Goal: Transaction & Acquisition: Purchase product/service

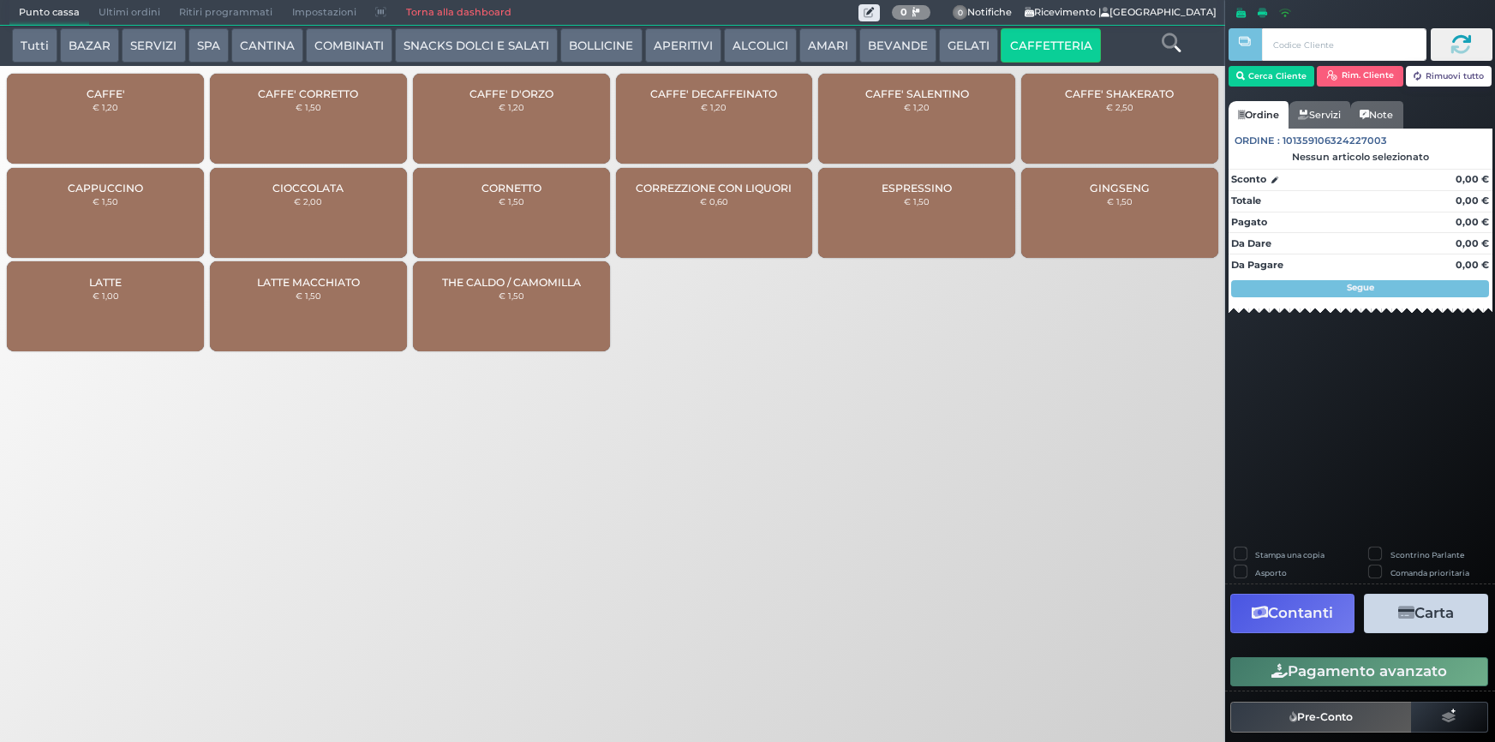
click at [136, 130] on div "CAFFE' € 1,20" at bounding box center [105, 119] width 197 height 90
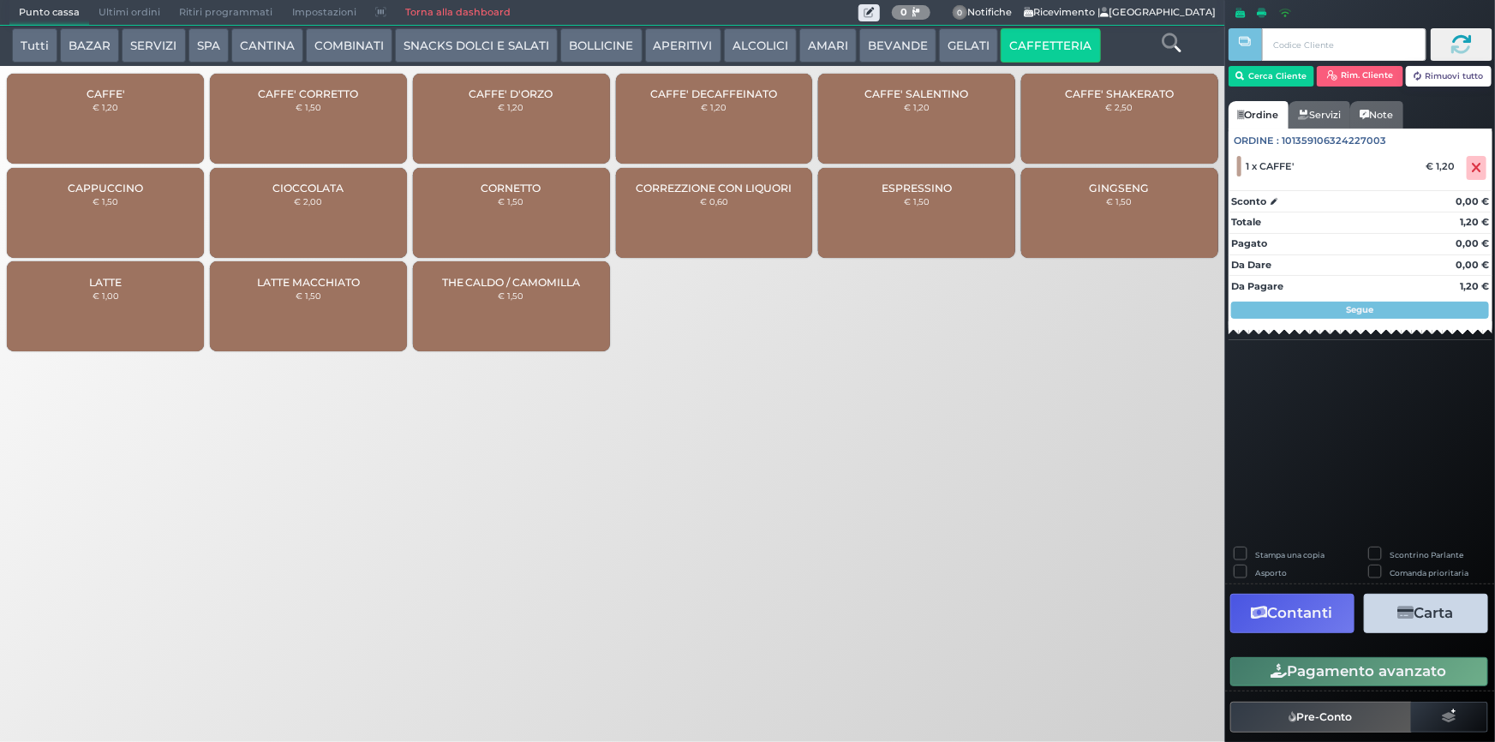
click at [1302, 658] on button "Pagamento avanzato" at bounding box center [1359, 671] width 258 height 29
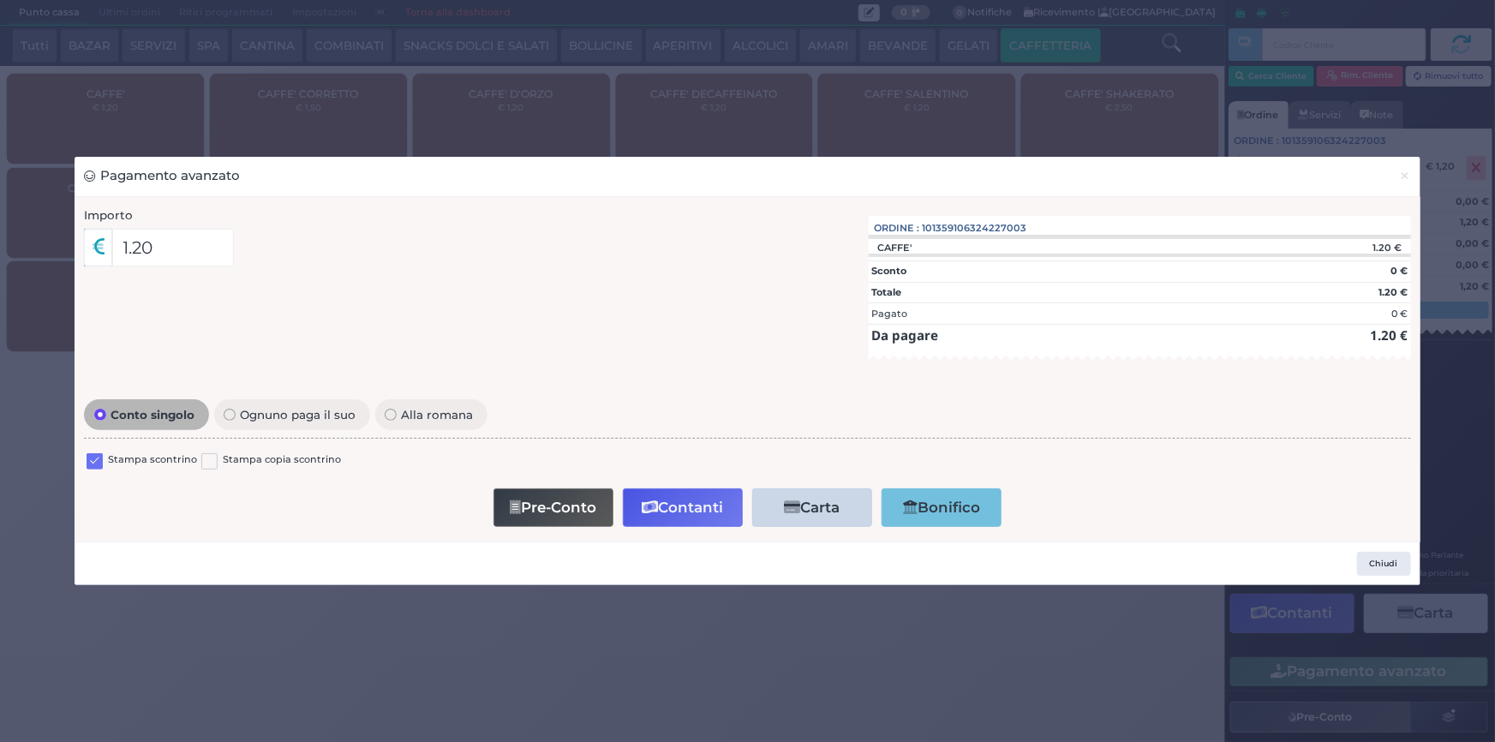
click at [91, 464] on label at bounding box center [95, 461] width 16 height 16
click at [0, 0] on input "checkbox" at bounding box center [0, 0] width 0 height 0
click at [1404, 181] on span "×" at bounding box center [1405, 175] width 11 height 19
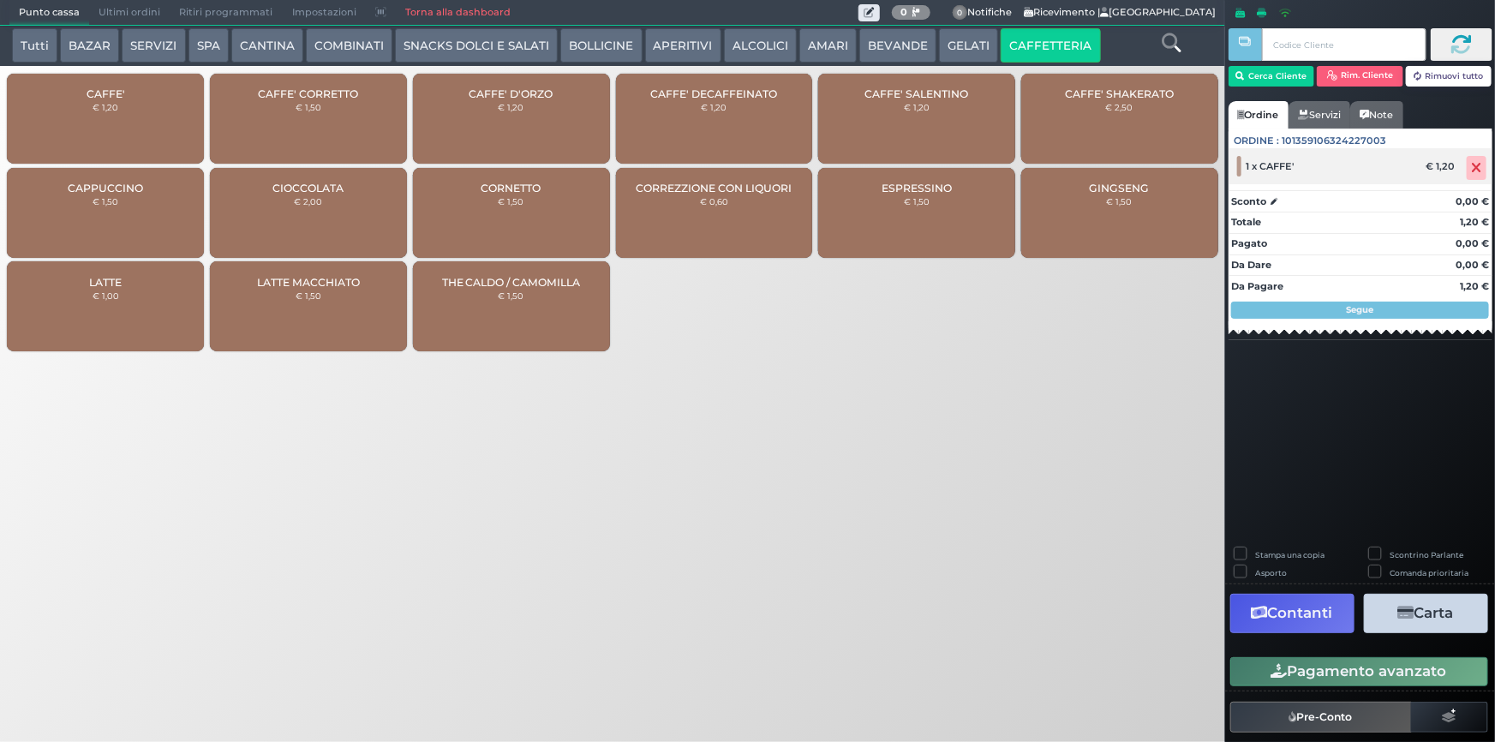
click at [1476, 169] on icon at bounding box center [1477, 168] width 10 height 1
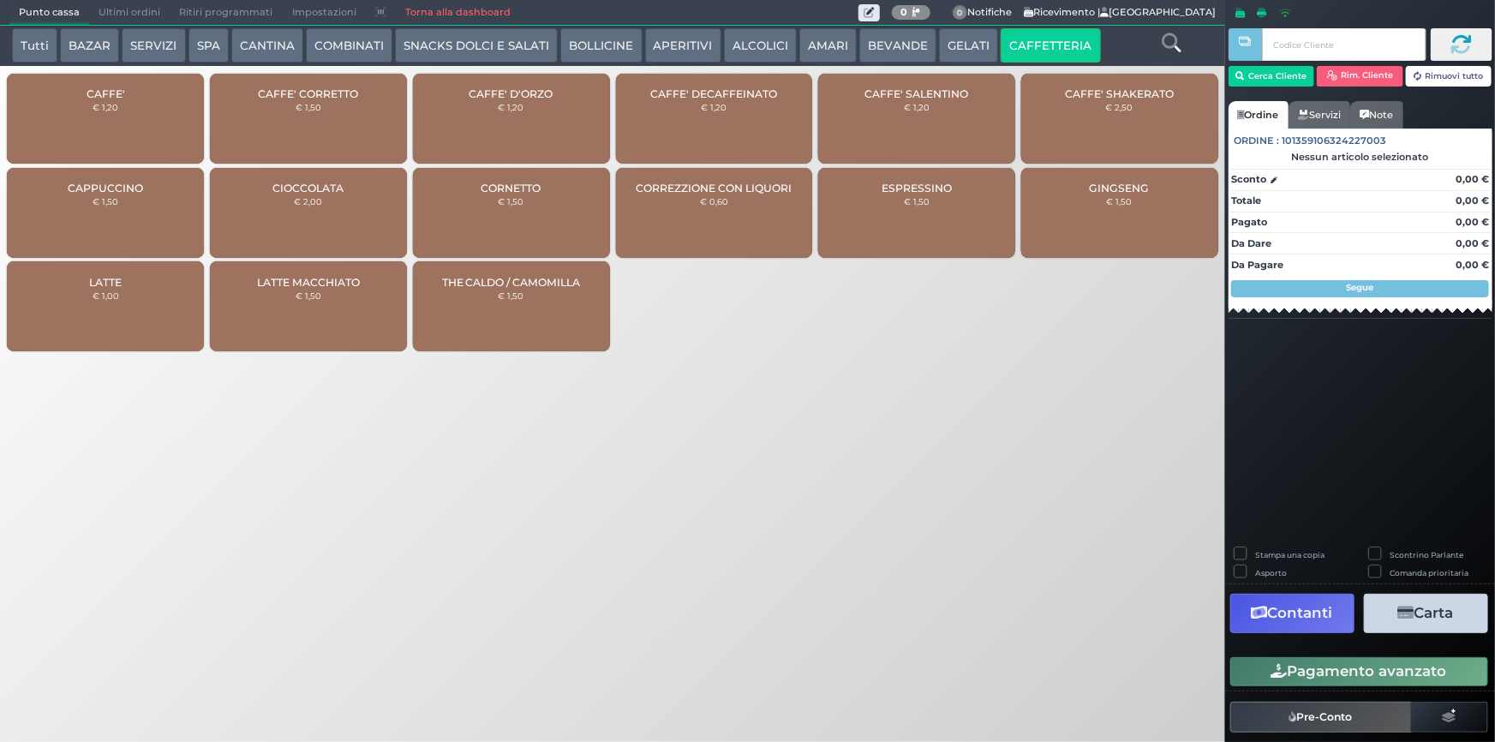
click at [939, 115] on div "CAFFE' SALENTINO € 1,20" at bounding box center [916, 119] width 197 height 90
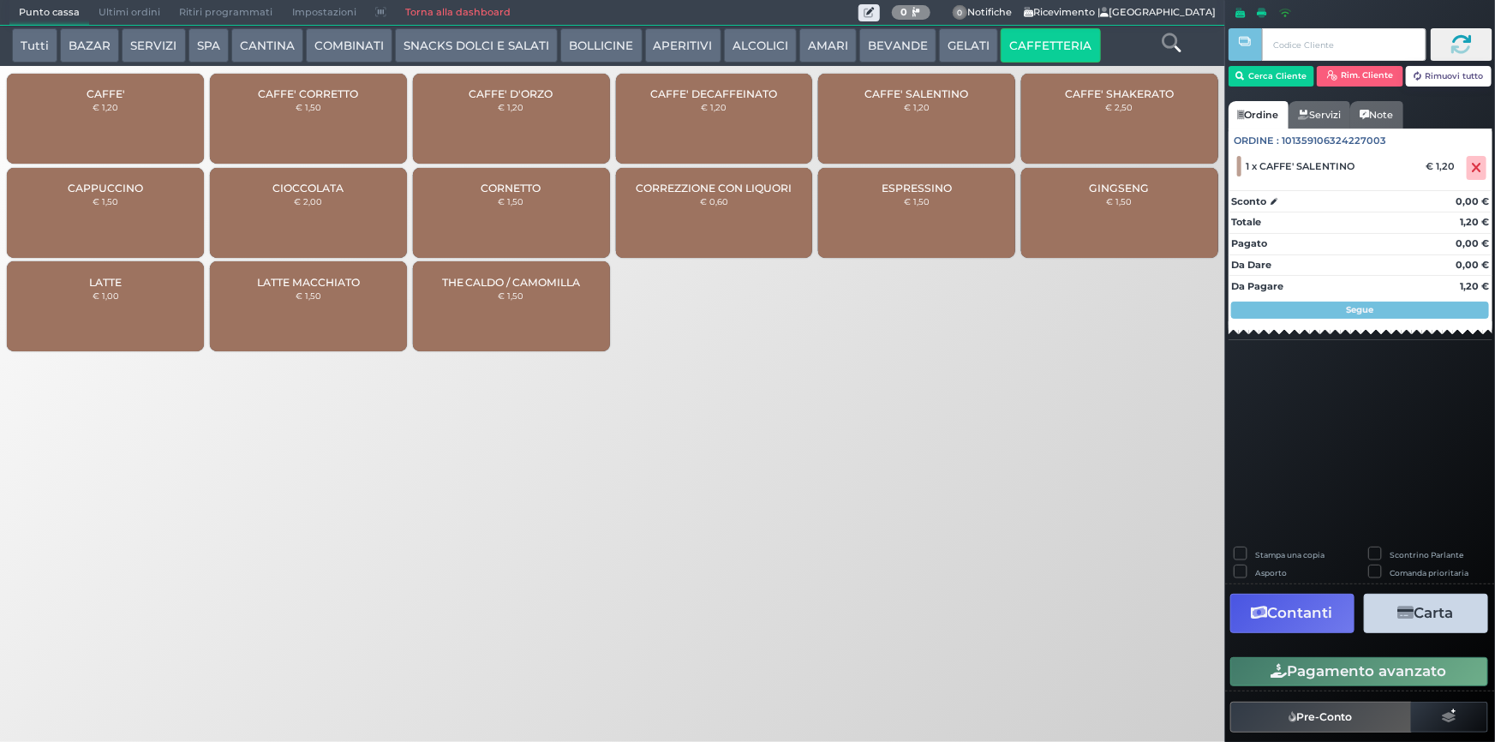
drag, startPoint x: 1348, startPoint y: 654, endPoint x: 1360, endPoint y: 647, distance: 14.6
click at [1350, 654] on div "Pagamento avanzato" at bounding box center [1360, 671] width 270 height 39
click at [1376, 668] on button "Pagamento avanzato" at bounding box center [1359, 671] width 258 height 29
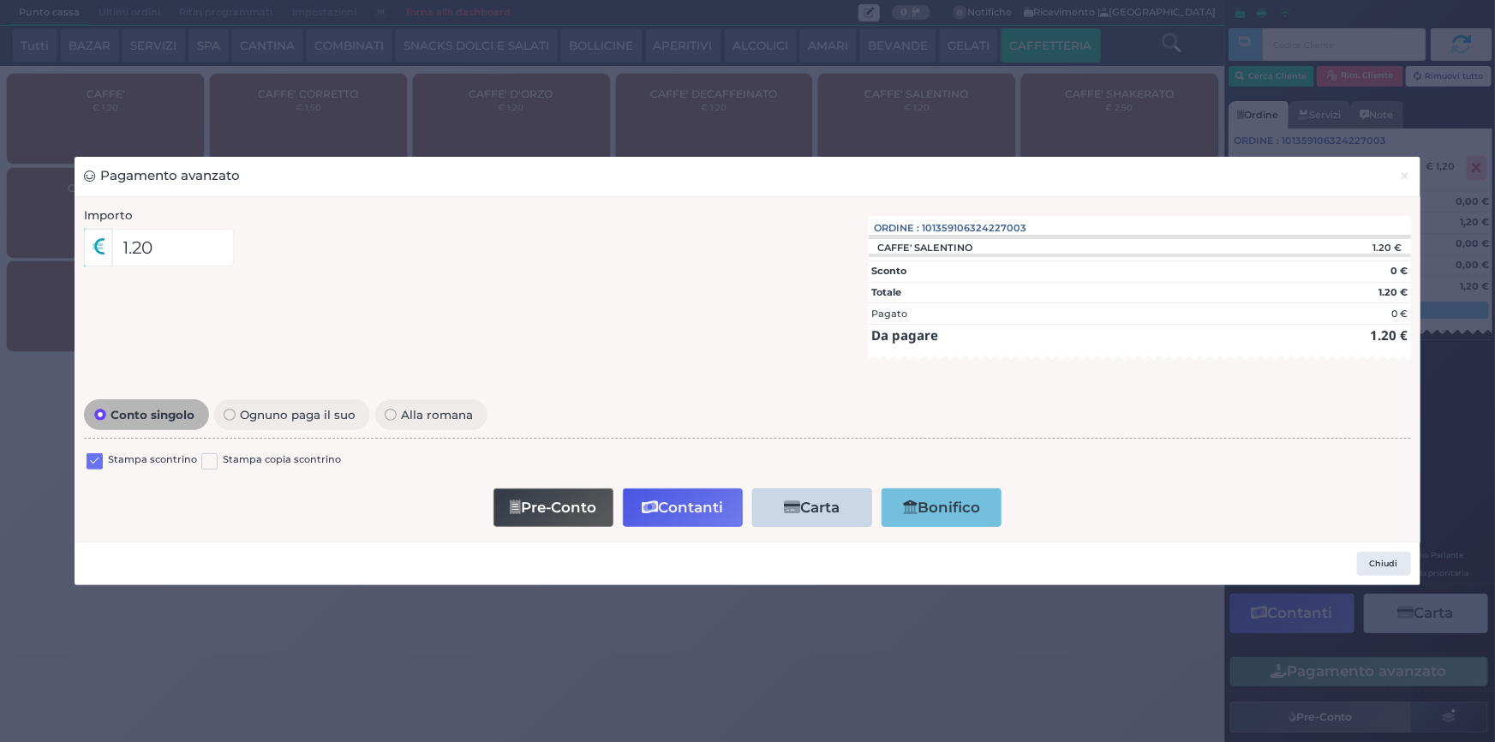
click at [96, 461] on label at bounding box center [95, 461] width 16 height 16
click at [0, 0] on input "checkbox" at bounding box center [0, 0] width 0 height 0
click at [708, 515] on button "Contanti" at bounding box center [683, 507] width 120 height 39
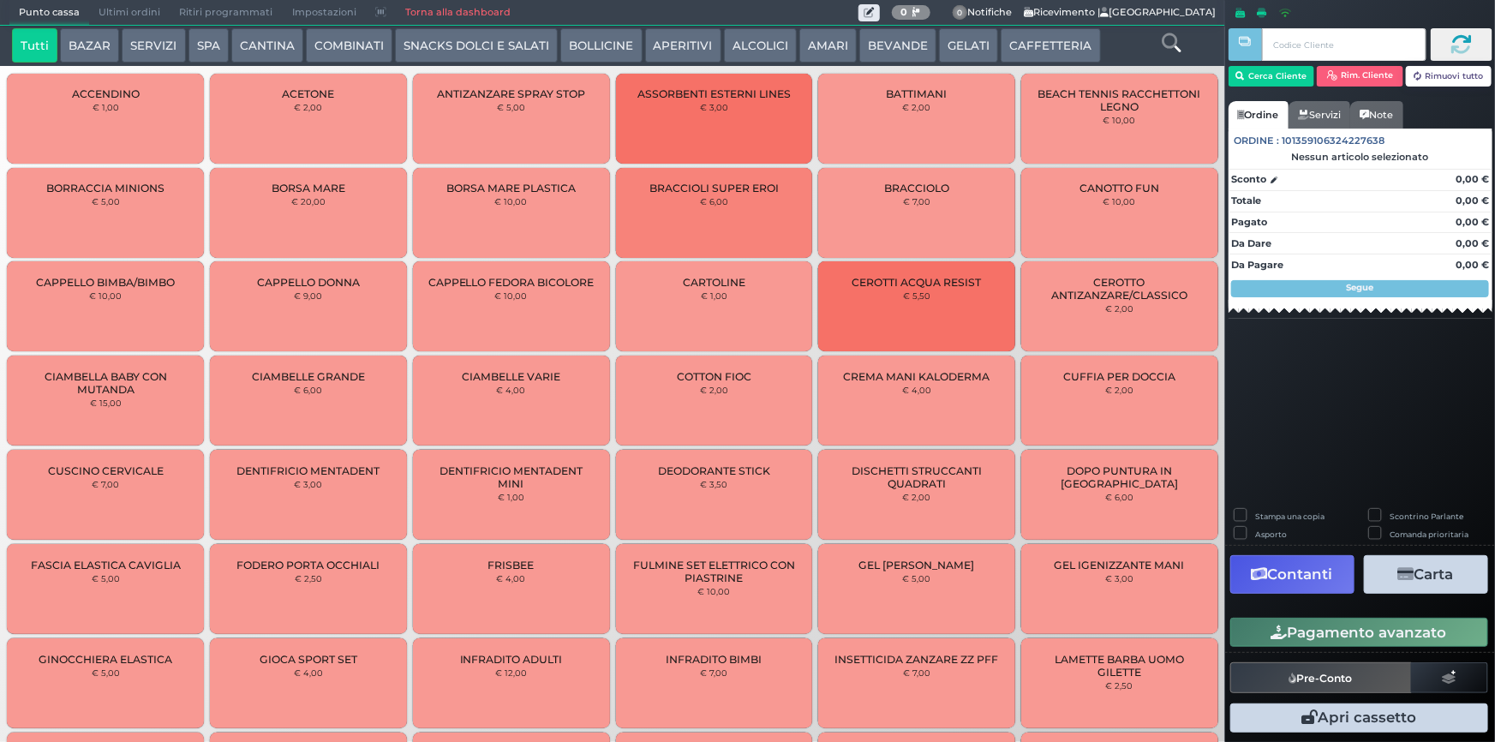
click at [136, 5] on span "Ultimi ordini" at bounding box center [129, 13] width 81 height 24
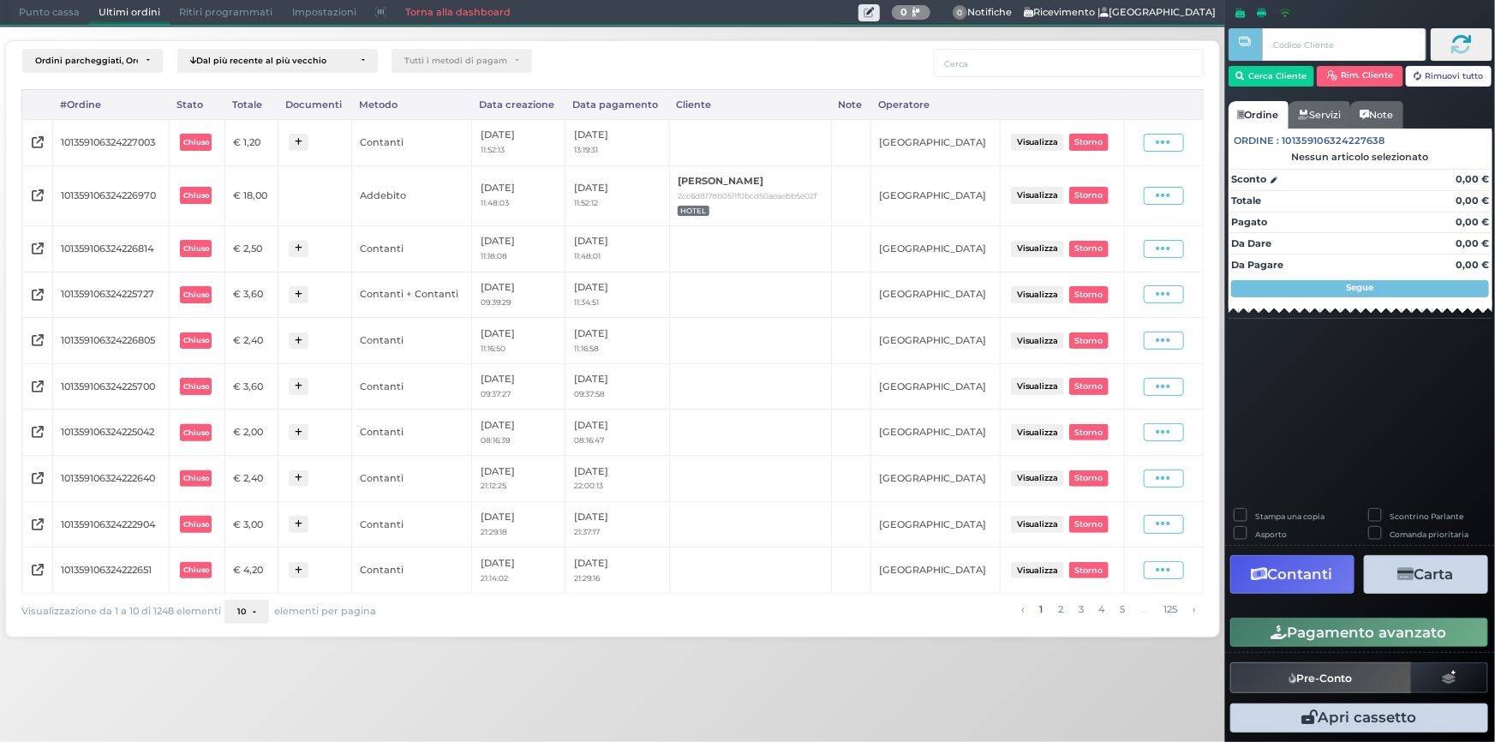
drag, startPoint x: 1162, startPoint y: 140, endPoint x: 1153, endPoint y: 164, distance: 26.3
click at [1162, 142] on icon at bounding box center [1163, 142] width 15 height 16
drag, startPoint x: 1143, startPoint y: 189, endPoint x: 1120, endPoint y: 133, distance: 60.8
click at [1139, 178] on span "Ristampa Pre-Conto" at bounding box center [1126, 191] width 70 height 29
drag, startPoint x: 47, startPoint y: 9, endPoint x: 62, endPoint y: 17, distance: 16.9
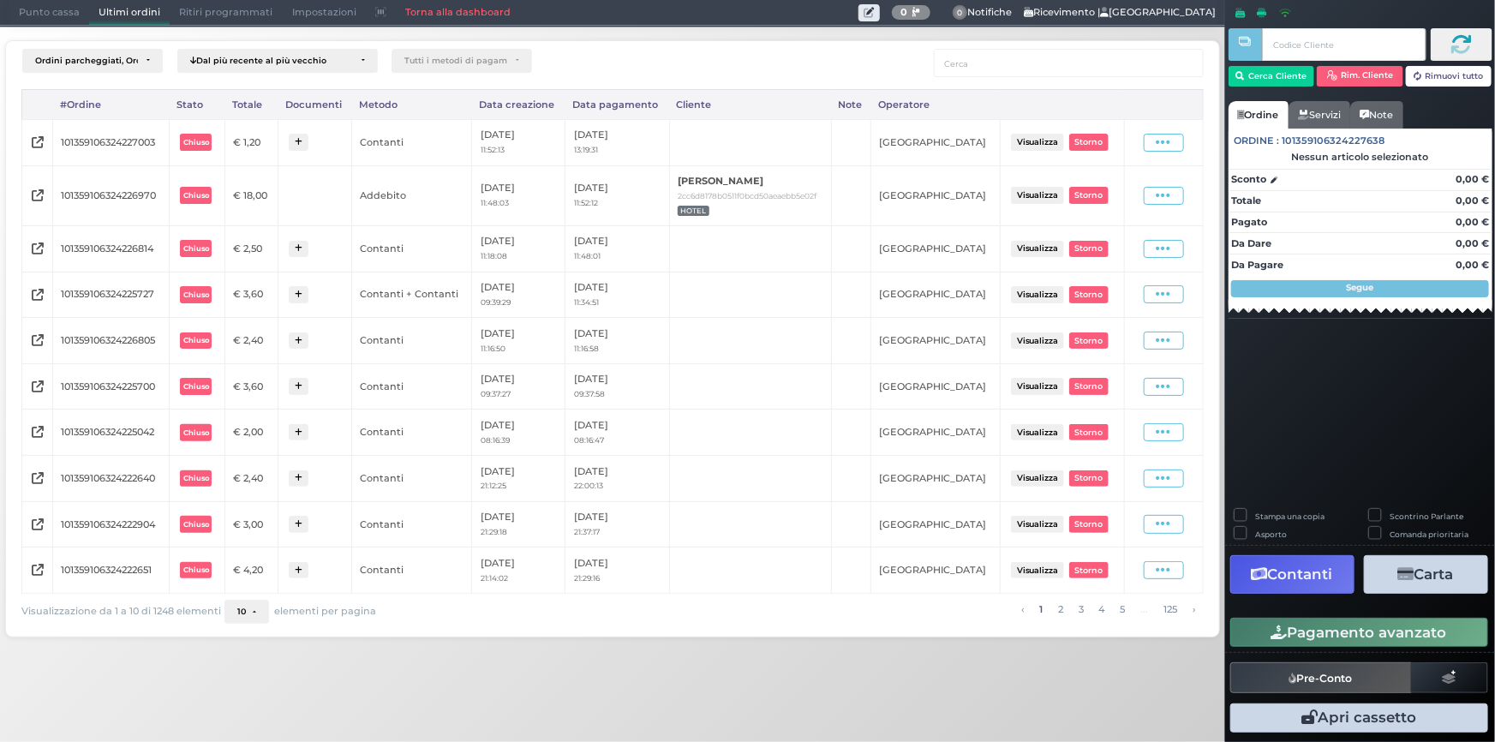
click at [50, 15] on span "Punto cassa" at bounding box center [49, 13] width 80 height 24
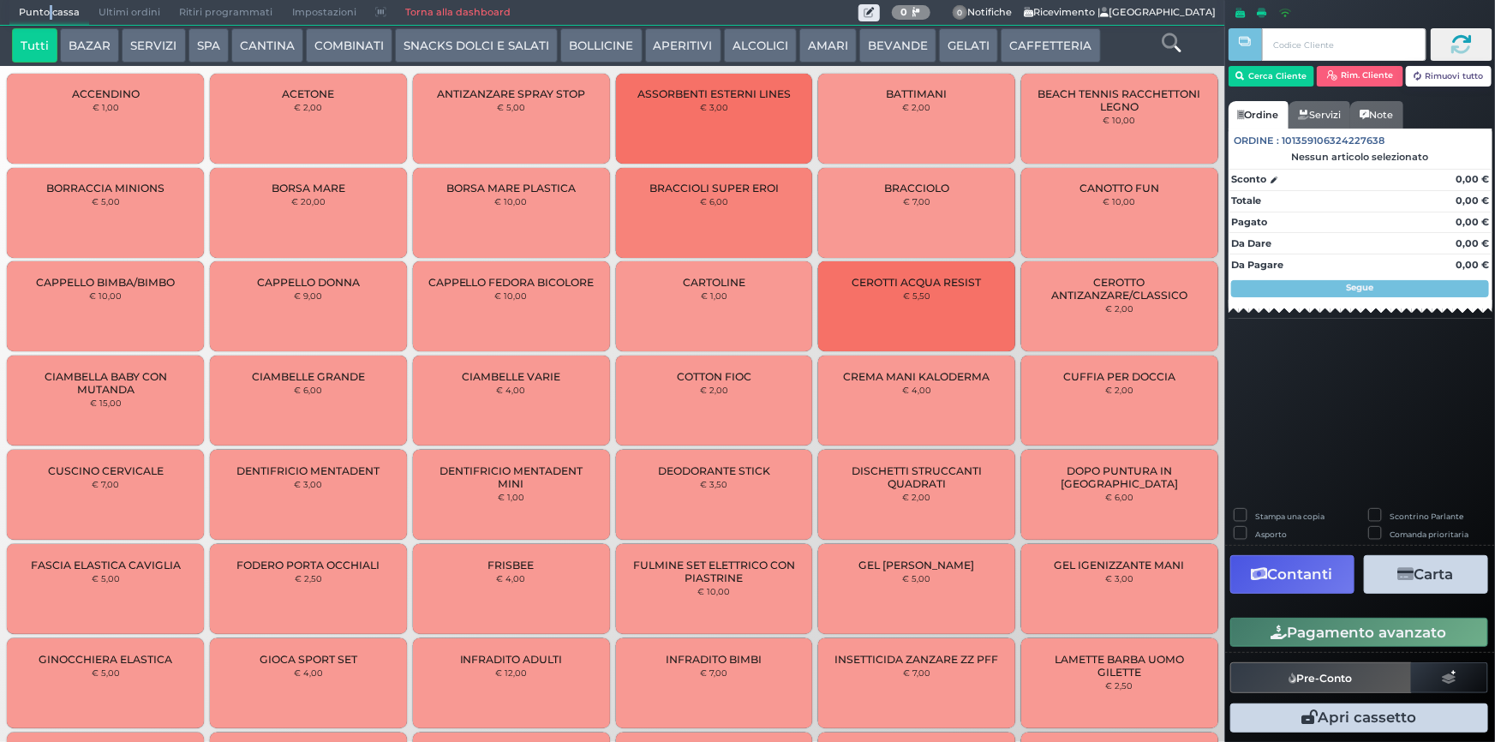
click at [1047, 43] on button "CAFFETTERIA" at bounding box center [1050, 45] width 99 height 34
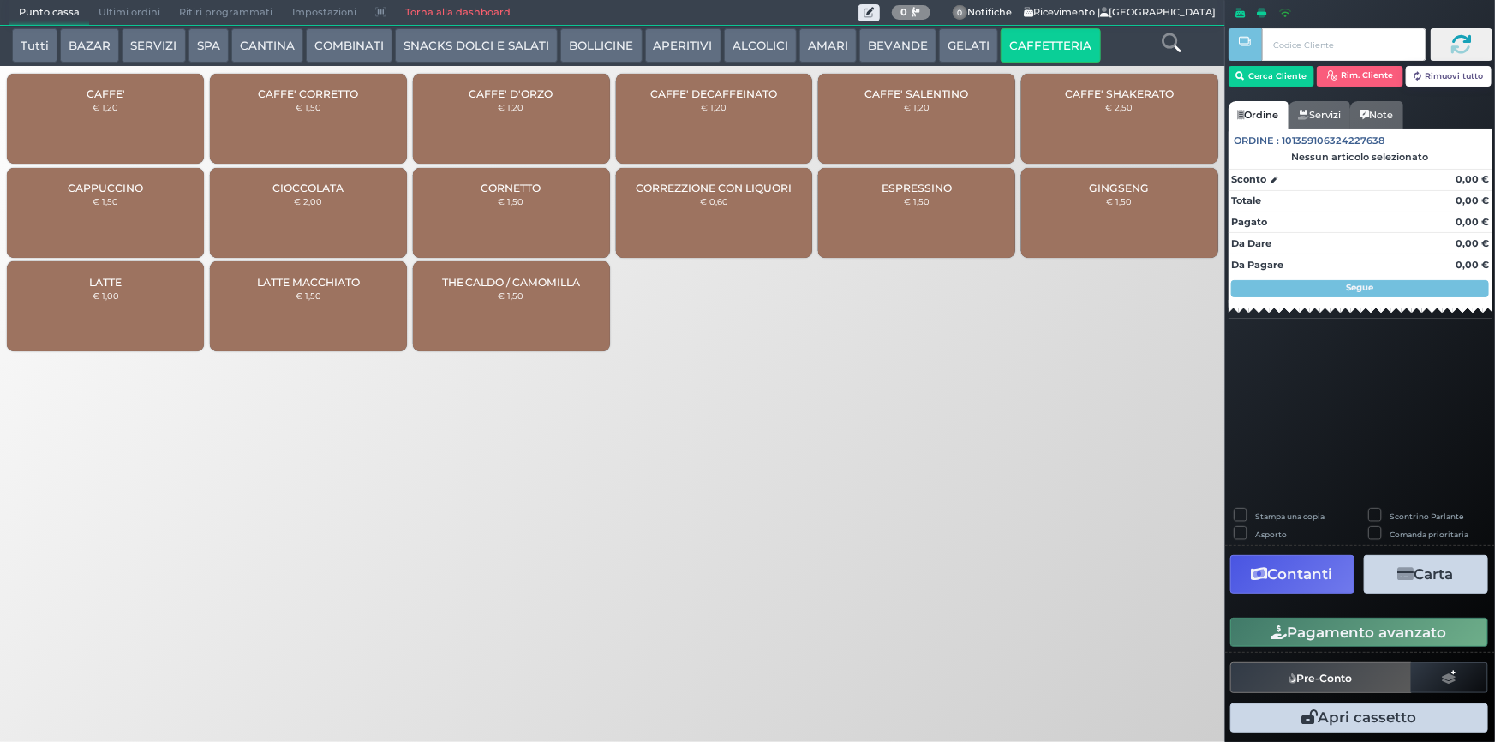
click at [309, 114] on div "CAFFE' CORRETTO € 1,50" at bounding box center [308, 119] width 197 height 90
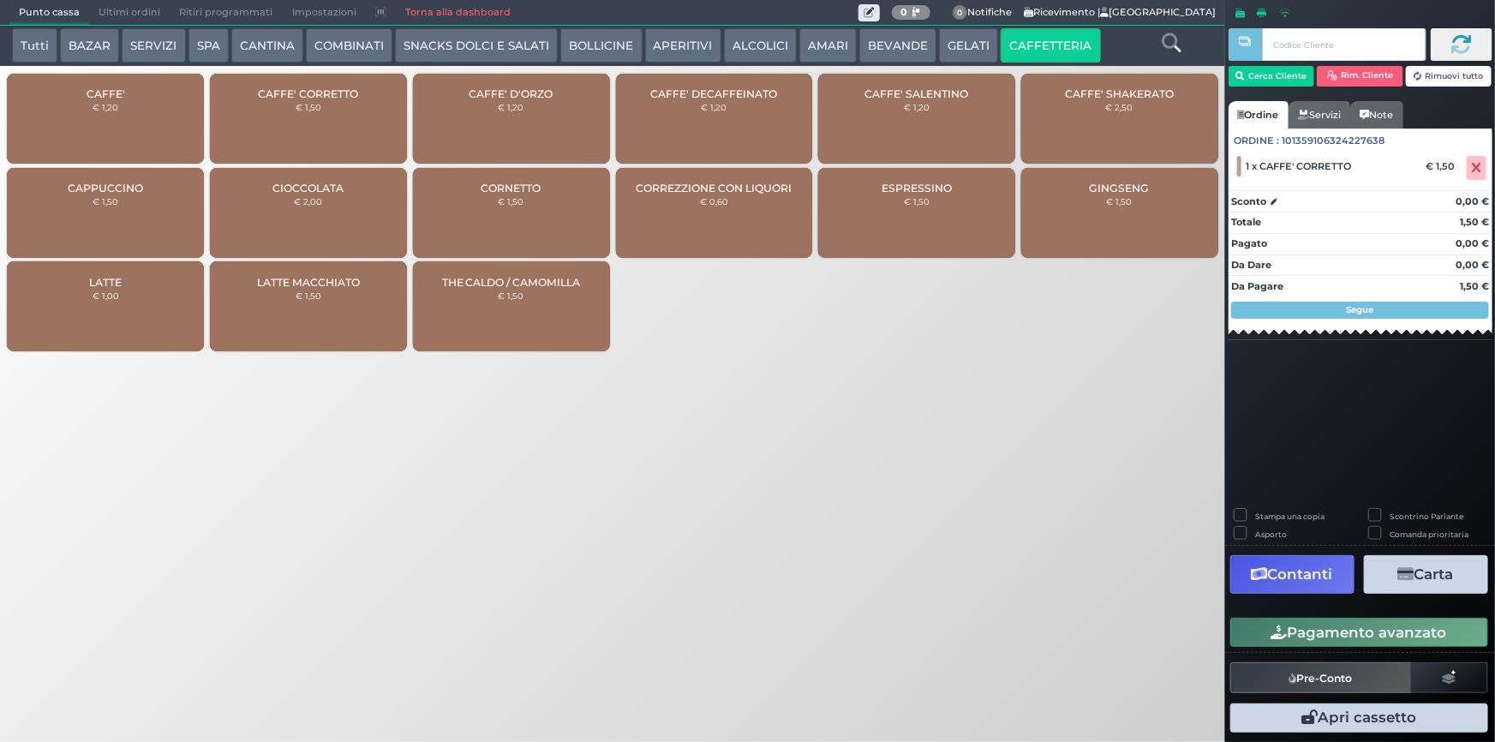
click at [311, 114] on div "CAFFE' CORRETTO € 1,50" at bounding box center [308, 119] width 197 height 90
click at [91, 131] on div "CAFFE' € 1,20" at bounding box center [105, 119] width 197 height 90
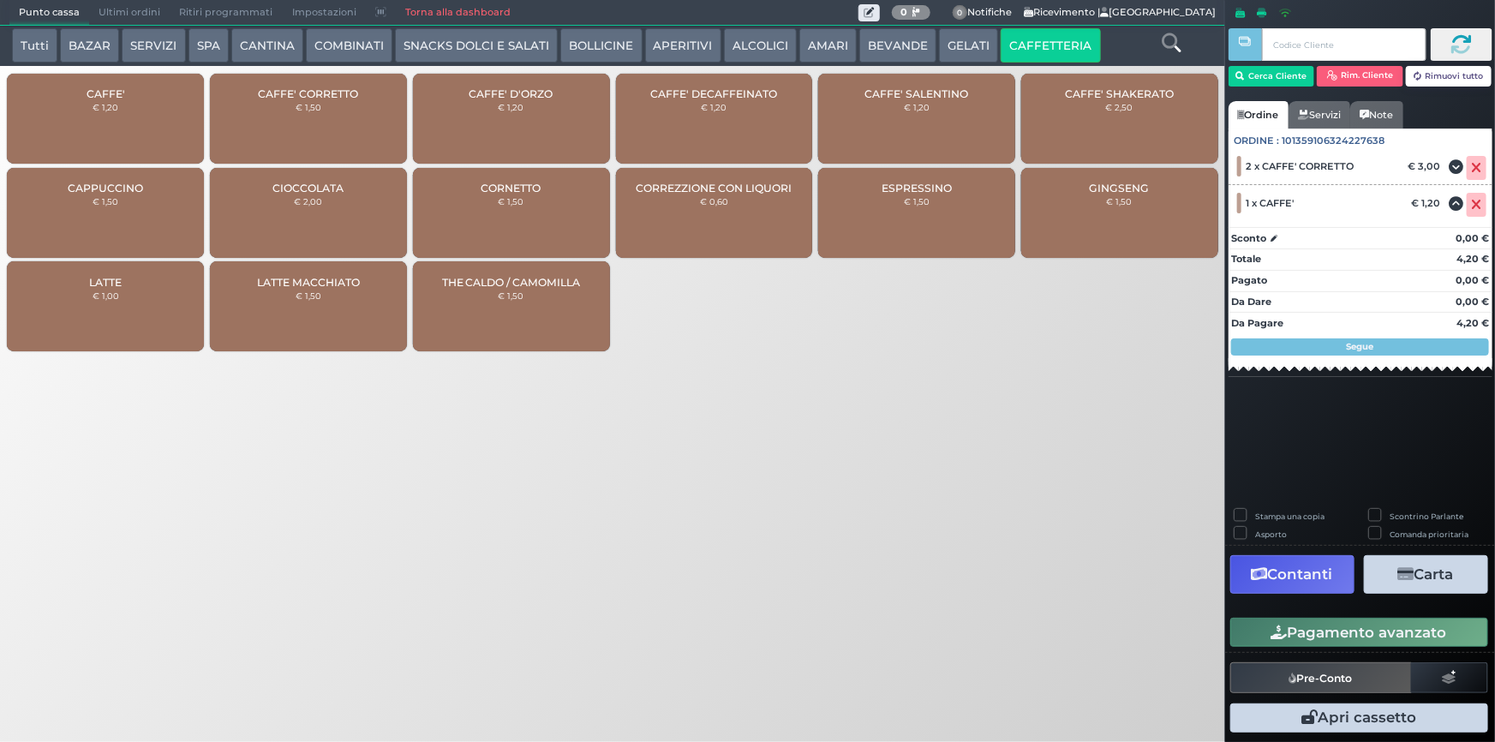
click at [92, 130] on div "CAFFE' € 1,20" at bounding box center [105, 119] width 197 height 90
click at [1302, 634] on button "Pagamento avanzato" at bounding box center [1359, 632] width 258 height 29
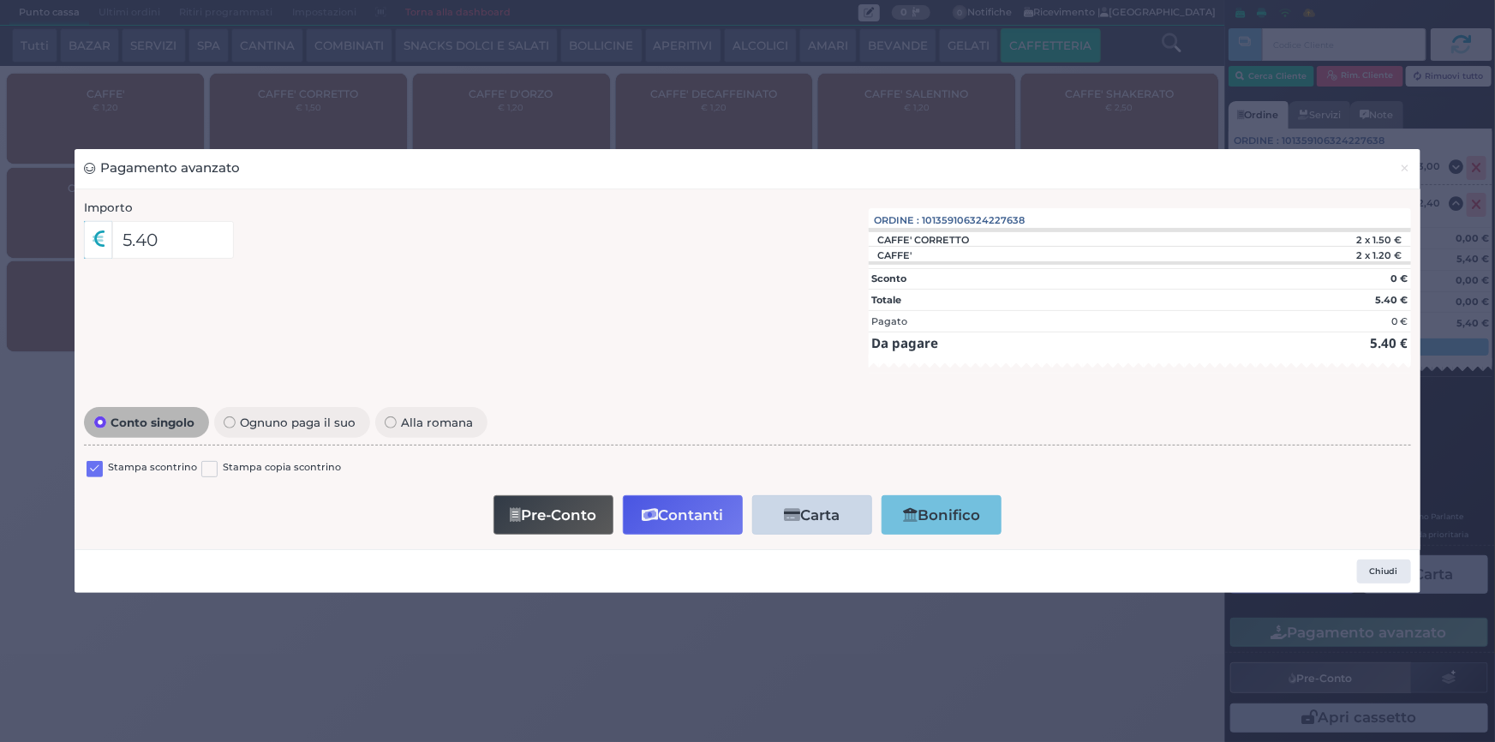
click at [91, 467] on label at bounding box center [95, 469] width 16 height 16
click at [0, 0] on input "checkbox" at bounding box center [0, 0] width 0 height 0
click at [694, 521] on button "Contanti" at bounding box center [683, 514] width 120 height 39
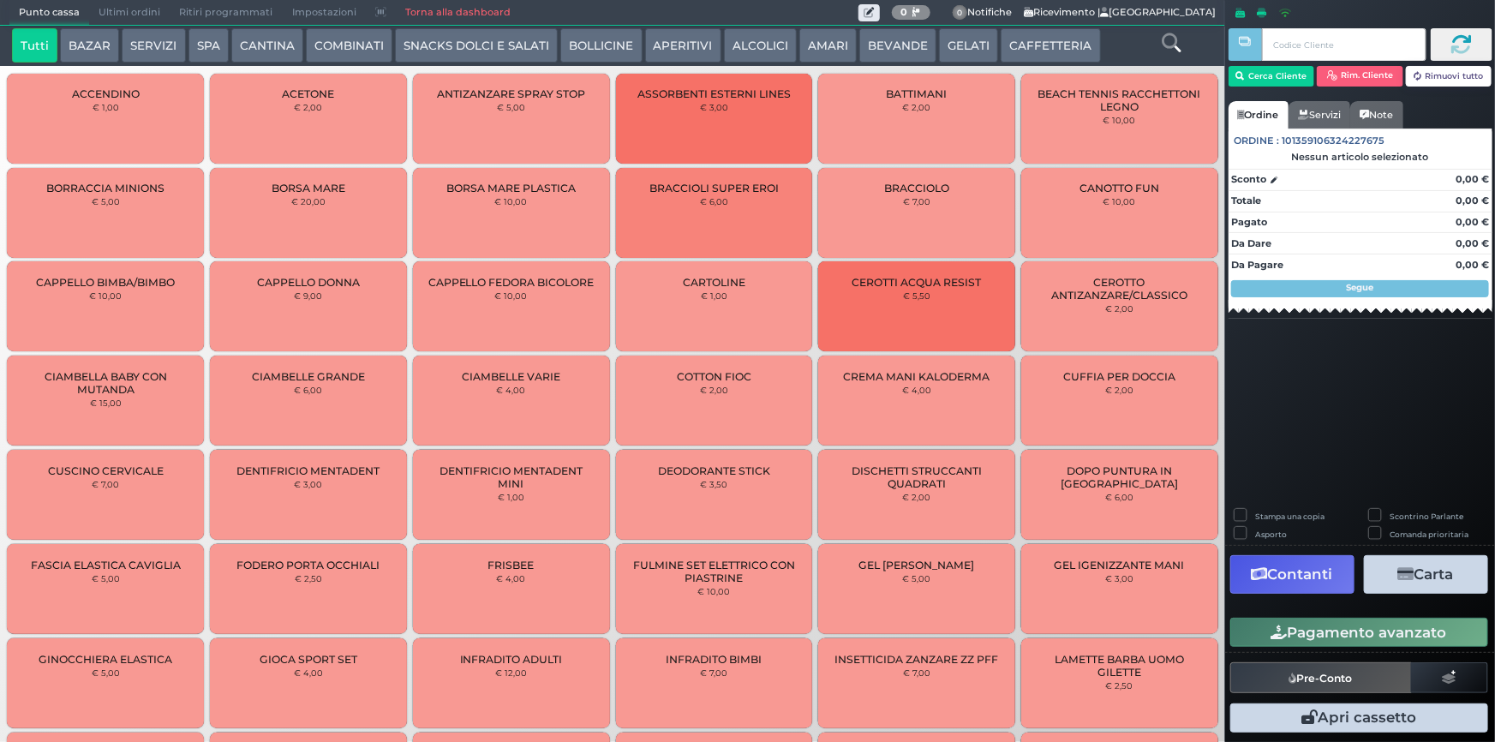
click at [102, 9] on span "Ultimi ordini" at bounding box center [129, 13] width 81 height 24
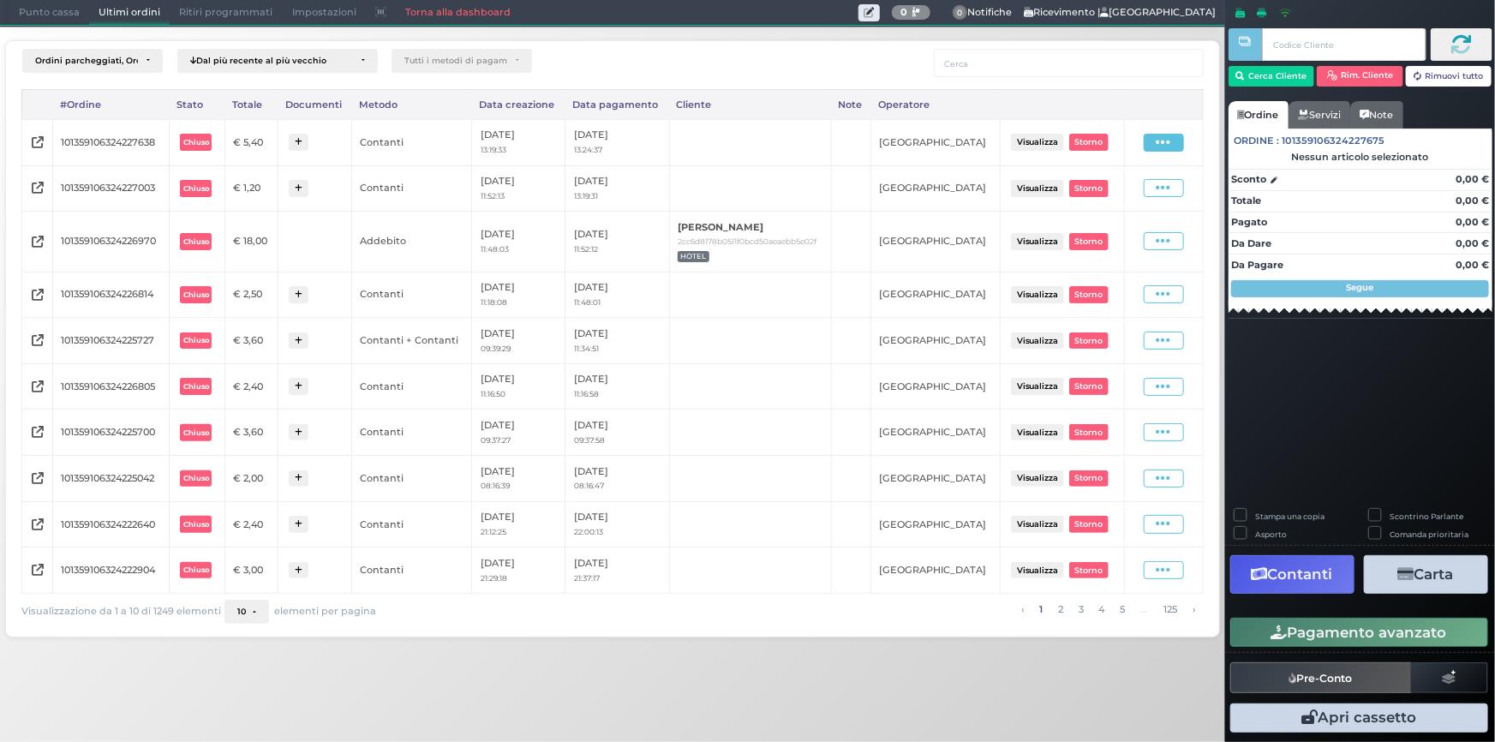
click at [1163, 146] on icon at bounding box center [1163, 142] width 15 height 16
click at [1138, 183] on span "Ristampa Pre-Conto" at bounding box center [1126, 191] width 70 height 29
drag, startPoint x: 57, startPoint y: 17, endPoint x: 33, endPoint y: 21, distance: 23.4
click at [0, 17] on div "Punto cassa Mappa Ultimi ordini Delivery Ritiri programmati Impostazioni Torna …" at bounding box center [612, 13] width 1225 height 26
click at [49, 9] on span "Punto cassa" at bounding box center [49, 13] width 80 height 24
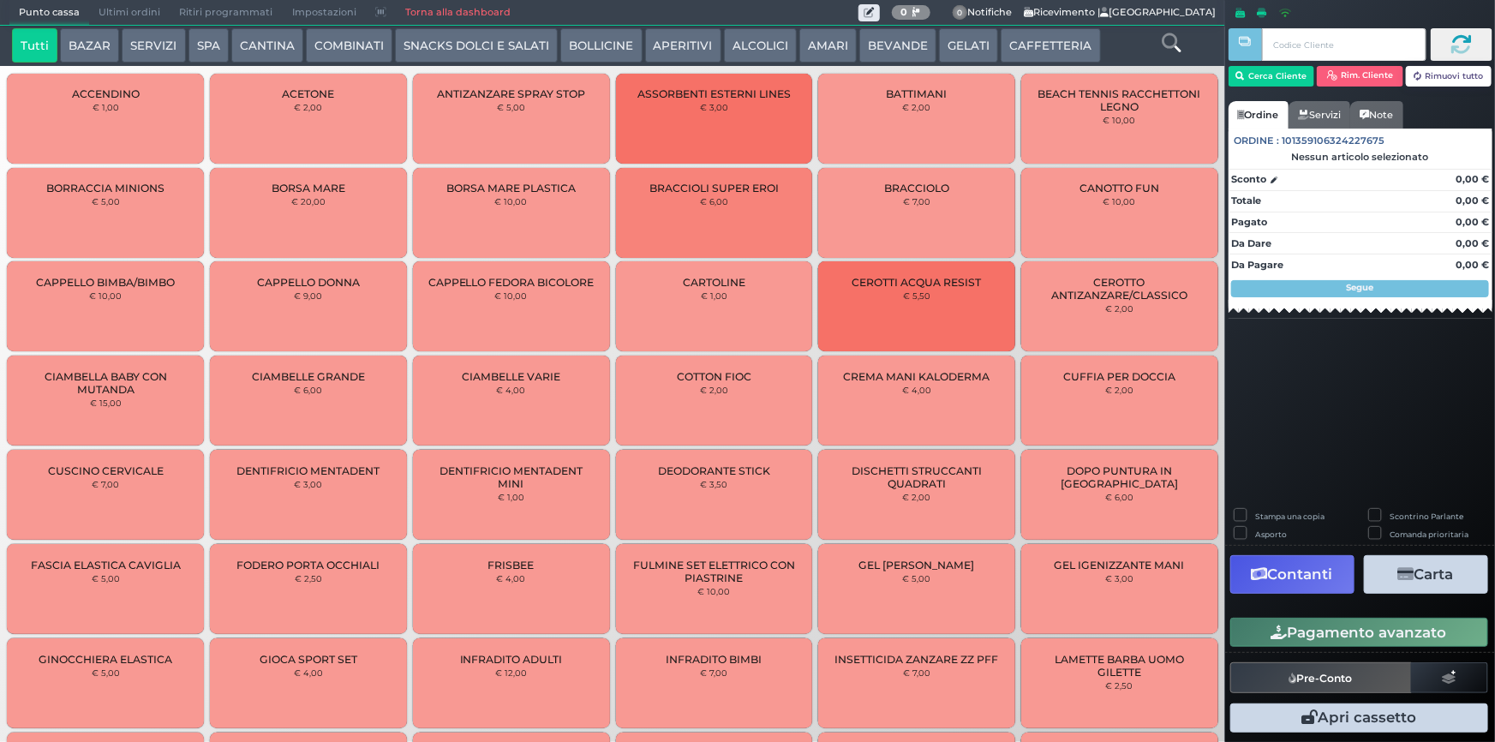
click at [1037, 42] on button "CAFFETTERIA" at bounding box center [1050, 45] width 99 height 34
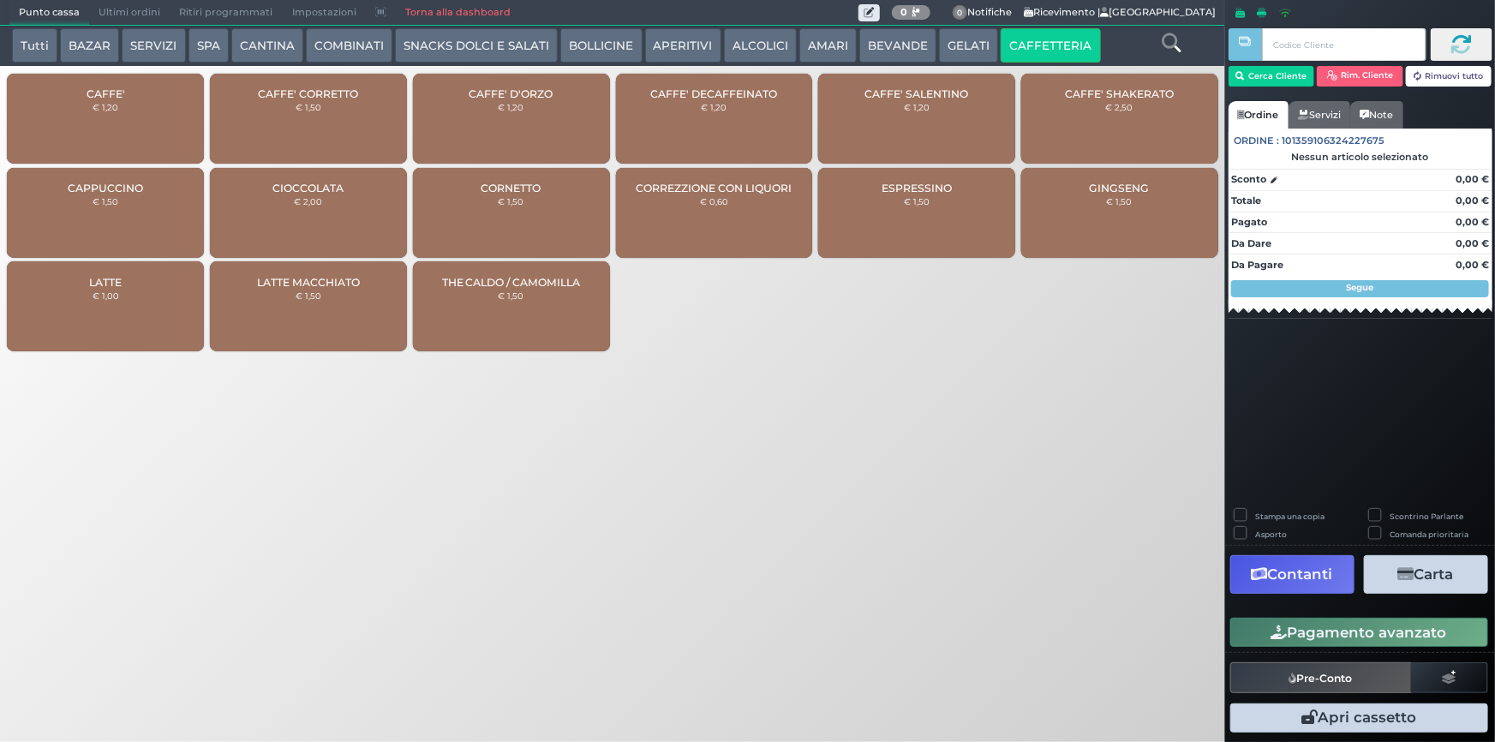
click at [146, 122] on div "CAFFE' € 1,20" at bounding box center [105, 119] width 197 height 90
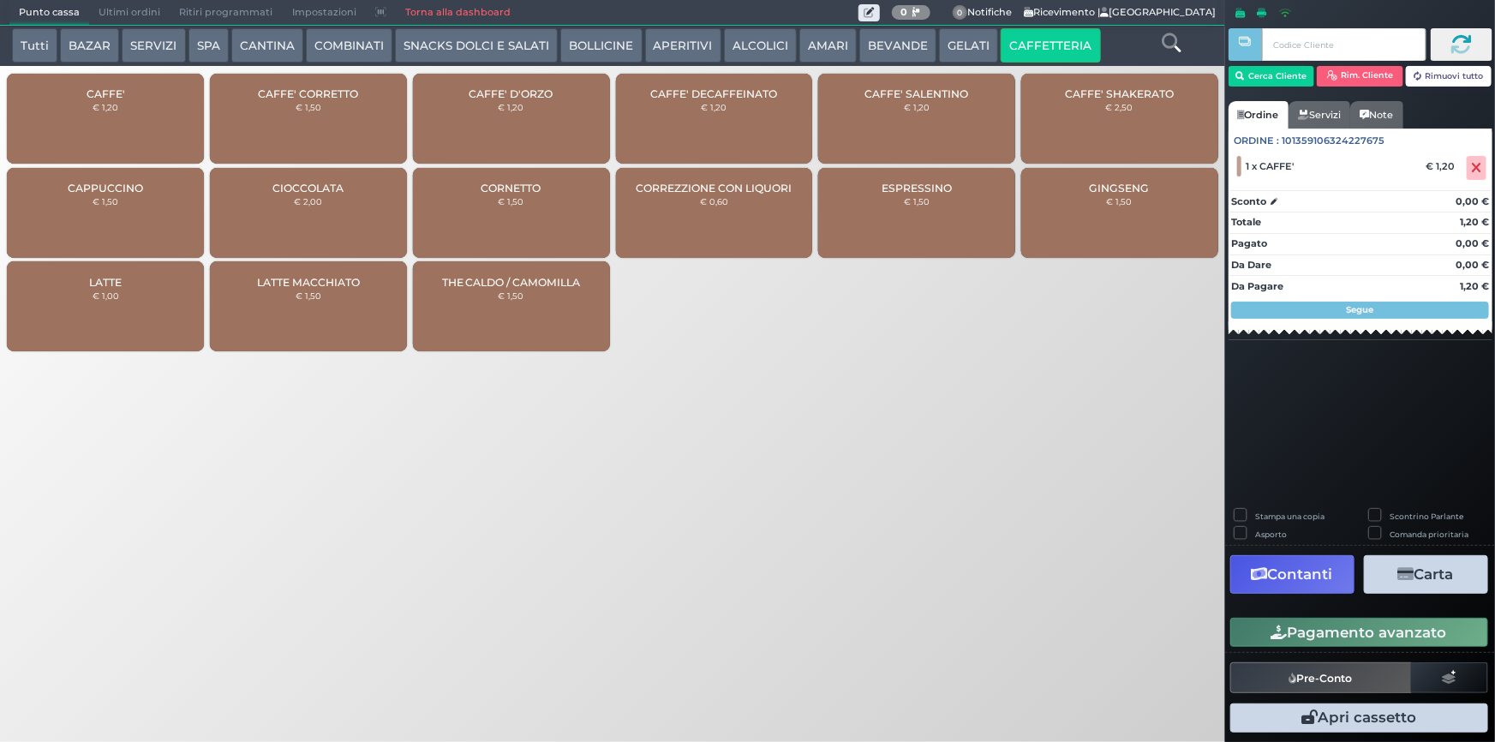
click at [146, 121] on div "CAFFE' € 1,20" at bounding box center [105, 119] width 197 height 90
drag, startPoint x: 1311, startPoint y: 632, endPoint x: 1281, endPoint y: 617, distance: 33.7
click at [1311, 630] on button "Pagamento avanzato" at bounding box center [1359, 632] width 258 height 29
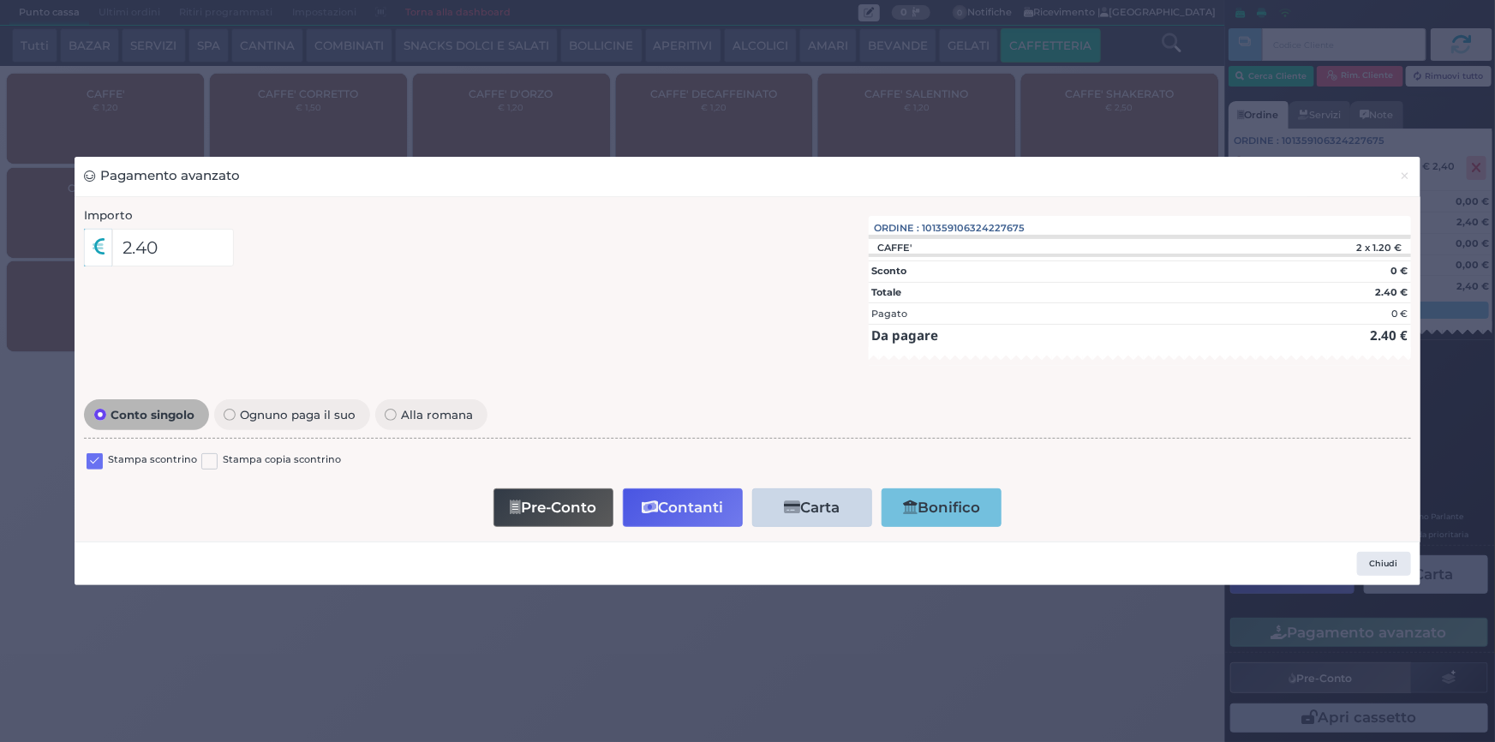
click at [94, 463] on label at bounding box center [95, 461] width 16 height 16
click at [0, 0] on input "checkbox" at bounding box center [0, 0] width 0 height 0
click at [674, 505] on button "Contanti" at bounding box center [683, 507] width 120 height 39
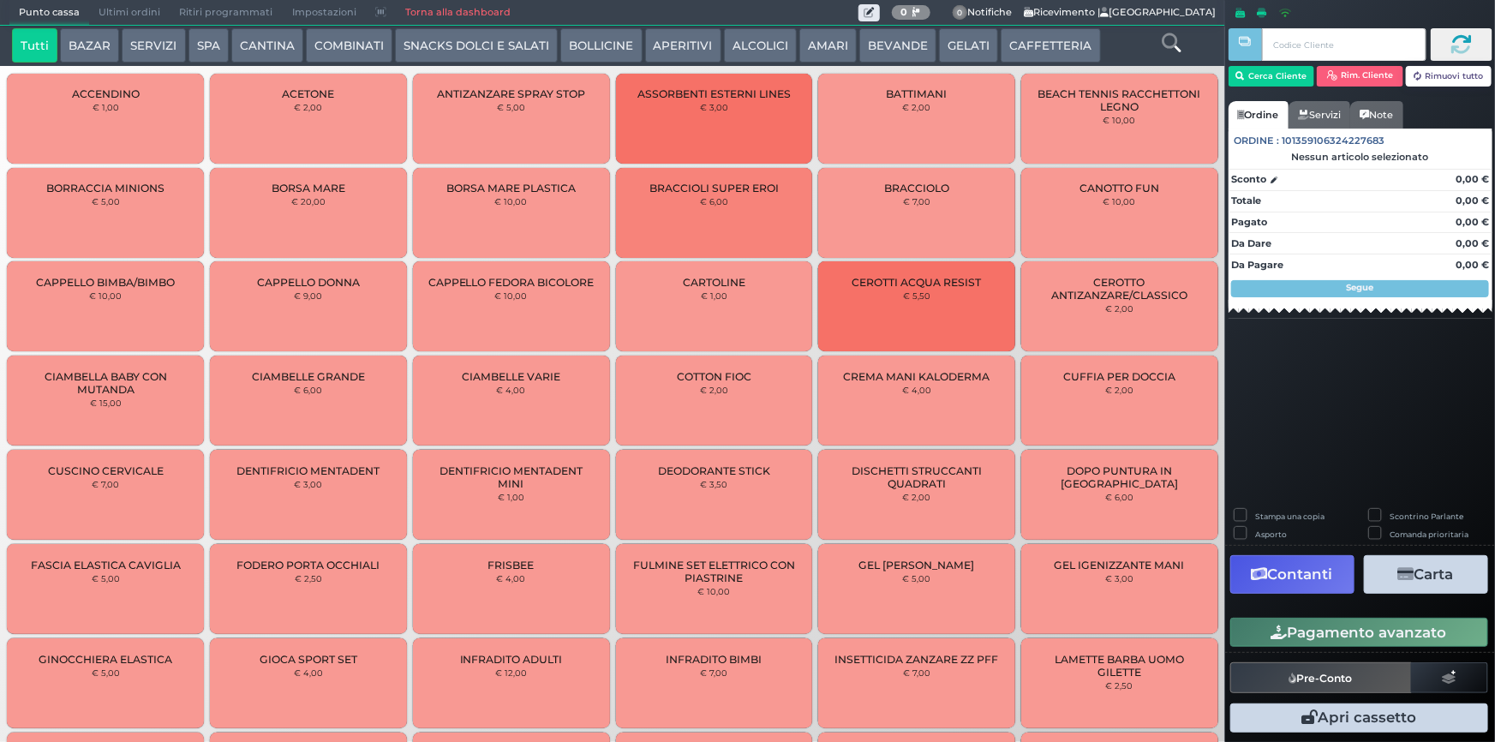
click at [113, 12] on span "Ultimi ordini" at bounding box center [129, 13] width 81 height 24
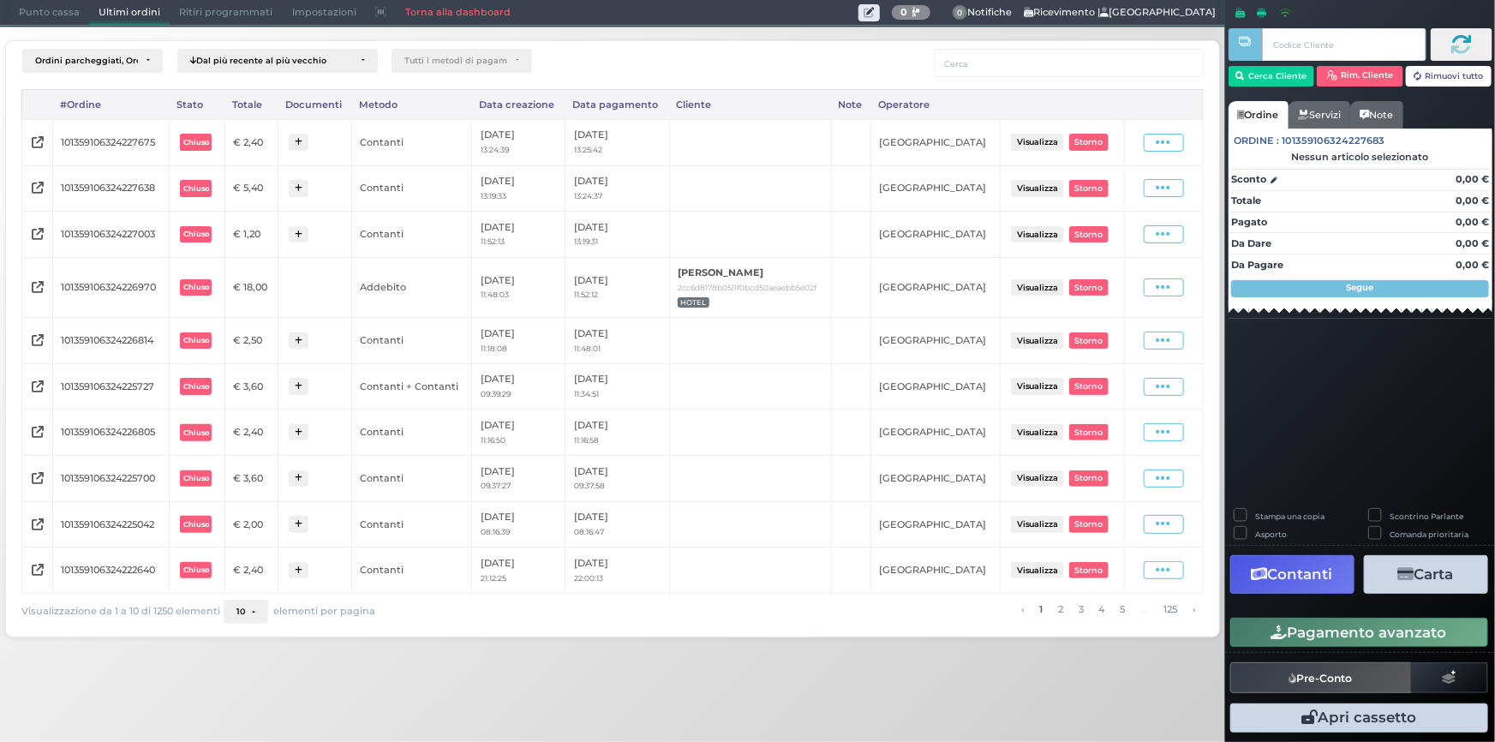
click at [1174, 152] on div "Visualizza Ristampa Pre-Conto [GEOGRAPHIC_DATA]" at bounding box center [1163, 142] width 62 height 23
click at [1162, 152] on div "Visualizza Ristampa Pre-Conto Storno" at bounding box center [1163, 142] width 62 height 23
click at [1162, 148] on icon at bounding box center [1163, 142] width 15 height 16
click at [1131, 199] on span "Ristampa Pre-Conto" at bounding box center [1126, 191] width 70 height 29
click at [60, 7] on span "Punto cassa" at bounding box center [49, 13] width 80 height 24
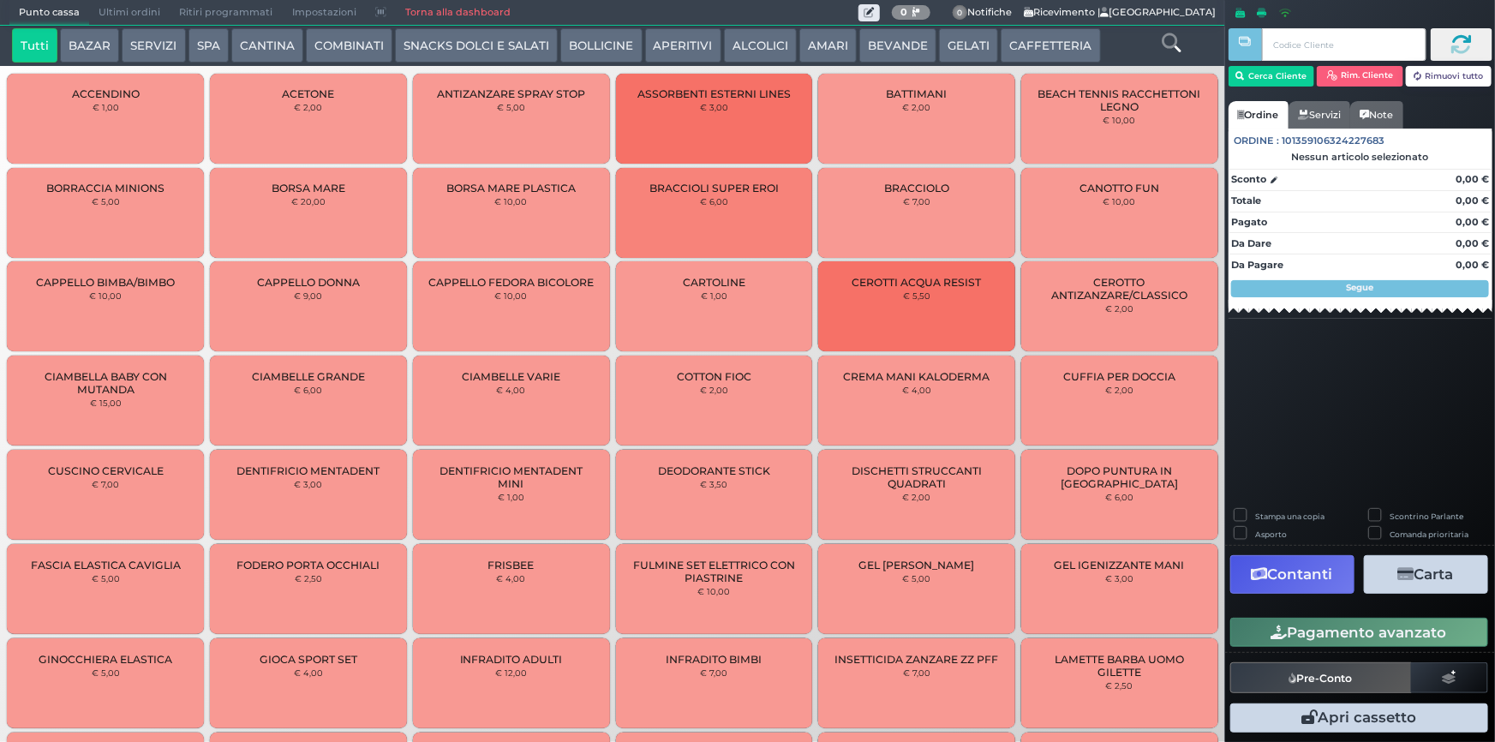
click at [1046, 56] on button "CAFFETTERIA" at bounding box center [1050, 45] width 99 height 34
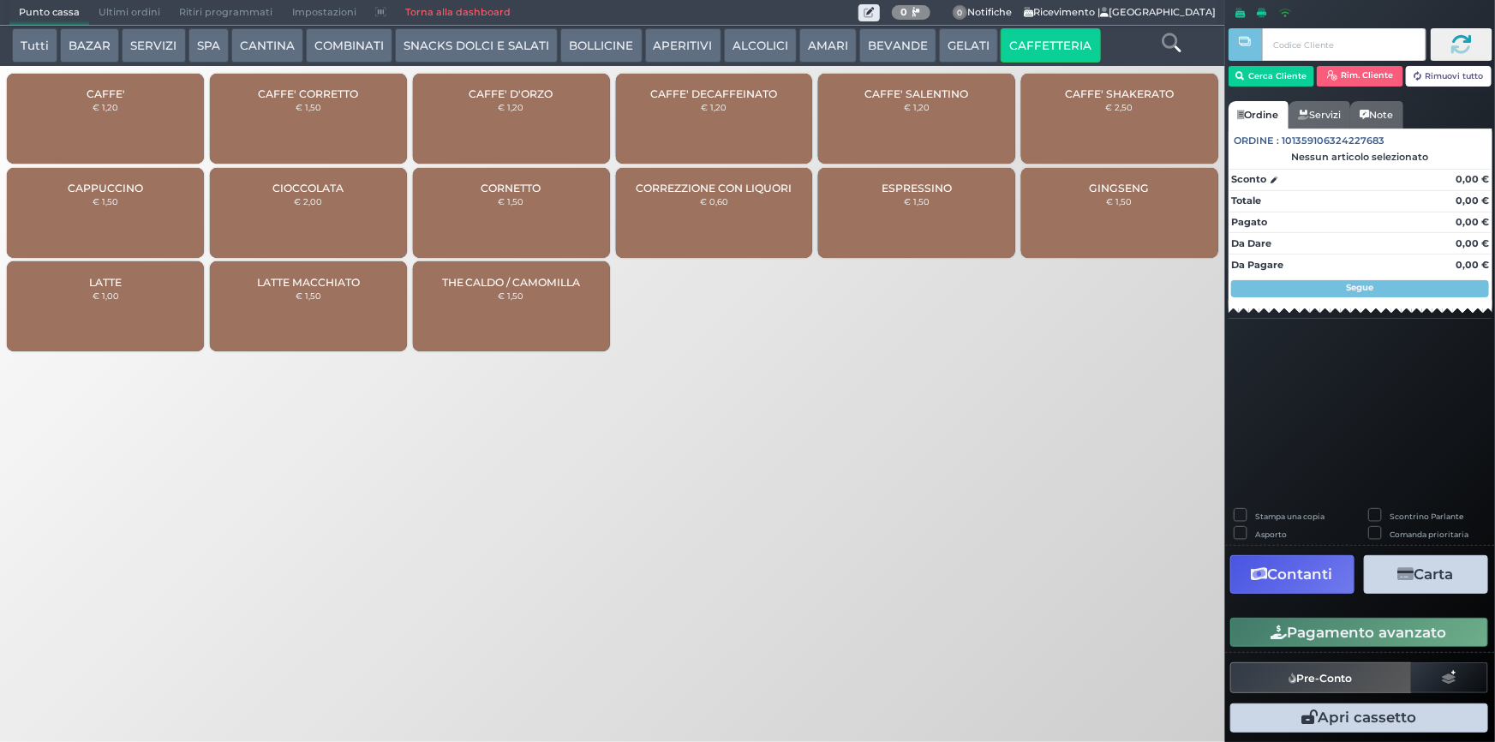
click at [156, 108] on div "CAFFE' € 1,20" at bounding box center [105, 119] width 197 height 90
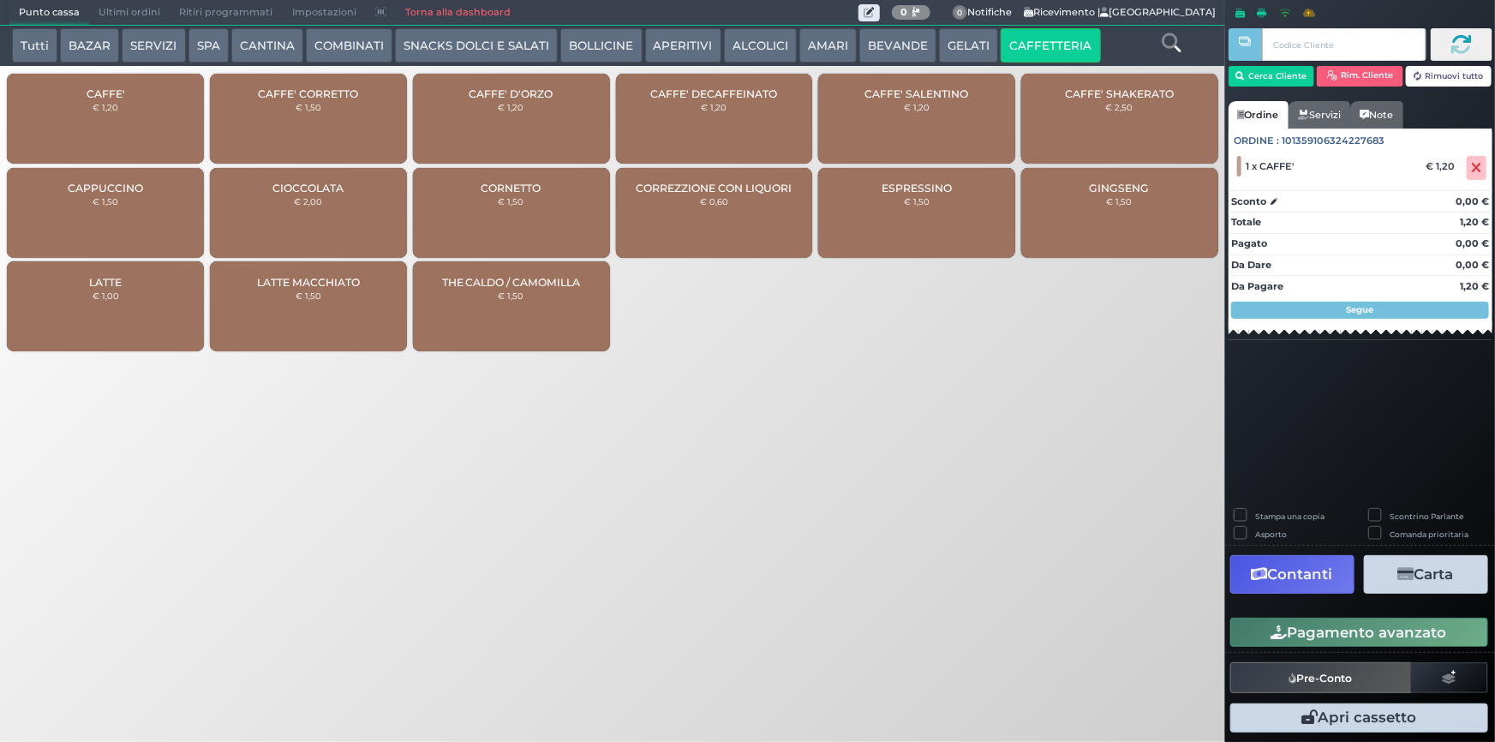
click at [154, 104] on div "CAFFE' € 1,20" at bounding box center [105, 119] width 197 height 90
drag, startPoint x: 1312, startPoint y: 643, endPoint x: 1240, endPoint y: 642, distance: 72.0
click at [1313, 642] on button "Pagamento avanzato" at bounding box center [1359, 632] width 258 height 29
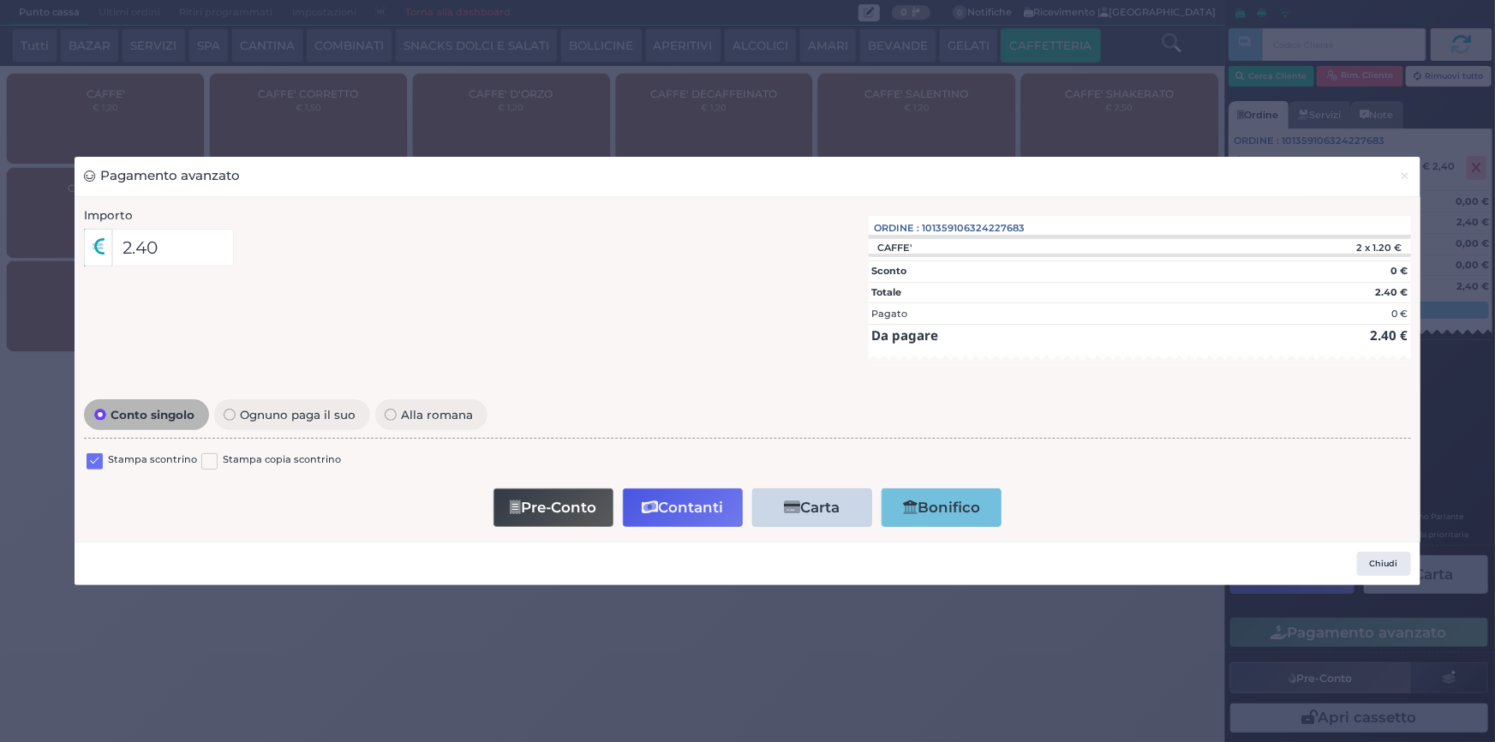
click at [138, 454] on label "Stampa scontrino" at bounding box center [152, 460] width 89 height 16
drag, startPoint x: 87, startPoint y: 458, endPoint x: 396, endPoint y: 517, distance: 314.0
click at [87, 459] on label at bounding box center [95, 461] width 16 height 16
click at [0, 0] on input "checkbox" at bounding box center [0, 0] width 0 height 0
click at [654, 500] on icon "button" at bounding box center [650, 507] width 16 height 15
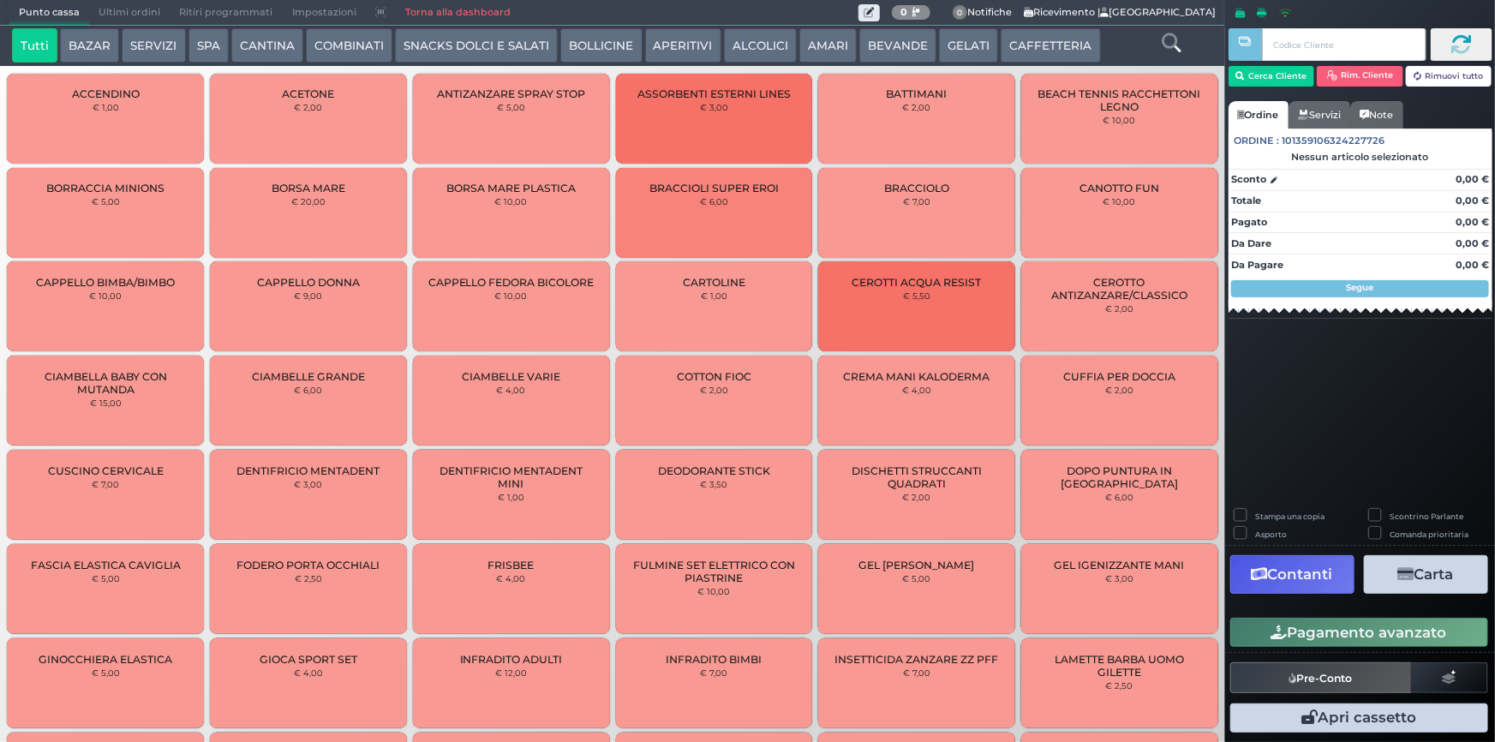
click at [123, 7] on span "Ultimi ordini" at bounding box center [129, 13] width 81 height 24
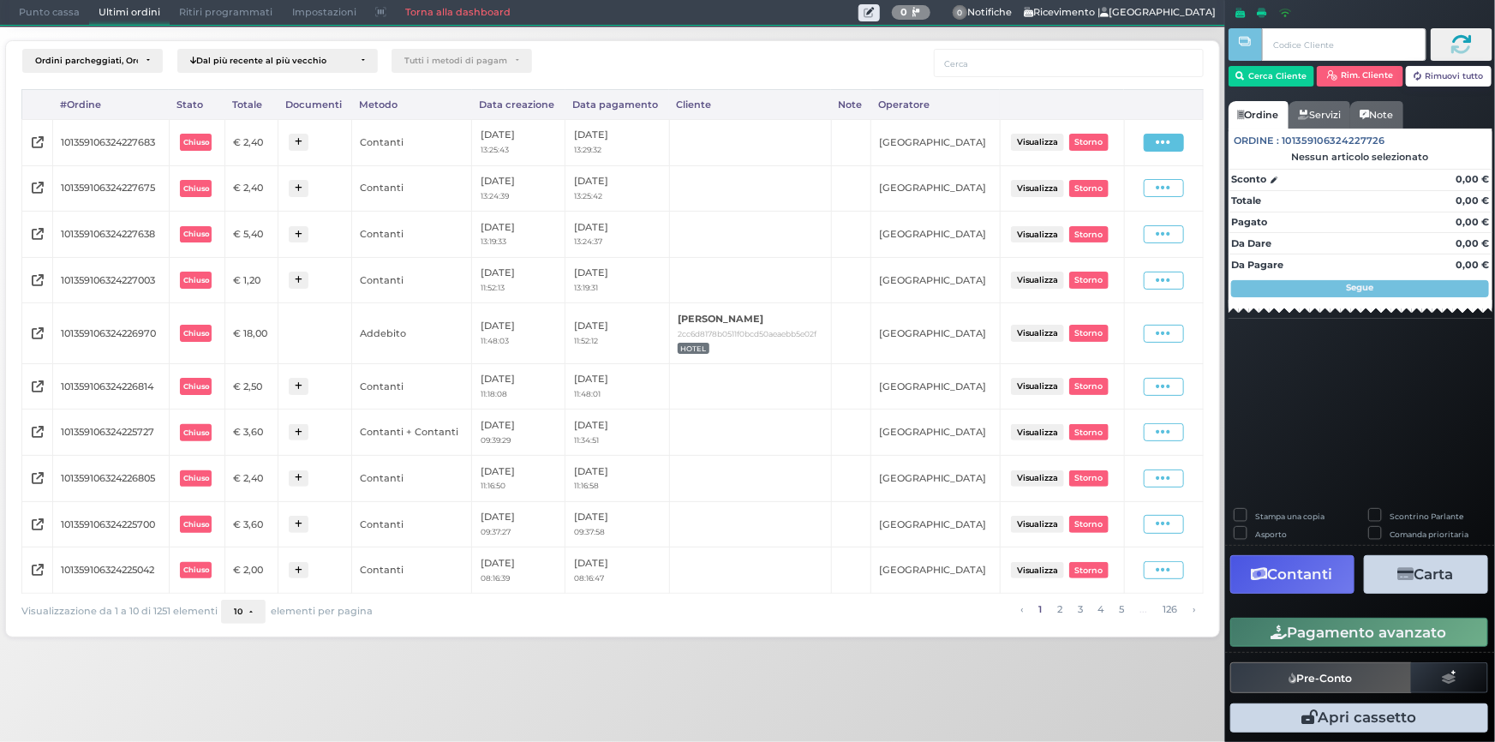
click at [1151, 145] on span at bounding box center [1164, 143] width 40 height 18
click at [1126, 189] on span "Ristampa Pre-Conto" at bounding box center [1126, 191] width 70 height 29
click at [30, 4] on span "Punto cassa" at bounding box center [49, 13] width 80 height 24
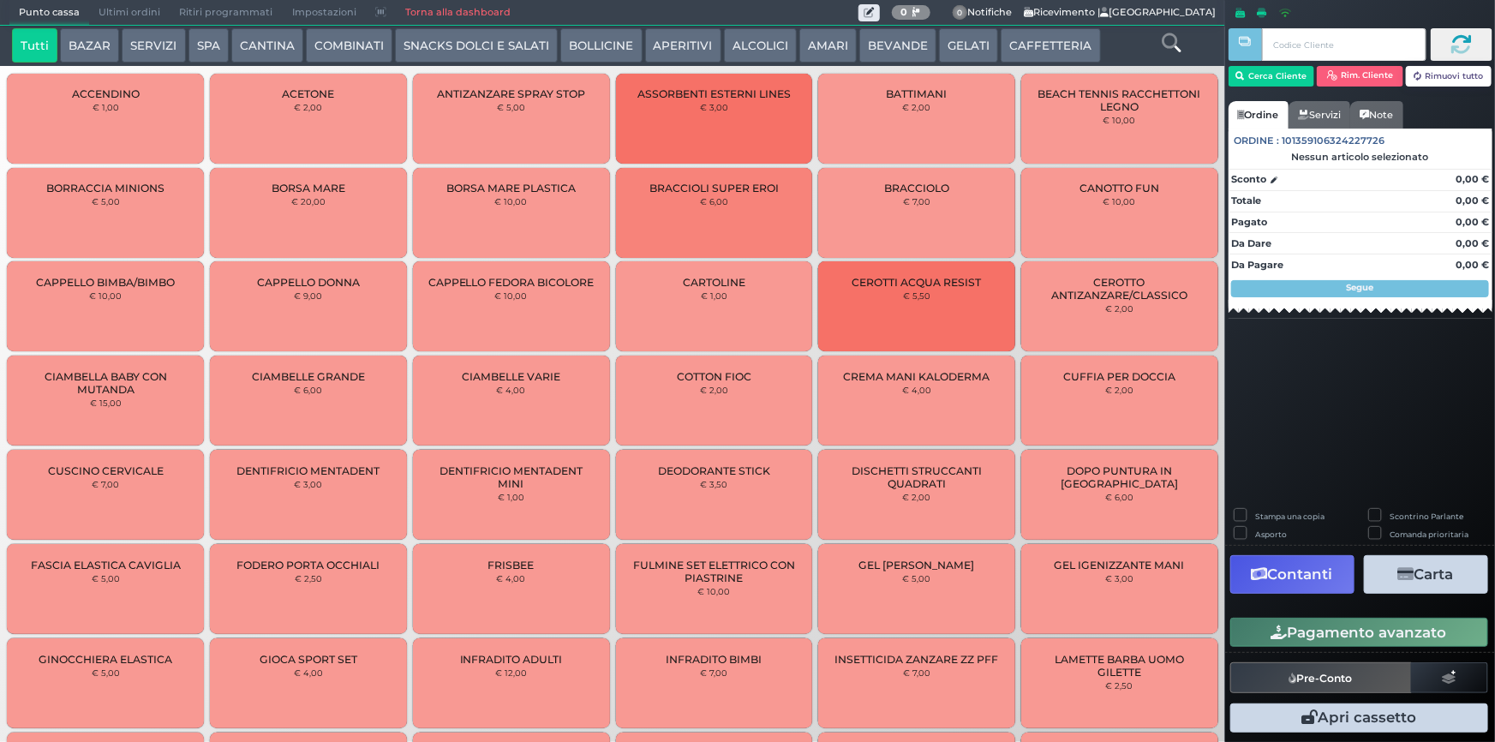
click at [1050, 60] on button "CAFFETTERIA" at bounding box center [1050, 45] width 99 height 34
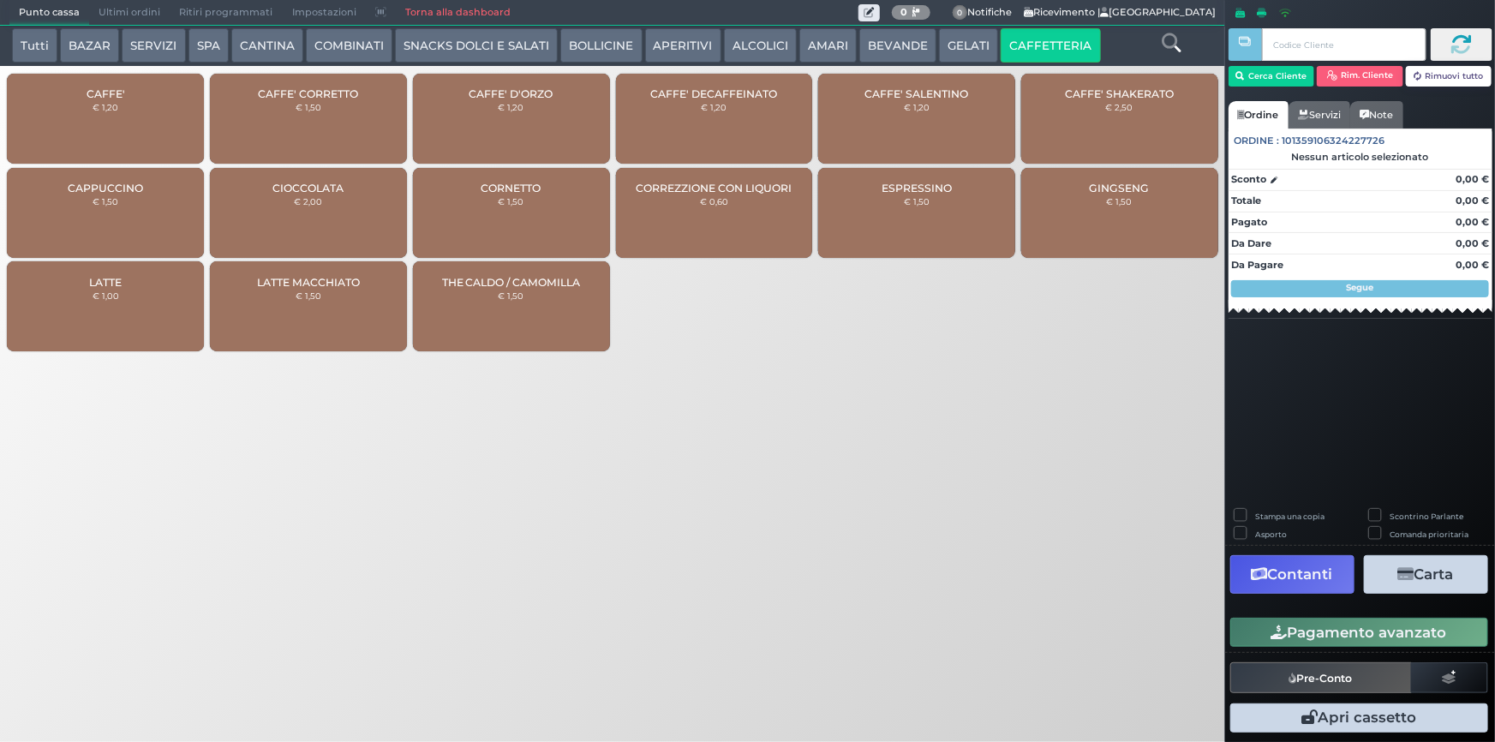
click at [101, 111] on small "€ 1,20" at bounding box center [106, 107] width 26 height 10
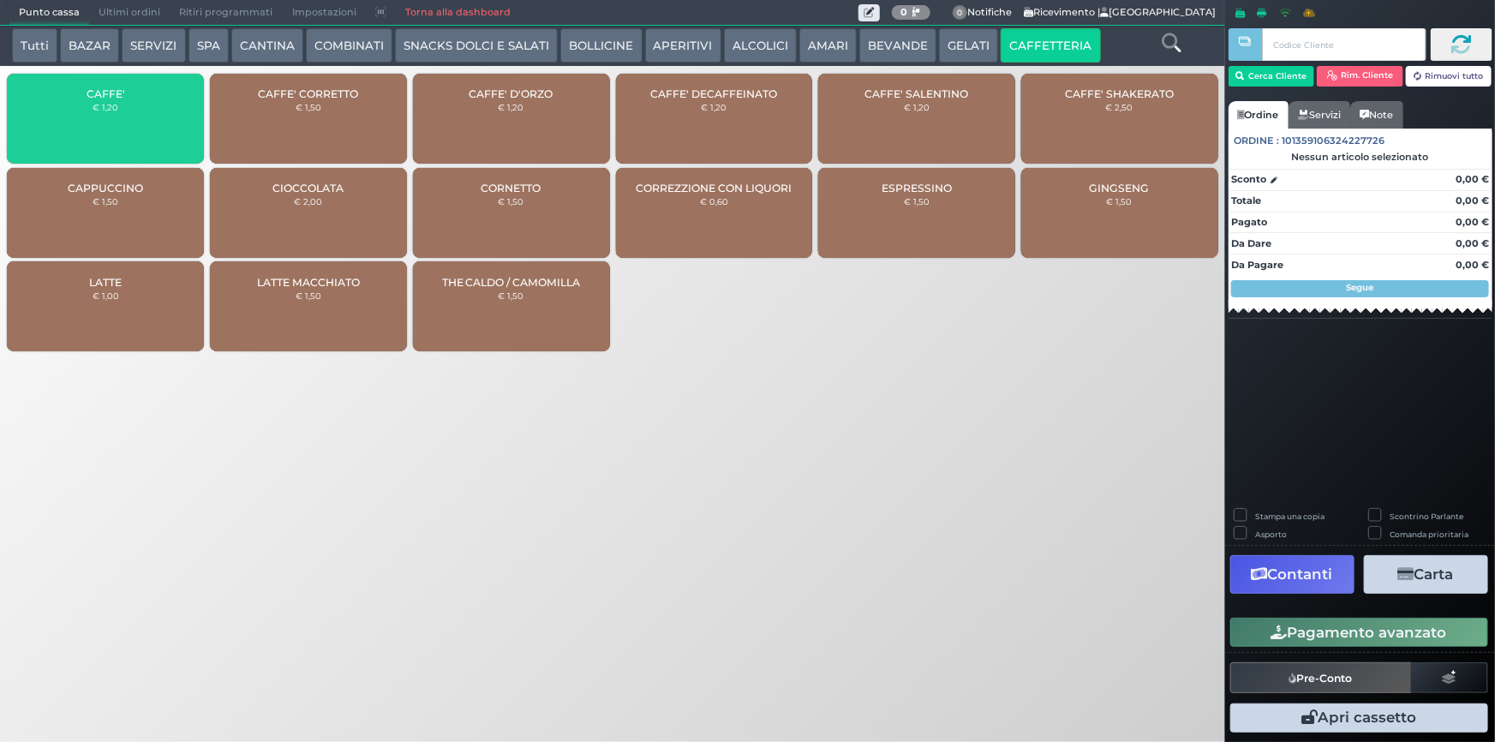
drag, startPoint x: 102, startPoint y: 110, endPoint x: 526, endPoint y: 27, distance: 432.1
click at [102, 109] on small "€ 1,20" at bounding box center [106, 107] width 26 height 10
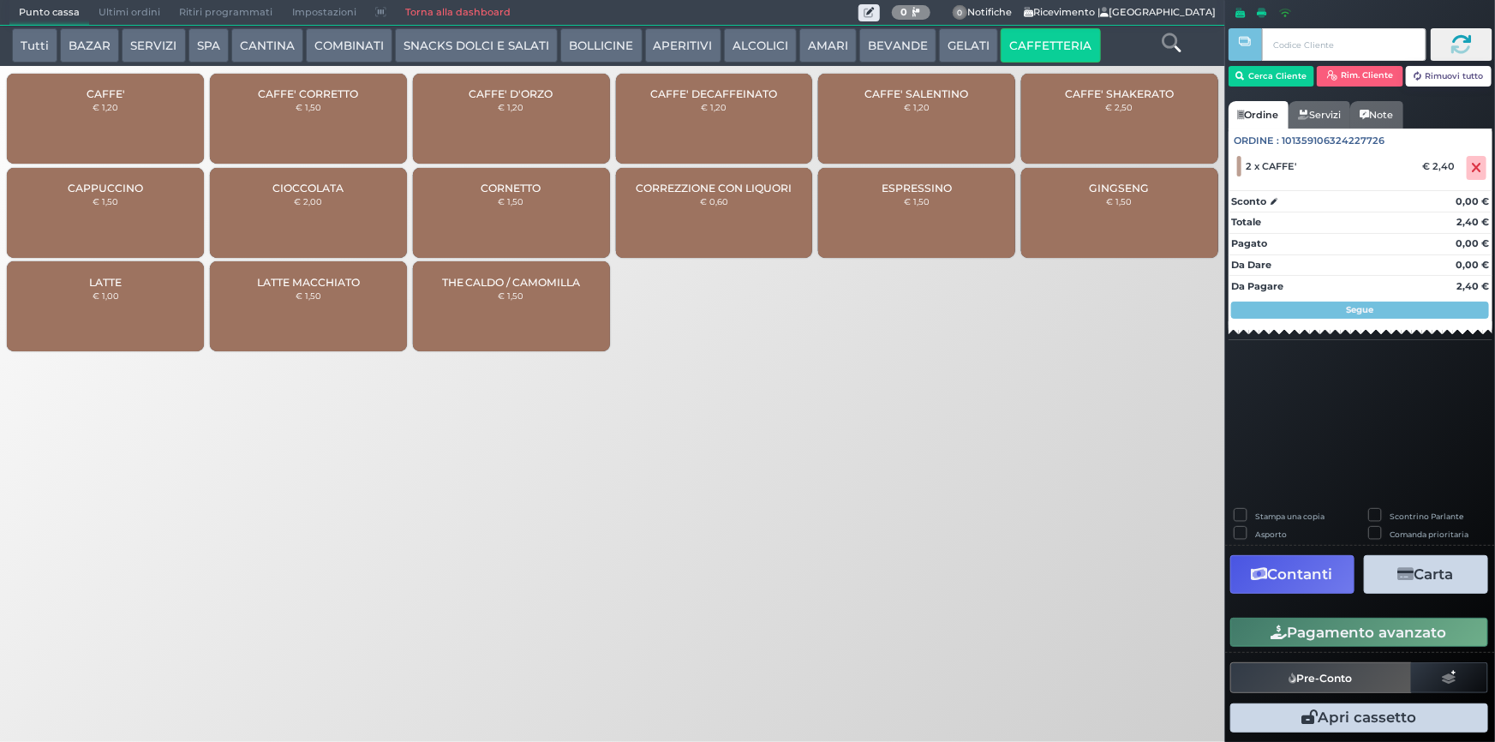
drag, startPoint x: 1340, startPoint y: 630, endPoint x: 1042, endPoint y: 522, distance: 317.3
click at [1334, 630] on button "Pagamento avanzato" at bounding box center [1359, 632] width 258 height 29
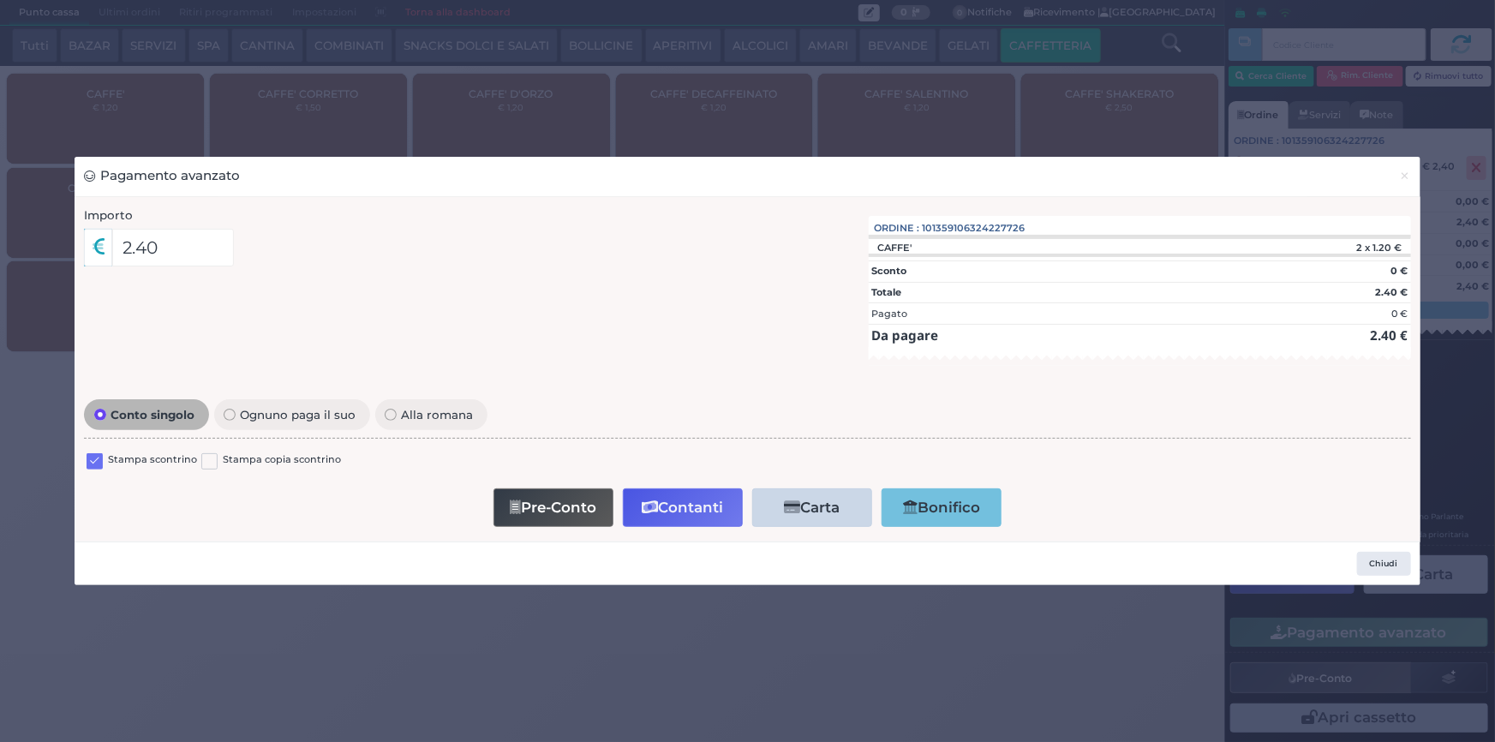
click at [91, 463] on label at bounding box center [95, 461] width 16 height 16
click at [0, 0] on input "checkbox" at bounding box center [0, 0] width 0 height 0
click at [667, 511] on button "Contanti" at bounding box center [683, 507] width 120 height 39
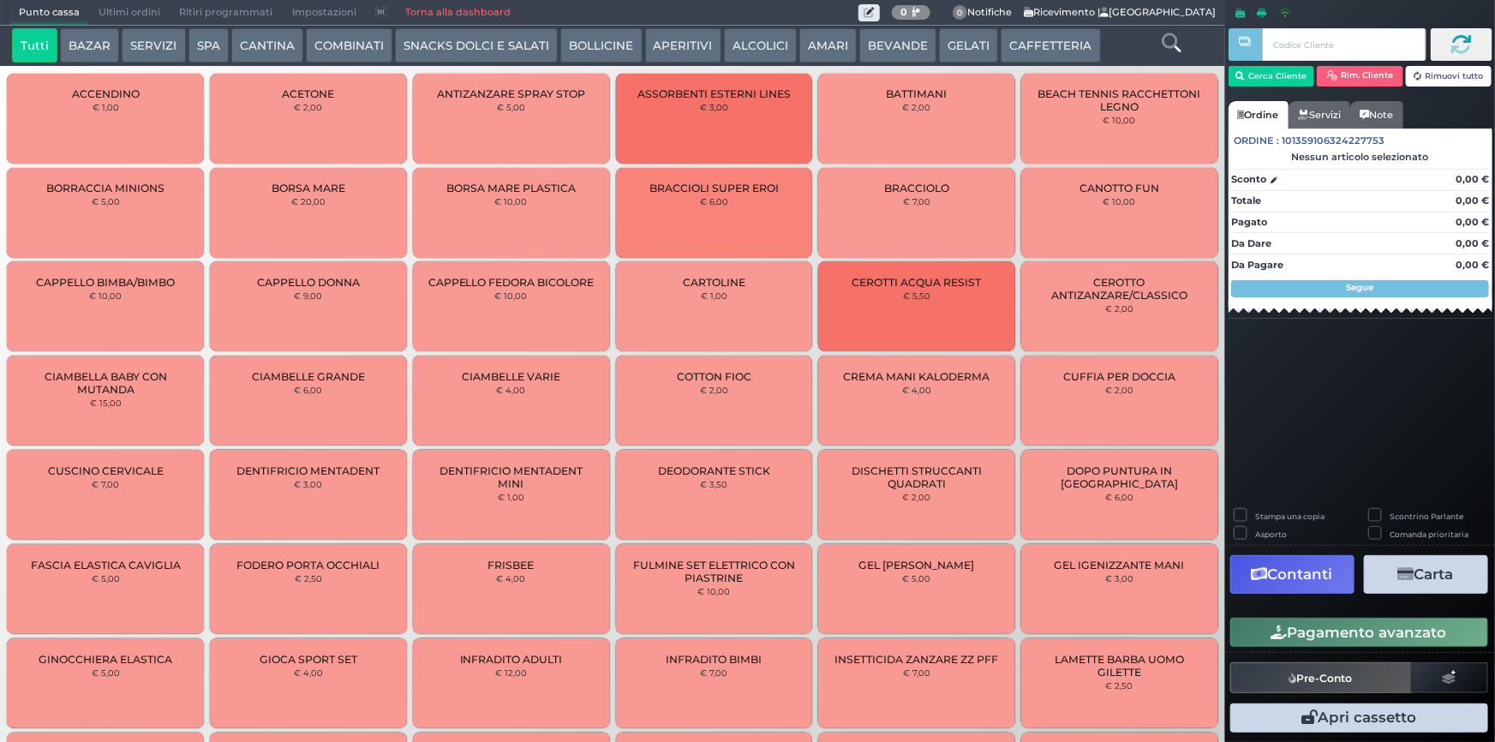
click at [140, 9] on span "Ultimi ordini" at bounding box center [129, 13] width 81 height 24
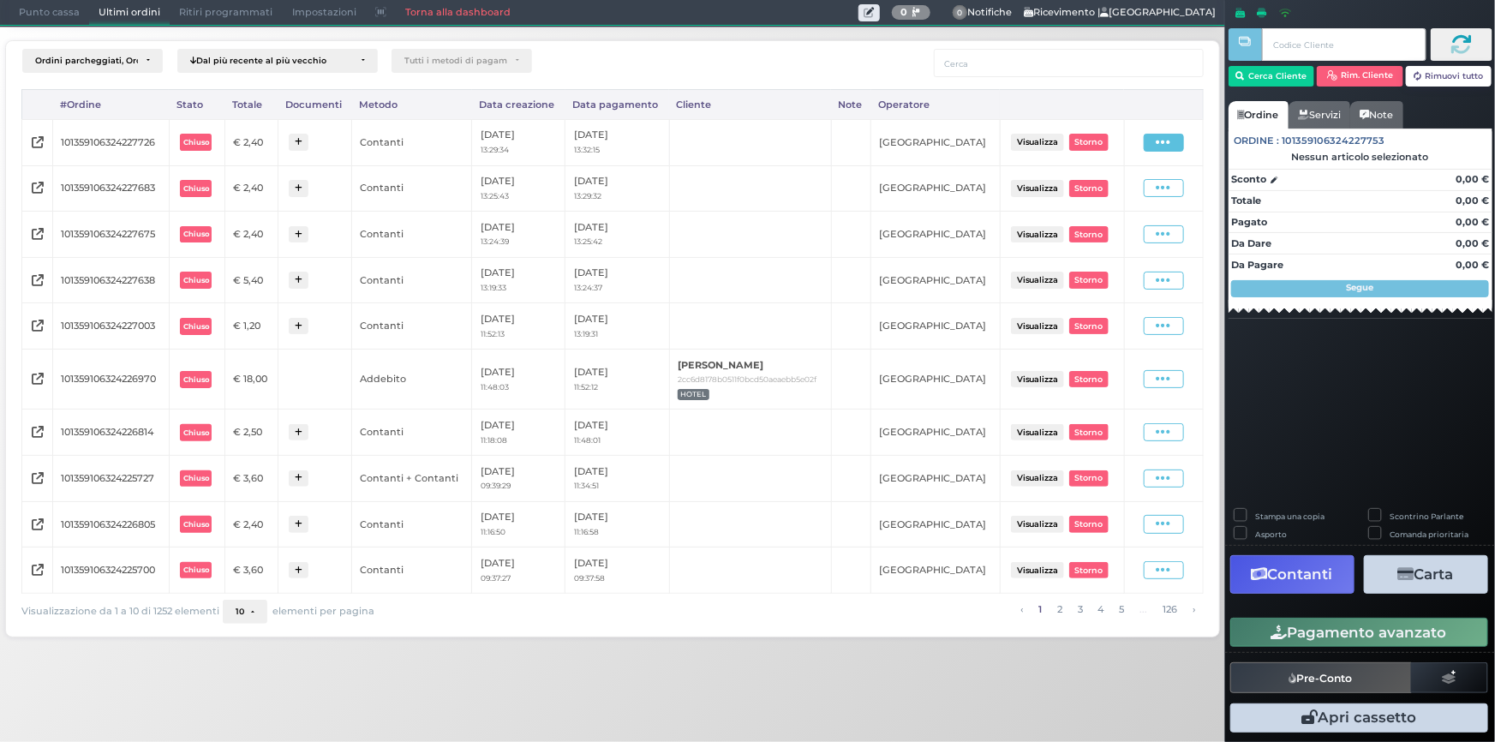
click at [1159, 141] on icon at bounding box center [1163, 142] width 15 height 16
click at [1139, 195] on span "Ristampa Pre-Conto" at bounding box center [1126, 191] width 70 height 29
drag, startPoint x: 41, startPoint y: 17, endPoint x: 235, endPoint y: 0, distance: 194.4
click at [61, 15] on span "Punto cassa" at bounding box center [49, 13] width 80 height 24
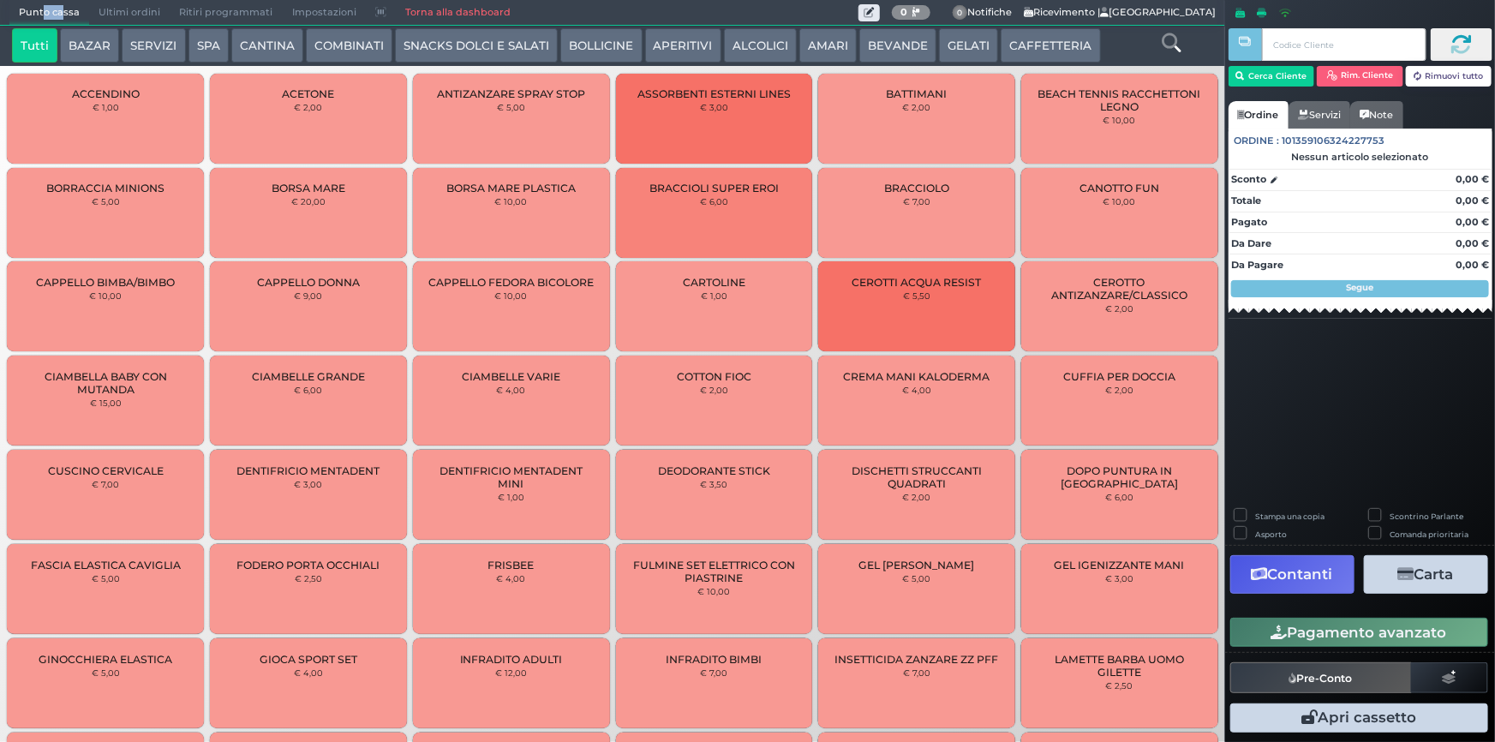
drag, startPoint x: 1037, startPoint y: 44, endPoint x: 381, endPoint y: 360, distance: 727.6
click at [1037, 45] on button "CAFFETTERIA" at bounding box center [1050, 45] width 99 height 34
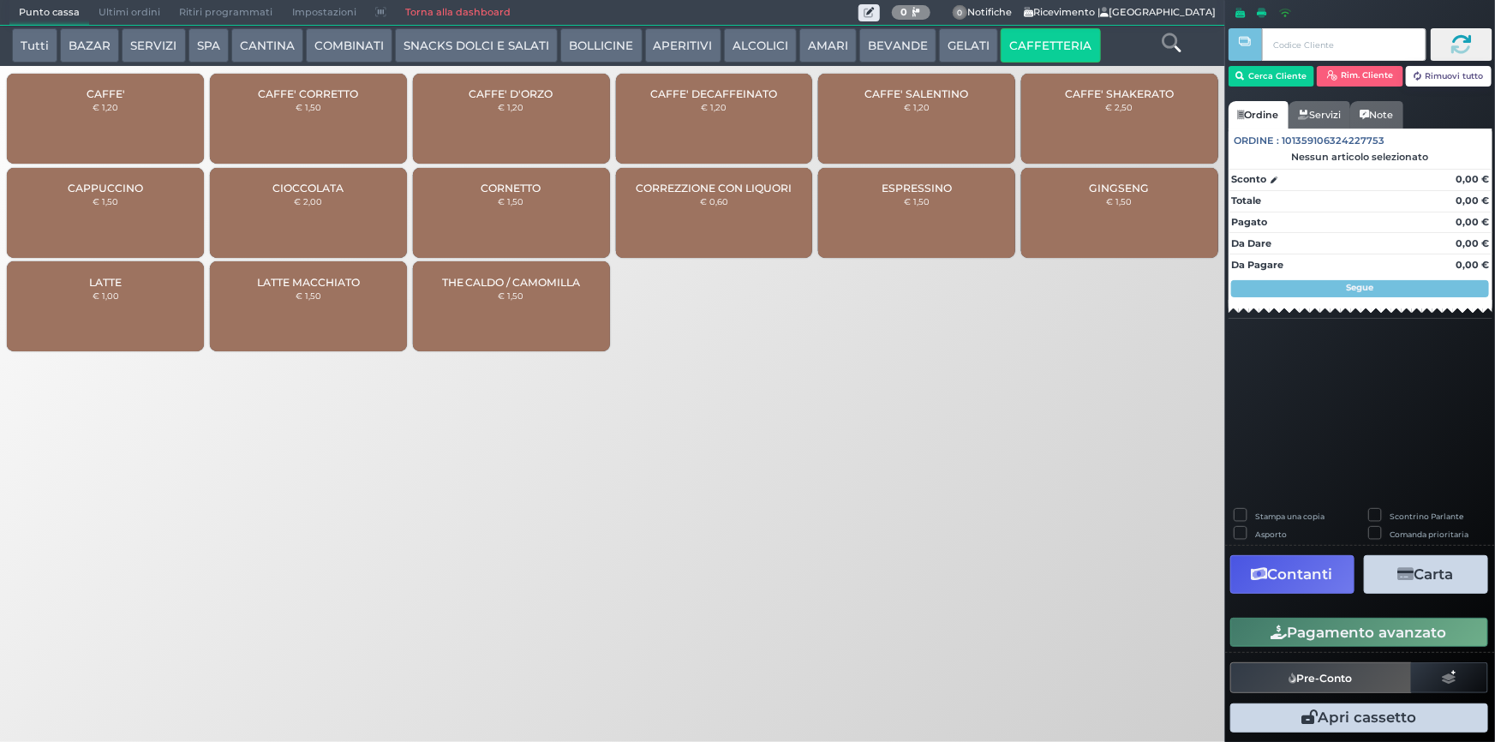
click at [134, 97] on div "CAFFE' € 1,20" at bounding box center [105, 119] width 197 height 90
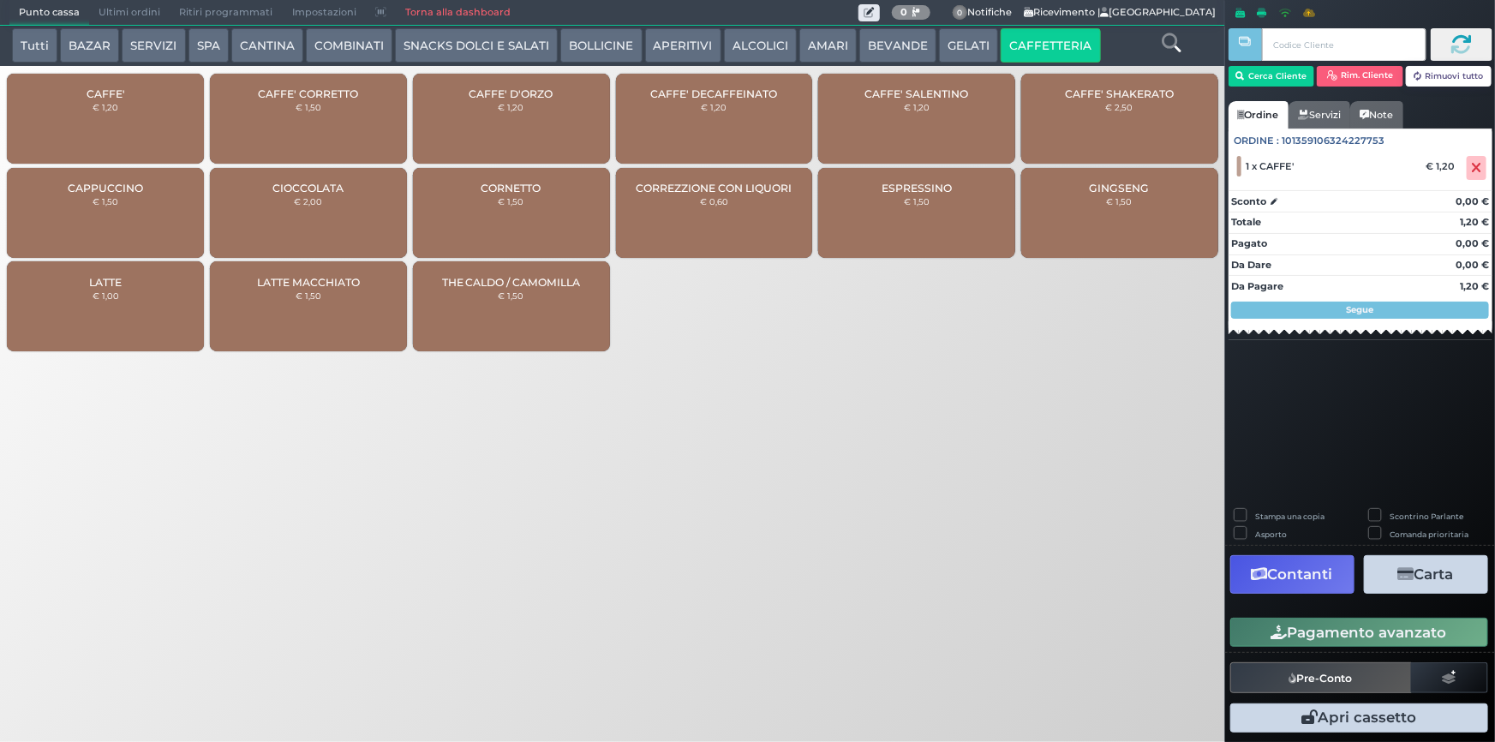
click at [134, 96] on div "CAFFE' € 1,20" at bounding box center [105, 119] width 197 height 90
click at [349, 105] on div "CAFFE' CORRETTO € 1,50" at bounding box center [308, 119] width 197 height 90
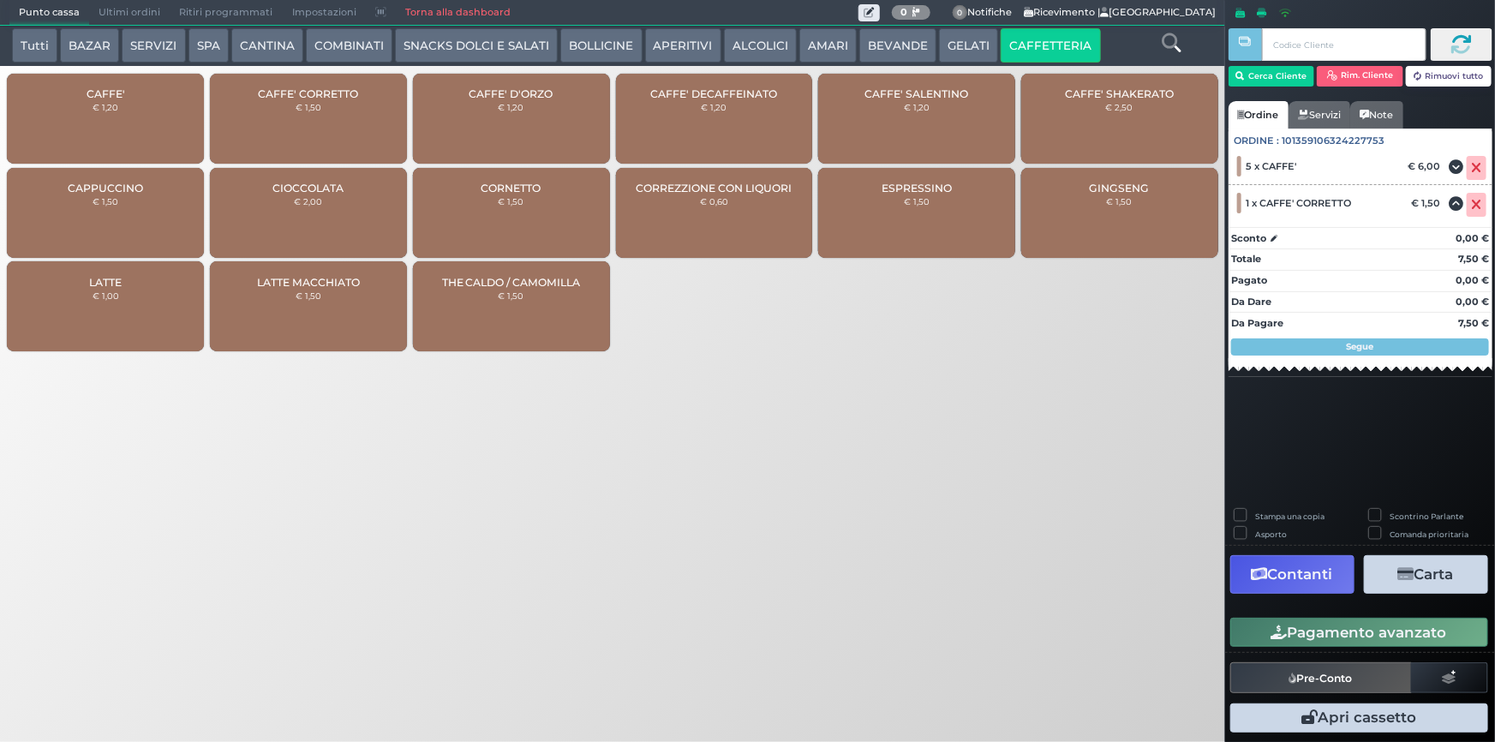
click at [1422, 648] on div "Pagamento avanzato" at bounding box center [1360, 632] width 270 height 39
click at [1423, 639] on button "Pagamento avanzato" at bounding box center [1359, 632] width 258 height 29
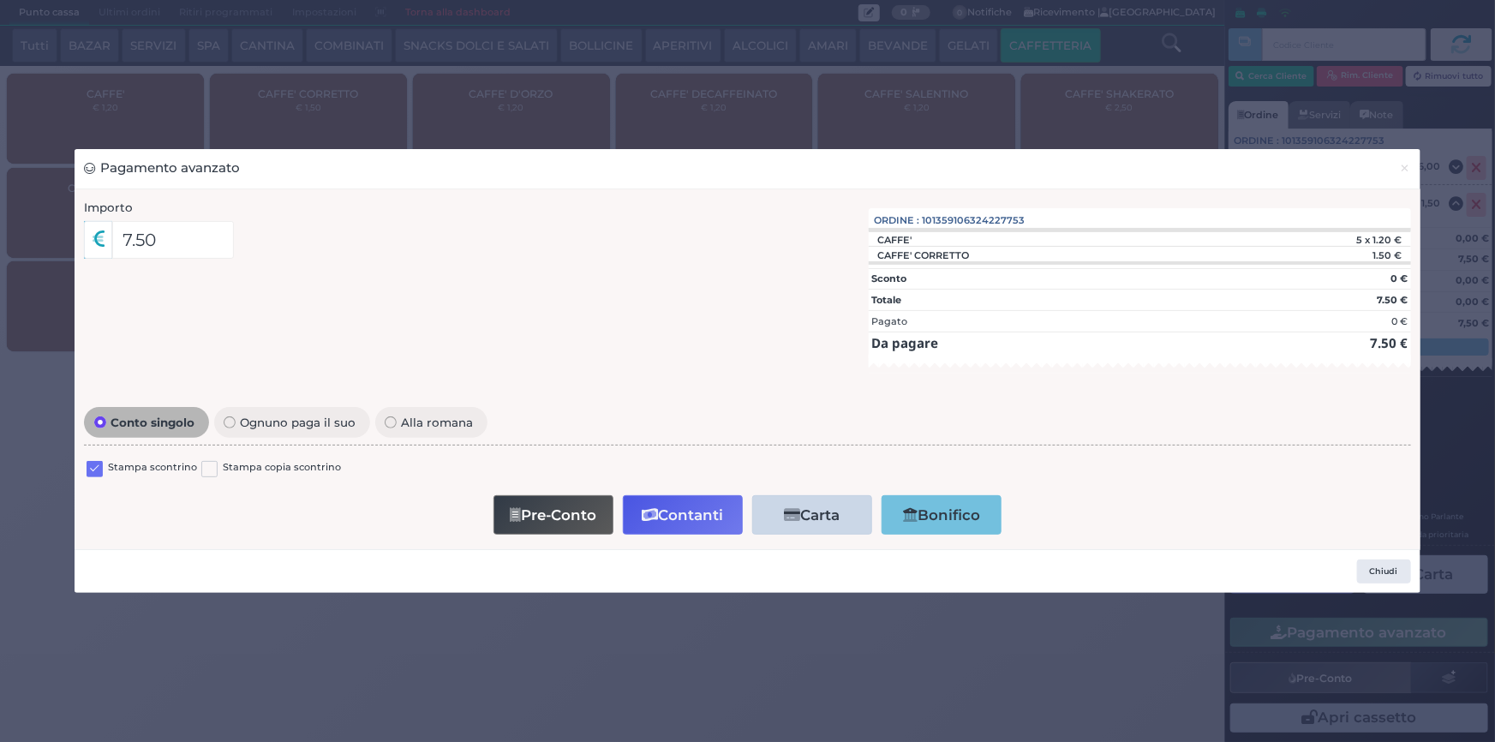
click at [93, 464] on label at bounding box center [95, 469] width 16 height 16
click at [0, 0] on input "checkbox" at bounding box center [0, 0] width 0 height 0
drag, startPoint x: 682, startPoint y: 520, endPoint x: 677, endPoint y: 508, distance: 13.0
click at [679, 517] on button "Contanti" at bounding box center [683, 514] width 120 height 39
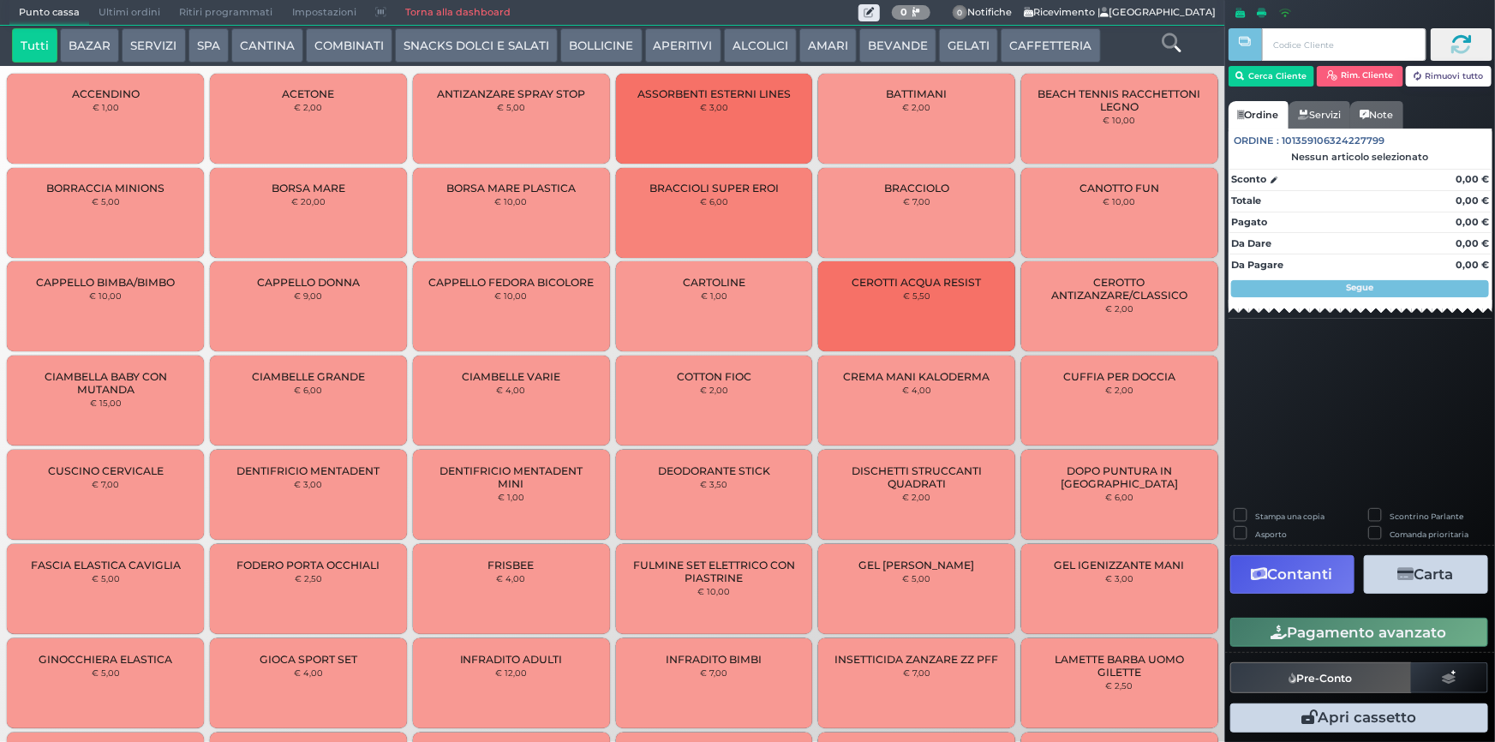
click at [133, 15] on span "Ultimi ordini" at bounding box center [129, 13] width 81 height 24
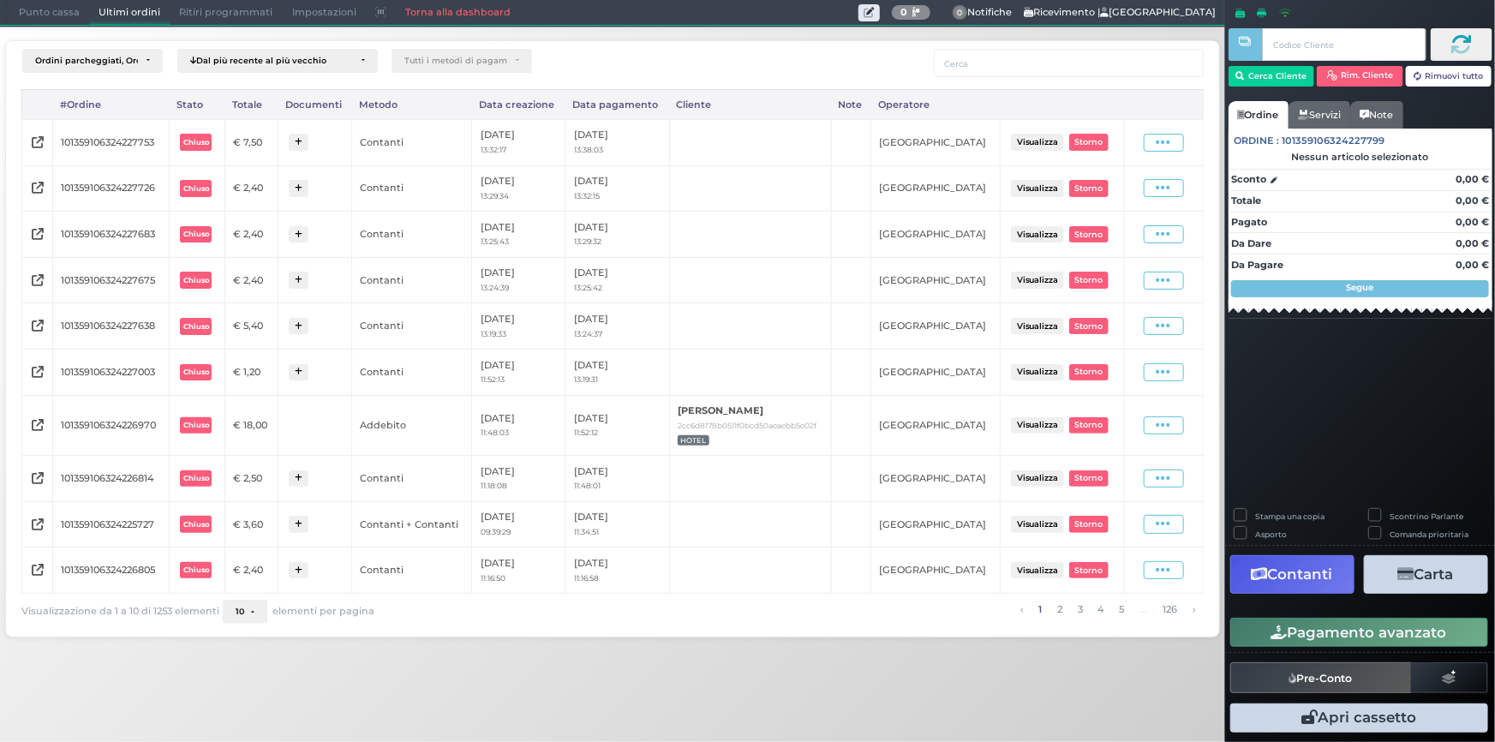
drag, startPoint x: 1171, startPoint y: 136, endPoint x: 1171, endPoint y: 152, distance: 15.4
click at [1170, 136] on icon at bounding box center [1163, 142] width 15 height 16
click at [1109, 200] on span "Ristampa Pre-Conto" at bounding box center [1126, 191] width 70 height 29
click at [34, 10] on span "Punto cassa" at bounding box center [49, 13] width 80 height 24
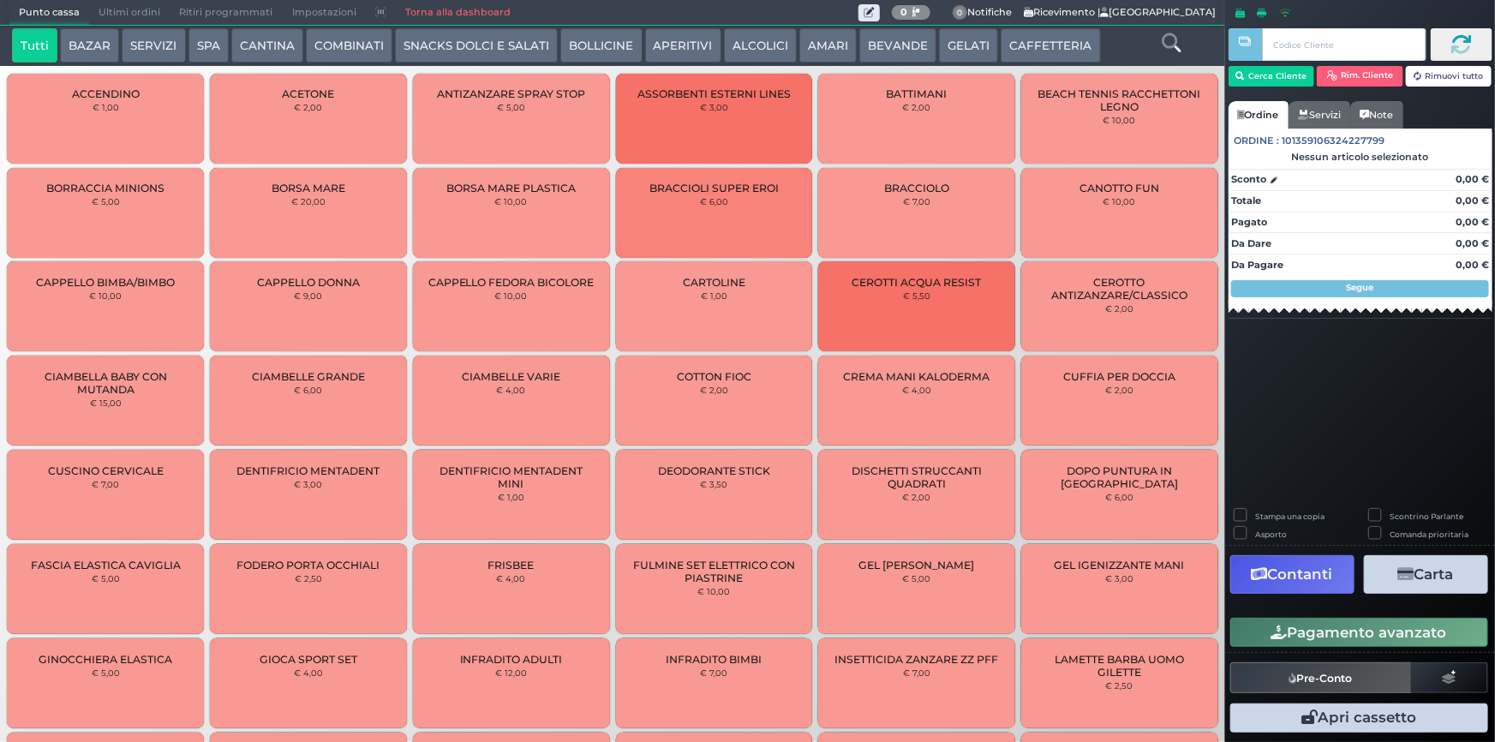
click at [1001, 40] on button "CAFFETTERIA" at bounding box center [1050, 45] width 99 height 34
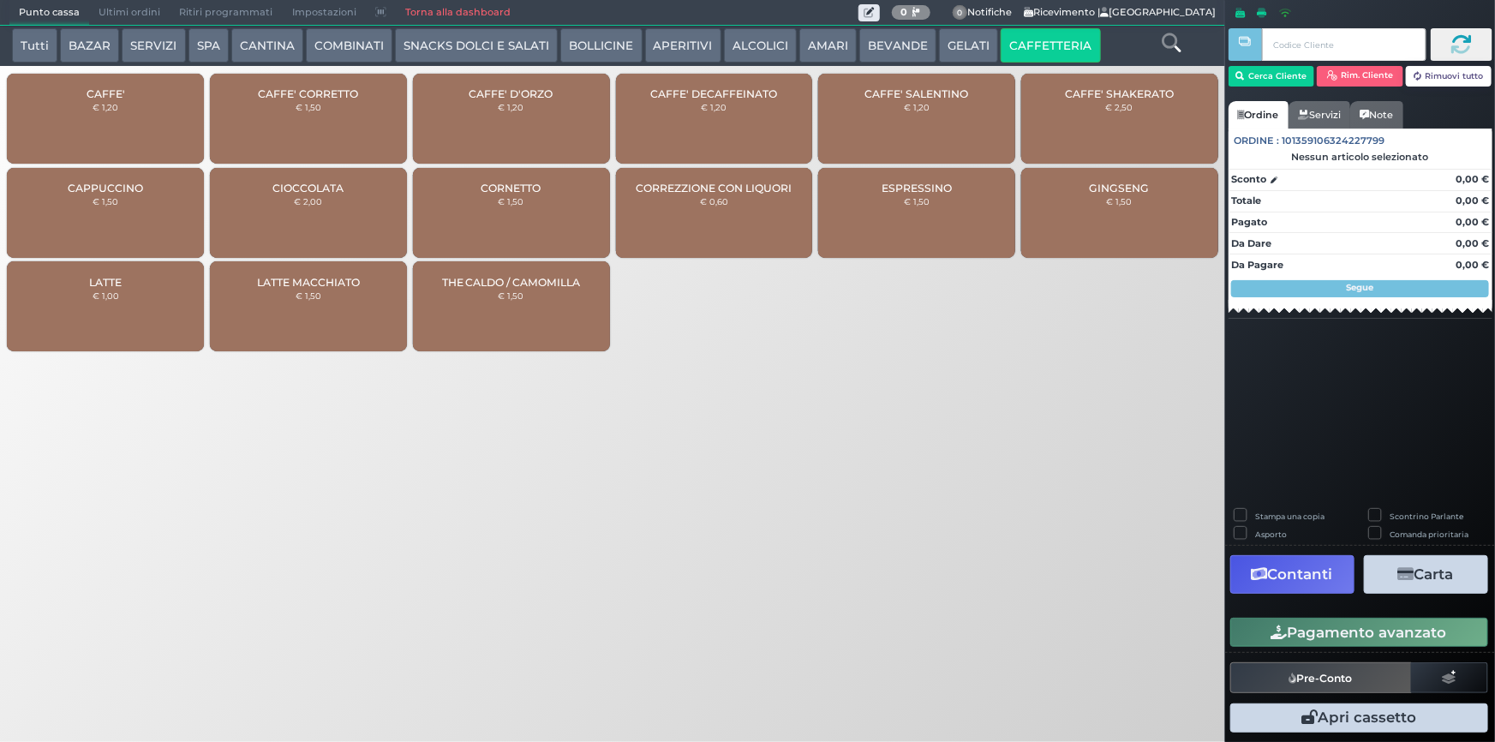
click at [91, 130] on div "CAFFE' € 1,20" at bounding box center [105, 119] width 197 height 90
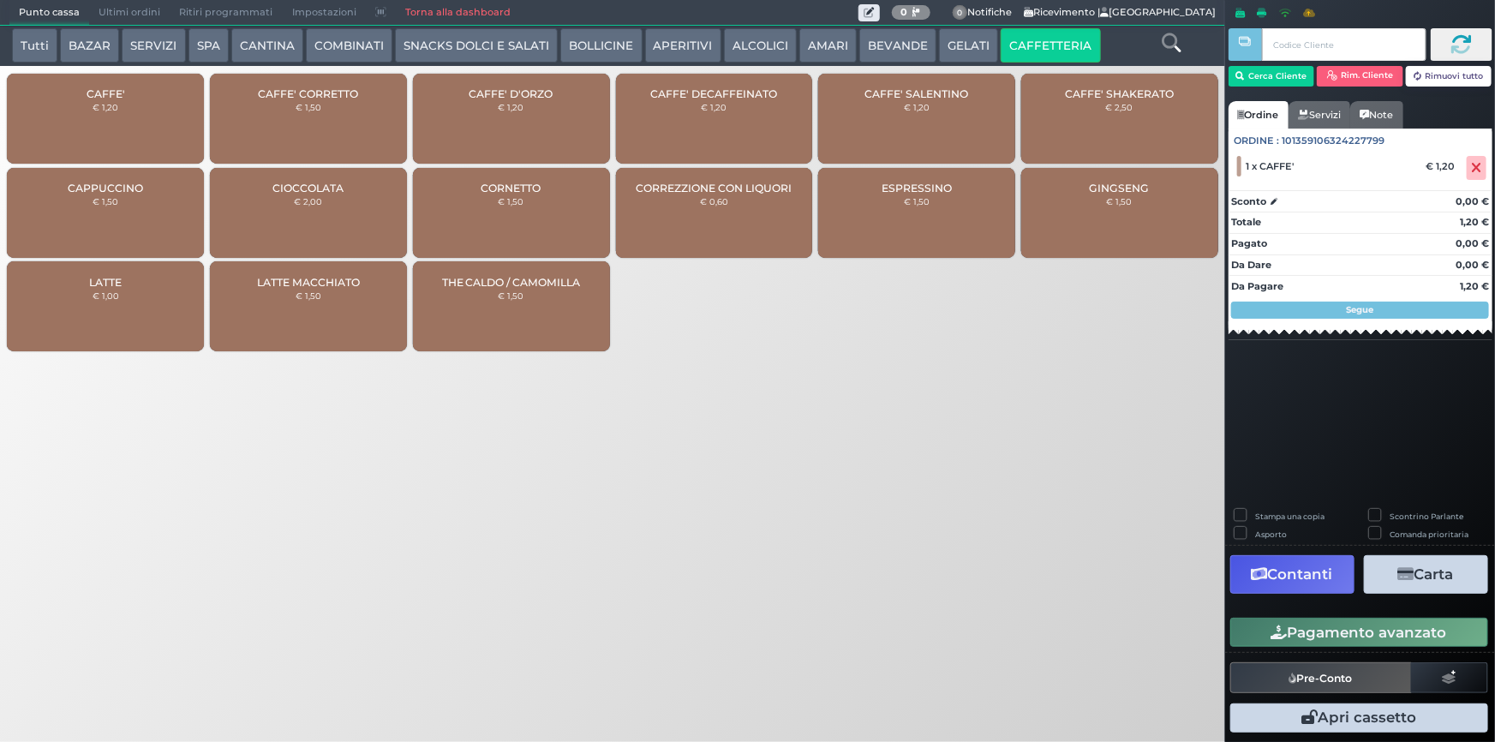
click at [1342, 624] on button "Pagamento avanzato" at bounding box center [1359, 632] width 258 height 29
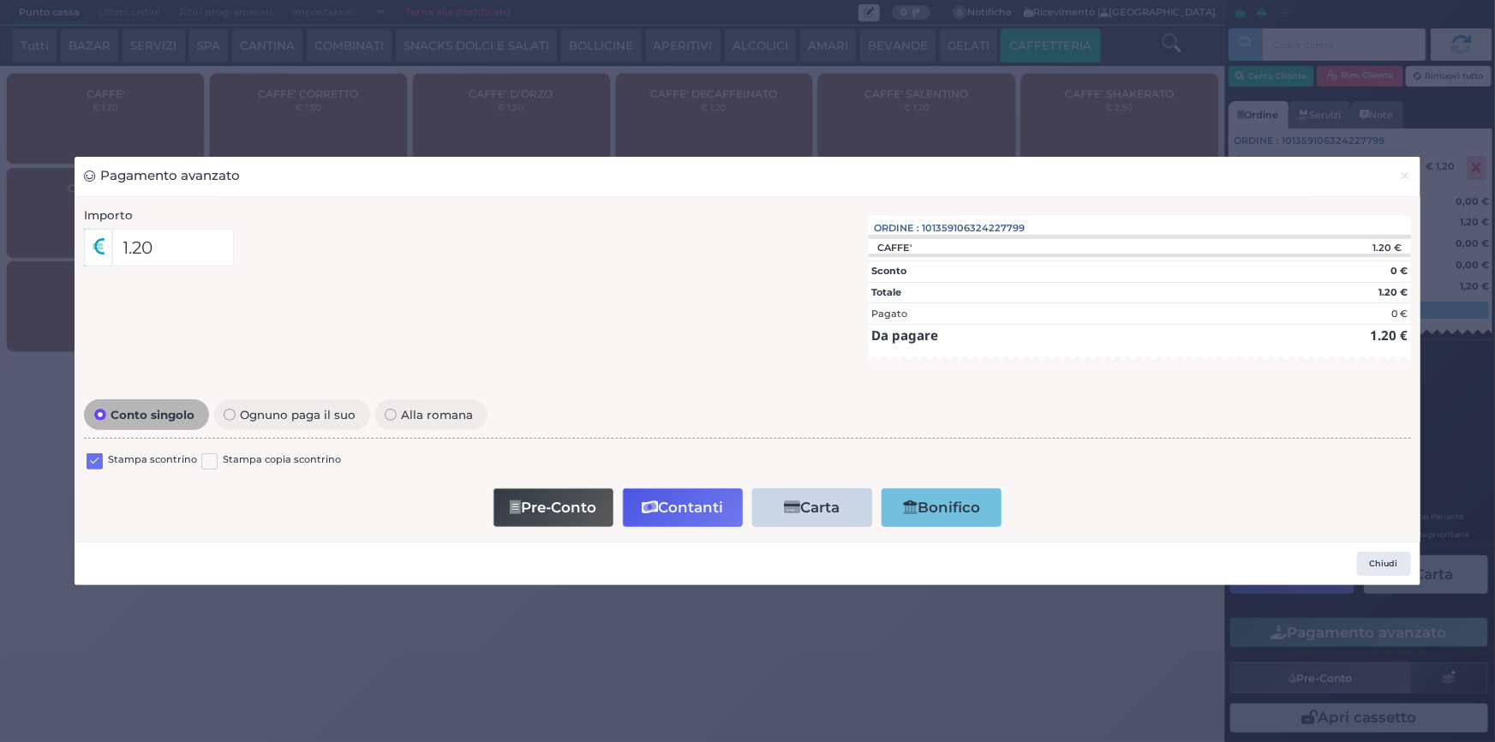
drag, startPoint x: 93, startPoint y: 458, endPoint x: 483, endPoint y: 499, distance: 391.8
click at [94, 458] on label at bounding box center [95, 461] width 16 height 16
click at [0, 0] on input "checkbox" at bounding box center [0, 0] width 0 height 0
click at [694, 499] on button "Contanti" at bounding box center [683, 507] width 120 height 39
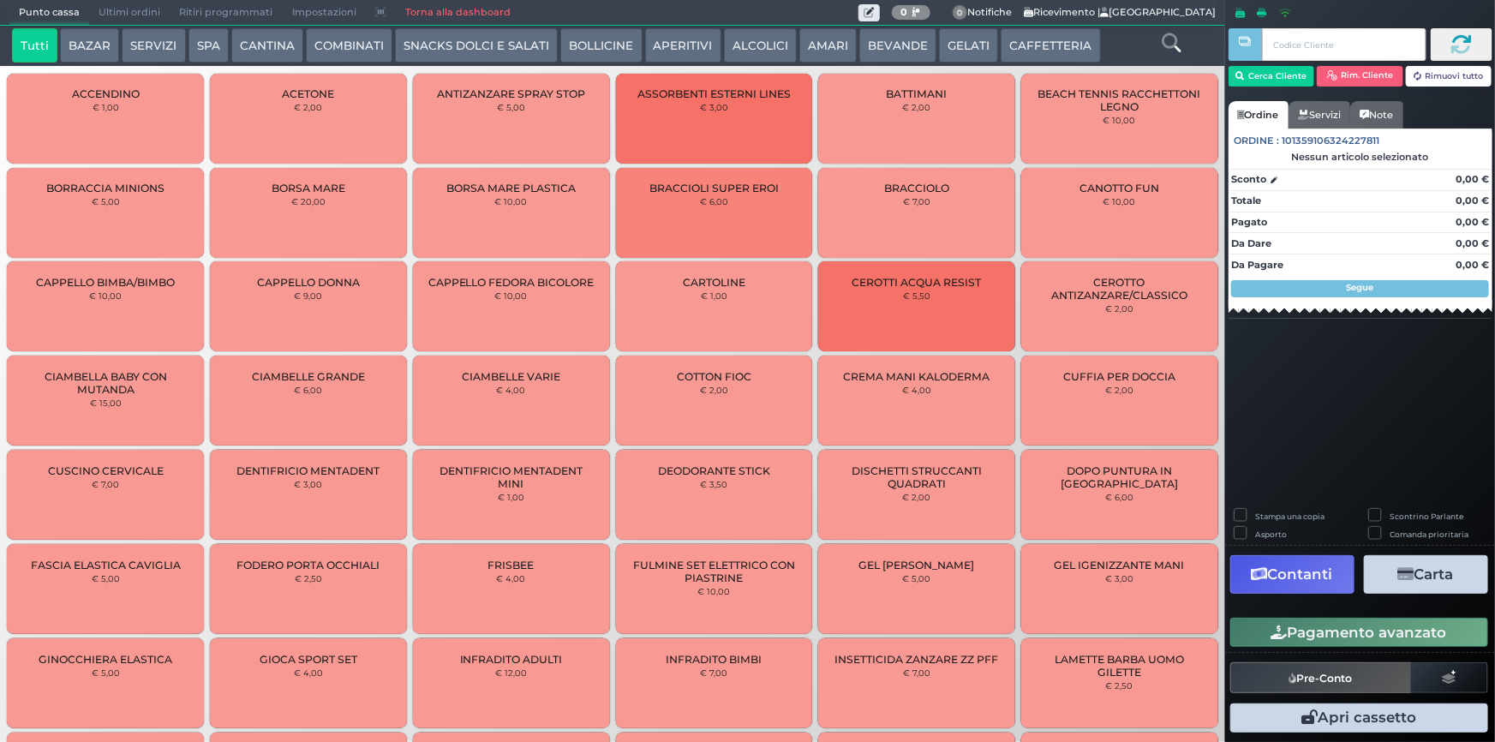
click at [1037, 48] on button "CAFFETTERIA" at bounding box center [1050, 45] width 99 height 34
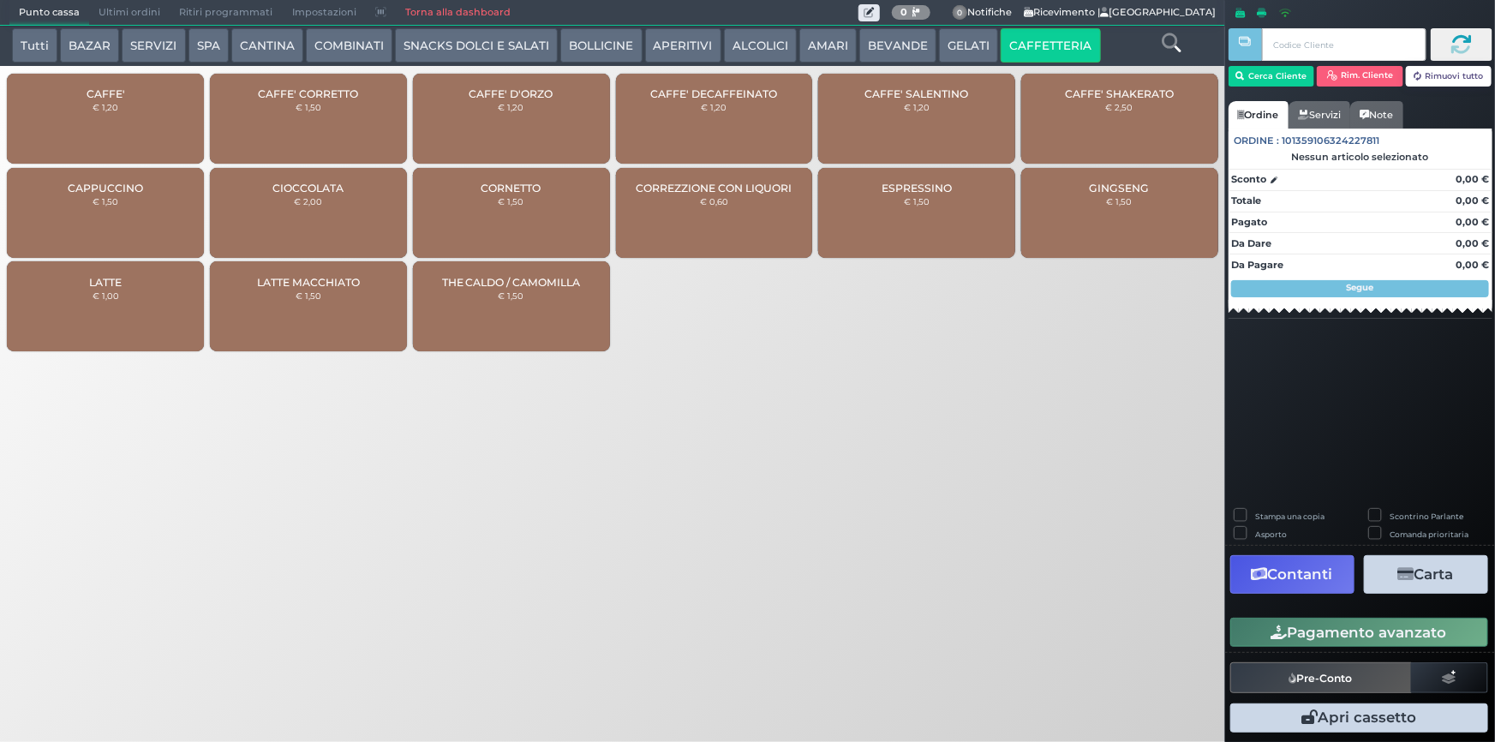
click at [123, 117] on div "CAFFE' € 1,20" at bounding box center [105, 119] width 197 height 90
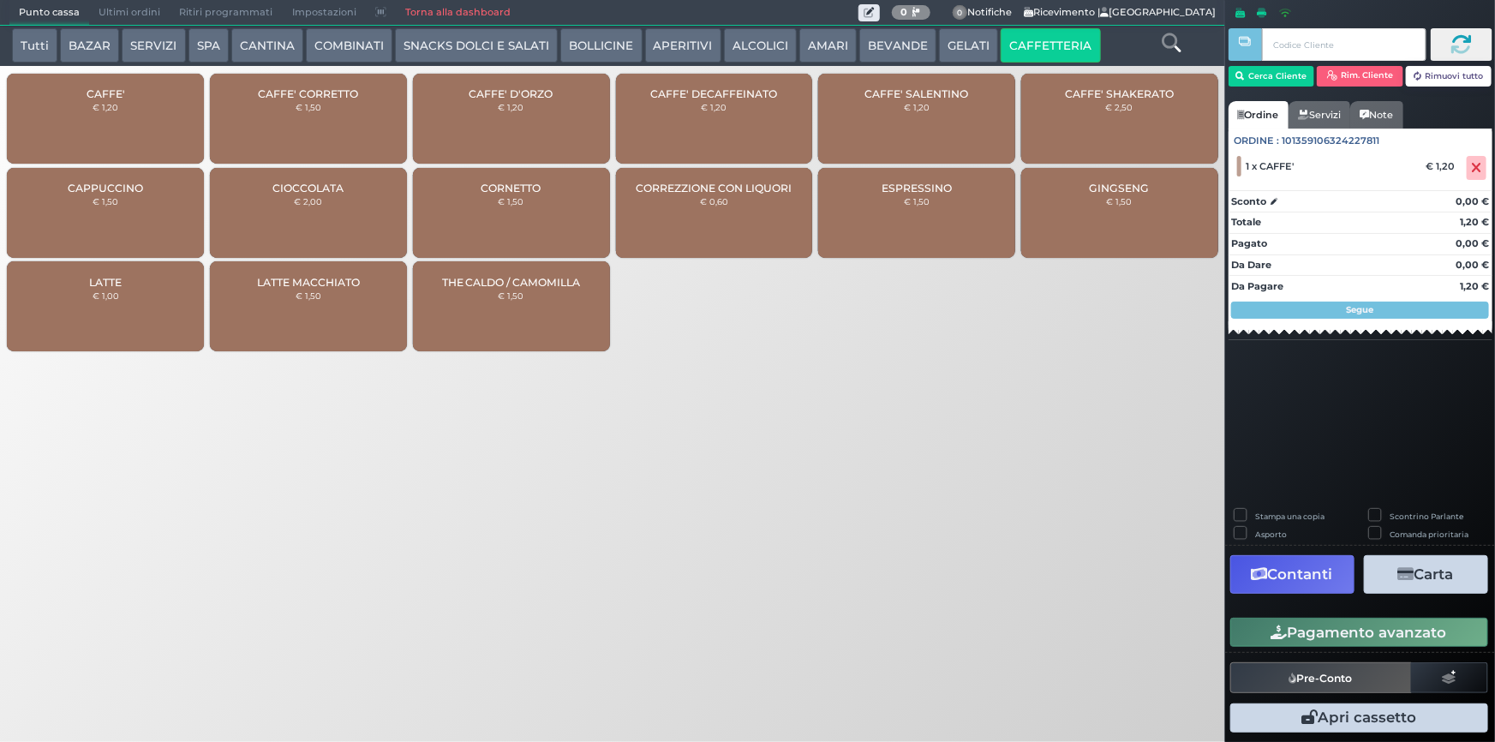
click at [1321, 634] on button "Pagamento avanzato" at bounding box center [1359, 632] width 258 height 29
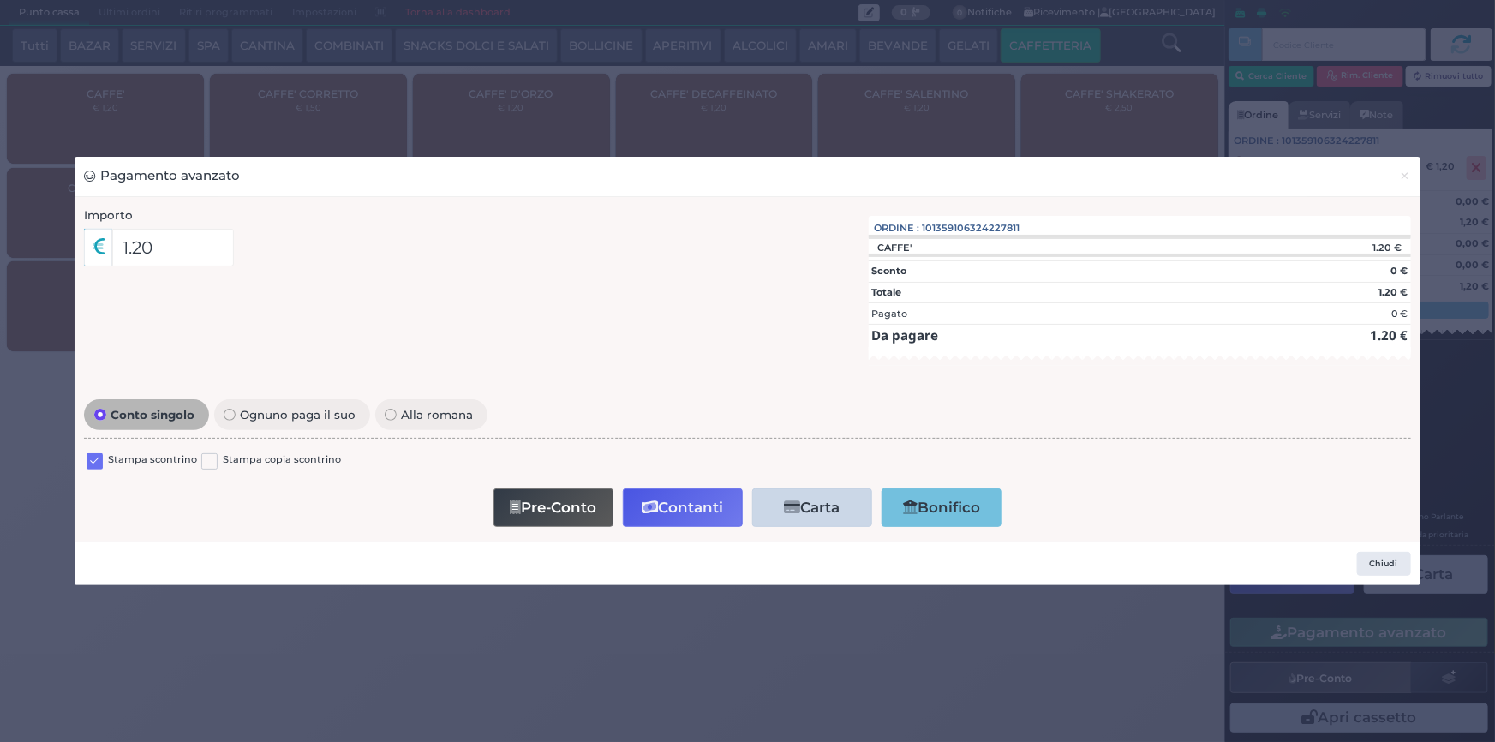
click at [94, 454] on label at bounding box center [95, 461] width 16 height 16
click at [0, 0] on input "checkbox" at bounding box center [0, 0] width 0 height 0
click at [704, 501] on button "Contanti" at bounding box center [683, 507] width 120 height 39
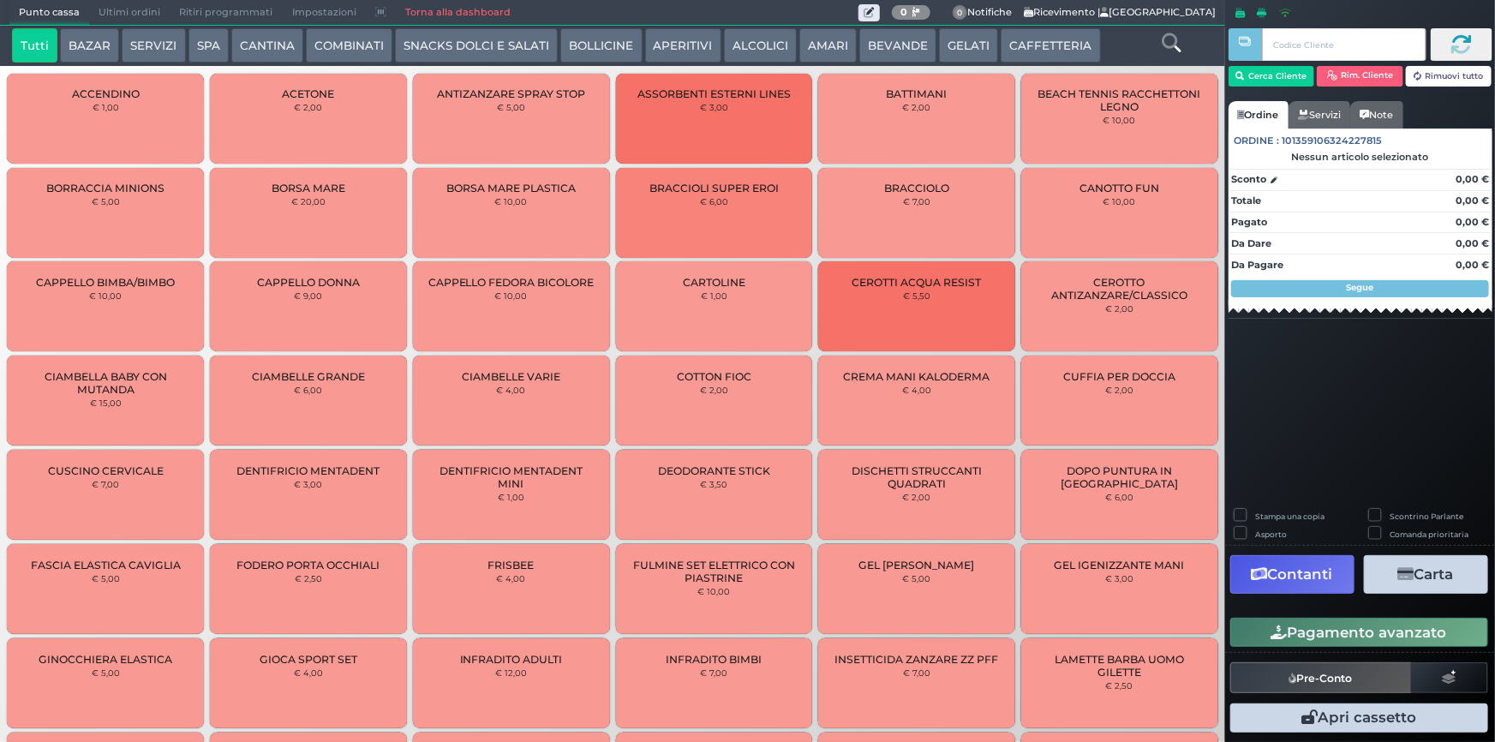
drag, startPoint x: 1045, startPoint y: 45, endPoint x: 1032, endPoint y: 51, distance: 13.8
click at [1032, 51] on button "CAFFETTERIA" at bounding box center [1050, 45] width 99 height 34
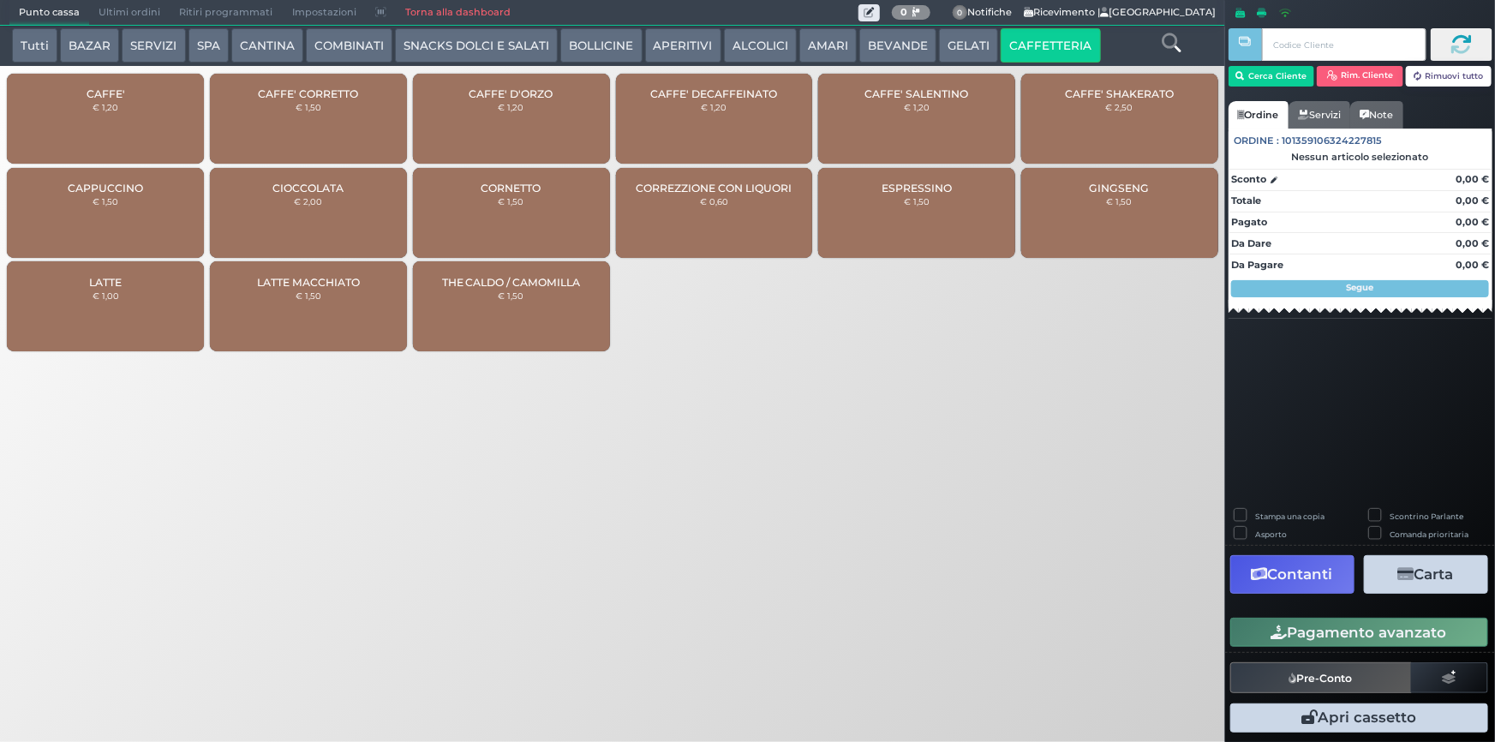
click at [99, 90] on span "CAFFE'" at bounding box center [106, 93] width 39 height 13
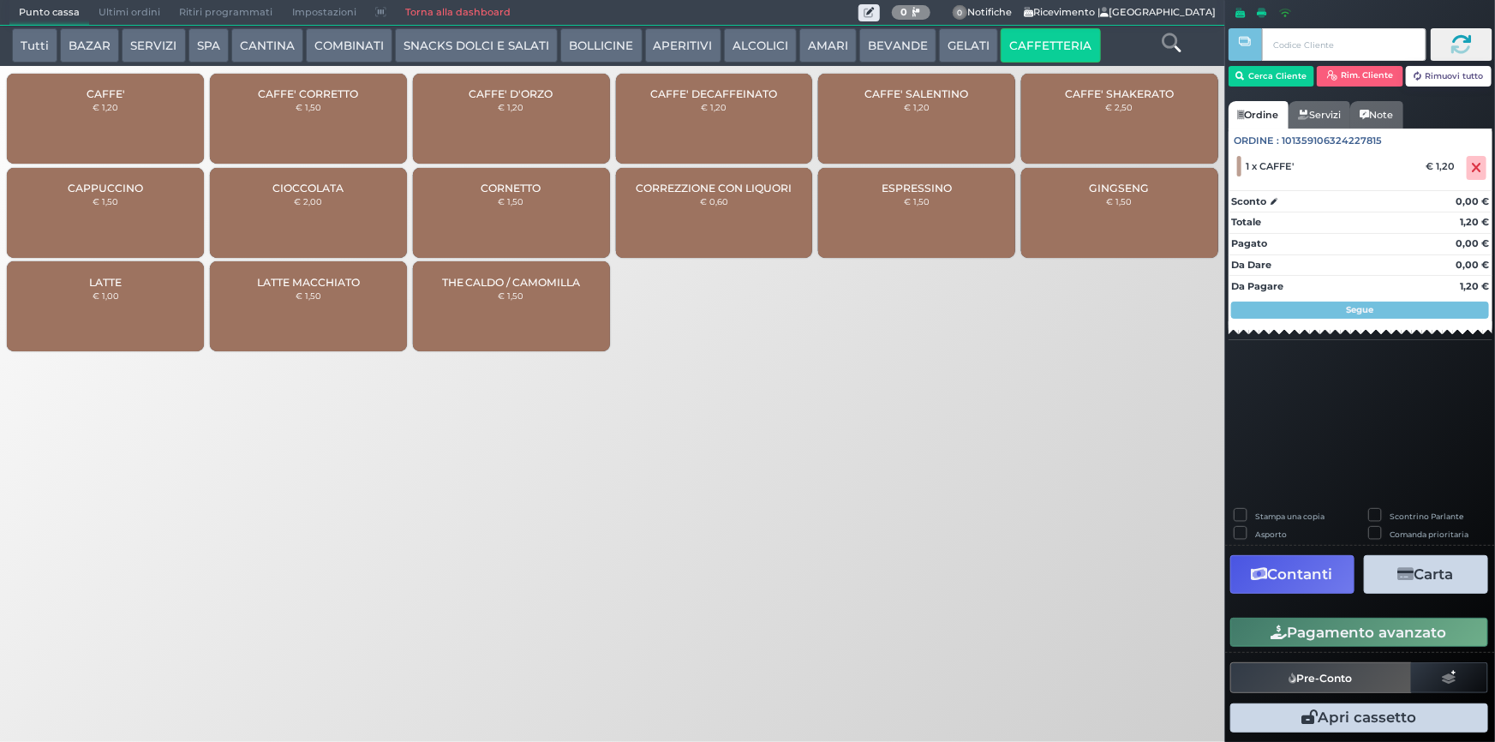
drag, startPoint x: 1357, startPoint y: 632, endPoint x: 1169, endPoint y: 629, distance: 187.6
click at [1356, 632] on button "Pagamento avanzato" at bounding box center [1359, 632] width 258 height 29
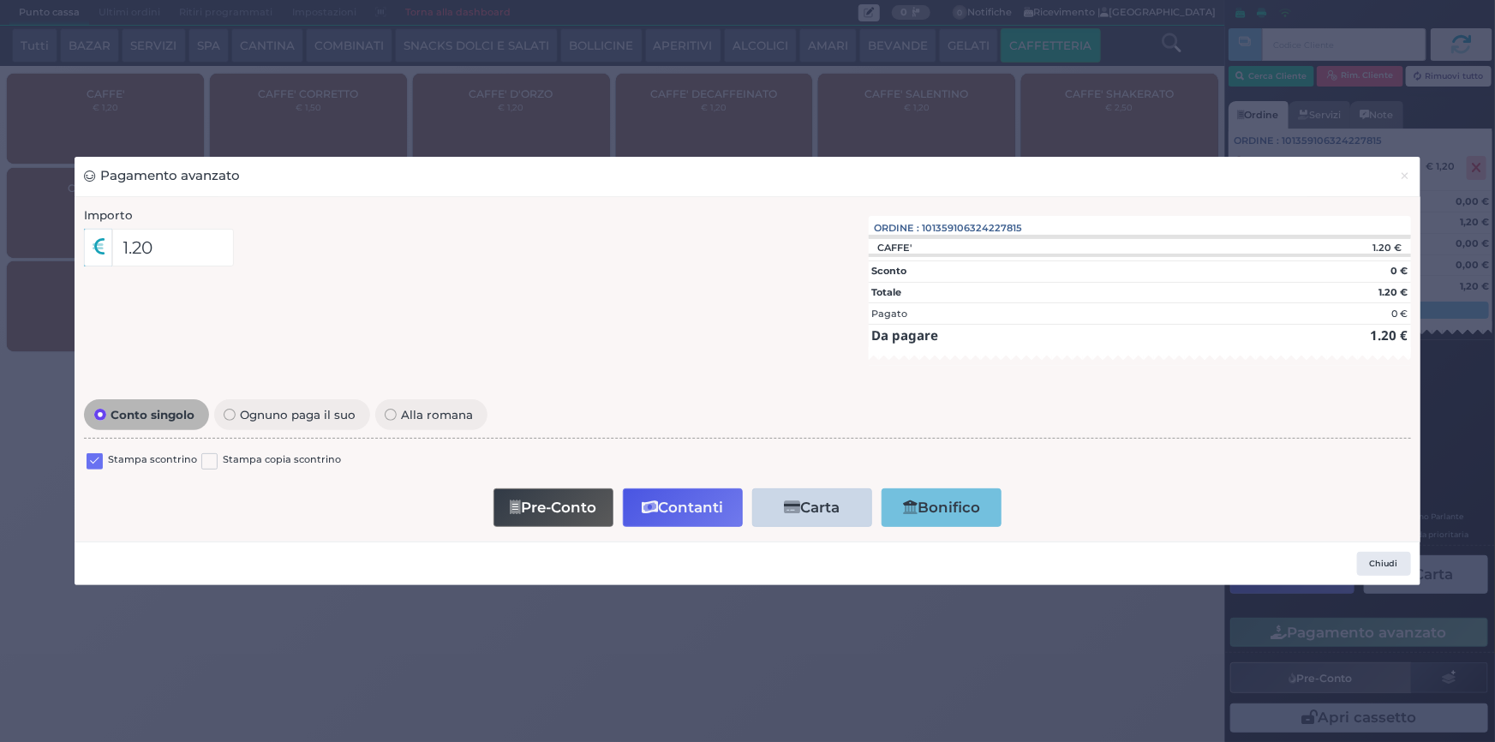
click at [87, 463] on label at bounding box center [95, 461] width 16 height 16
click at [0, 0] on input "checkbox" at bounding box center [0, 0] width 0 height 0
click at [662, 511] on button "Contanti" at bounding box center [683, 507] width 120 height 39
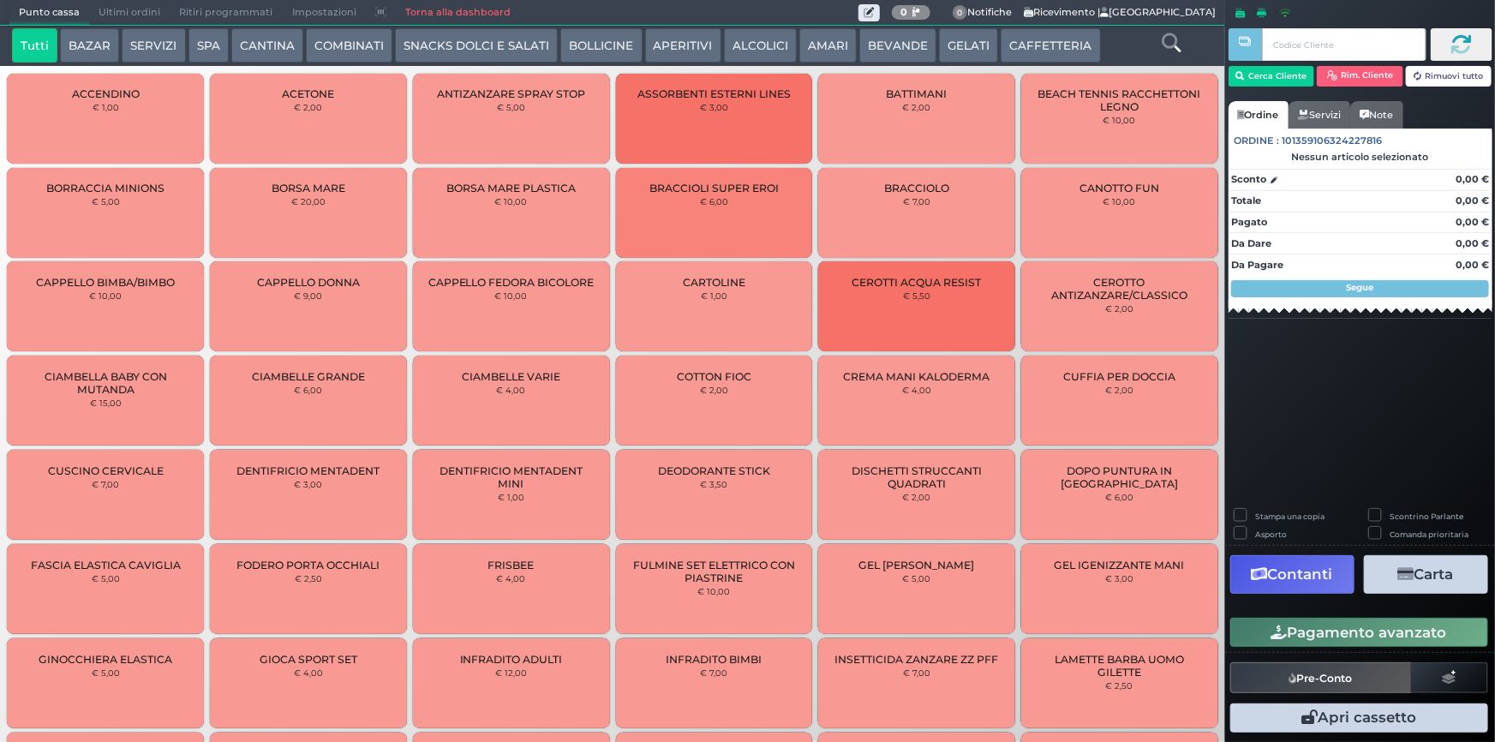
click at [99, 9] on span "Ultimi ordini" at bounding box center [129, 13] width 81 height 24
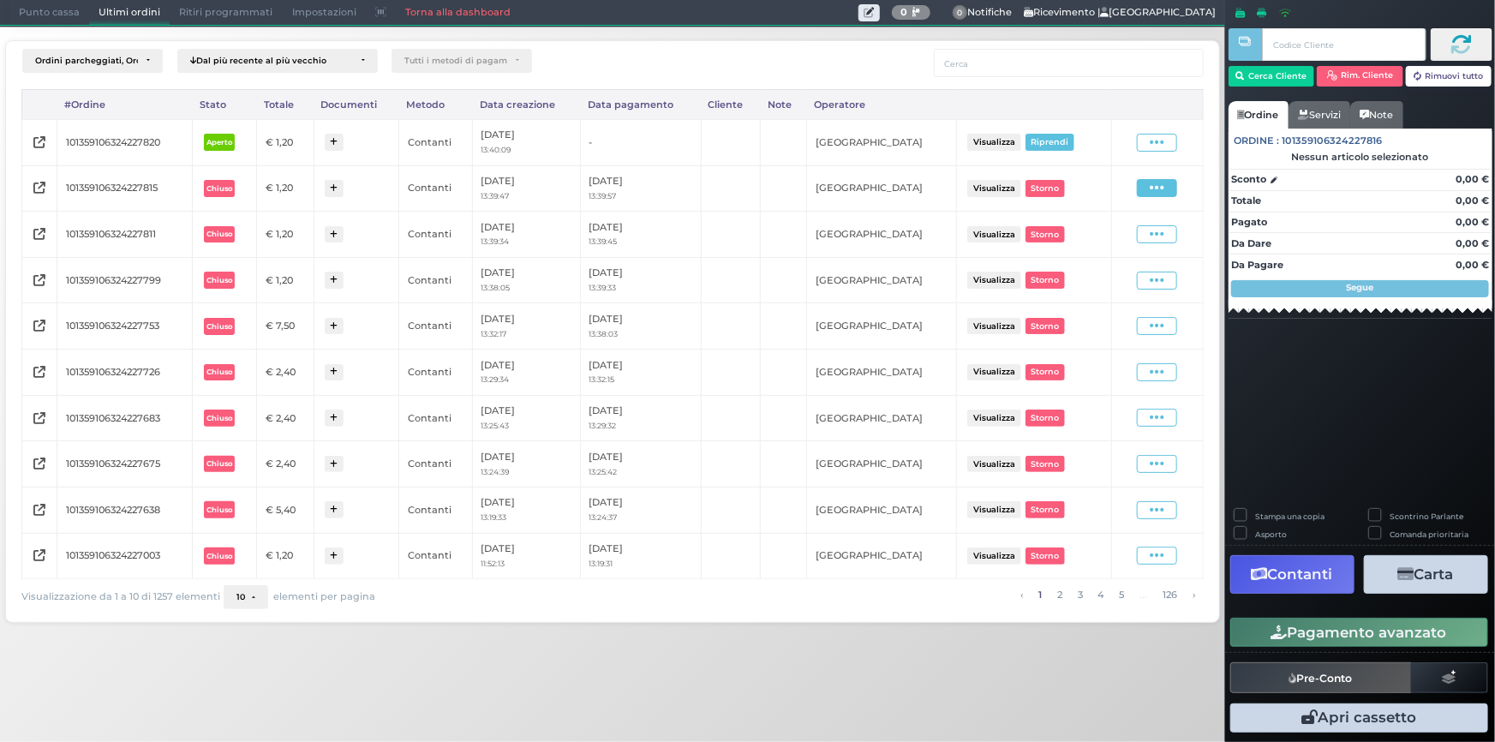
click at [1144, 193] on span at bounding box center [1157, 188] width 40 height 18
click at [1111, 240] on span "Ristampa Pre-Conto" at bounding box center [1119, 237] width 70 height 29
click at [1149, 185] on span at bounding box center [1157, 188] width 40 height 18
click at [1106, 232] on span "Ristampa Pre-Conto" at bounding box center [1119, 237] width 70 height 29
click at [1148, 185] on span at bounding box center [1157, 188] width 40 height 18
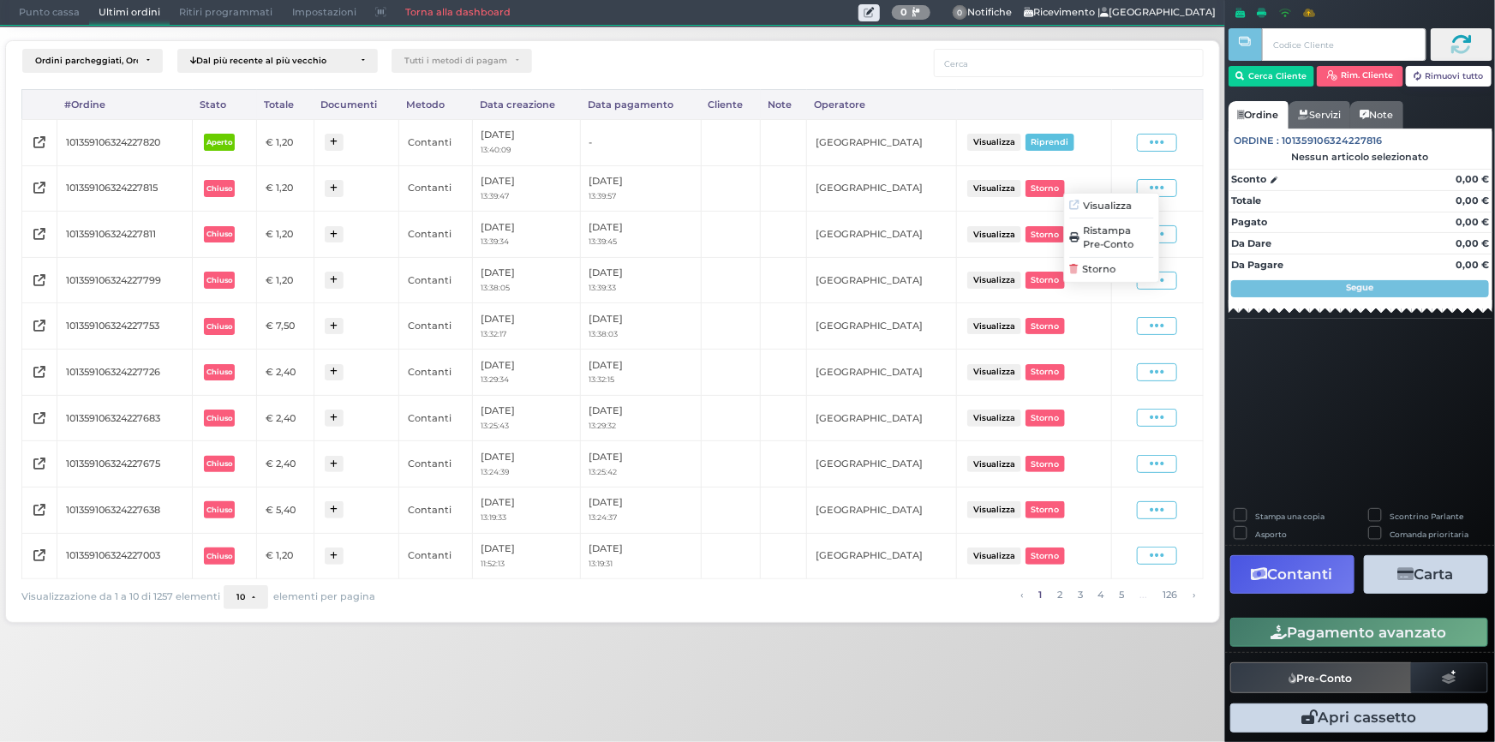
click at [1104, 228] on span "Ristampa Pre-Conto" at bounding box center [1119, 237] width 70 height 29
click at [45, 8] on span "Punto cassa" at bounding box center [49, 13] width 80 height 24
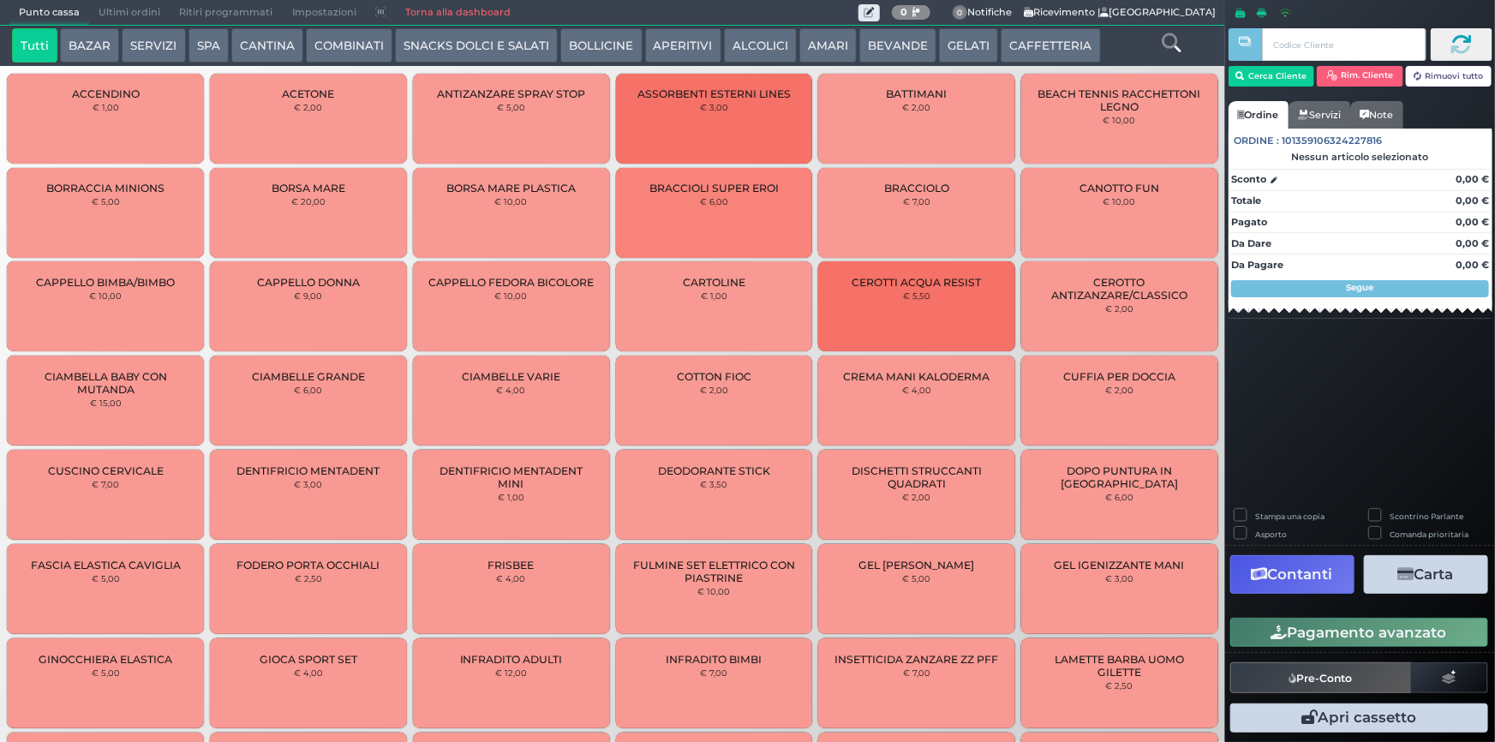
click at [1052, 33] on button "CAFFETTERIA" at bounding box center [1050, 45] width 99 height 34
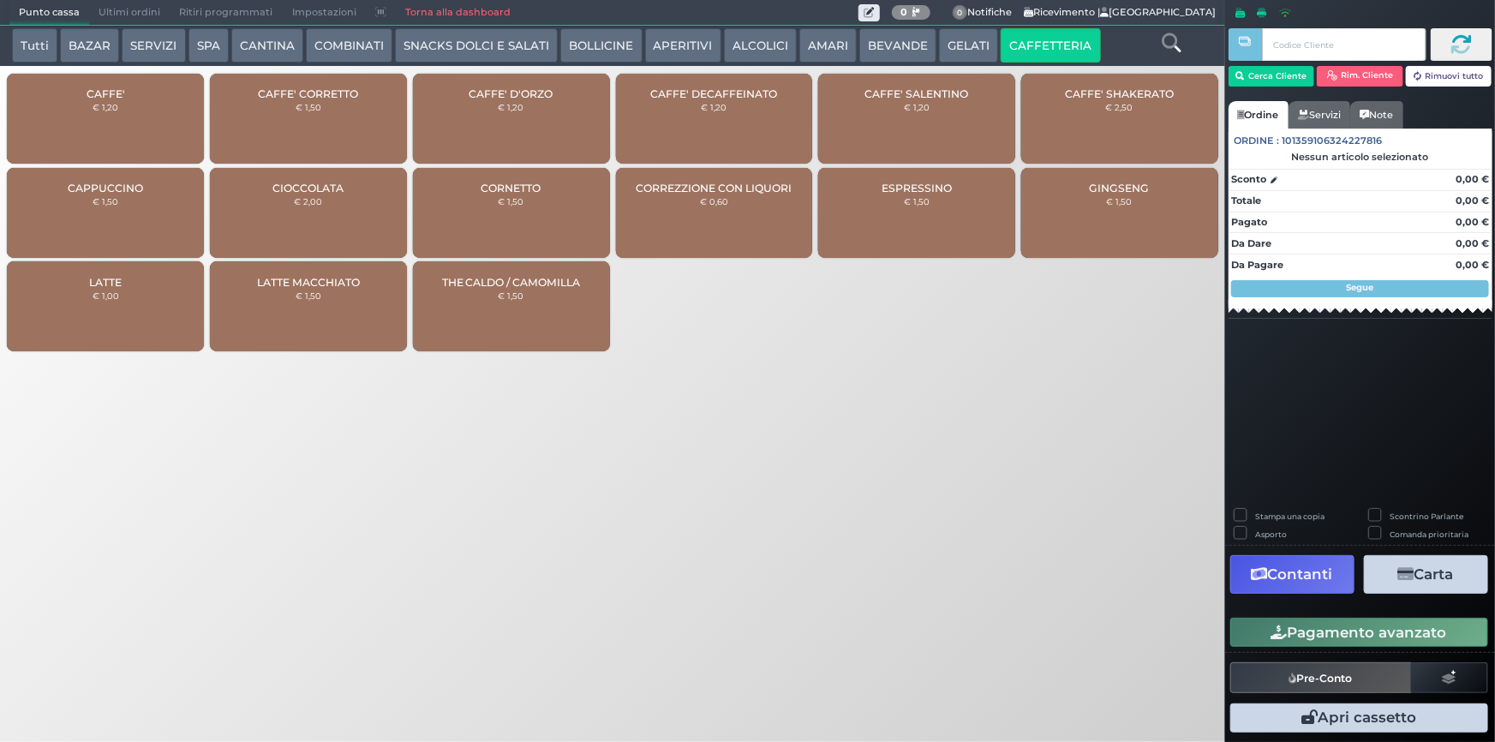
click at [152, 108] on div "CAFFE' € 1,20" at bounding box center [105, 119] width 197 height 90
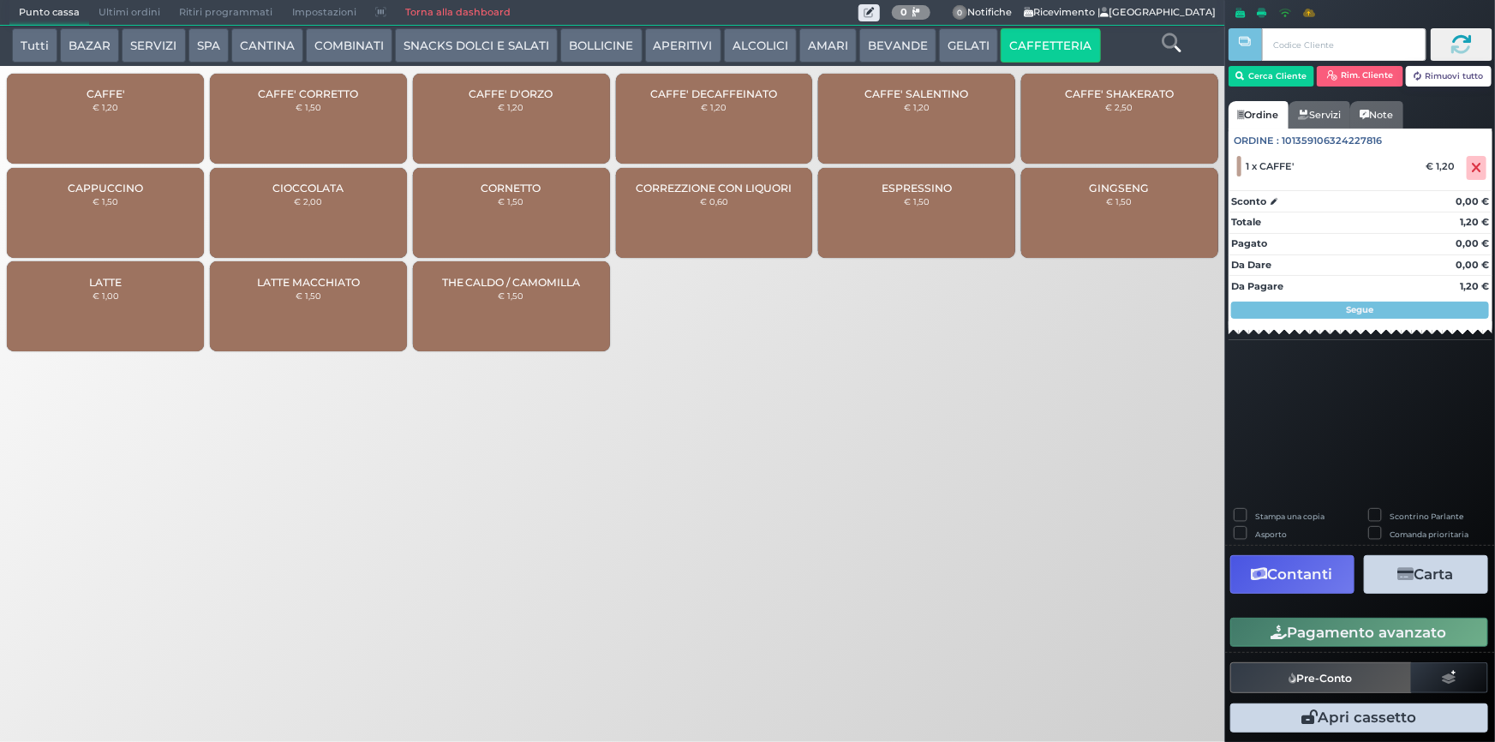
click at [132, 130] on div "CAFFE' € 1,20" at bounding box center [105, 119] width 197 height 90
drag, startPoint x: 1439, startPoint y: 630, endPoint x: 1133, endPoint y: 606, distance: 306.8
click at [1438, 630] on button "Pagamento avanzato" at bounding box center [1359, 632] width 258 height 29
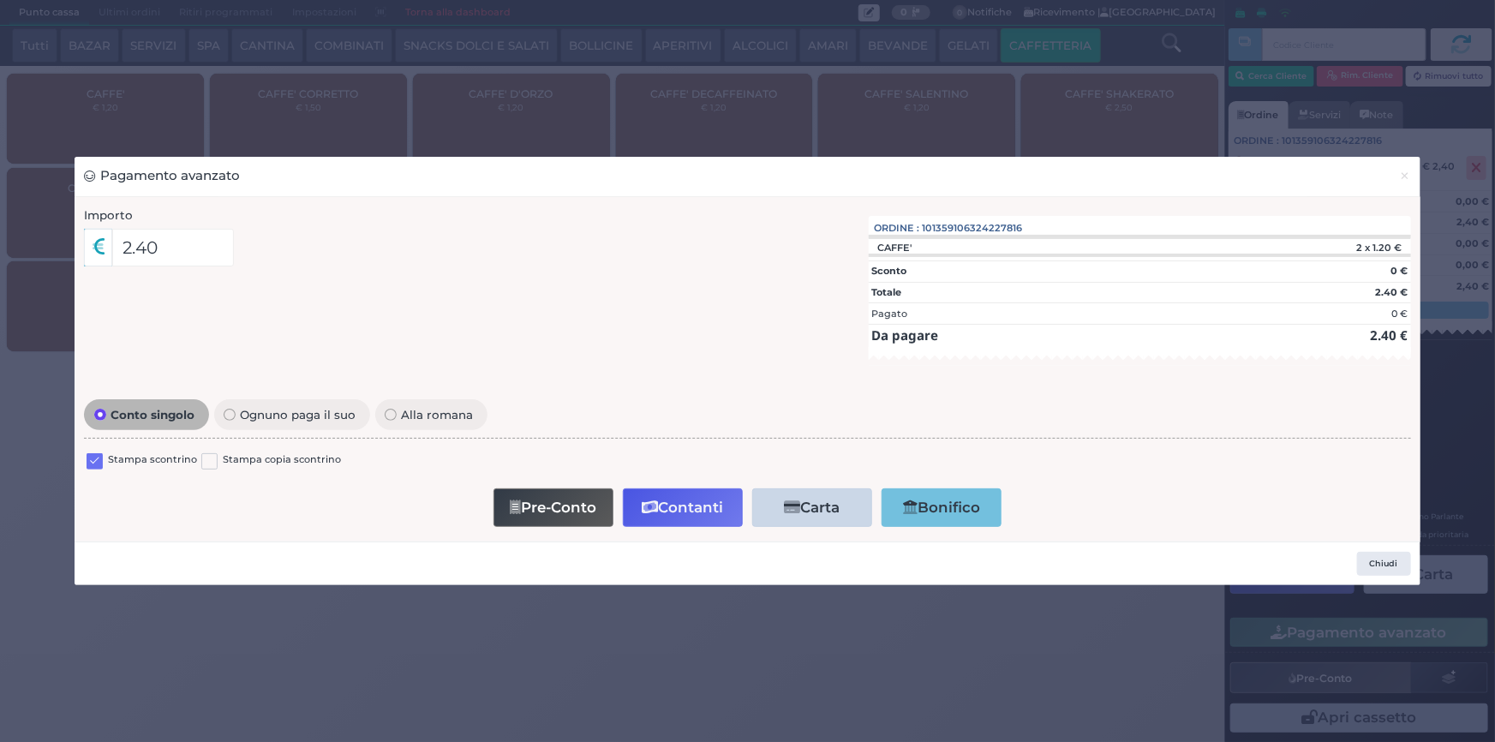
click at [89, 463] on label at bounding box center [95, 461] width 16 height 16
click at [0, 0] on input "checkbox" at bounding box center [0, 0] width 0 height 0
click at [684, 508] on button "Contanti" at bounding box center [683, 507] width 120 height 39
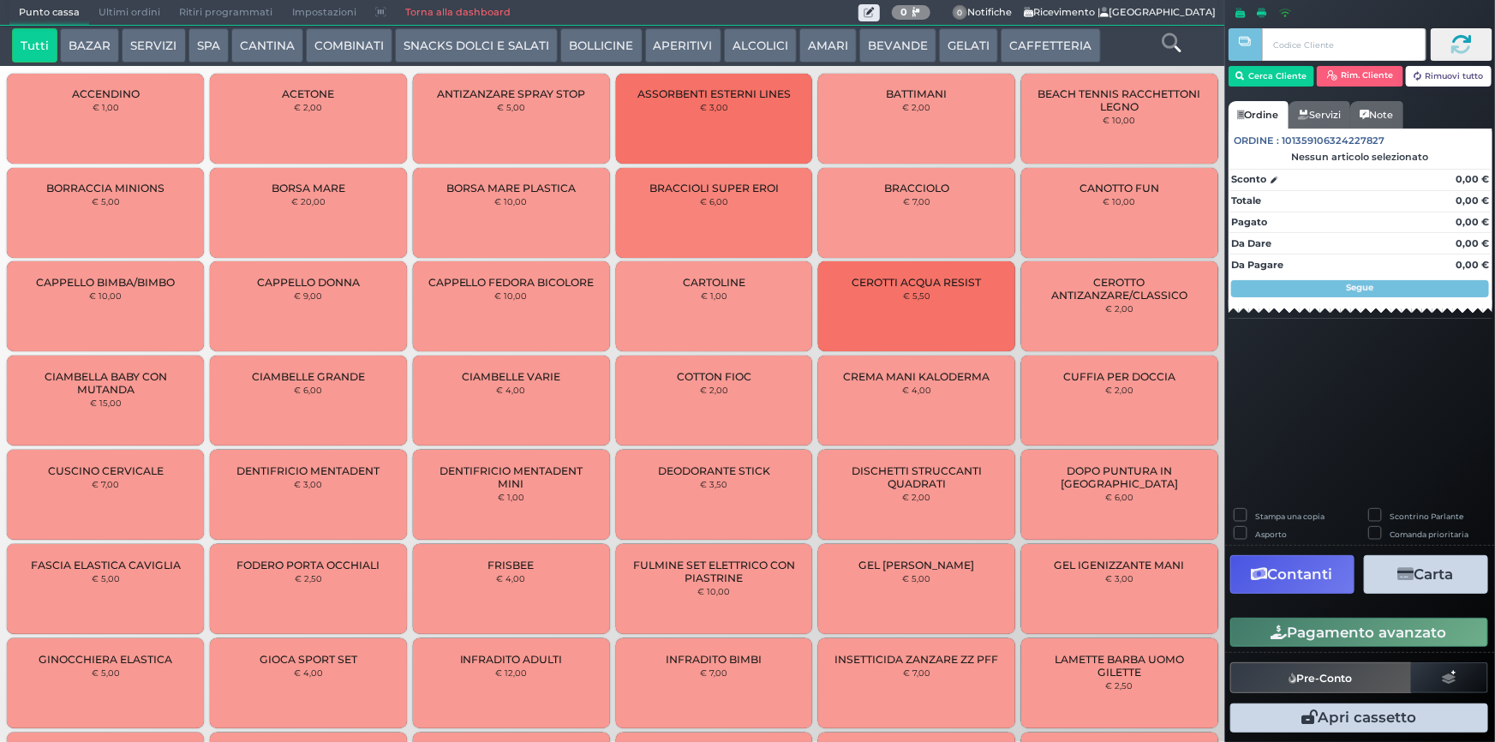
click at [128, 10] on span "Ultimi ordini" at bounding box center [129, 13] width 81 height 24
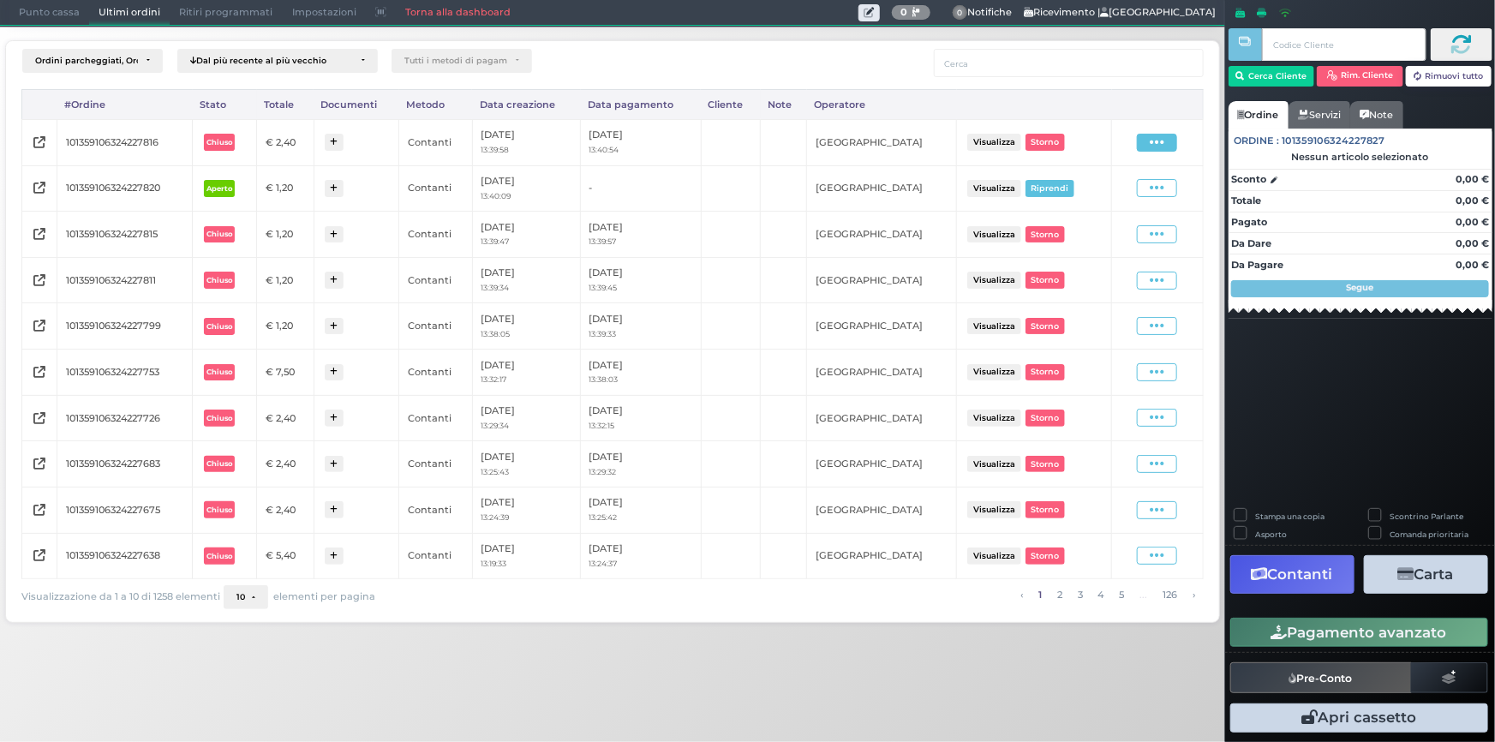
click at [1153, 142] on icon at bounding box center [1157, 142] width 15 height 16
click at [1144, 194] on span "Ristampa Pre-Conto" at bounding box center [1119, 191] width 70 height 29
click at [36, 9] on span "Punto cassa" at bounding box center [49, 13] width 80 height 24
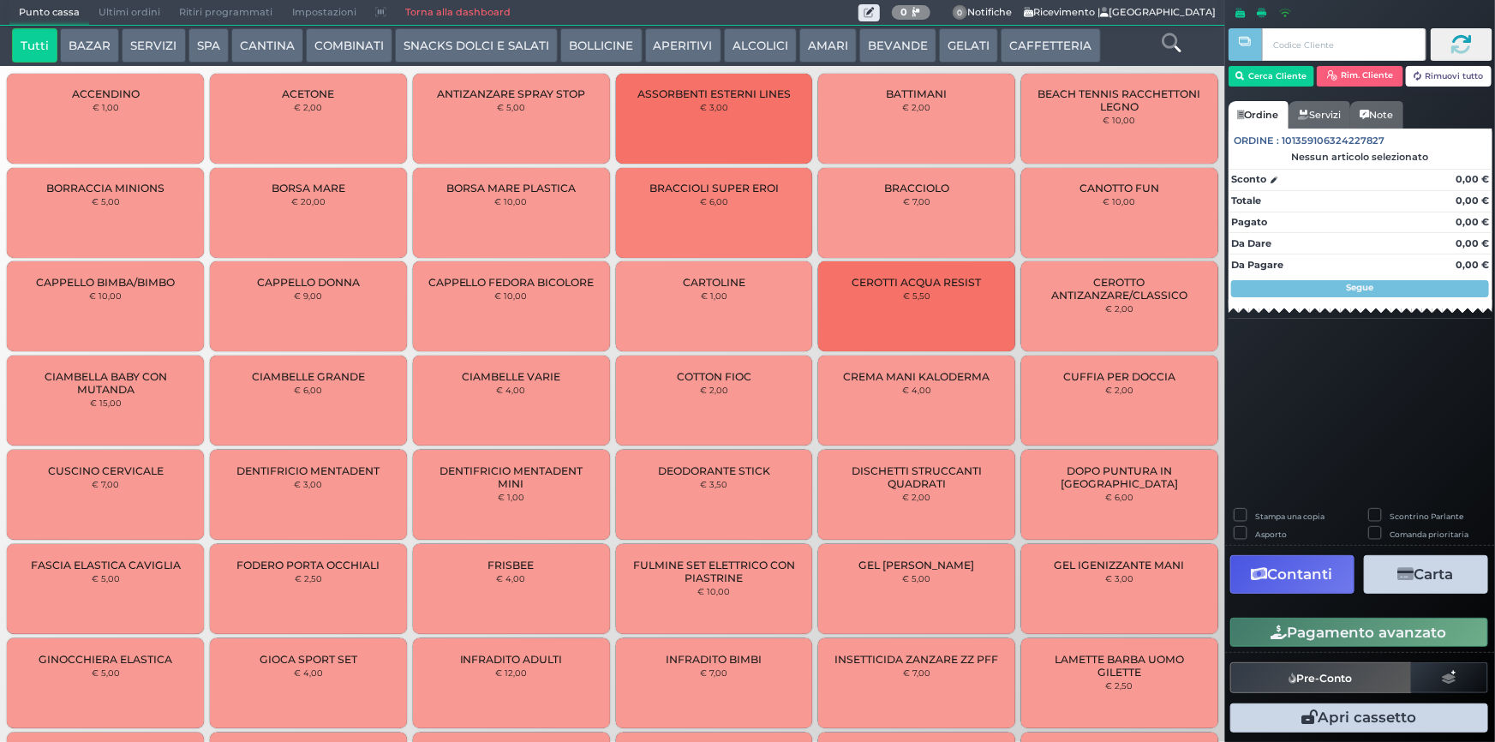
click at [1033, 41] on button "CAFFETTERIA" at bounding box center [1050, 45] width 99 height 34
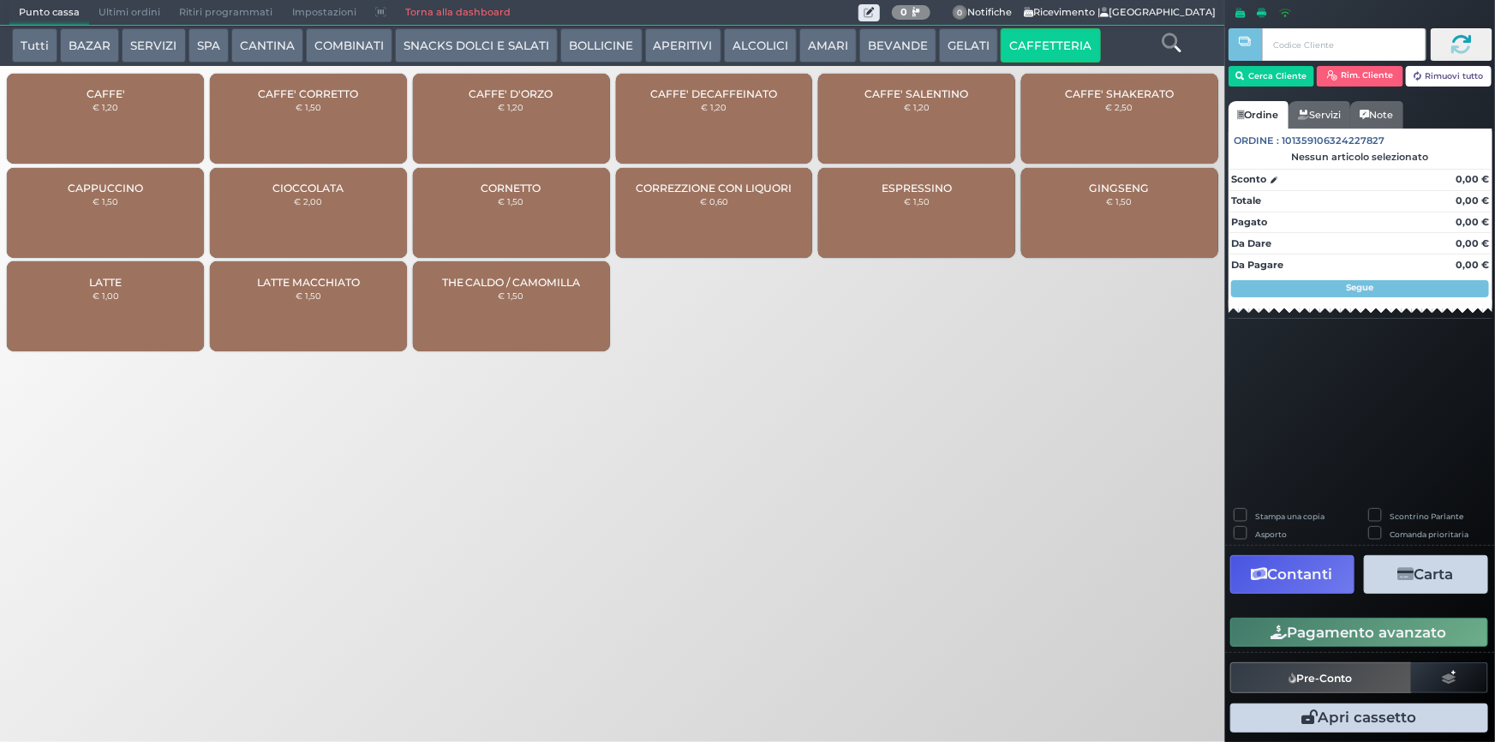
click at [898, 122] on div "CAFFE' SALENTINO € 1,20" at bounding box center [916, 119] width 197 height 90
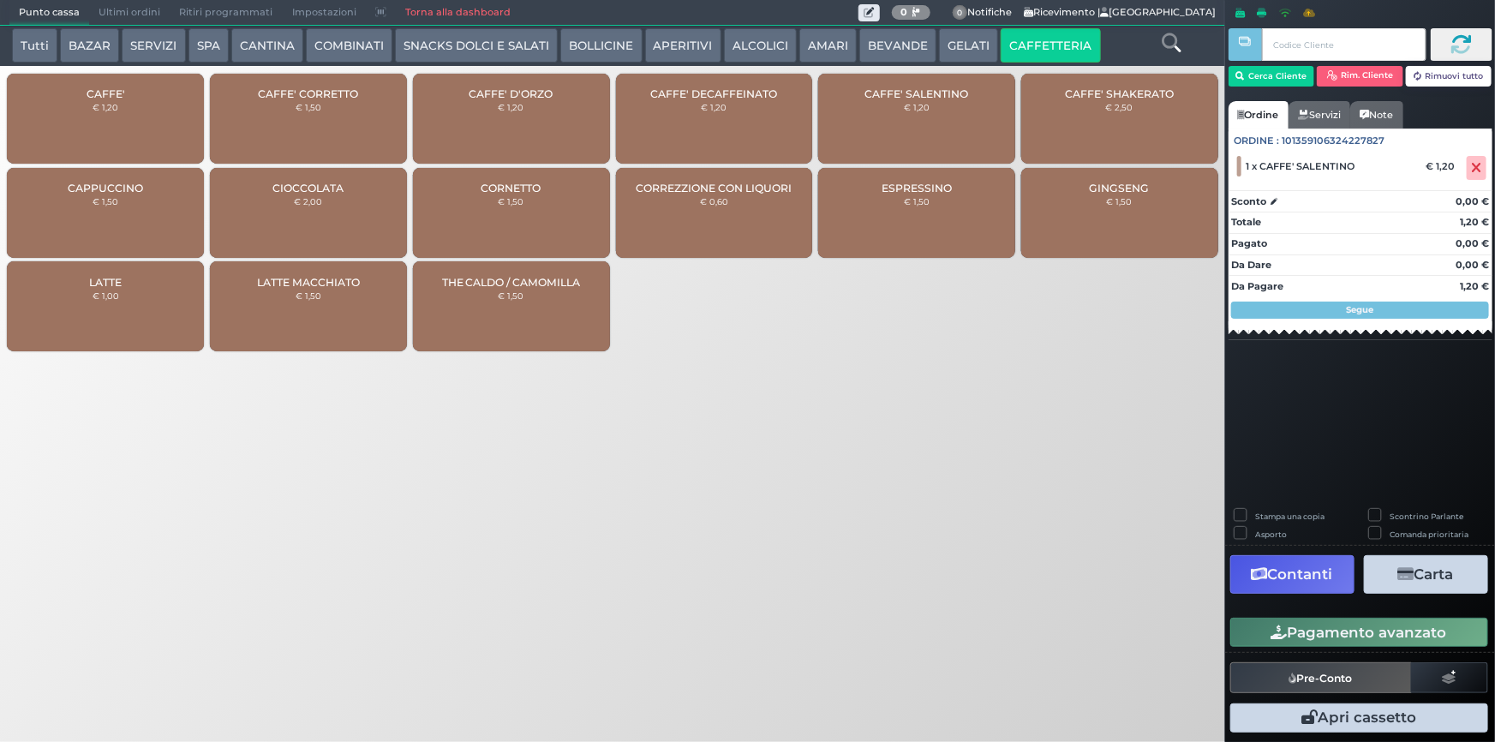
click at [942, 112] on div "CAFFE' SALENTINO € 1,20" at bounding box center [916, 119] width 197 height 90
click at [1344, 634] on button "Pagamento avanzato" at bounding box center [1359, 632] width 258 height 29
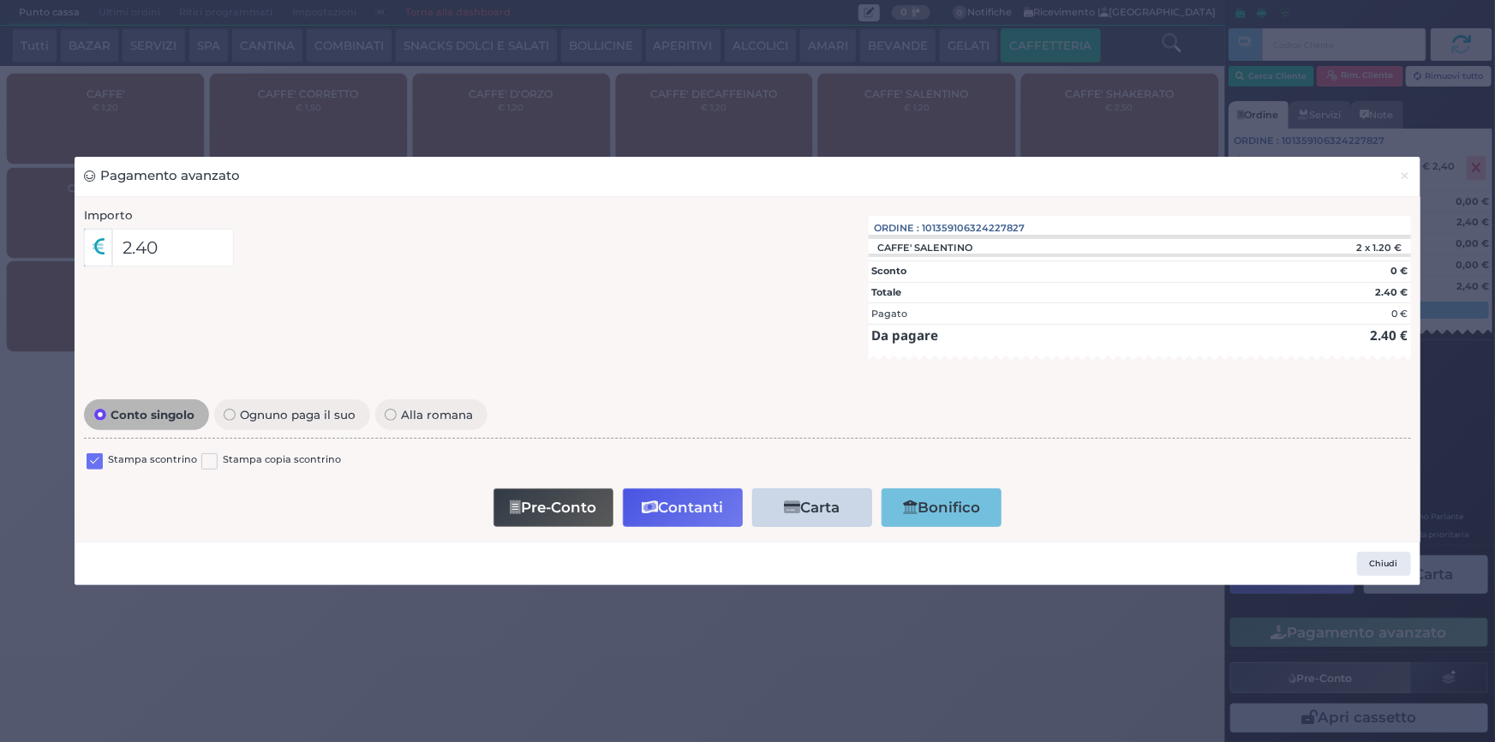
drag, startPoint x: 92, startPoint y: 457, endPoint x: 491, endPoint y: 518, distance: 403.8
click at [94, 458] on label at bounding box center [95, 461] width 16 height 16
click at [0, 0] on input "checkbox" at bounding box center [0, 0] width 0 height 0
click at [667, 498] on button "Contanti" at bounding box center [683, 507] width 120 height 39
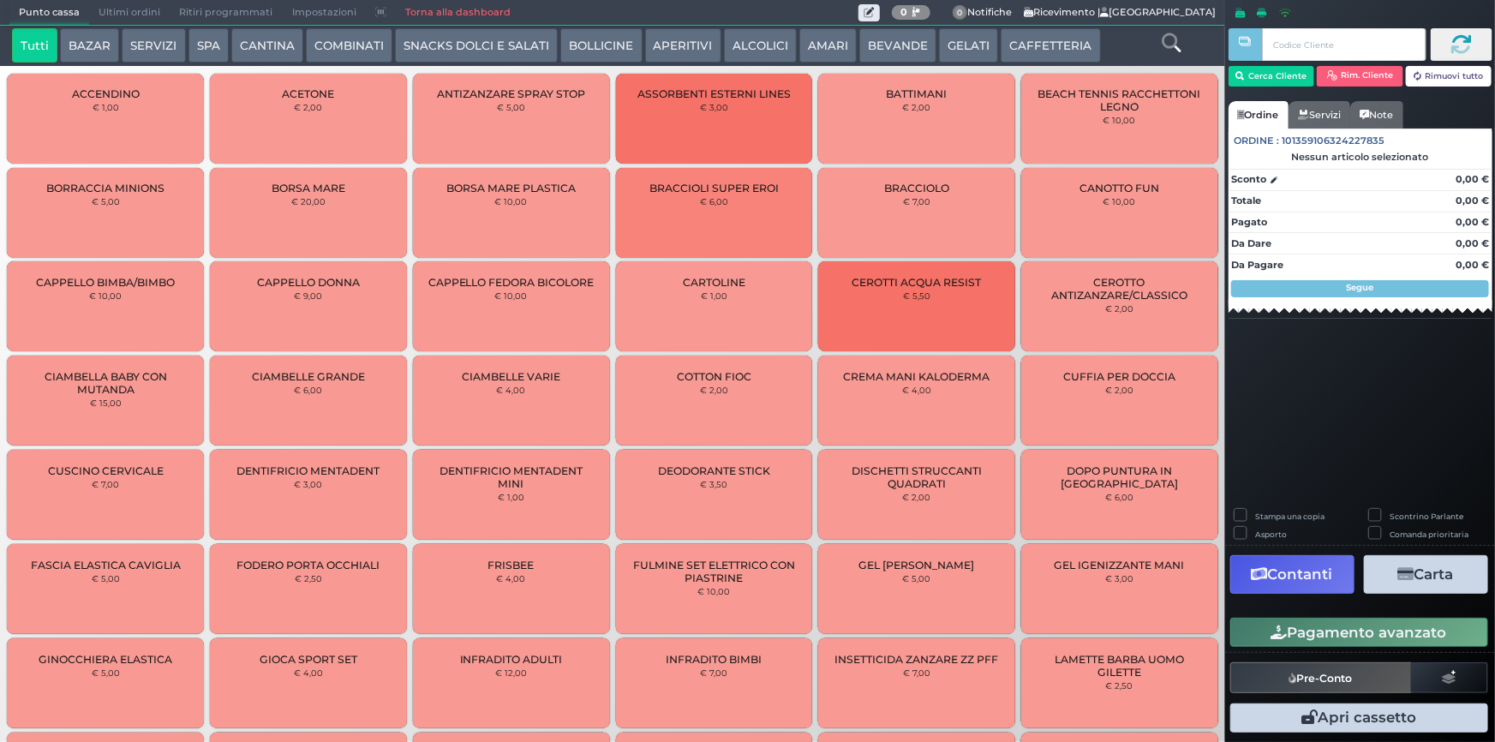
click at [137, 14] on span "Ultimi ordini" at bounding box center [129, 13] width 81 height 24
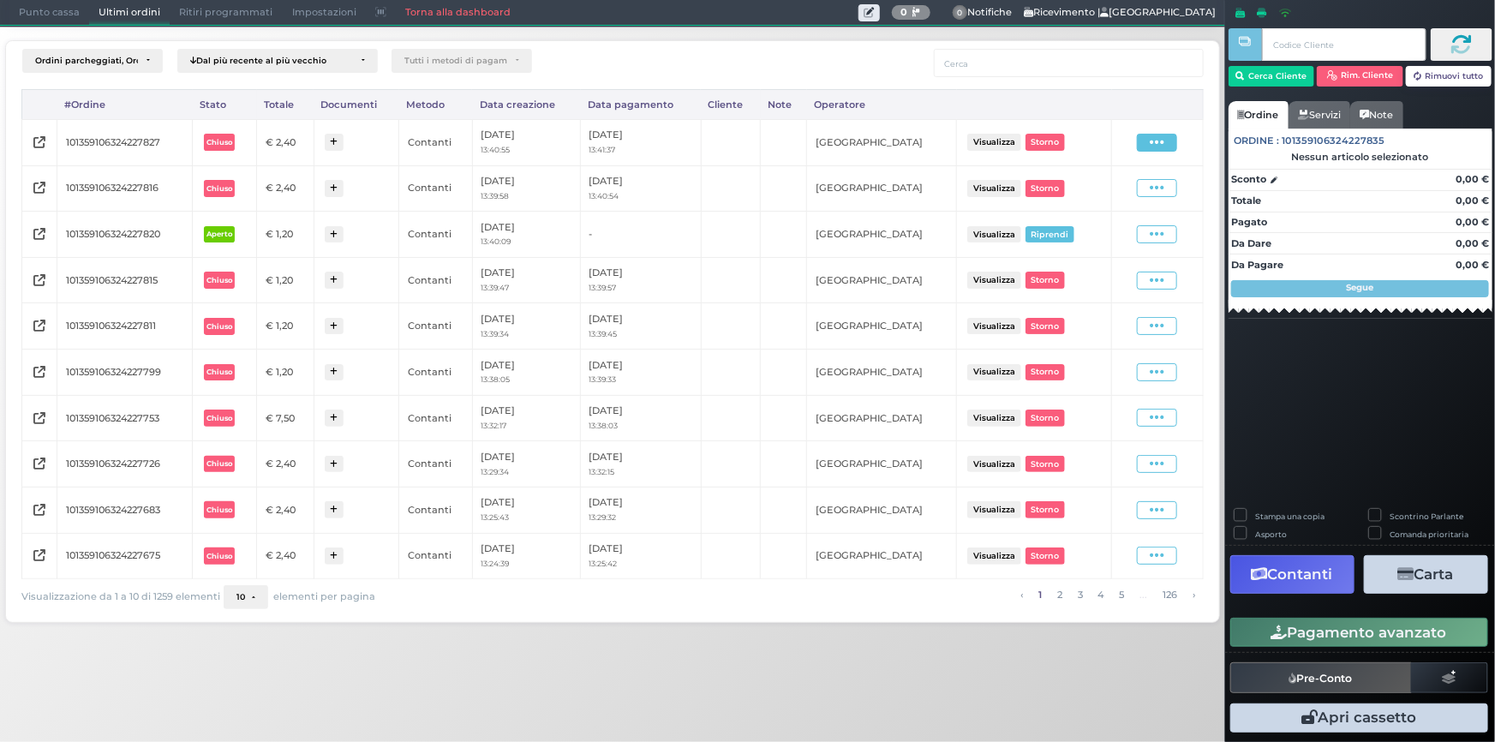
click at [1156, 141] on icon at bounding box center [1157, 142] width 15 height 16
click at [1097, 194] on span "Ristampa Pre-Conto" at bounding box center [1119, 191] width 70 height 29
click at [57, 17] on span "Punto cassa" at bounding box center [49, 13] width 80 height 24
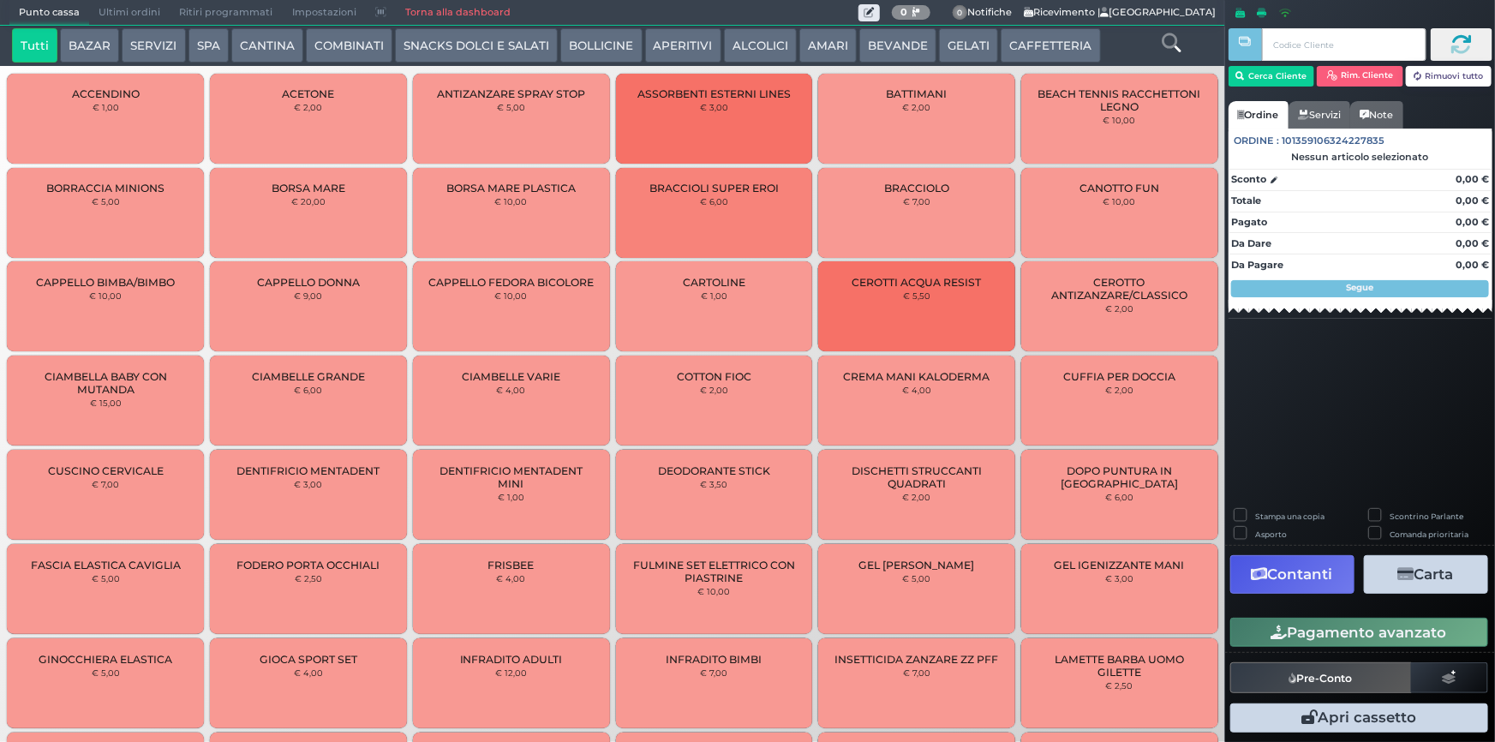
drag, startPoint x: 1039, startPoint y: 47, endPoint x: 959, endPoint y: 64, distance: 81.5
click at [1037, 47] on button "CAFFETTERIA" at bounding box center [1050, 45] width 99 height 34
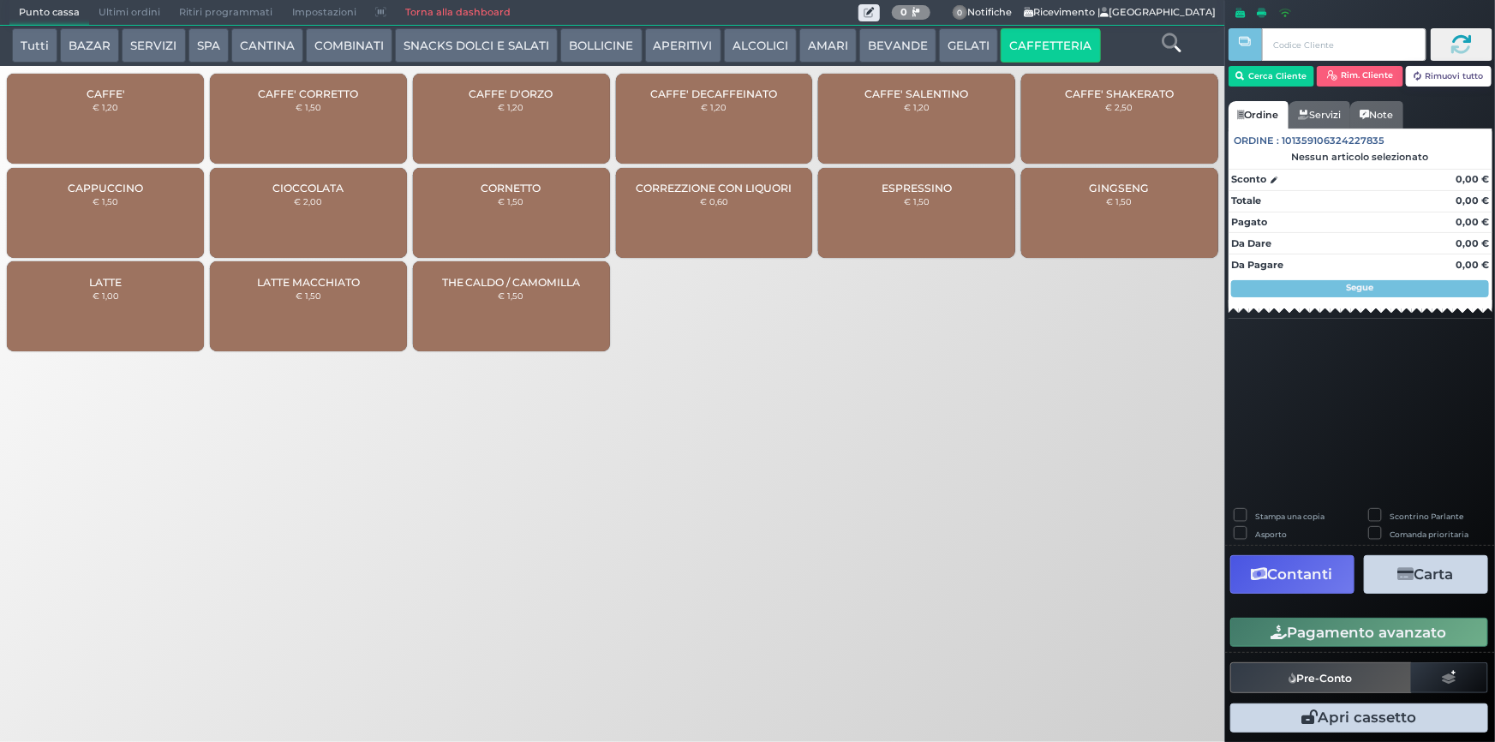
drag, startPoint x: 127, startPoint y: 96, endPoint x: 545, endPoint y: 137, distance: 420.1
click at [129, 96] on div "CAFFE' € 1,20" at bounding box center [105, 119] width 197 height 90
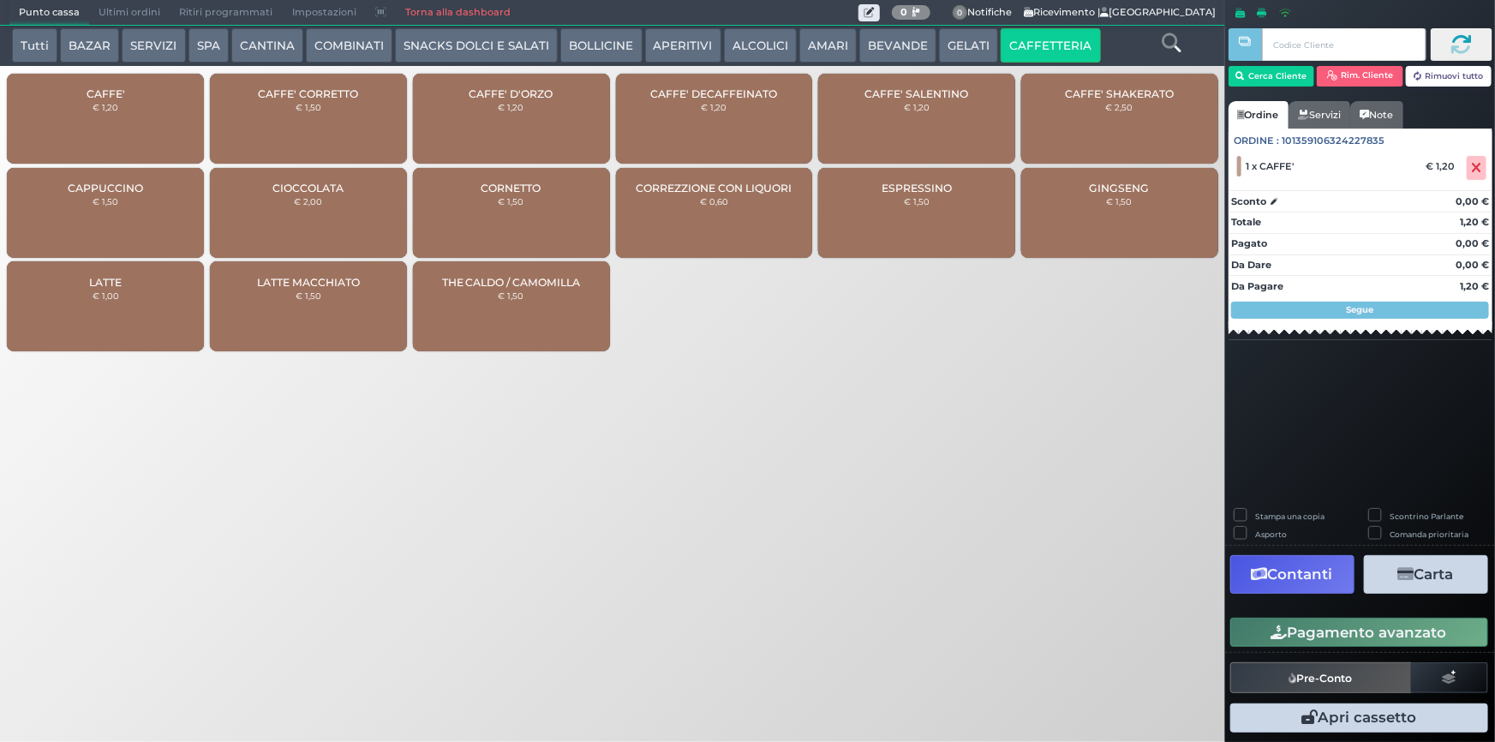
drag, startPoint x: 1358, startPoint y: 625, endPoint x: 664, endPoint y: 624, distance: 693.9
click at [1356, 625] on button "Pagamento avanzato" at bounding box center [1359, 632] width 258 height 29
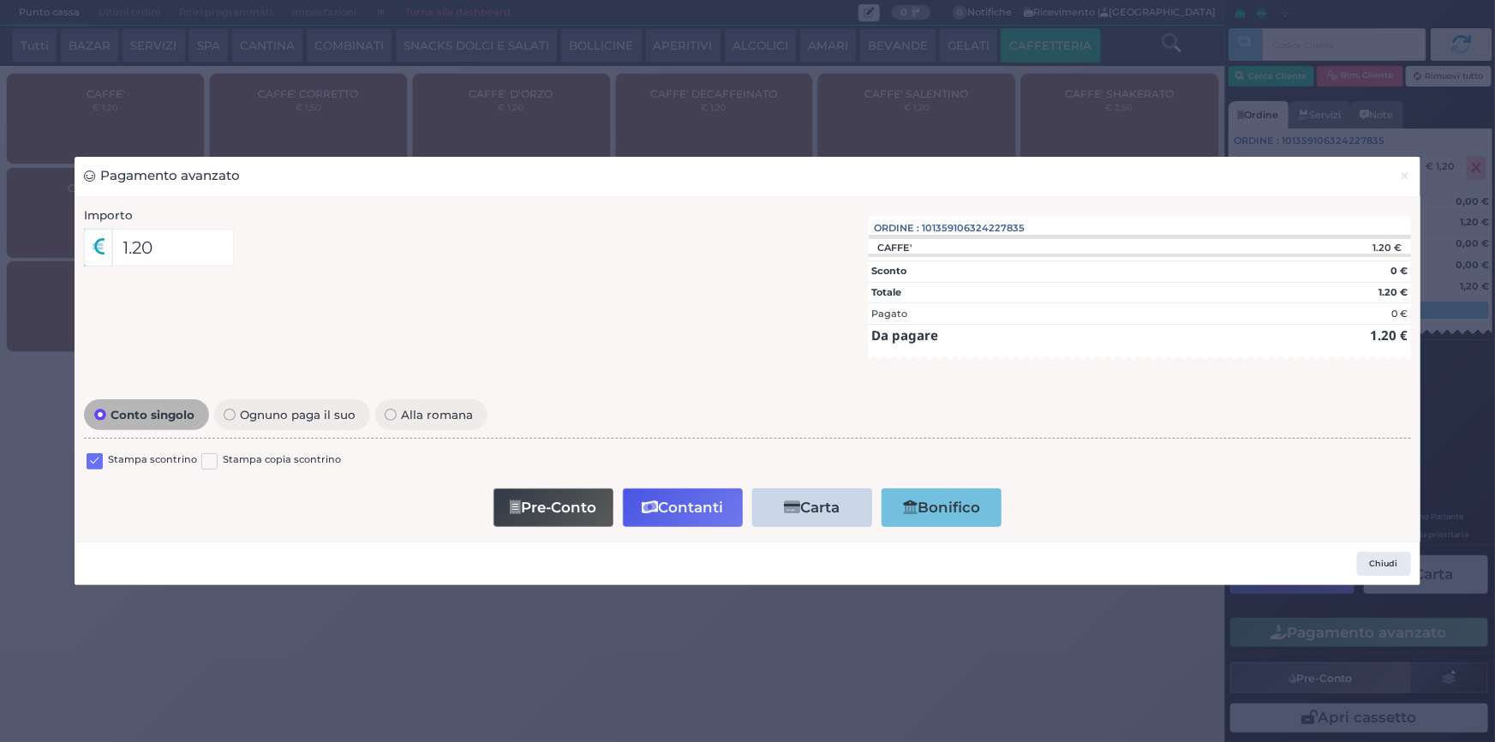
drag, startPoint x: 89, startPoint y: 455, endPoint x: 367, endPoint y: 529, distance: 287.2
click at [91, 455] on label at bounding box center [95, 461] width 16 height 16
click at [0, 0] on input "checkbox" at bounding box center [0, 0] width 0 height 0
click at [675, 510] on button "Contanti" at bounding box center [683, 507] width 120 height 39
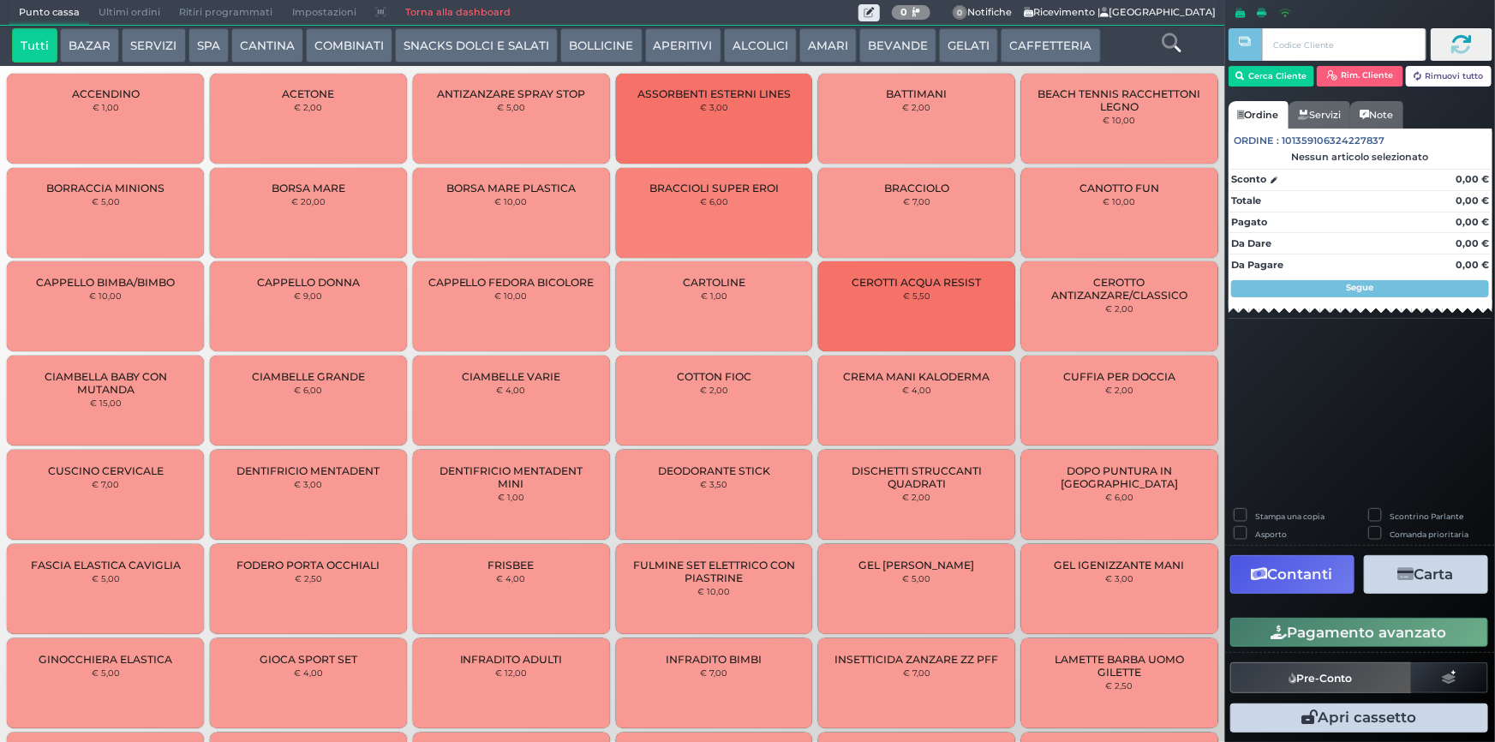
click at [132, 4] on span "Ultimi ordini" at bounding box center [129, 13] width 81 height 24
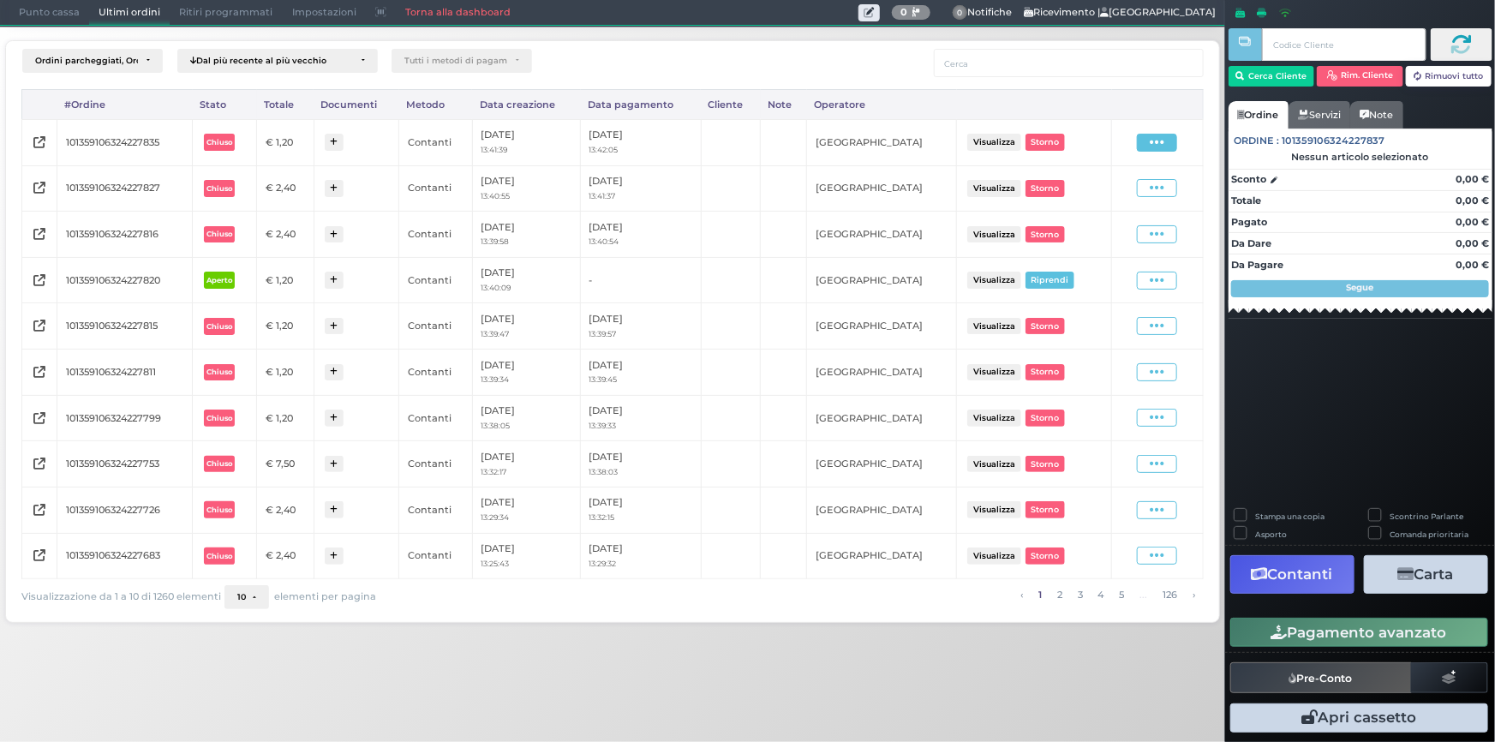
click at [1157, 146] on icon at bounding box center [1157, 142] width 15 height 16
click at [1115, 194] on span "Ristampa Pre-Conto" at bounding box center [1119, 191] width 70 height 29
click at [47, 9] on span "Punto cassa" at bounding box center [49, 13] width 80 height 24
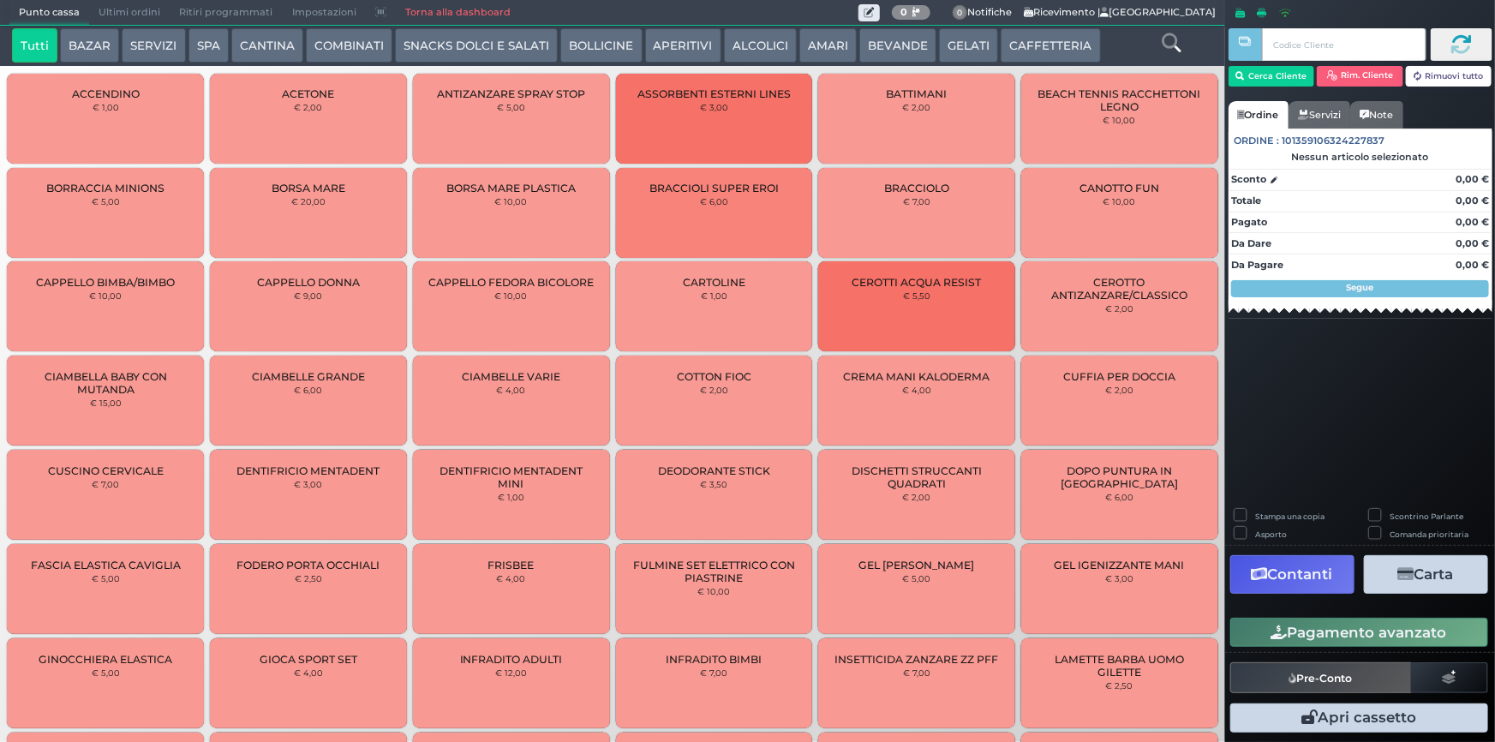
click at [1015, 39] on button "CAFFETTERIA" at bounding box center [1050, 45] width 99 height 34
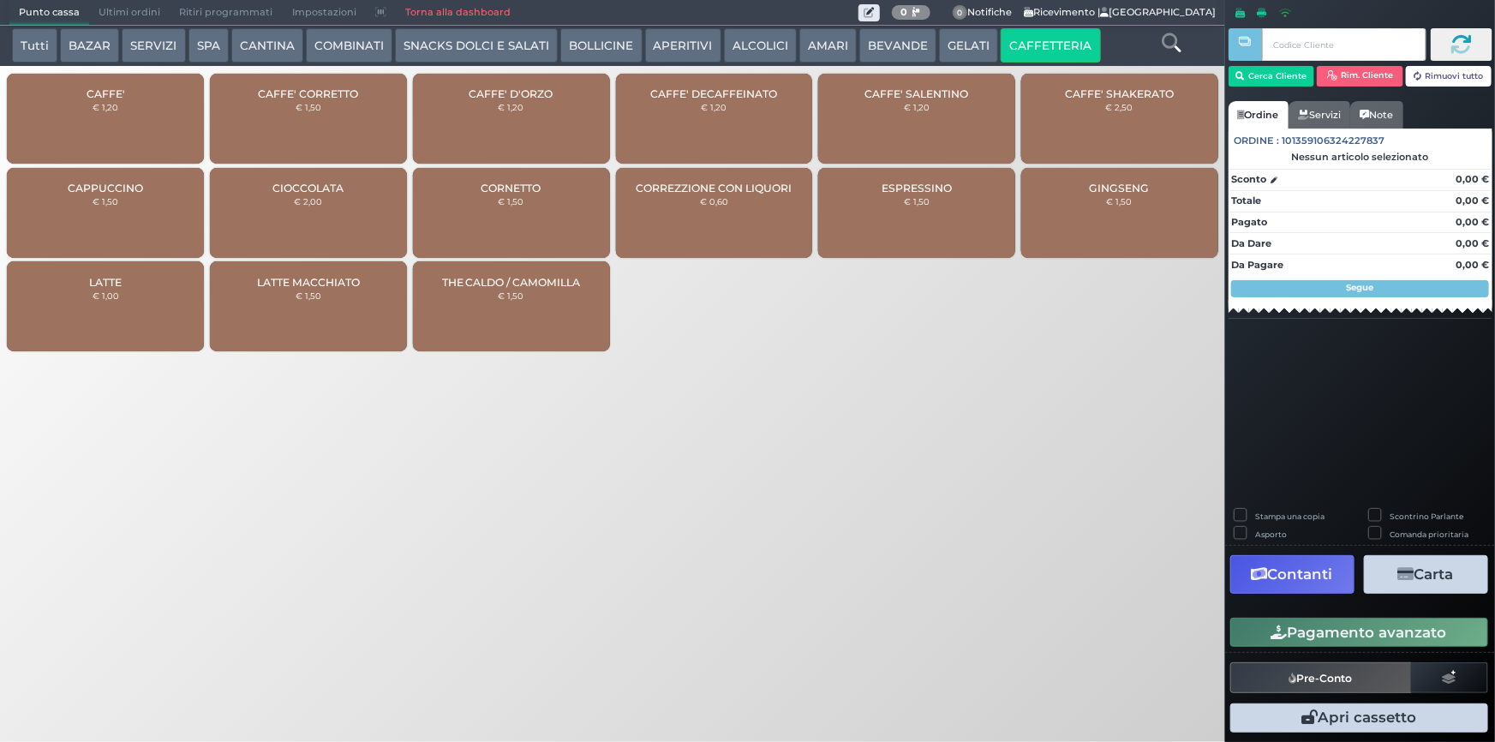
click at [126, 101] on div "CAFFE' € 1,20" at bounding box center [105, 119] width 197 height 90
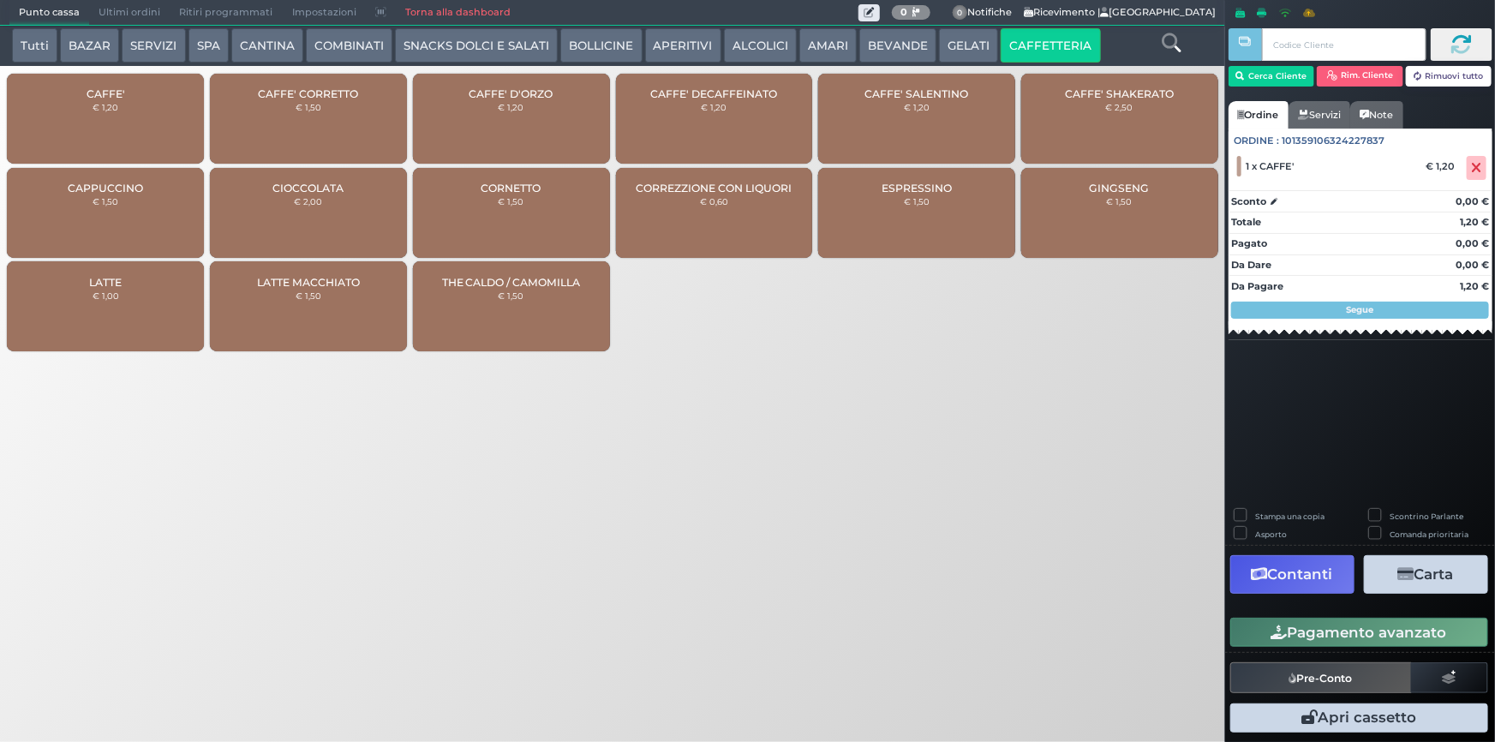
click at [152, 102] on div "CAFFE' € 1,20" at bounding box center [105, 119] width 197 height 90
click at [1388, 613] on div "Pagamento avanzato" at bounding box center [1360, 632] width 270 height 39
click at [1389, 629] on button "Pagamento avanzato" at bounding box center [1359, 632] width 258 height 29
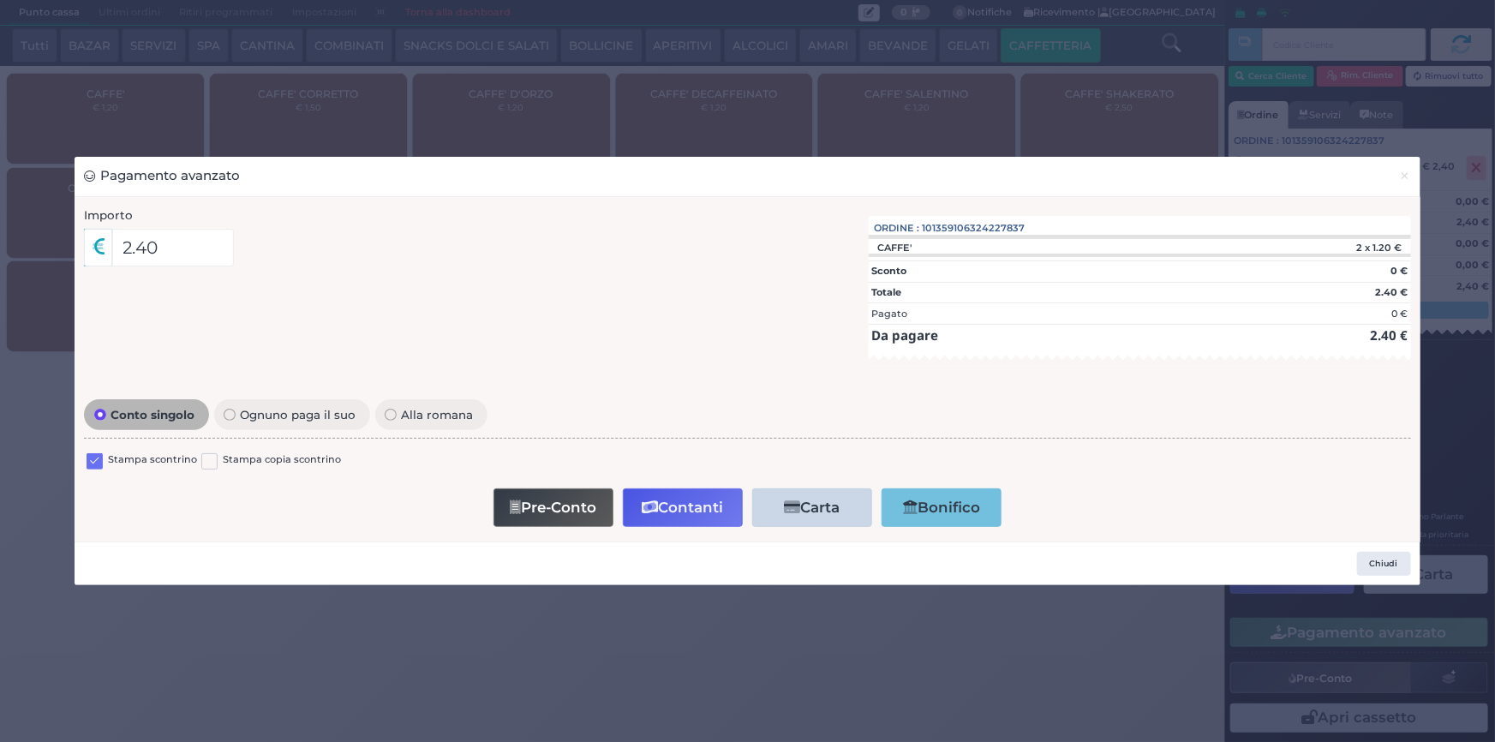
drag, startPoint x: 94, startPoint y: 459, endPoint x: 507, endPoint y: 511, distance: 416.1
click at [101, 460] on label at bounding box center [95, 461] width 16 height 16
click at [0, 0] on input "checkbox" at bounding box center [0, 0] width 0 height 0
click at [669, 505] on button "Contanti" at bounding box center [683, 507] width 120 height 39
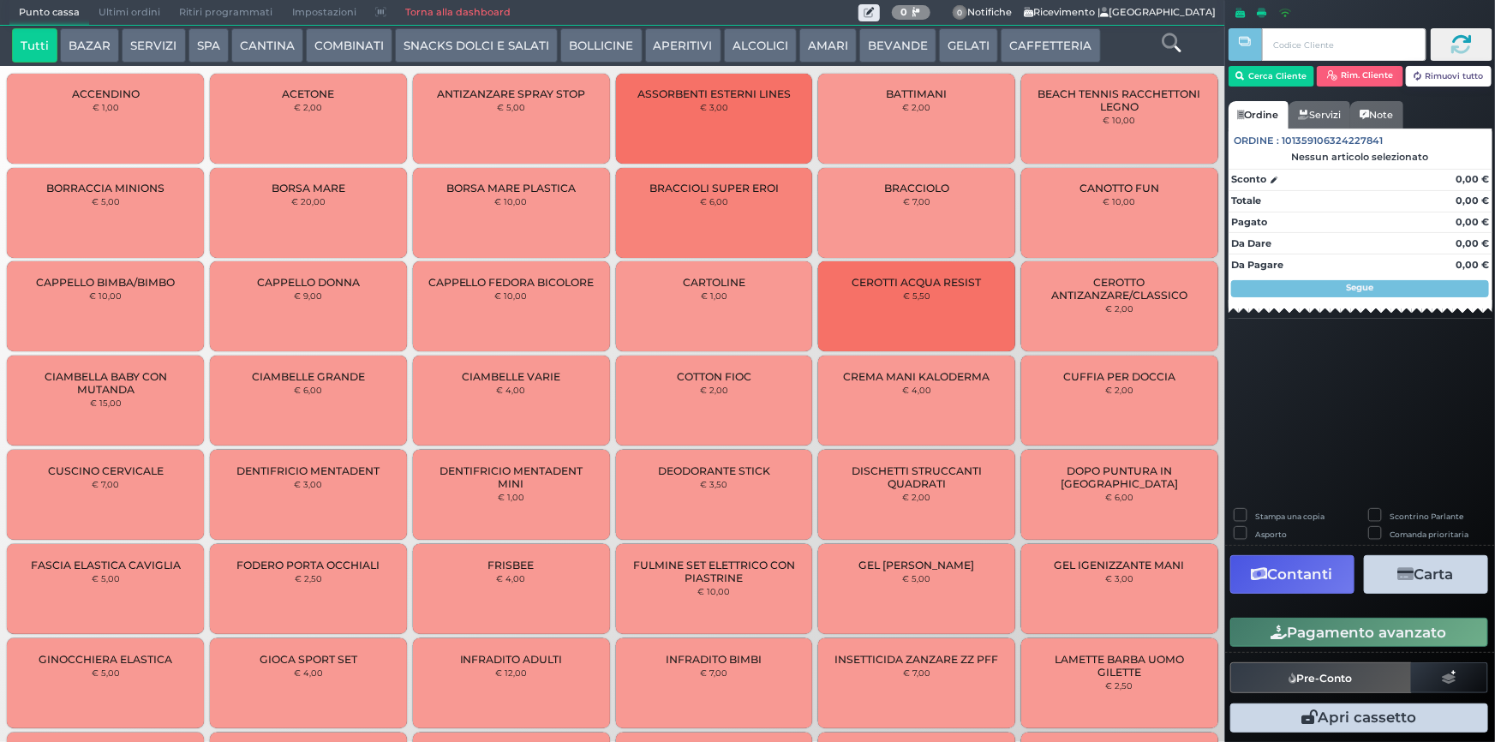
drag, startPoint x: 127, startPoint y: 6, endPoint x: 274, endPoint y: 43, distance: 151.9
click at [128, 6] on span "Ultimi ordini" at bounding box center [129, 13] width 81 height 24
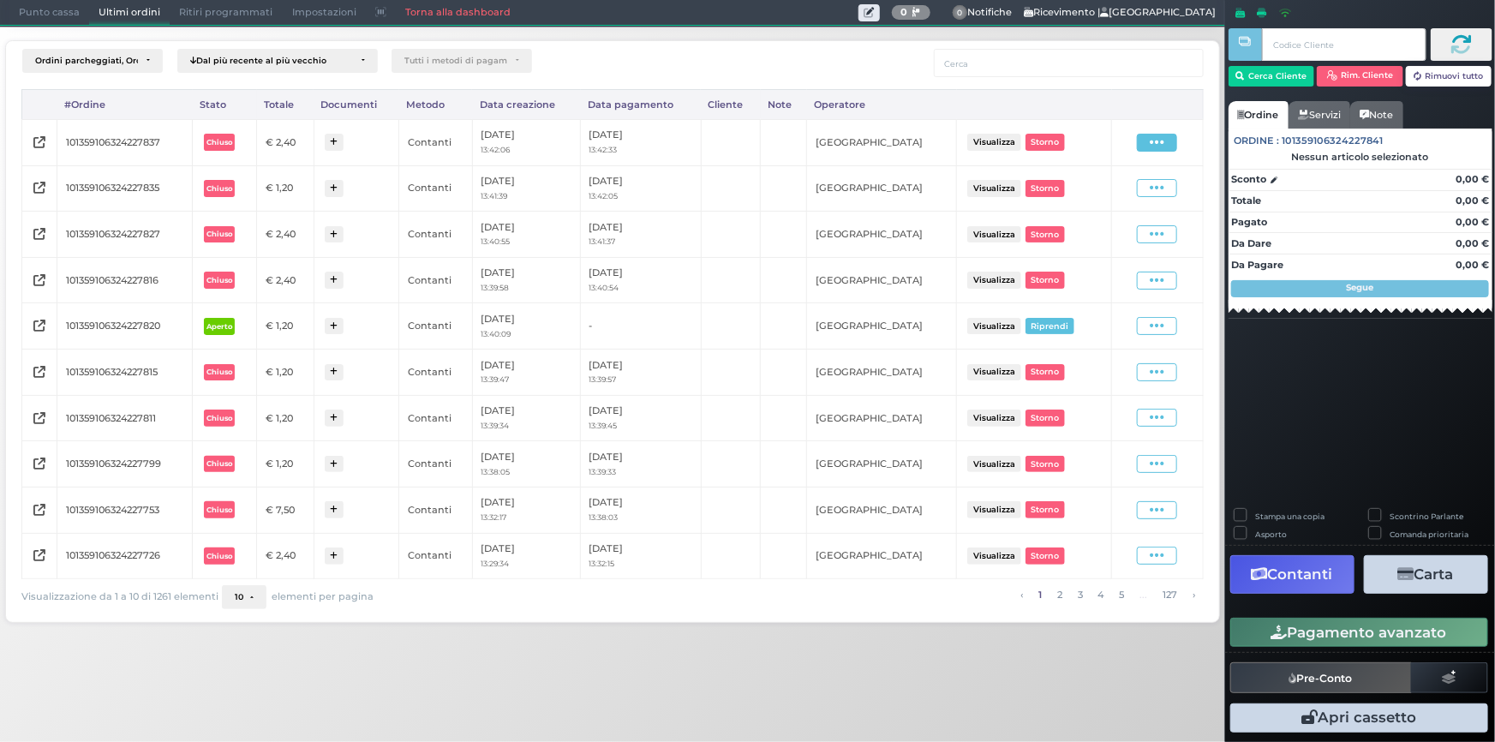
click at [1156, 137] on icon at bounding box center [1157, 142] width 15 height 16
click at [1122, 193] on span "Ristampa Pre-Conto" at bounding box center [1119, 191] width 70 height 29
click at [53, 9] on span "Punto cassa" at bounding box center [49, 13] width 80 height 24
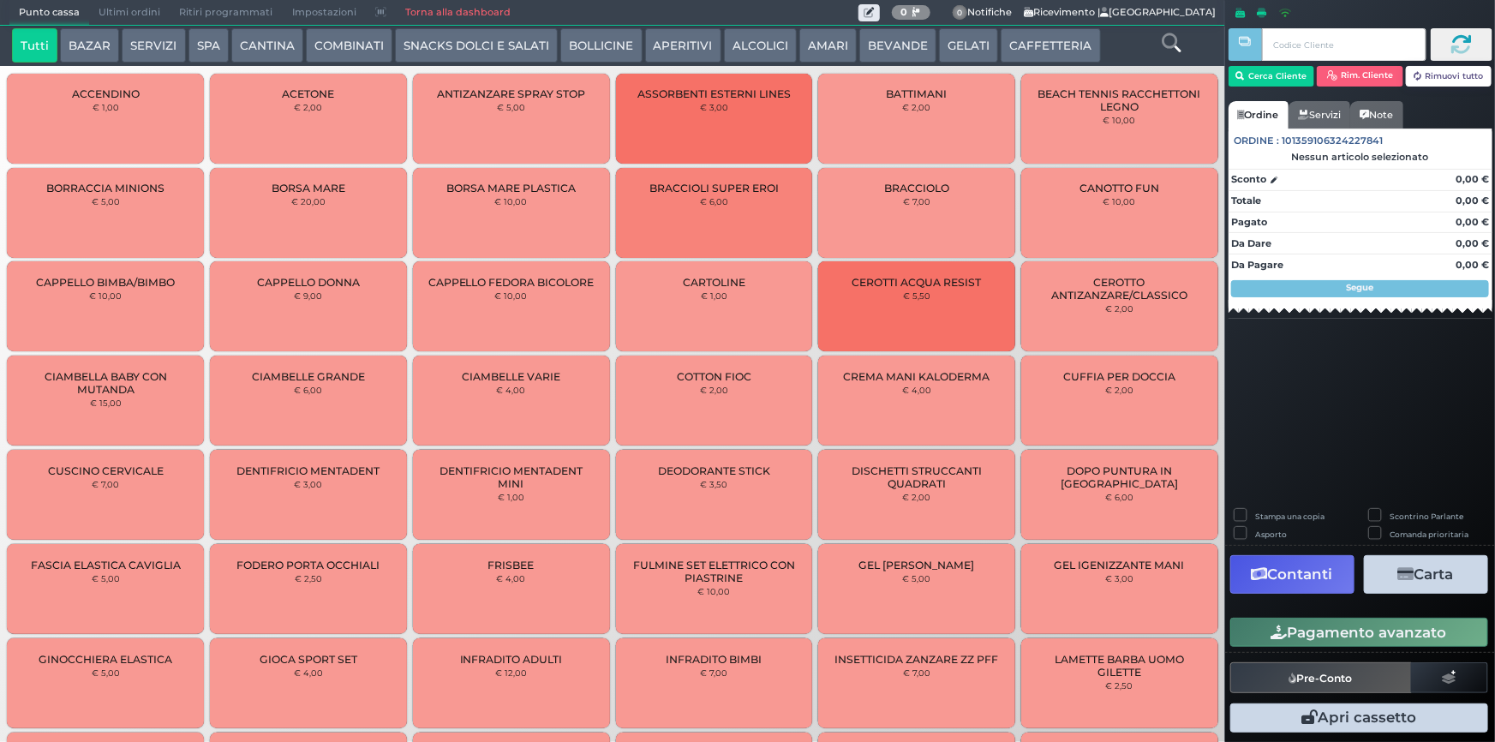
click at [1049, 41] on button "CAFFETTERIA" at bounding box center [1050, 45] width 99 height 34
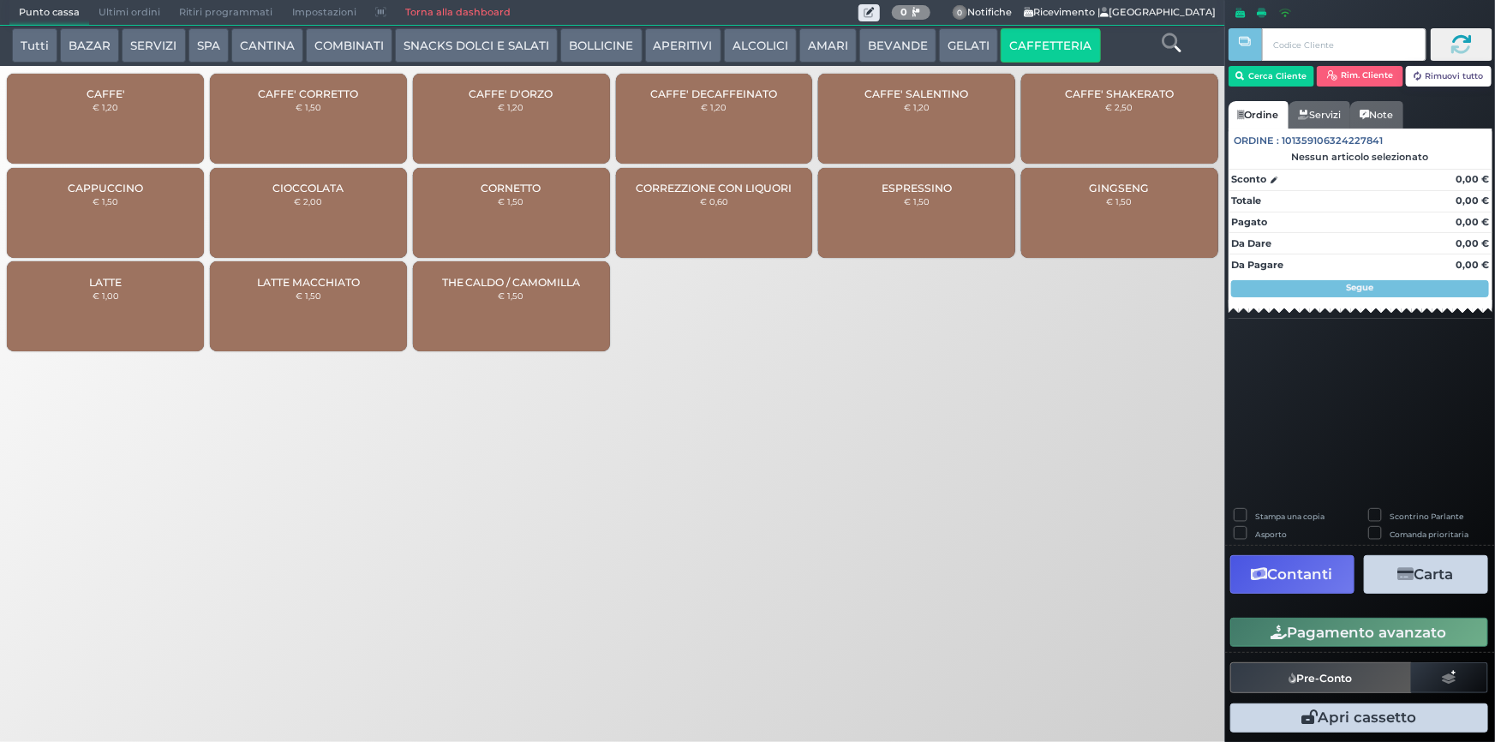
drag, startPoint x: 94, startPoint y: 125, endPoint x: 107, endPoint y: 119, distance: 14.2
click at [93, 123] on div "CAFFE' € 1,20" at bounding box center [105, 119] width 197 height 90
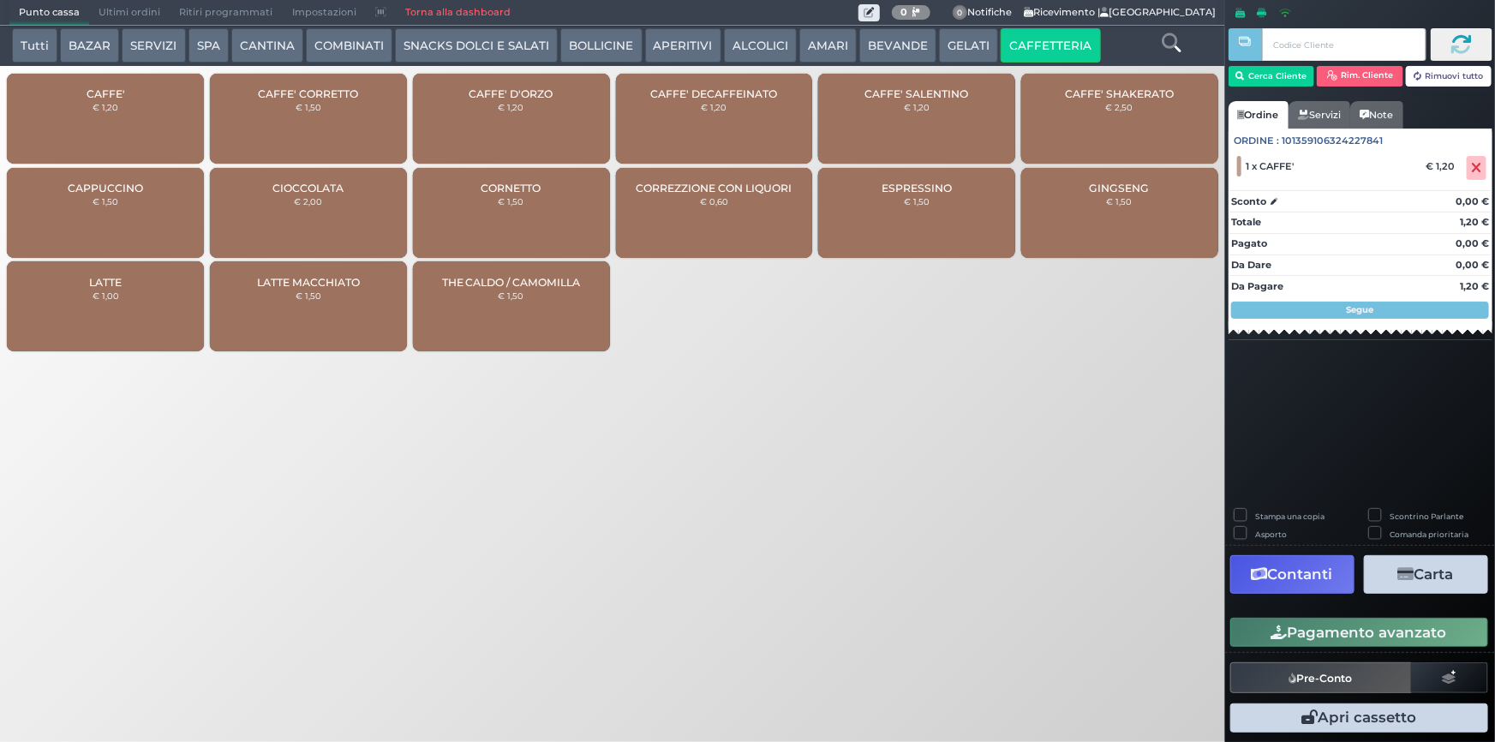
click at [1364, 631] on button "Pagamento avanzato" at bounding box center [1359, 632] width 258 height 29
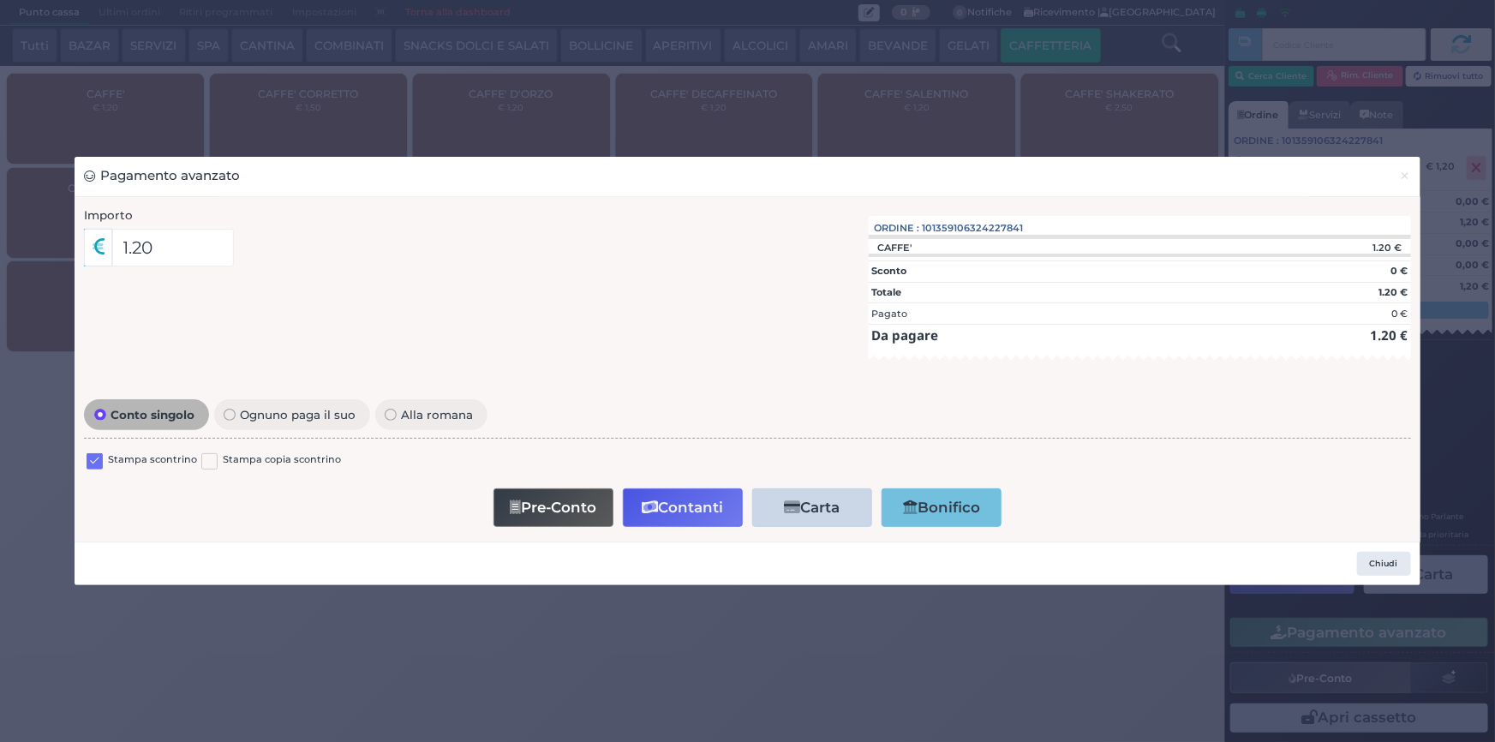
drag, startPoint x: 89, startPoint y: 463, endPoint x: 259, endPoint y: 482, distance: 170.8
click at [96, 463] on label at bounding box center [95, 461] width 16 height 16
click at [0, 0] on input "checkbox" at bounding box center [0, 0] width 0 height 0
click at [672, 512] on button "Contanti" at bounding box center [683, 507] width 120 height 39
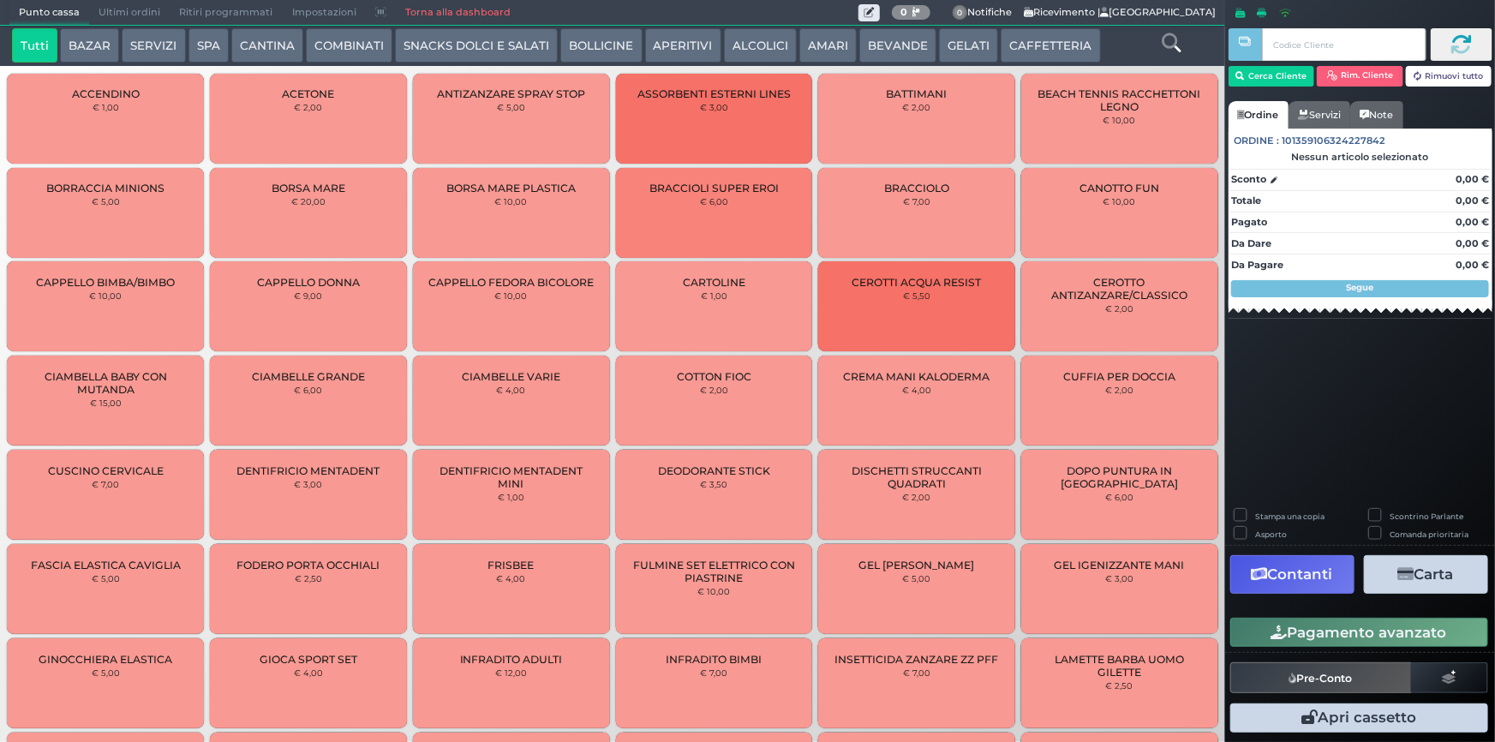
click at [128, 16] on span "Ultimi ordini" at bounding box center [129, 13] width 81 height 24
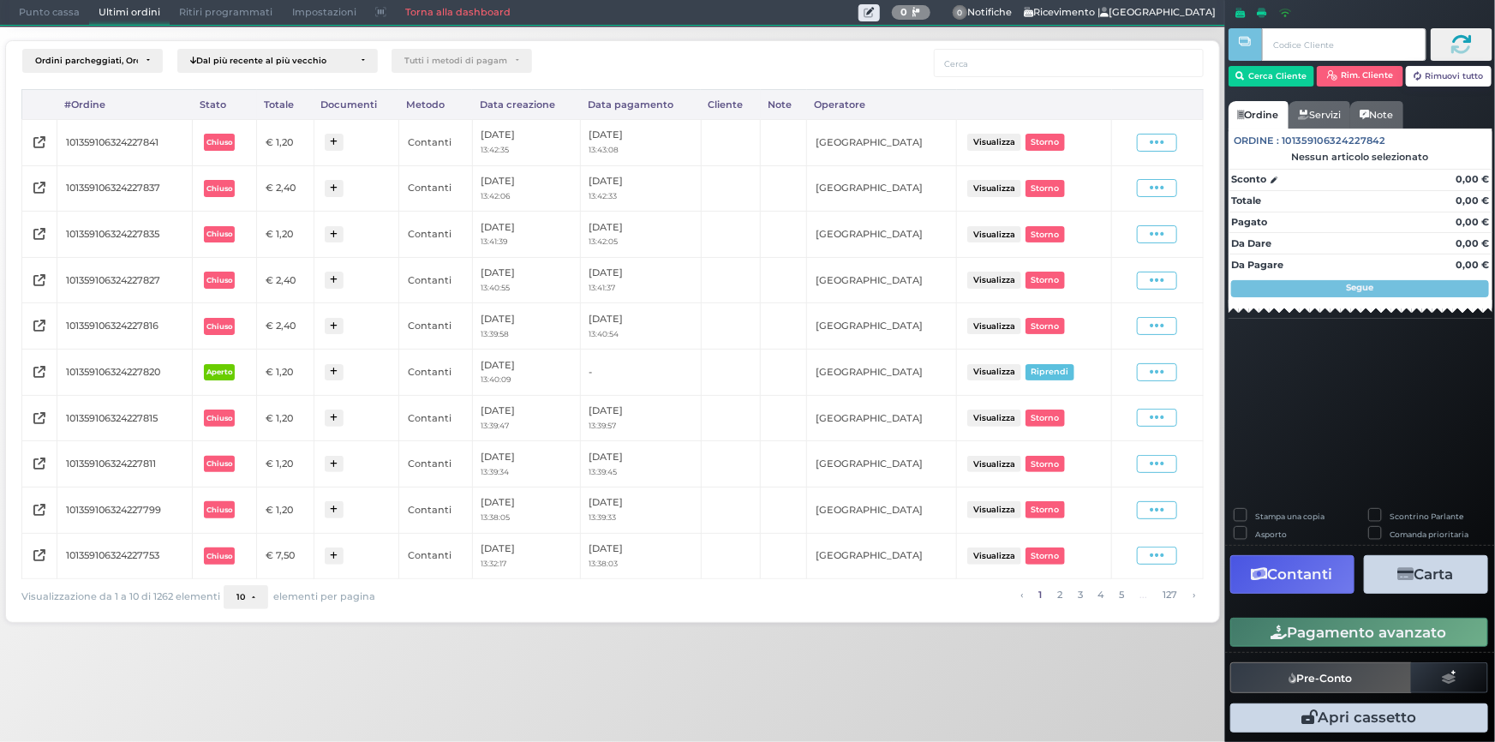
click at [1159, 151] on div "Visualizza Ristampa Pre-Conto [GEOGRAPHIC_DATA]" at bounding box center [1157, 142] width 74 height 23
click at [1152, 140] on icon at bounding box center [1157, 142] width 15 height 16
click at [1097, 198] on span "Ristampa Pre-Conto" at bounding box center [1119, 191] width 70 height 29
click at [38, 9] on span "Punto cassa" at bounding box center [49, 13] width 80 height 24
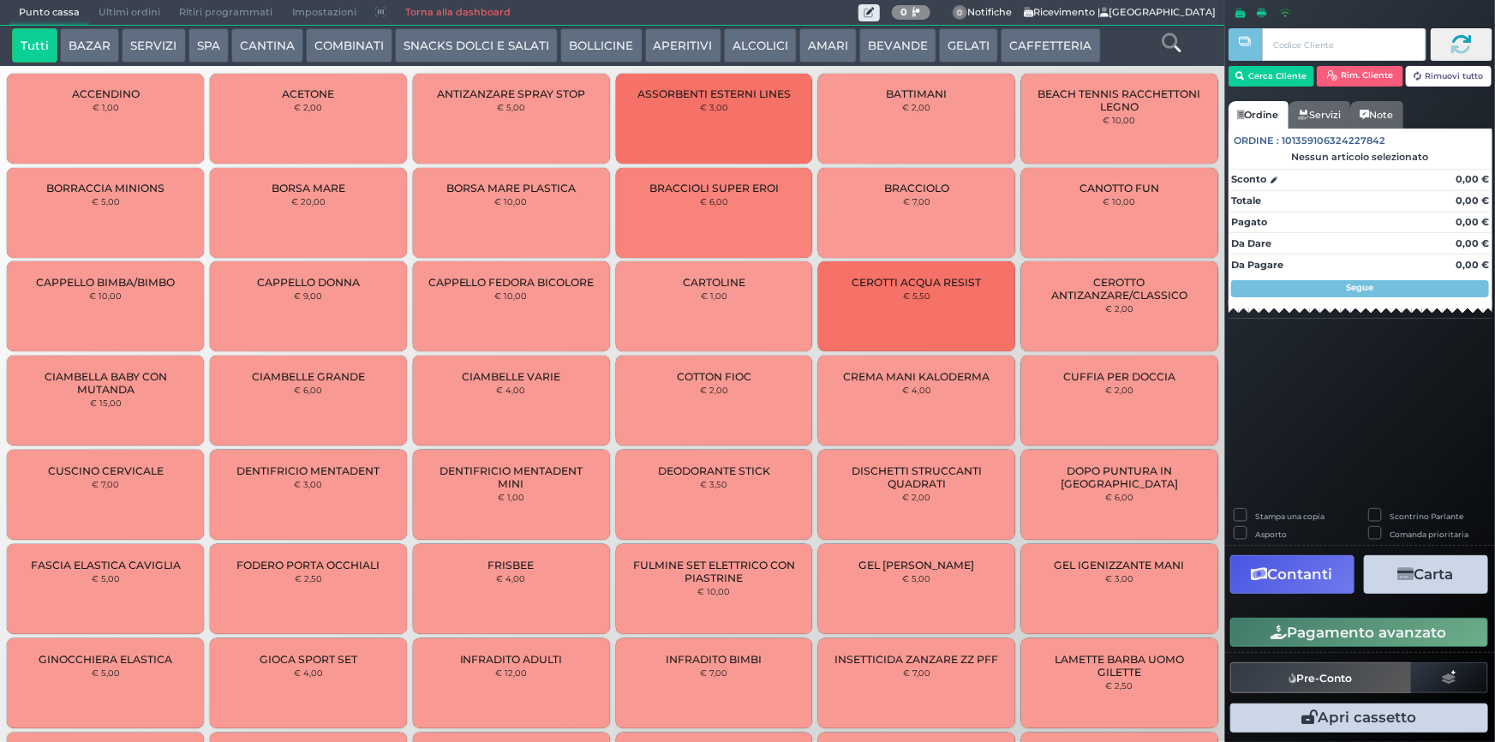
click at [1039, 45] on button "CAFFETTERIA" at bounding box center [1050, 45] width 99 height 34
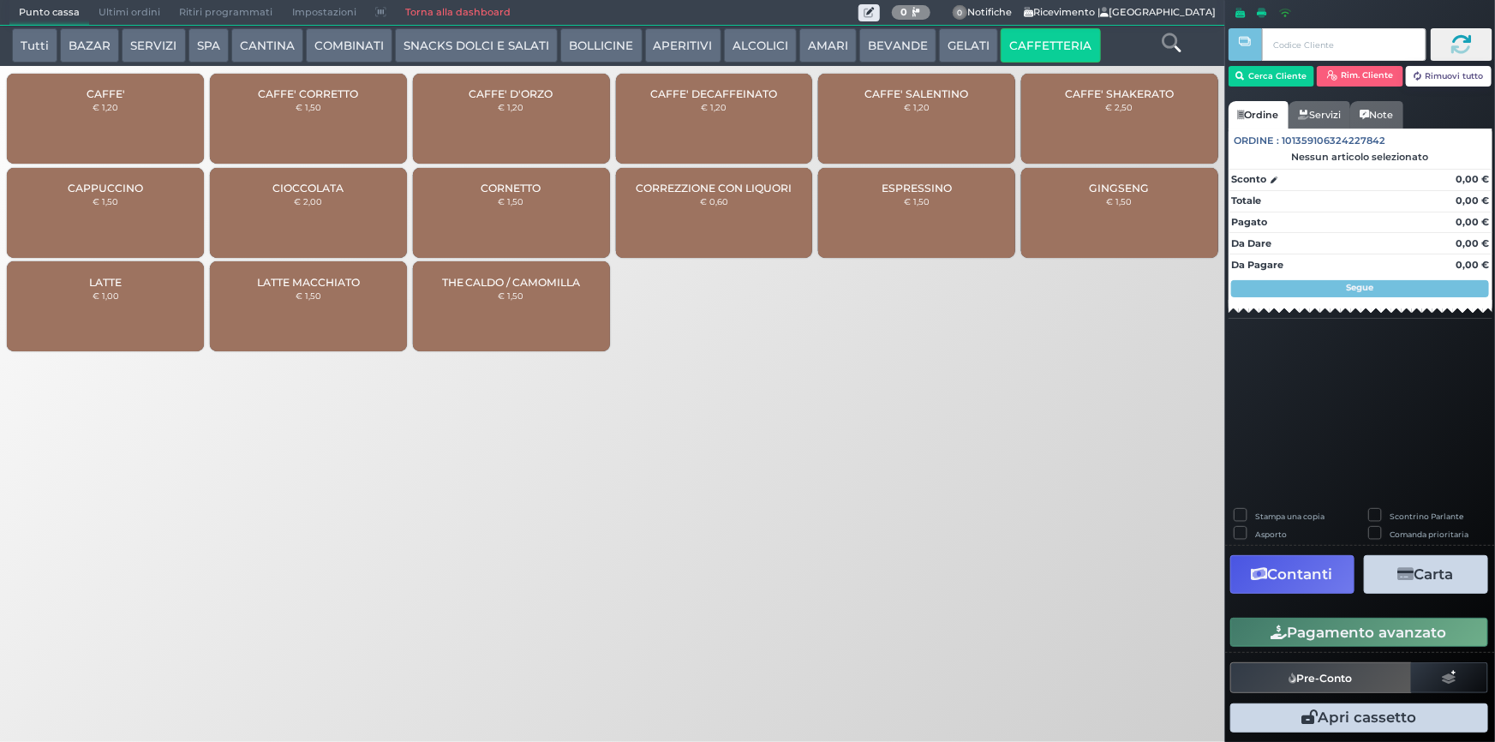
click at [164, 120] on div "CAFFE' € 1,20" at bounding box center [105, 119] width 197 height 90
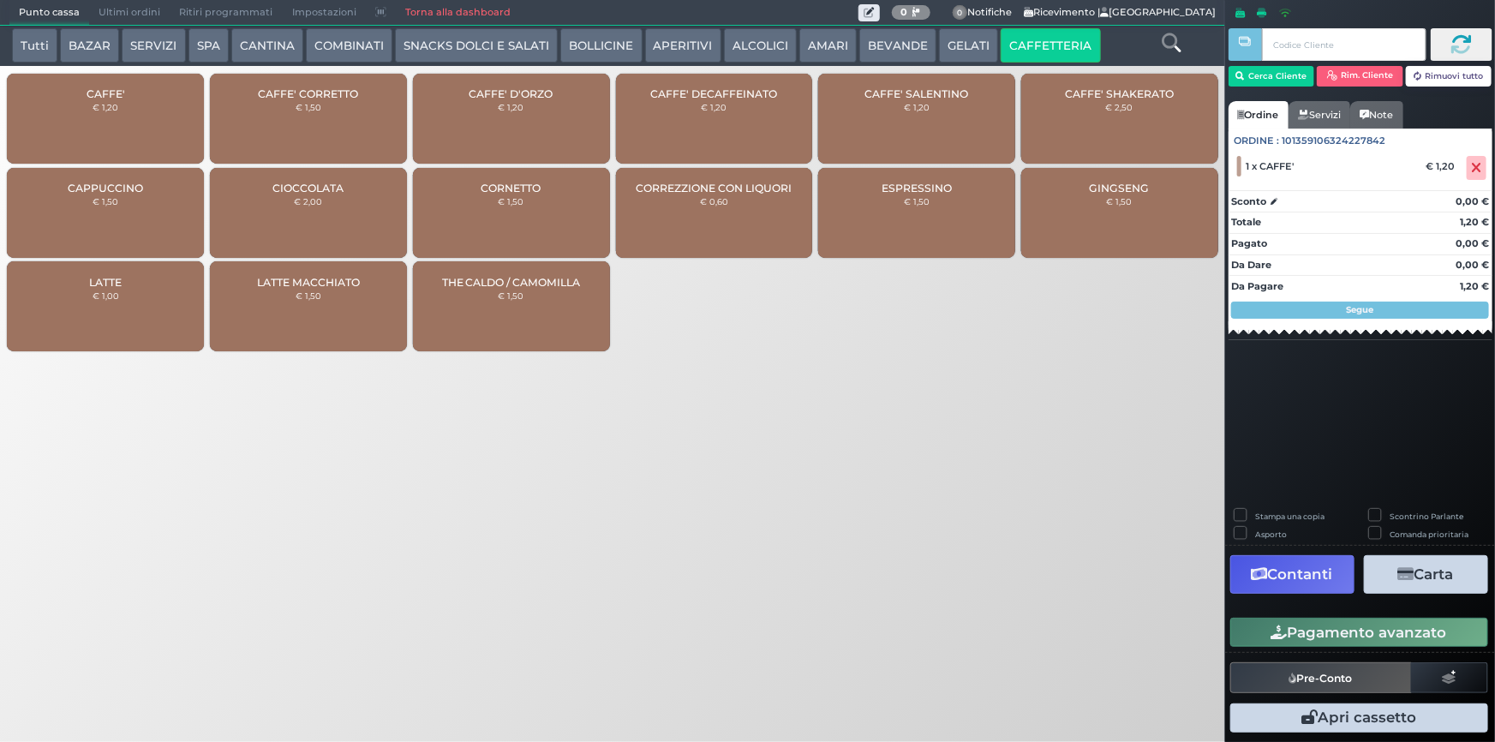
click at [1348, 627] on button "Pagamento avanzato" at bounding box center [1359, 632] width 258 height 29
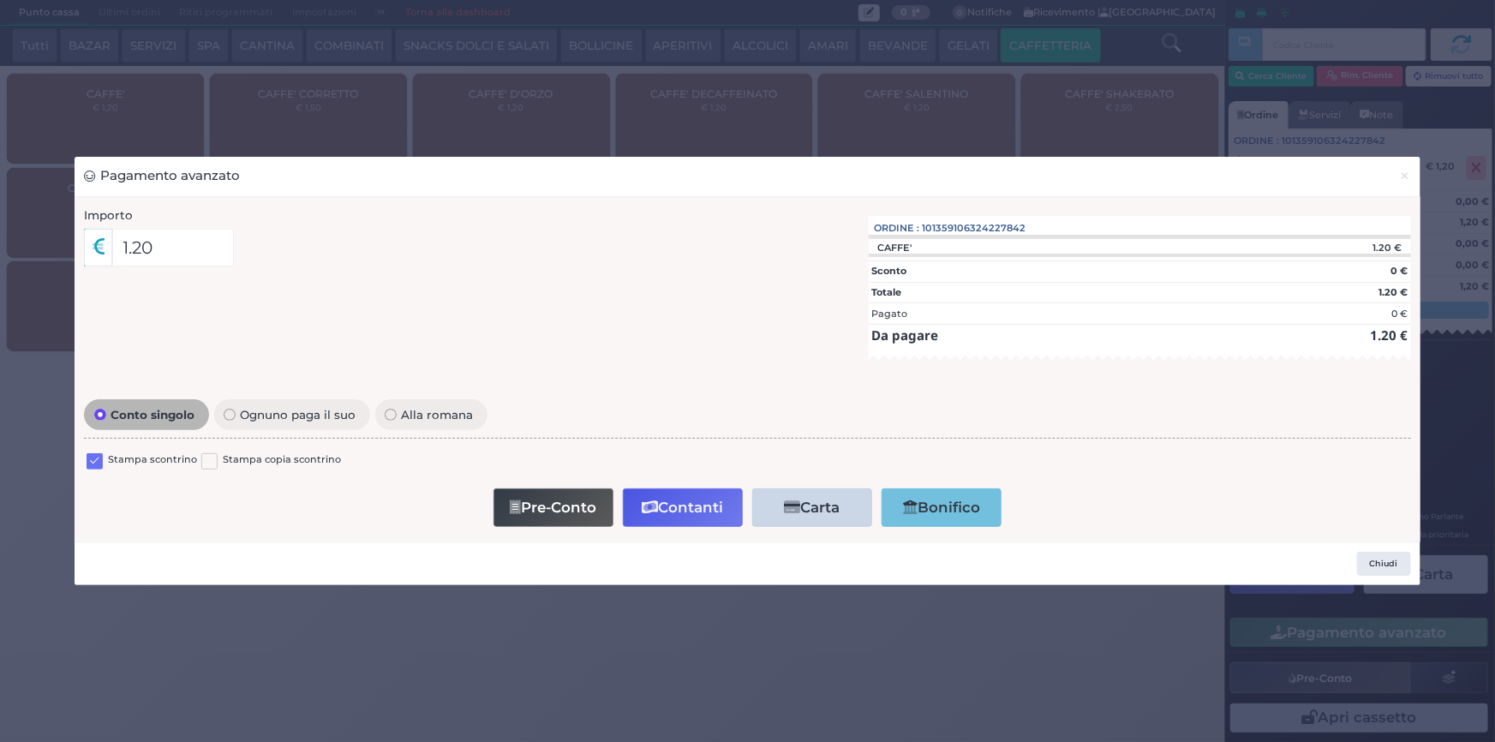
click at [95, 460] on label at bounding box center [95, 461] width 16 height 16
click at [0, 0] on input "checkbox" at bounding box center [0, 0] width 0 height 0
click at [688, 497] on button "Contanti" at bounding box center [683, 507] width 120 height 39
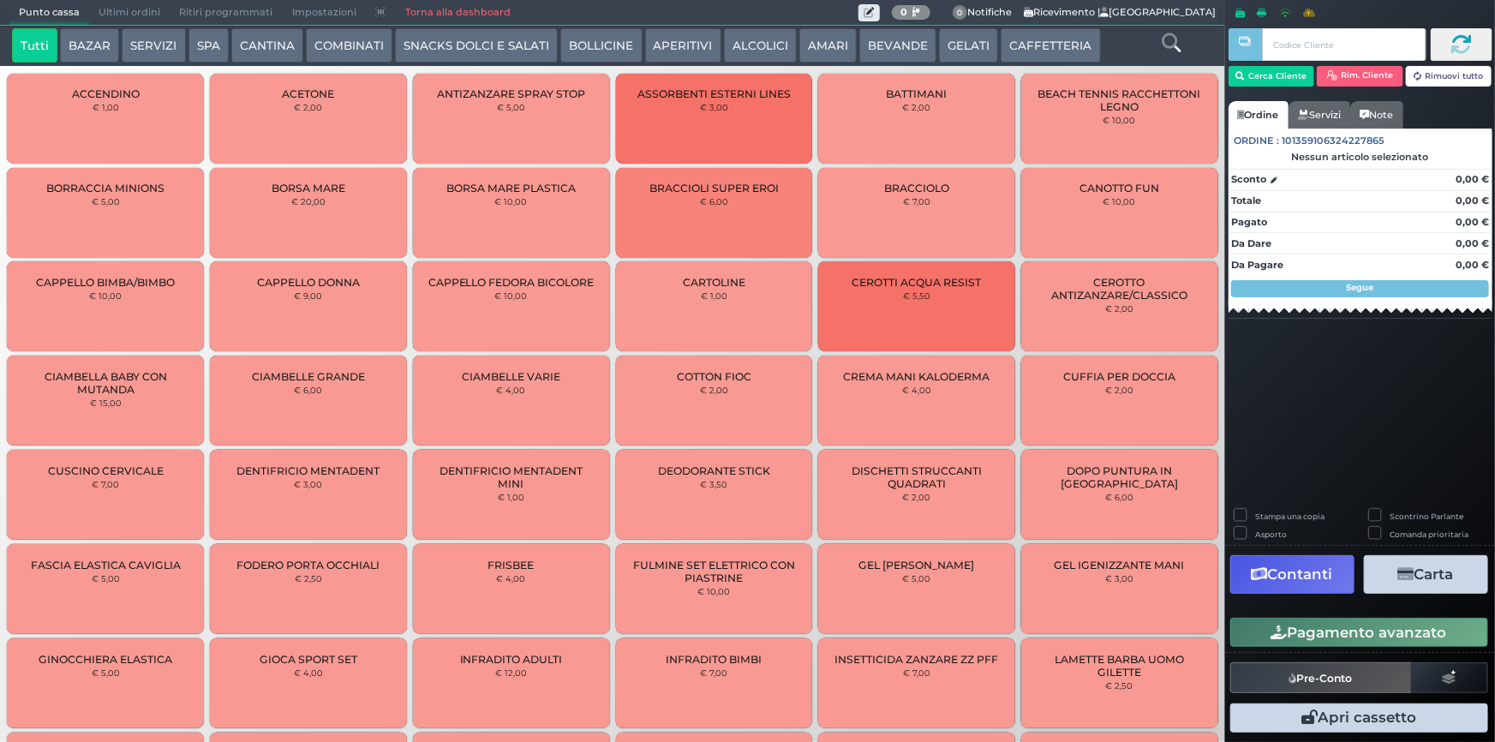
click at [111, 13] on span "Ultimi ordini" at bounding box center [129, 13] width 81 height 24
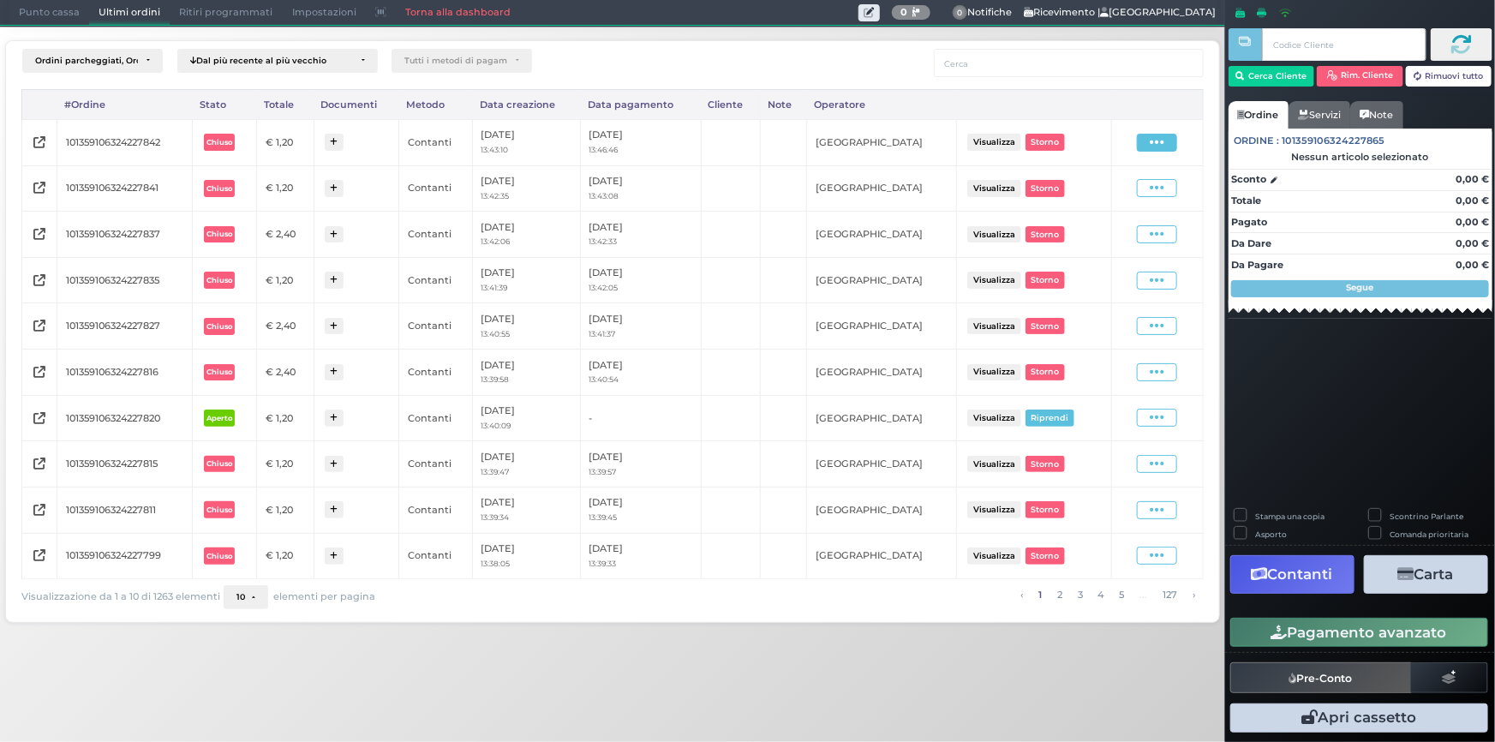
click at [1150, 144] on span at bounding box center [1157, 143] width 40 height 18
click at [1138, 194] on span "Ristampa Pre-Conto" at bounding box center [1119, 191] width 70 height 29
click at [35, 10] on span "Punto cassa" at bounding box center [49, 13] width 80 height 24
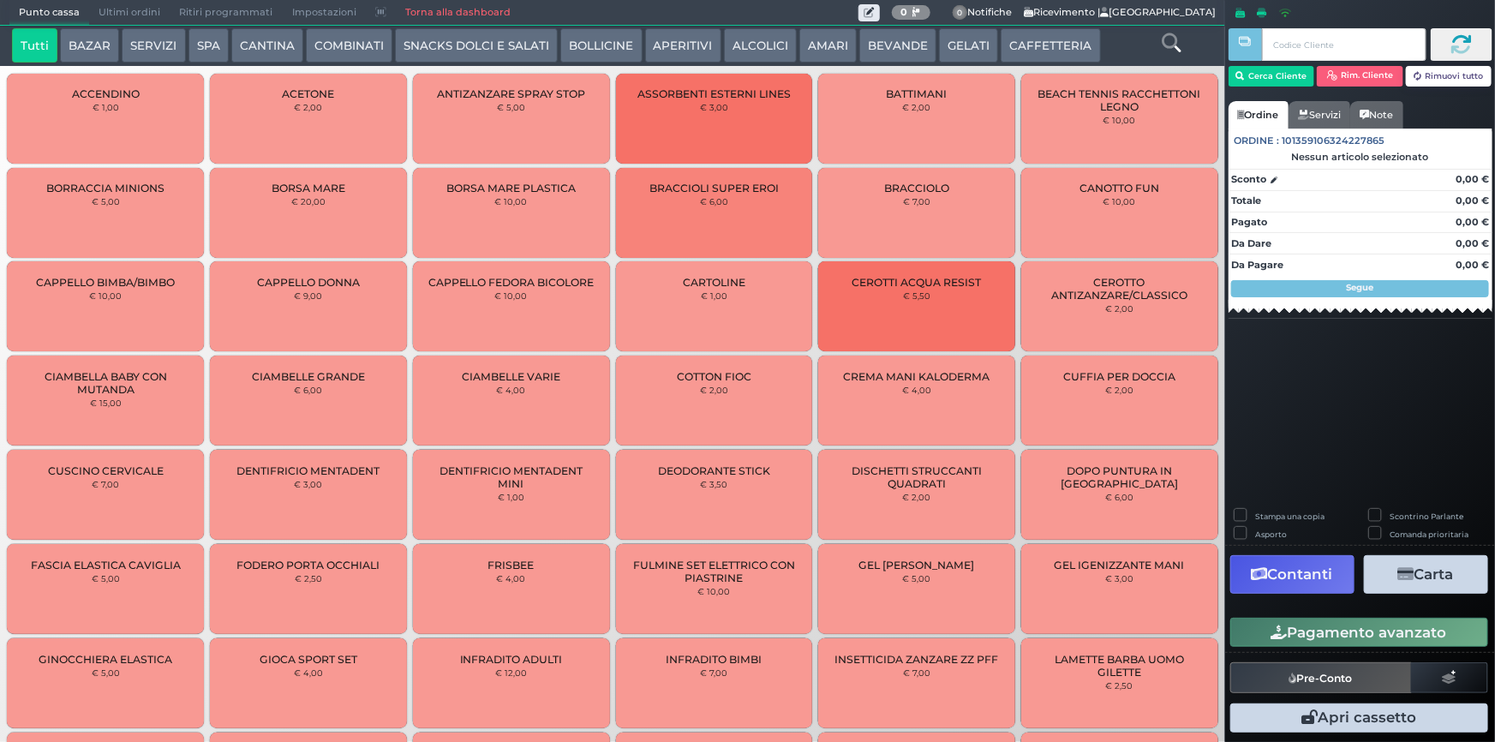
click at [1037, 39] on button "CAFFETTERIA" at bounding box center [1050, 45] width 99 height 34
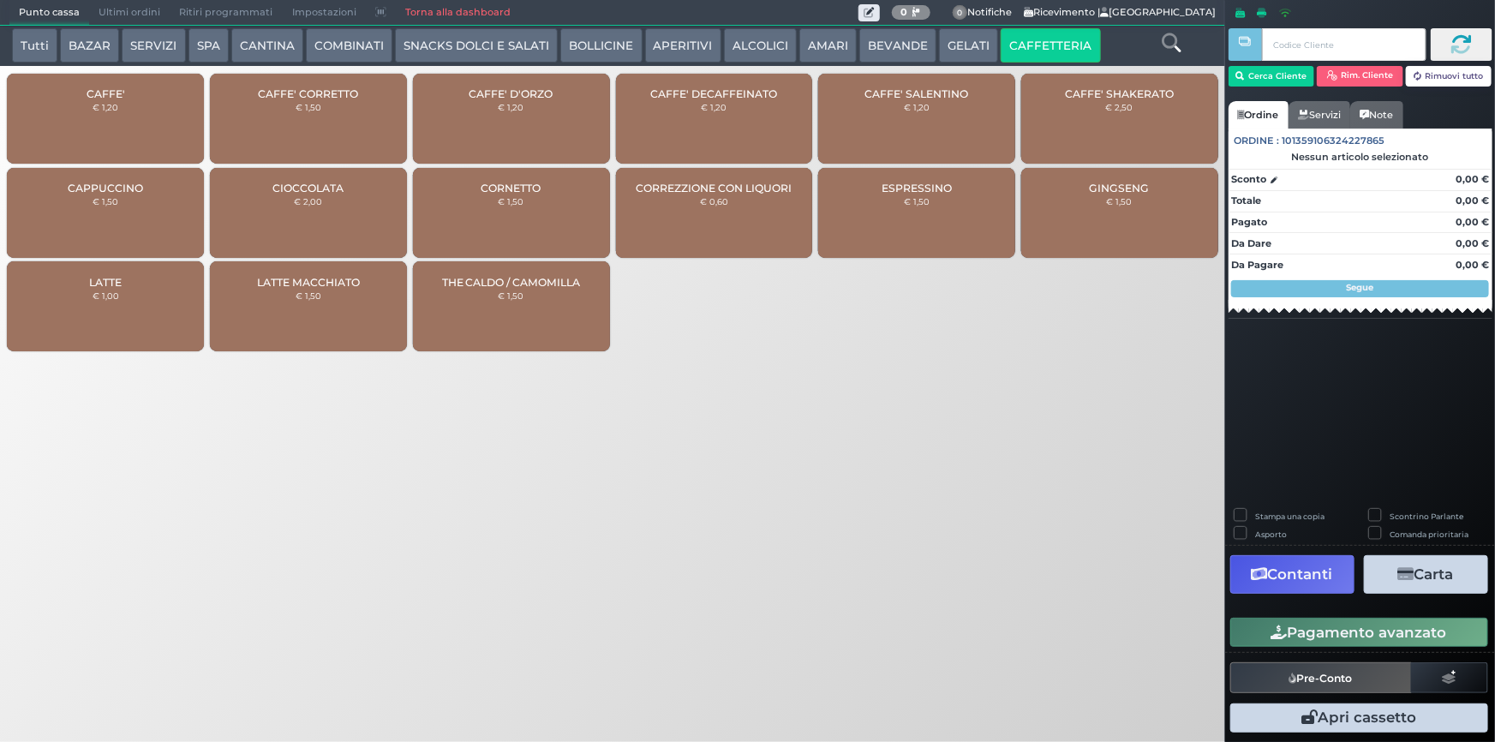
drag, startPoint x: 99, startPoint y: 133, endPoint x: 250, endPoint y: 83, distance: 159.6
click at [99, 132] on div "CAFFE' € 1,20" at bounding box center [105, 119] width 197 height 90
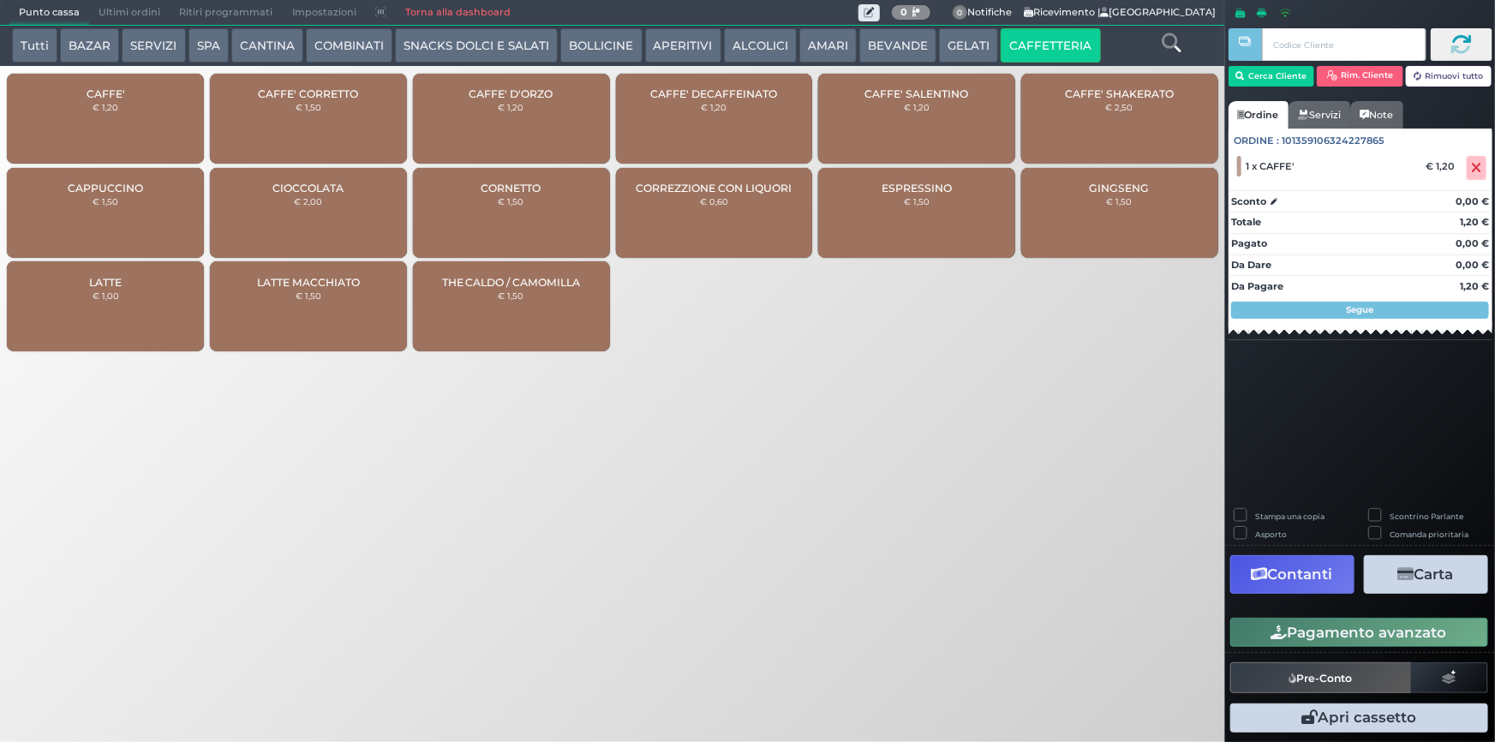
click at [1319, 631] on button "Pagamento avanzato" at bounding box center [1359, 632] width 258 height 29
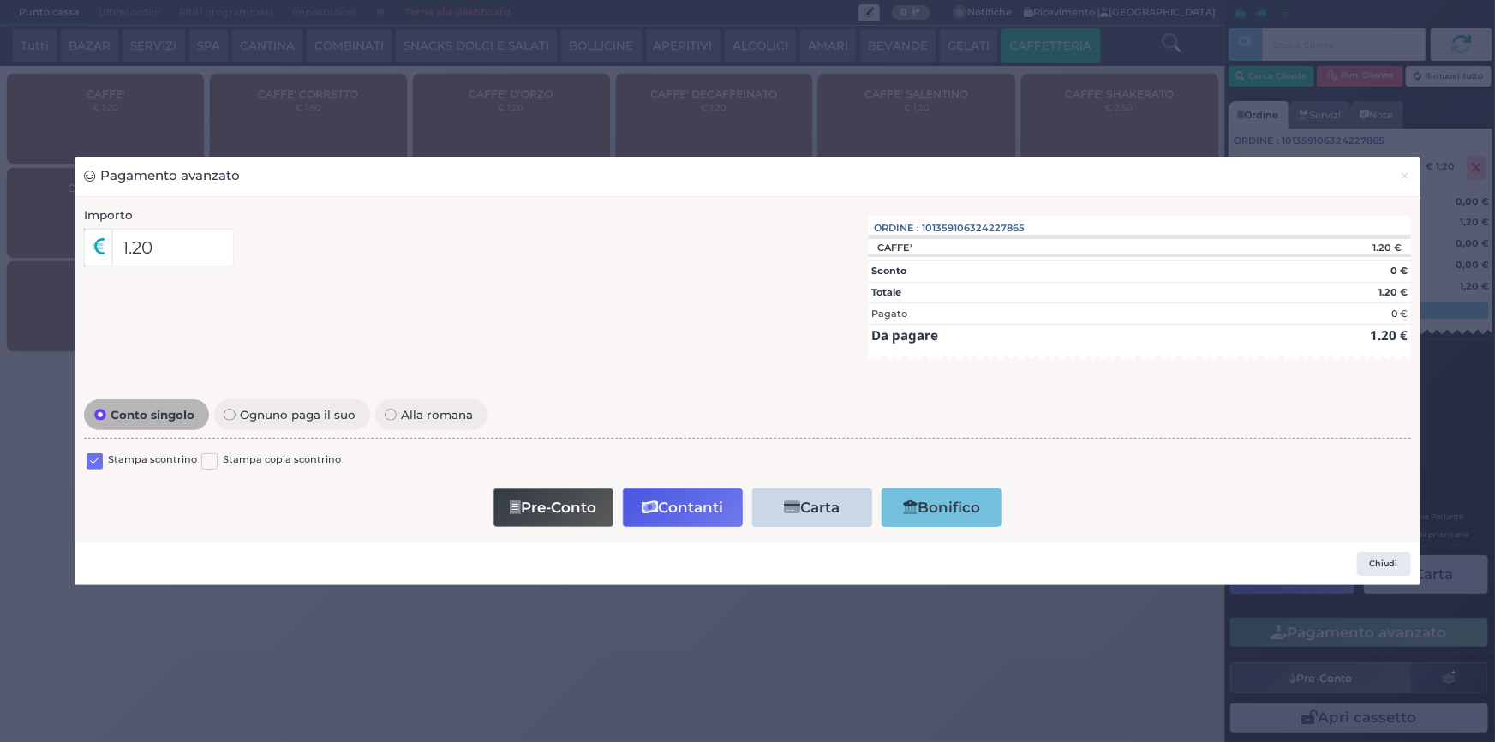
click at [98, 459] on label at bounding box center [95, 461] width 16 height 16
click at [0, 0] on input "checkbox" at bounding box center [0, 0] width 0 height 0
click at [680, 517] on button "Contanti" at bounding box center [683, 507] width 120 height 39
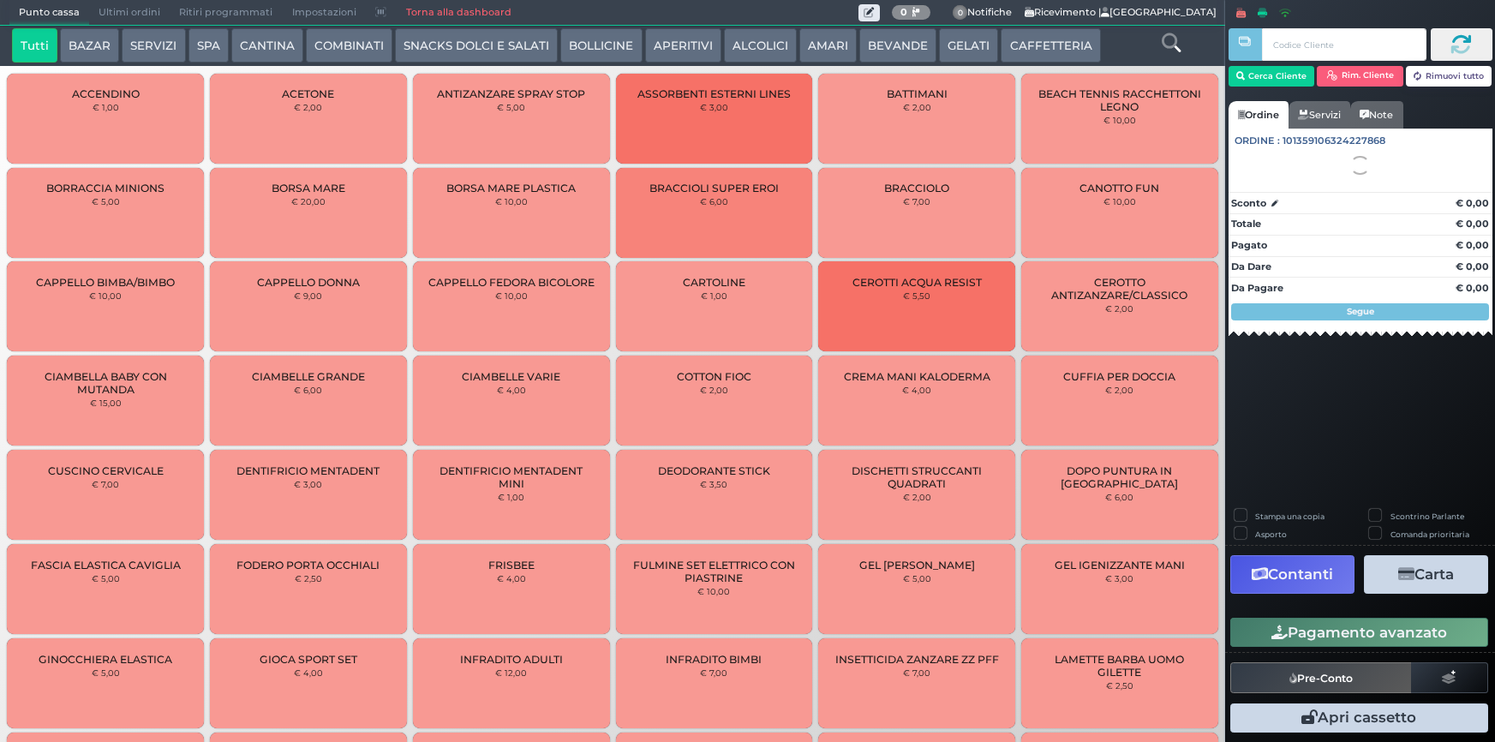
click at [133, 11] on span "Ultimi ordini" at bounding box center [129, 13] width 81 height 24
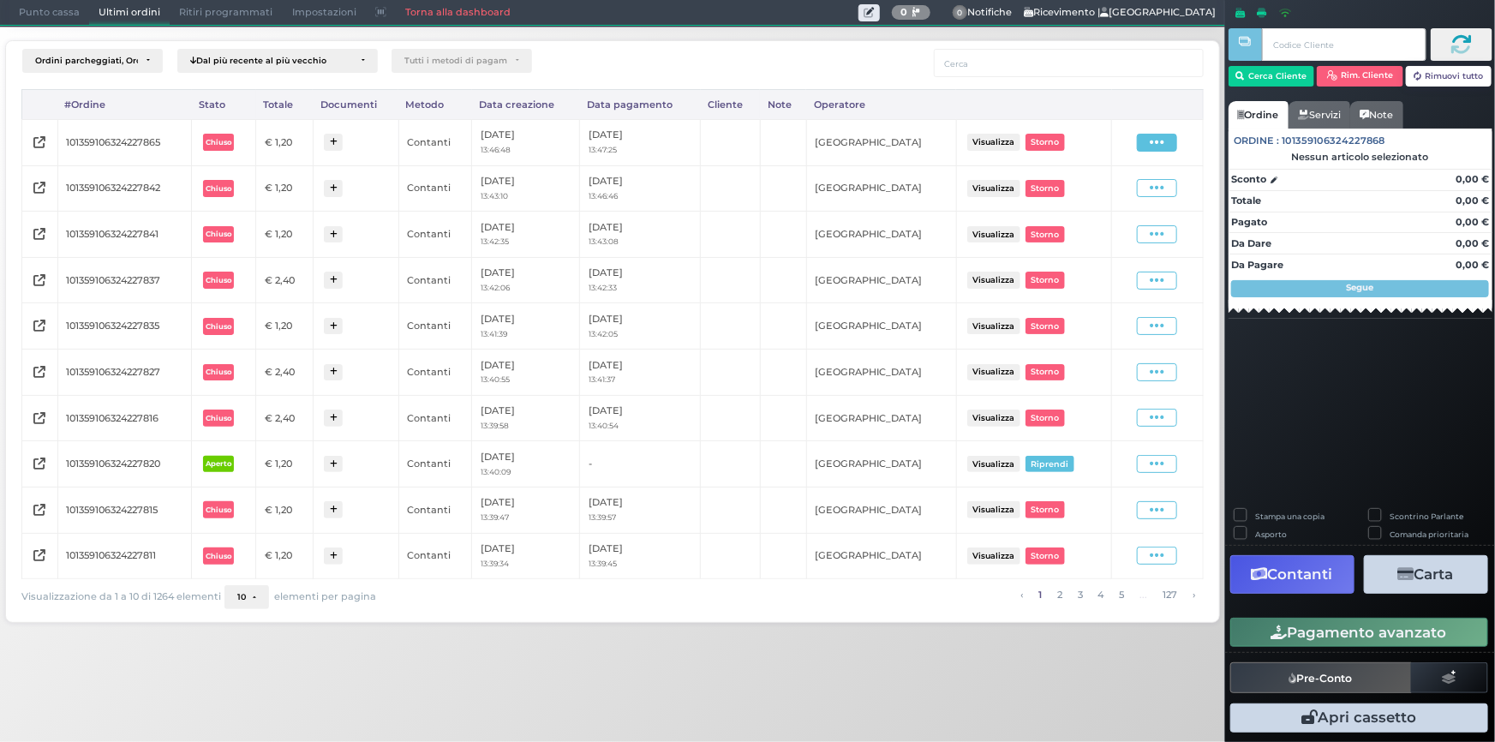
click at [1166, 140] on span at bounding box center [1157, 143] width 40 height 18
click at [1138, 183] on span "Ristampa Pre-Conto" at bounding box center [1119, 191] width 70 height 29
click at [57, 19] on span "Punto cassa" at bounding box center [49, 13] width 80 height 24
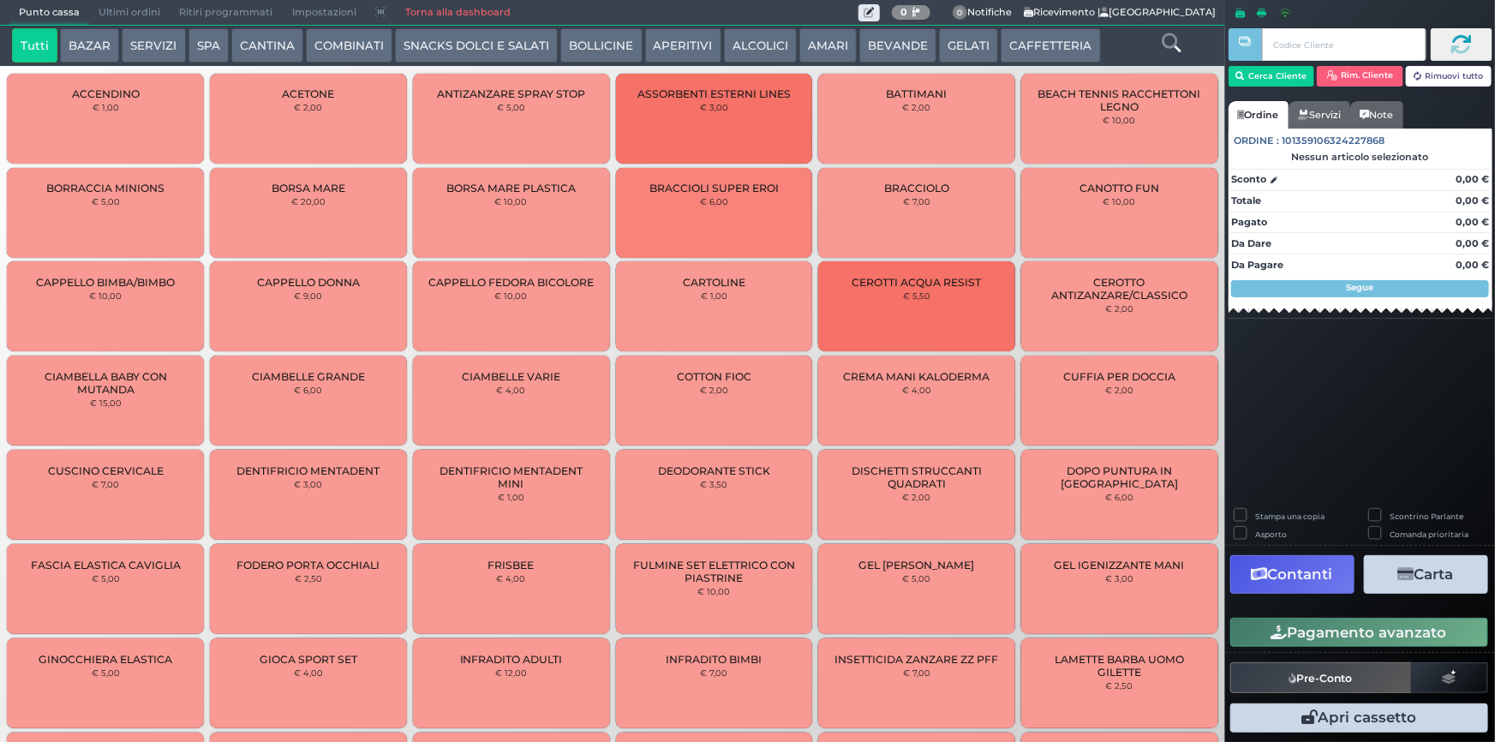
click at [1049, 45] on button "CAFFETTERIA" at bounding box center [1050, 45] width 99 height 34
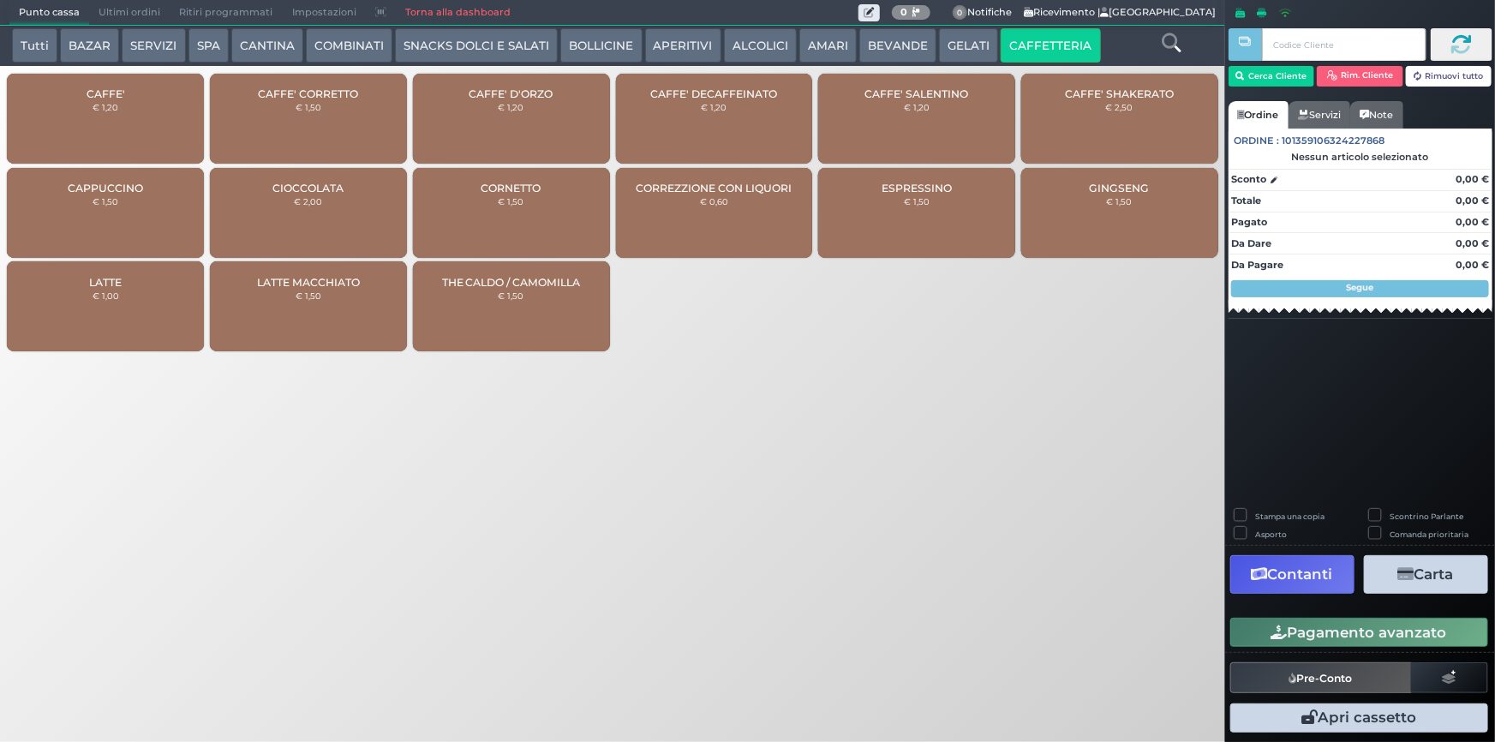
click at [69, 102] on div "CAFFE' € 1,20" at bounding box center [105, 119] width 197 height 90
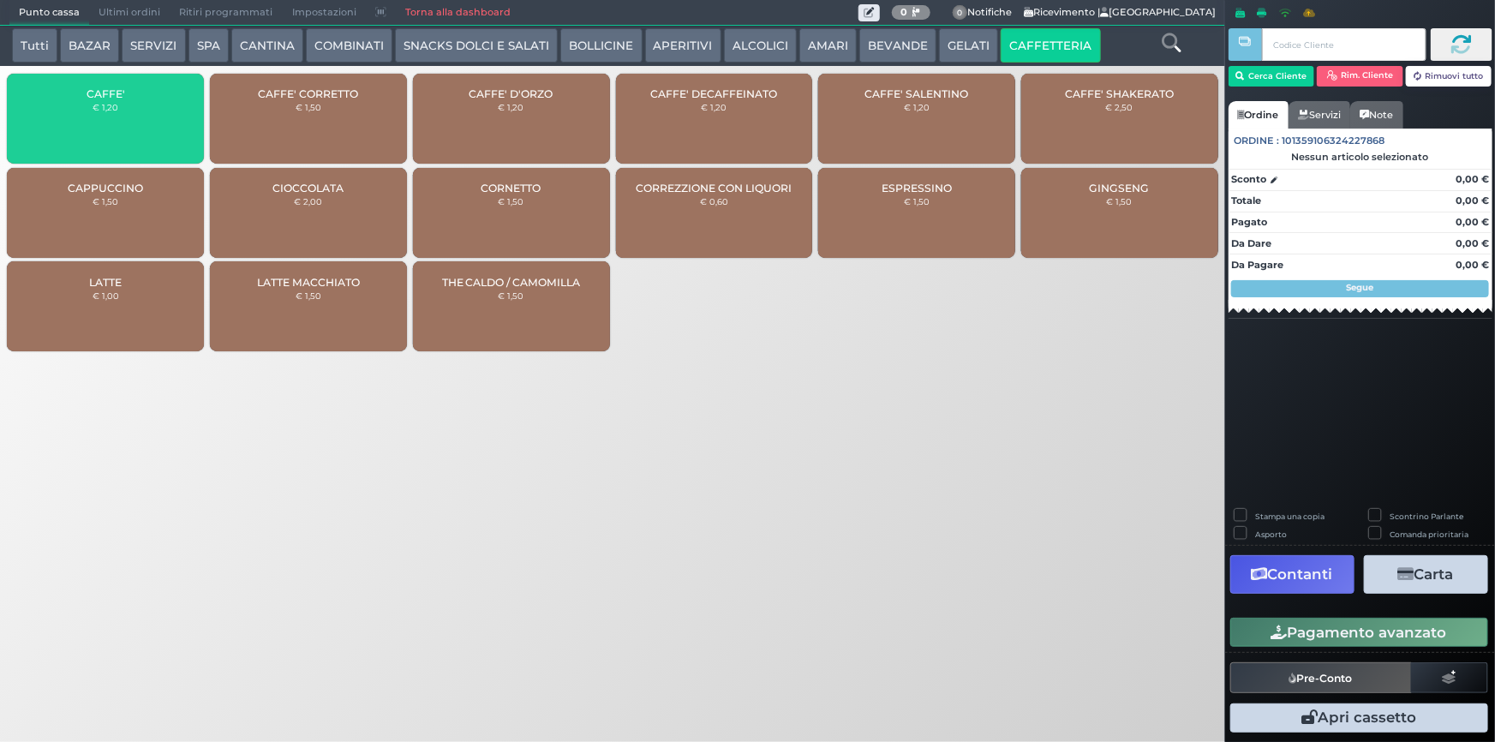
click at [92, 115] on div "CAFFE' € 1,20" at bounding box center [105, 119] width 197 height 90
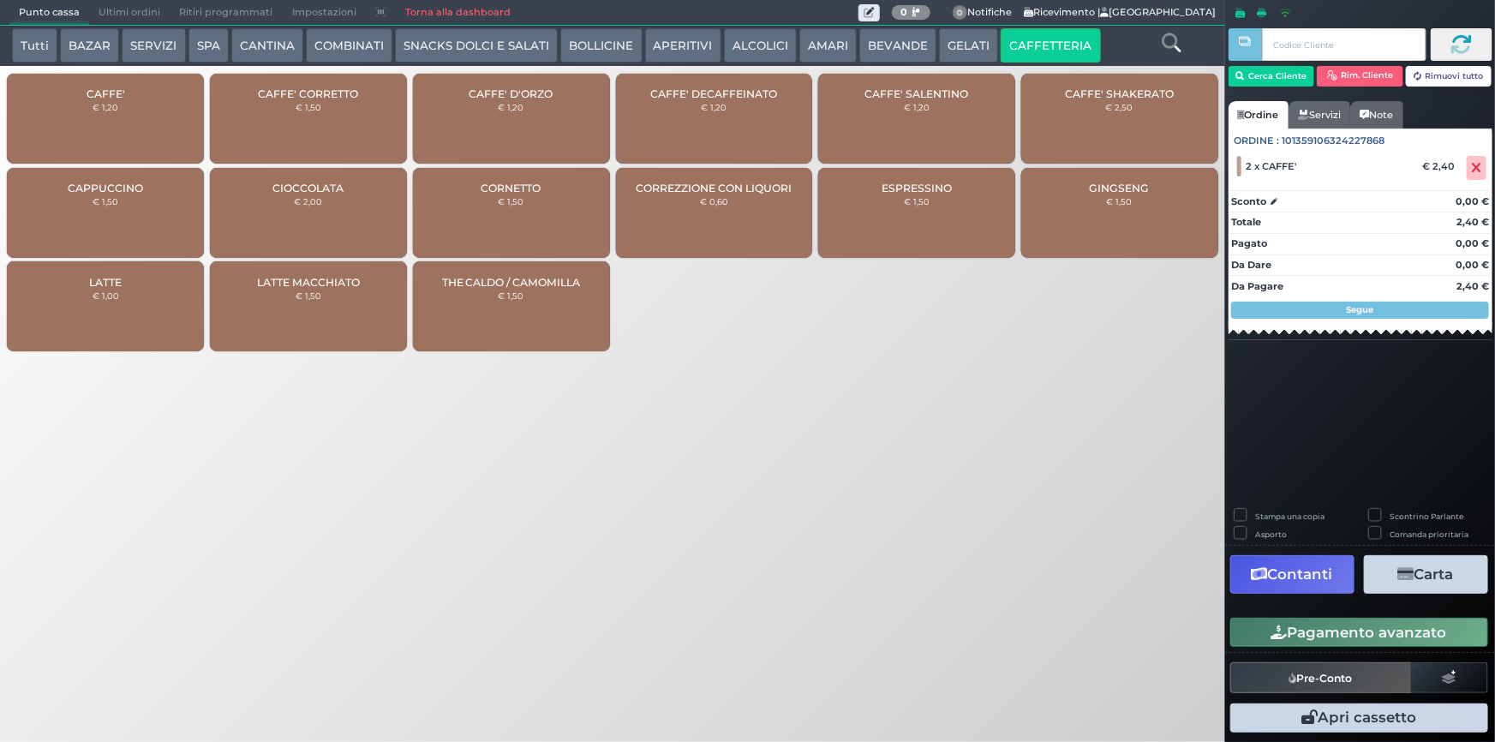
click at [1298, 628] on button "Pagamento avanzato" at bounding box center [1359, 632] width 258 height 29
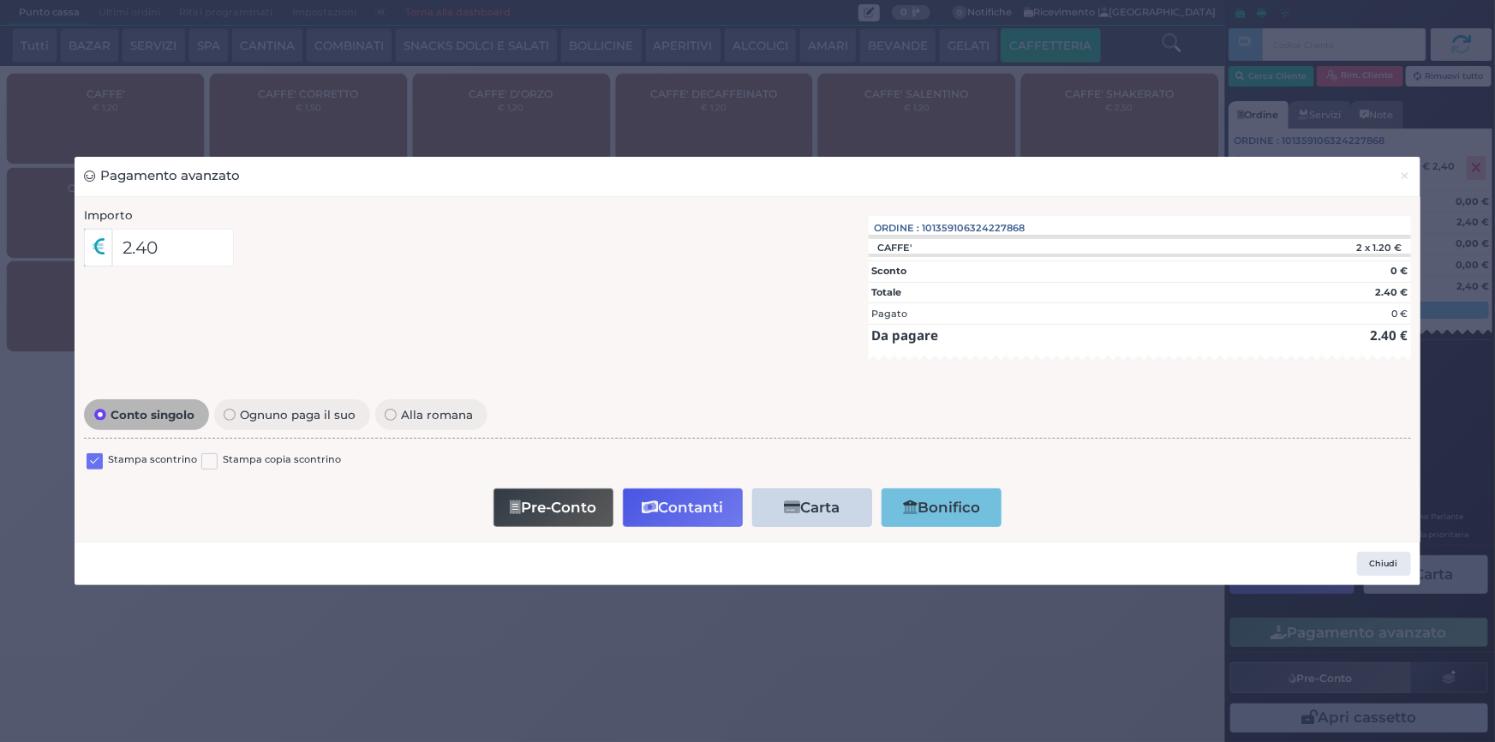
click at [95, 457] on label at bounding box center [95, 461] width 16 height 16
click at [0, 0] on input "checkbox" at bounding box center [0, 0] width 0 height 0
click at [671, 512] on button "Contanti" at bounding box center [683, 507] width 120 height 39
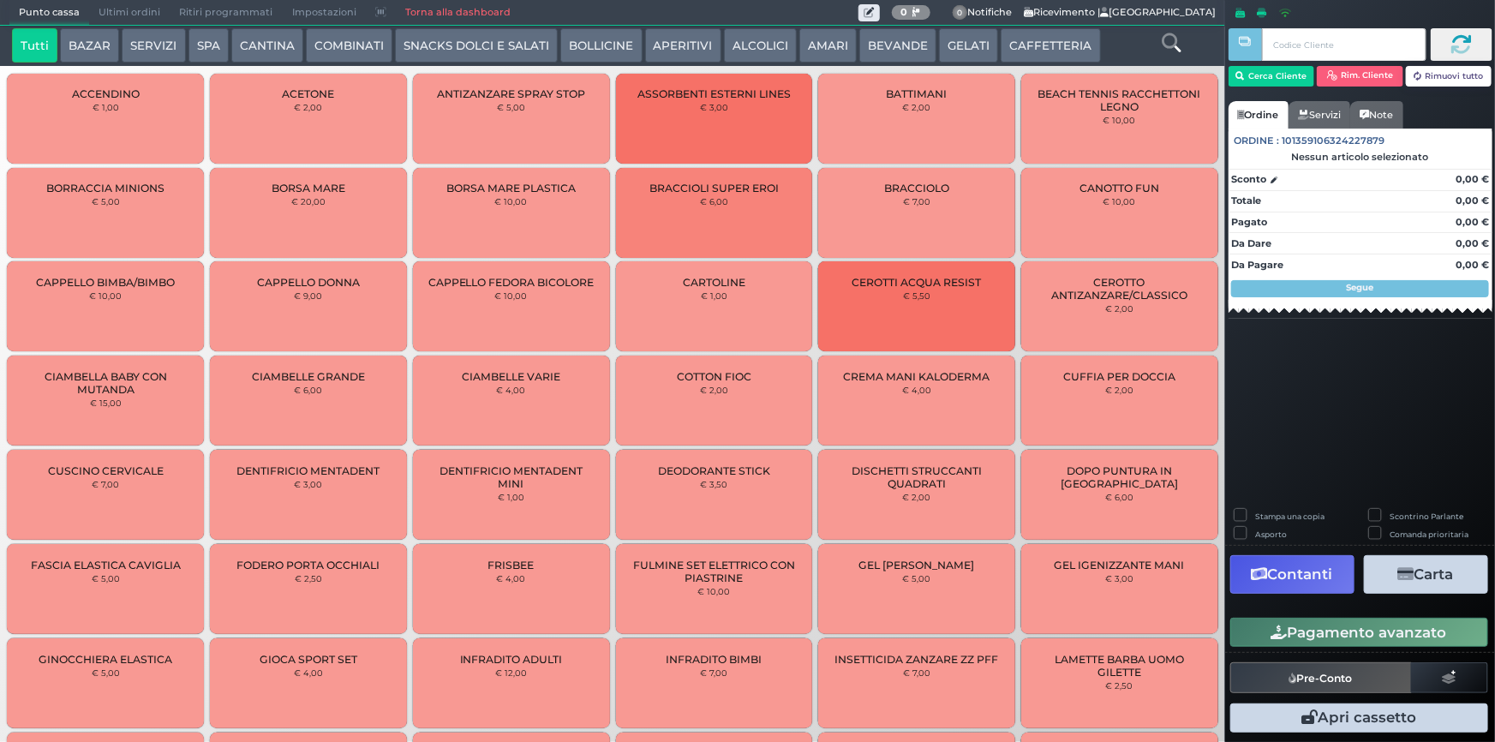
click at [113, 16] on span "Ultimi ordini" at bounding box center [129, 13] width 81 height 24
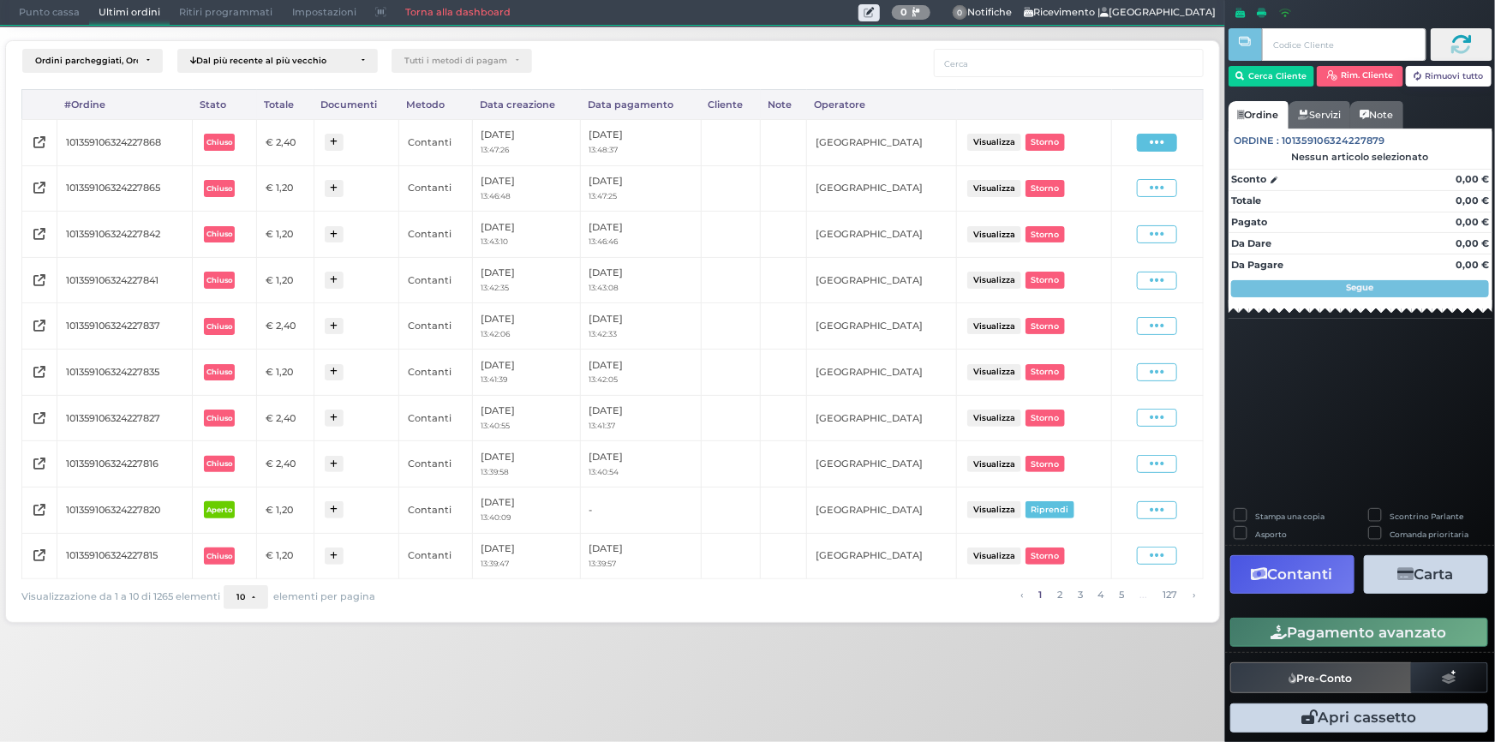
click at [1150, 141] on span at bounding box center [1157, 143] width 40 height 18
click at [1114, 208] on ul "Visualizza Ristampa Pre-Conto [GEOGRAPHIC_DATA]" at bounding box center [1111, 191] width 96 height 90
click at [1161, 146] on icon at bounding box center [1157, 142] width 15 height 16
click at [1105, 194] on span "Ristampa Pre-Conto" at bounding box center [1119, 191] width 70 height 29
drag, startPoint x: 21, startPoint y: 19, endPoint x: 26, endPoint y: -18, distance: 37.2
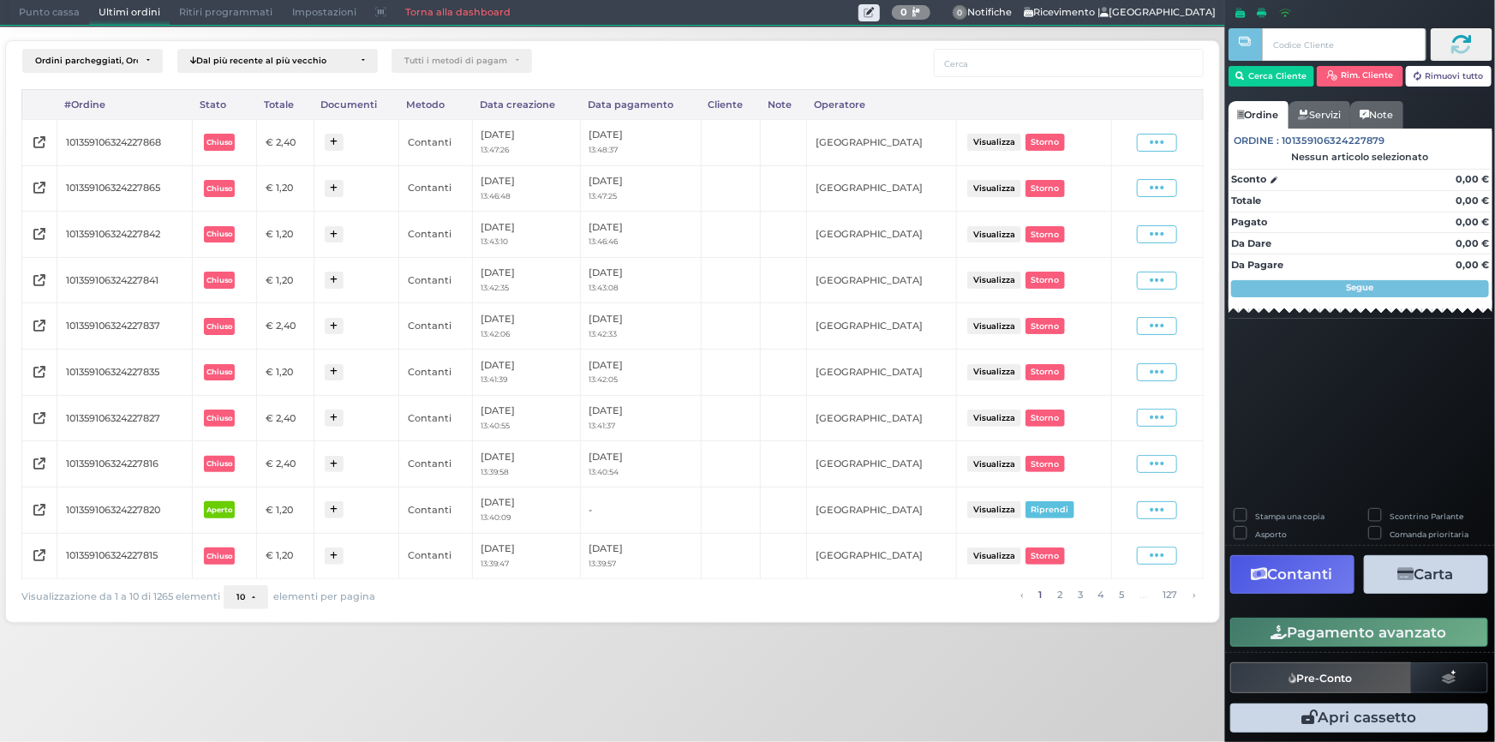
click at [26, 0] on html "Punto cassa [GEOGRAPHIC_DATA] Ultimi ordini Delivery Ritiri programmati Imposta…" at bounding box center [747, 371] width 1495 height 742
click at [50, 5] on span "Punto cassa" at bounding box center [49, 13] width 80 height 24
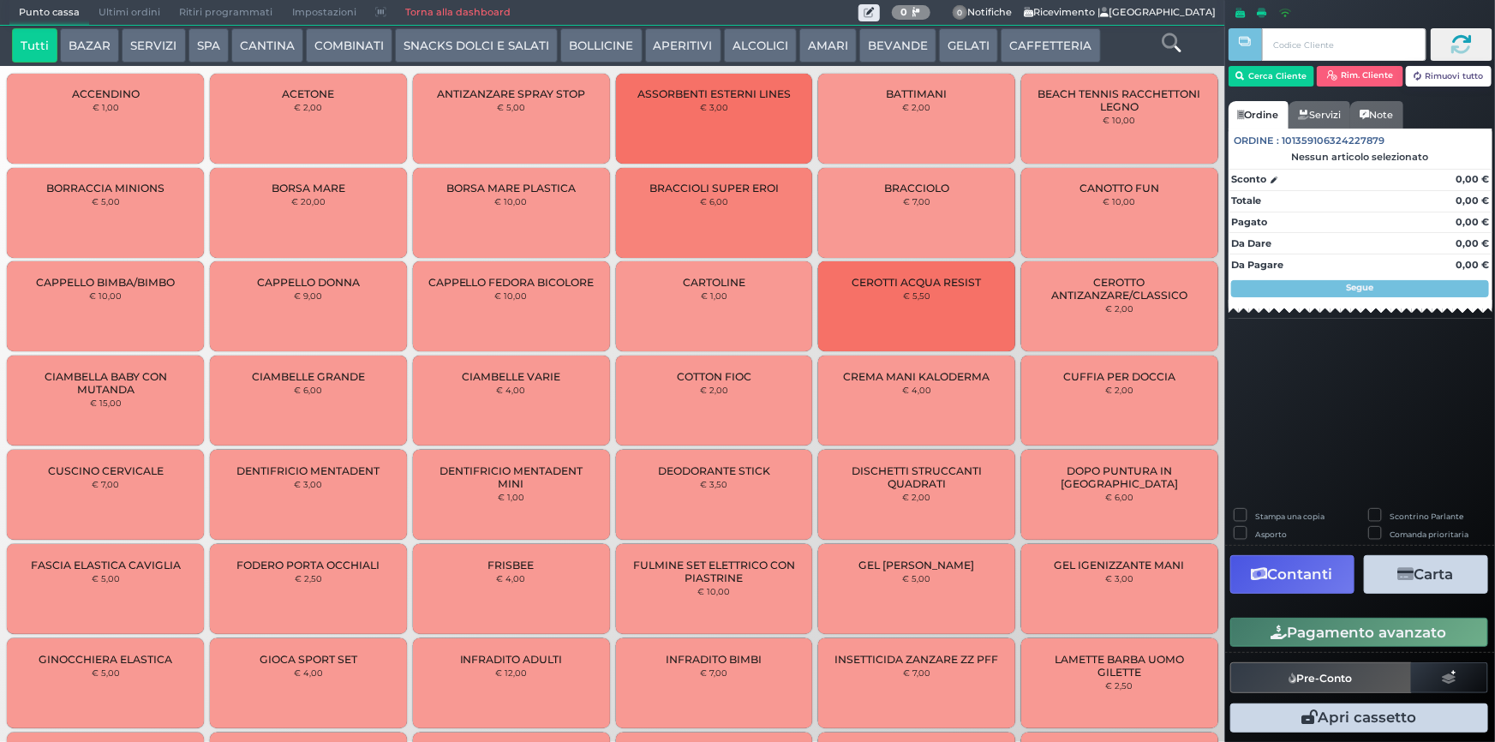
click at [1057, 45] on button "CAFFETTERIA" at bounding box center [1050, 45] width 99 height 34
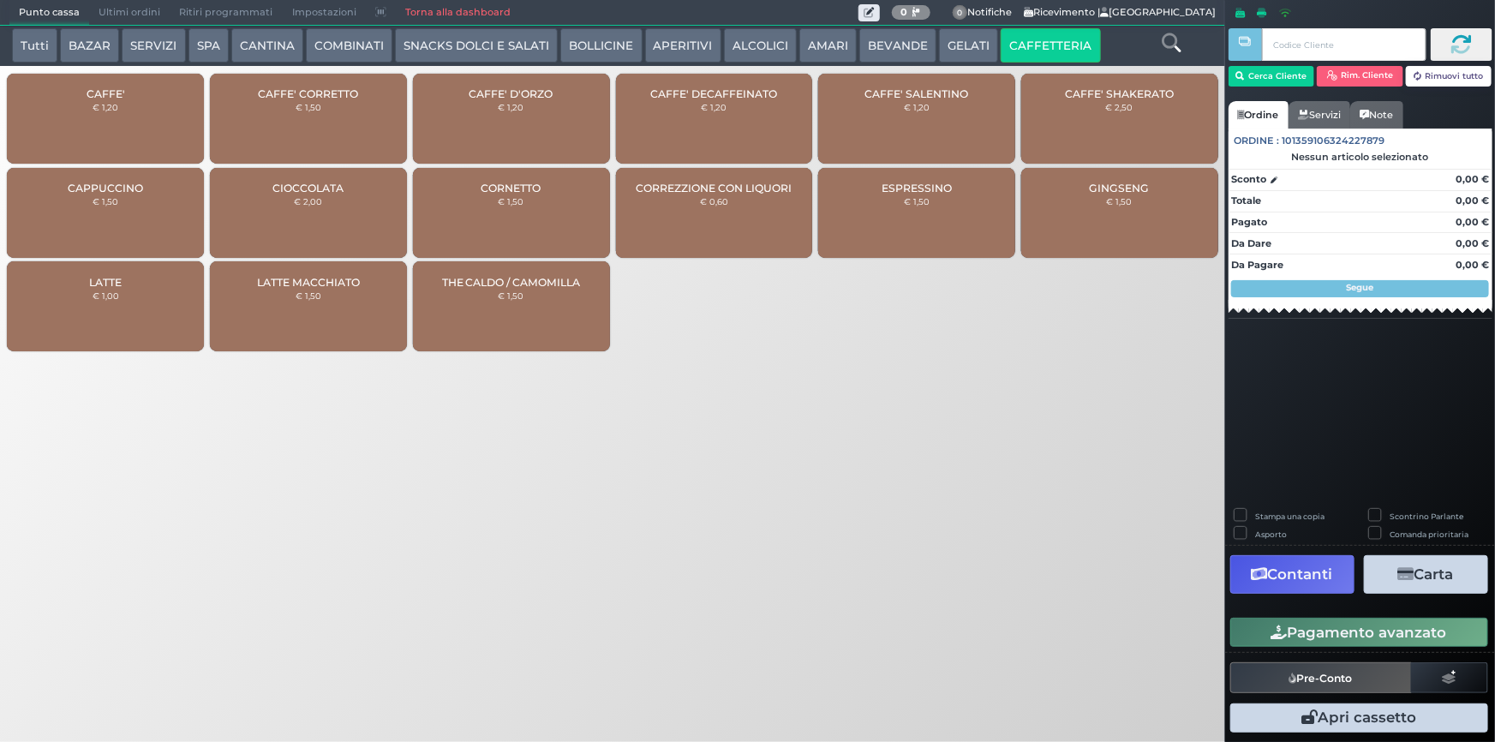
click at [126, 108] on div "CAFFE' € 1,20" at bounding box center [105, 119] width 197 height 90
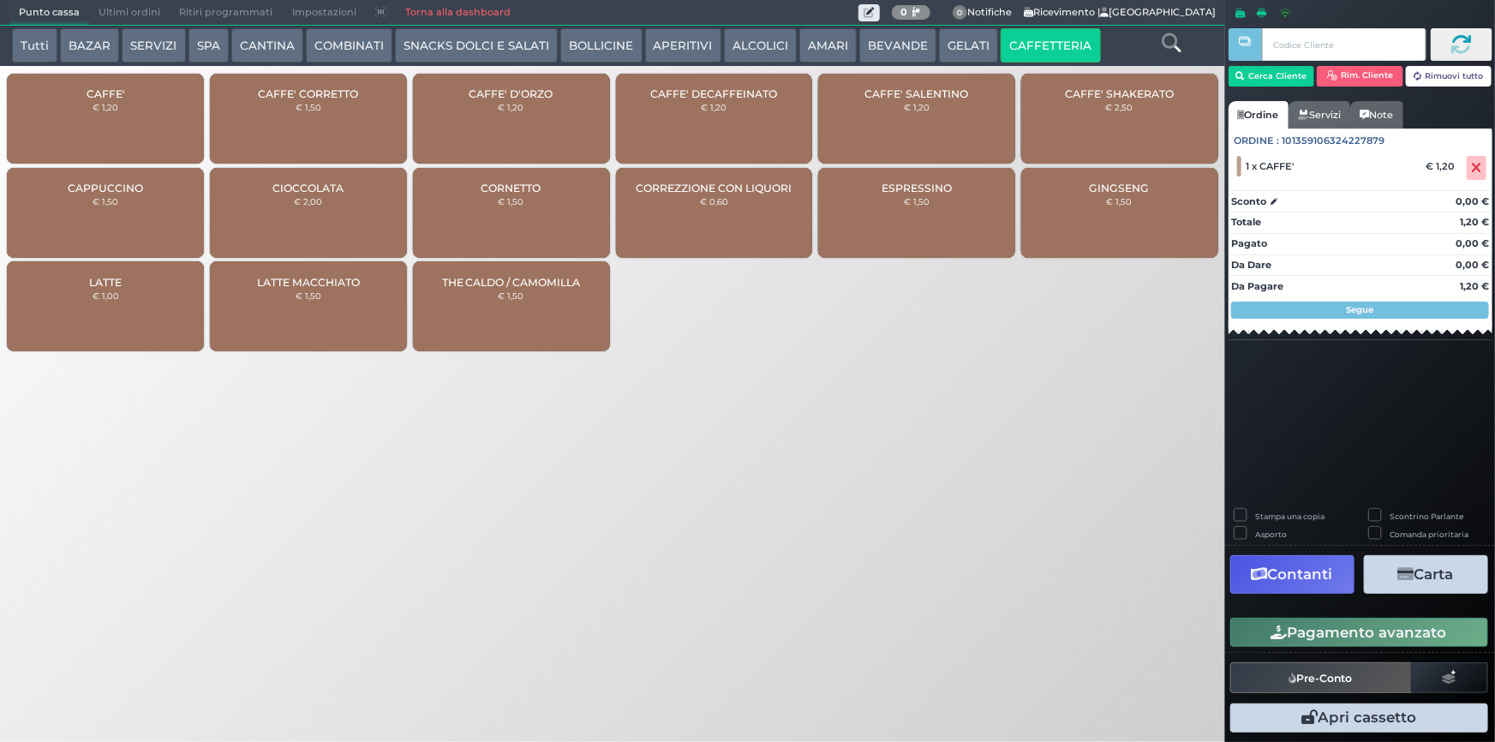
click at [127, 107] on div "CAFFE' € 1,20" at bounding box center [105, 119] width 197 height 90
click at [128, 105] on div "CAFFE' € 1,20" at bounding box center [105, 119] width 197 height 90
drag, startPoint x: 1412, startPoint y: 634, endPoint x: 1402, endPoint y: 635, distance: 9.5
click at [1410, 635] on button "Pagamento avanzato" at bounding box center [1359, 632] width 258 height 29
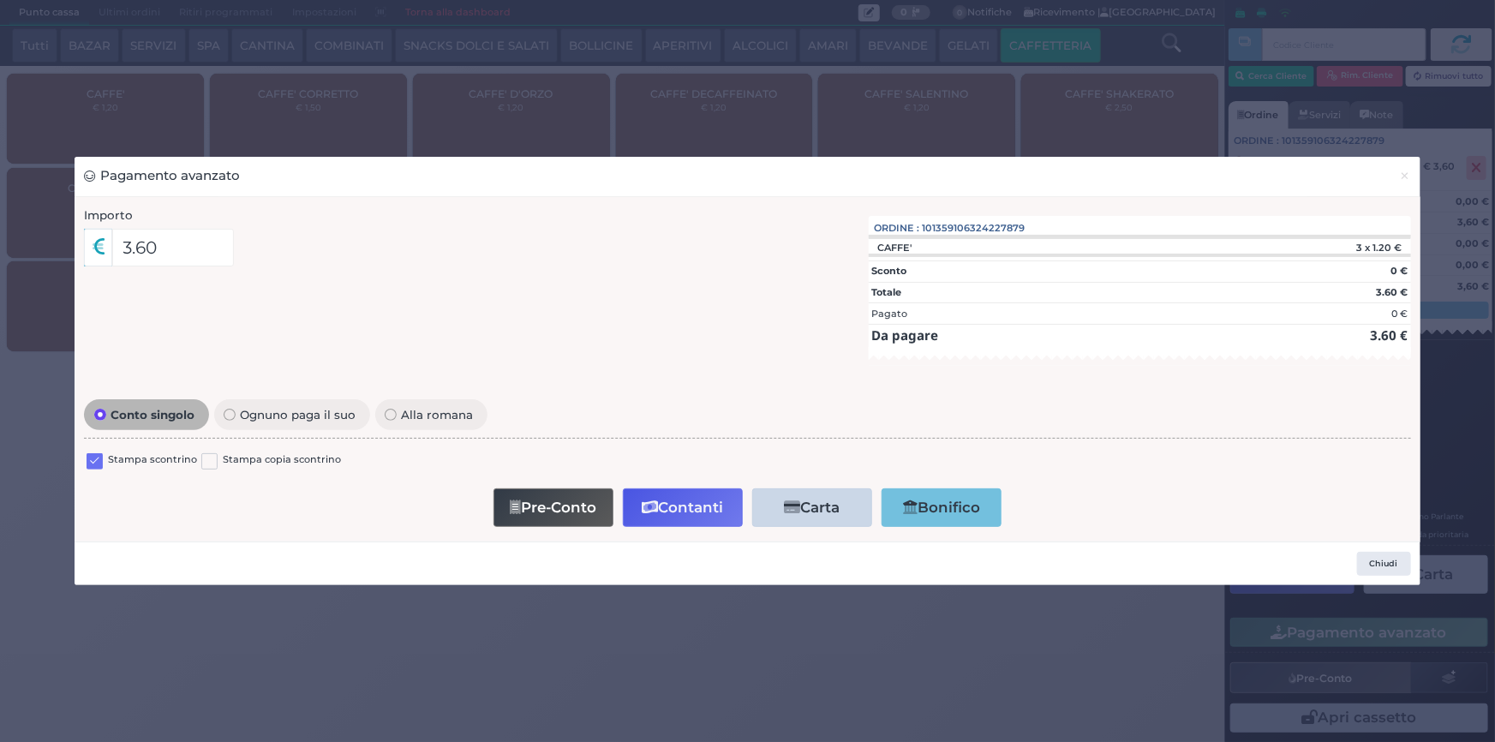
click at [93, 463] on label at bounding box center [95, 461] width 16 height 16
click at [0, 0] on input "checkbox" at bounding box center [0, 0] width 0 height 0
click at [708, 496] on button "Contanti" at bounding box center [683, 507] width 120 height 39
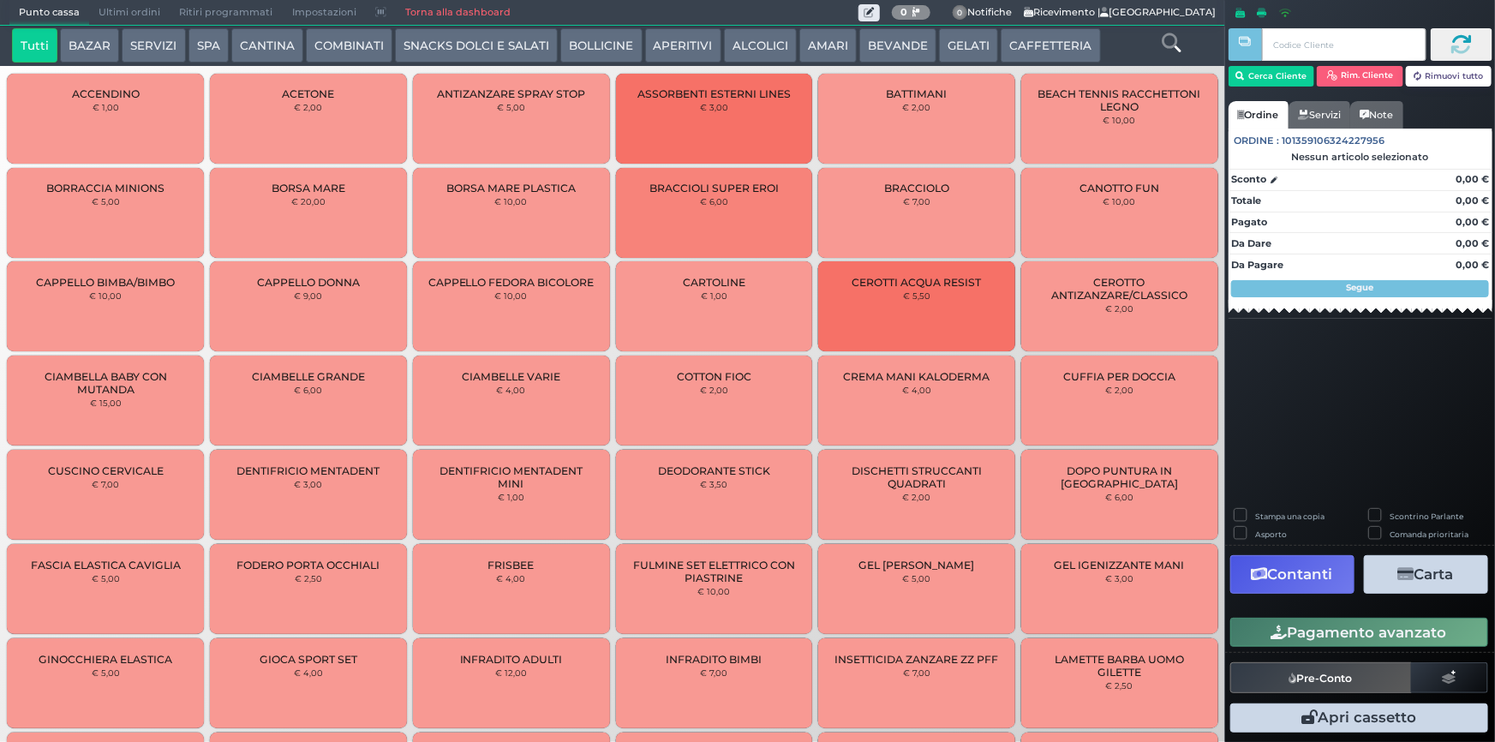
click at [146, 9] on span "Ultimi ordini" at bounding box center [129, 13] width 81 height 24
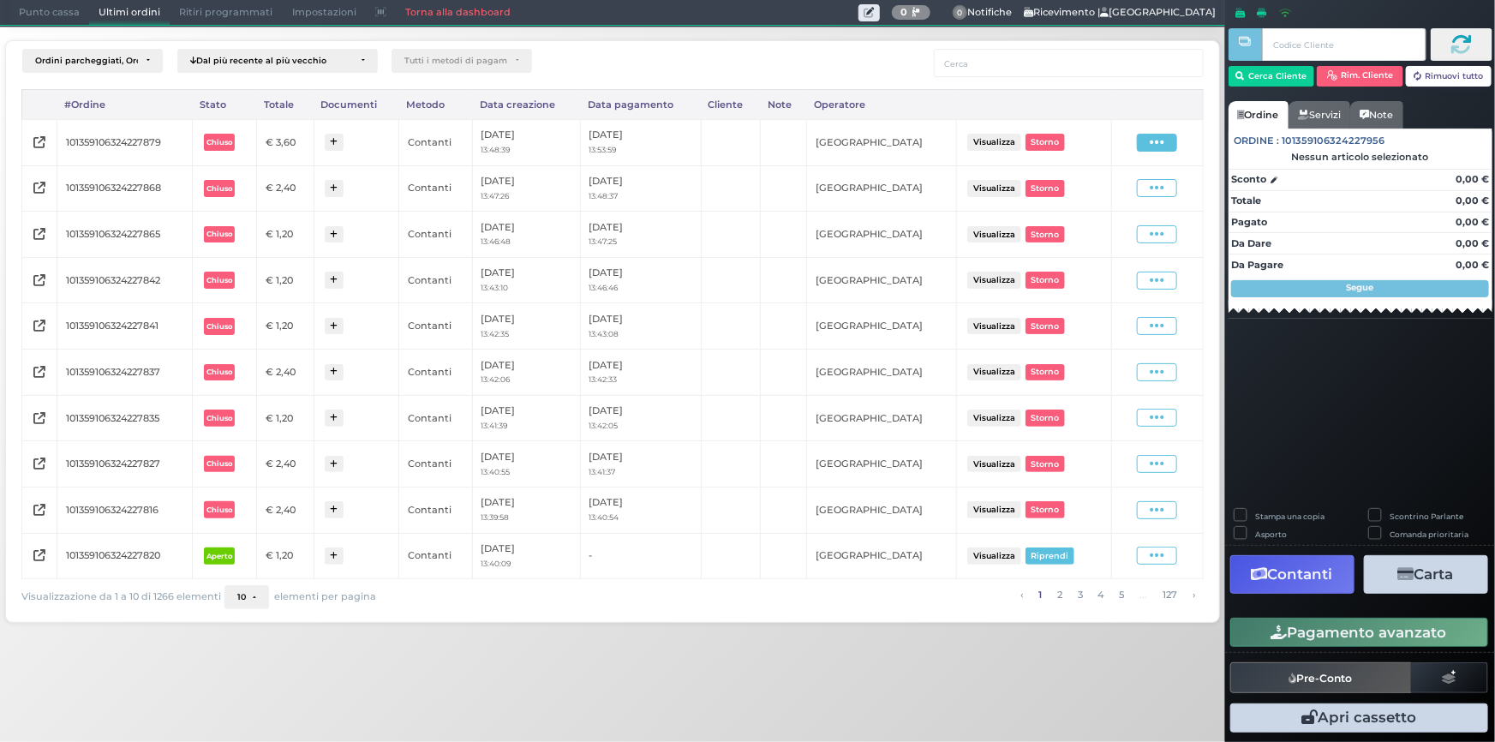
click at [1147, 144] on span at bounding box center [1157, 143] width 40 height 18
click at [1107, 196] on span "Ristampa Pre-Conto" at bounding box center [1119, 191] width 70 height 29
click at [39, 21] on span "Punto cassa" at bounding box center [49, 13] width 80 height 24
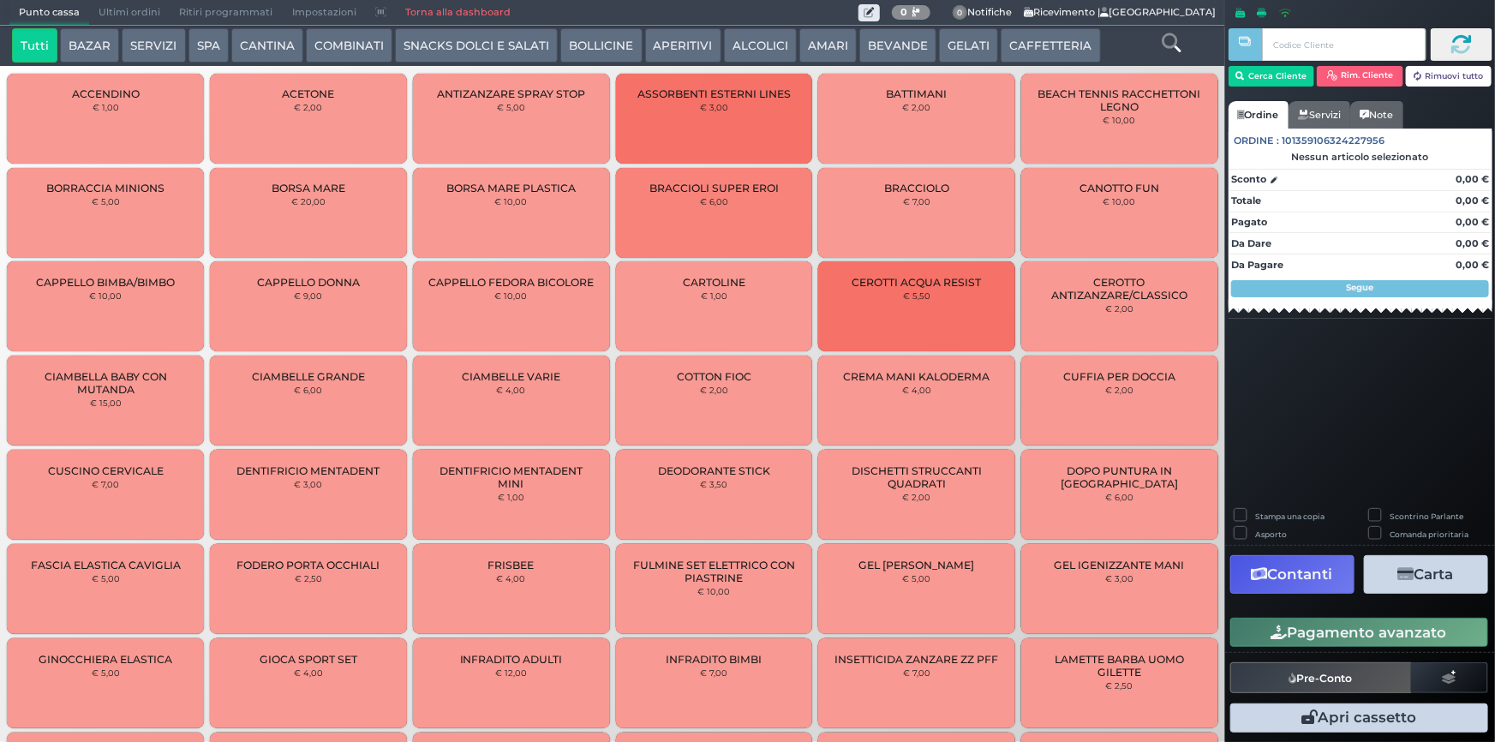
click at [1001, 45] on button "CAFFETTERIA" at bounding box center [1050, 45] width 99 height 34
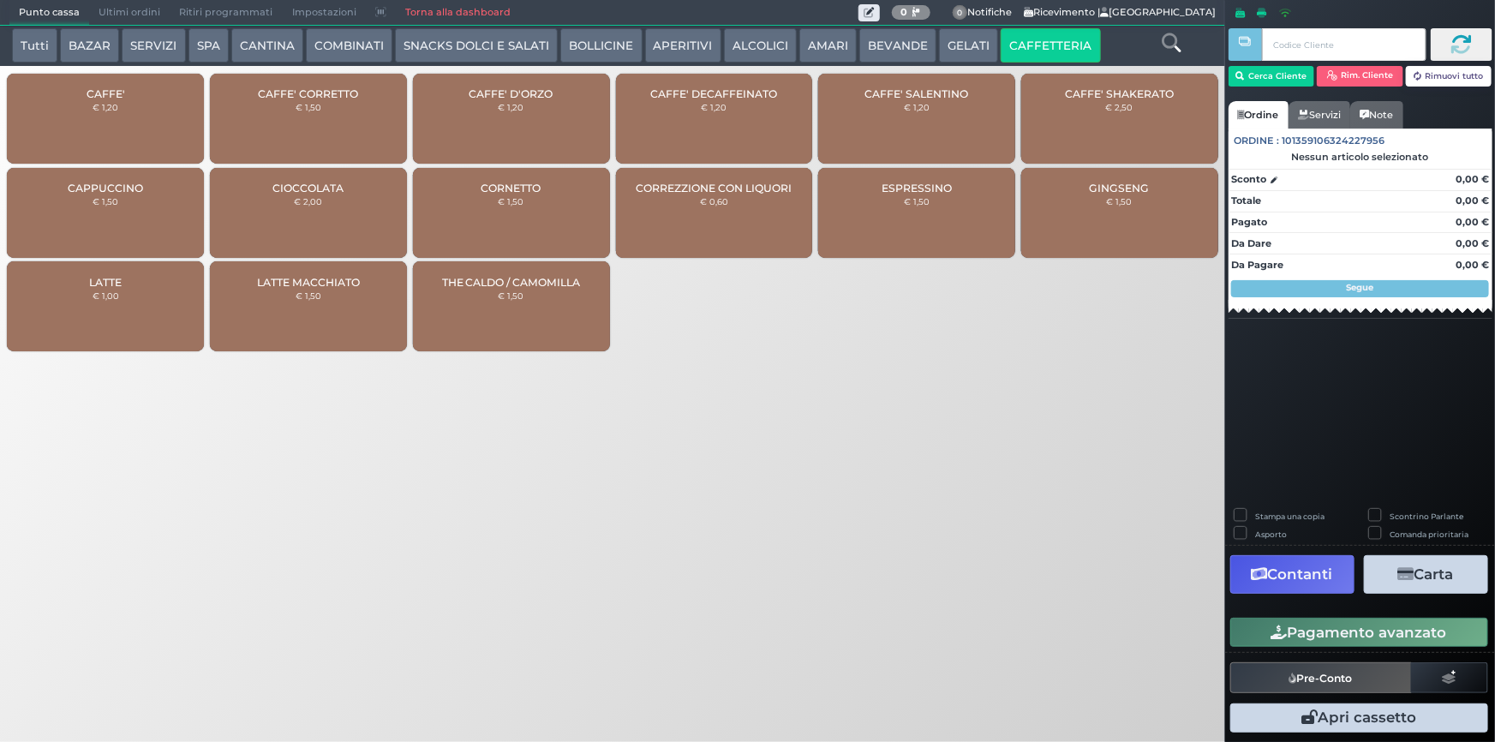
click at [70, 122] on div "CAFFE' € 1,20" at bounding box center [105, 119] width 197 height 90
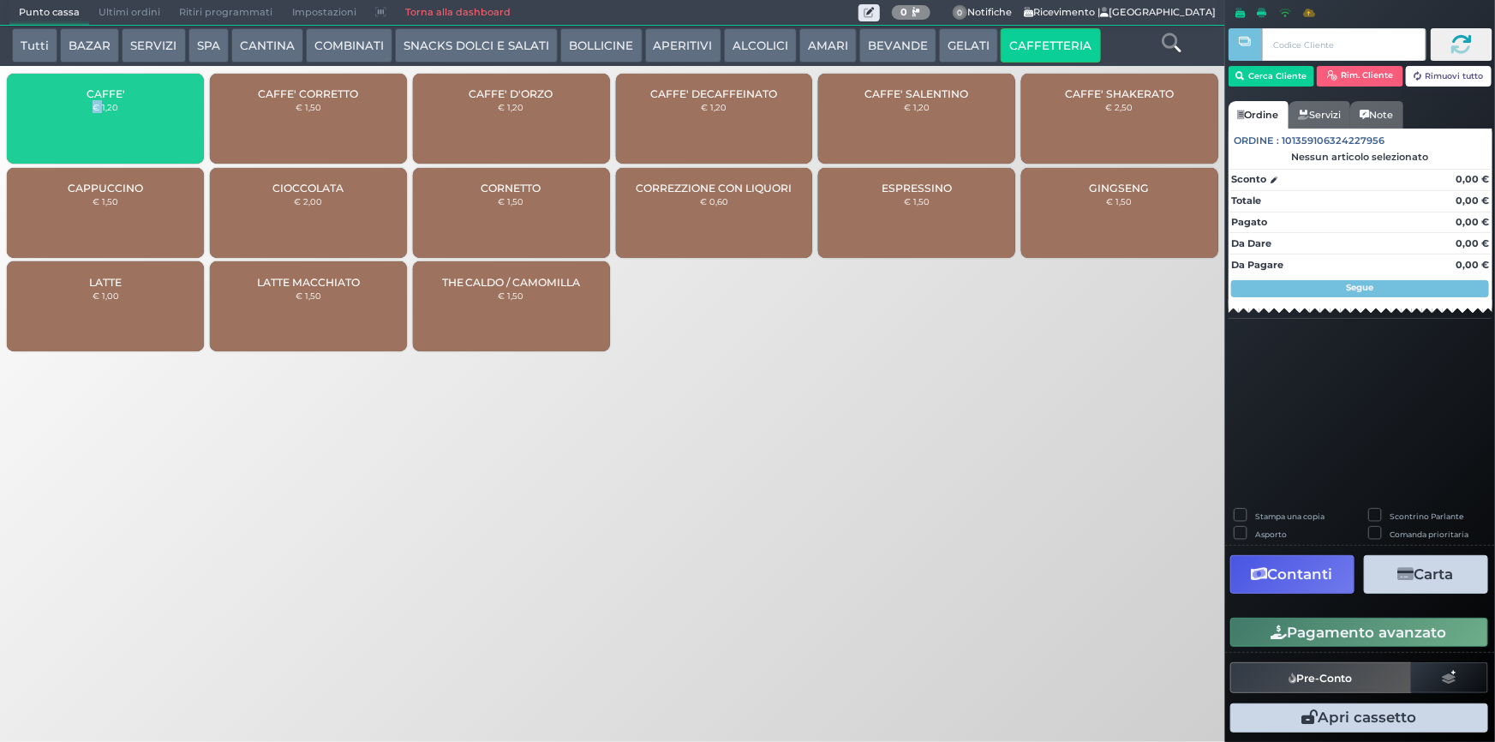
click at [70, 122] on div "CAFFE' € 1,20" at bounding box center [105, 119] width 197 height 90
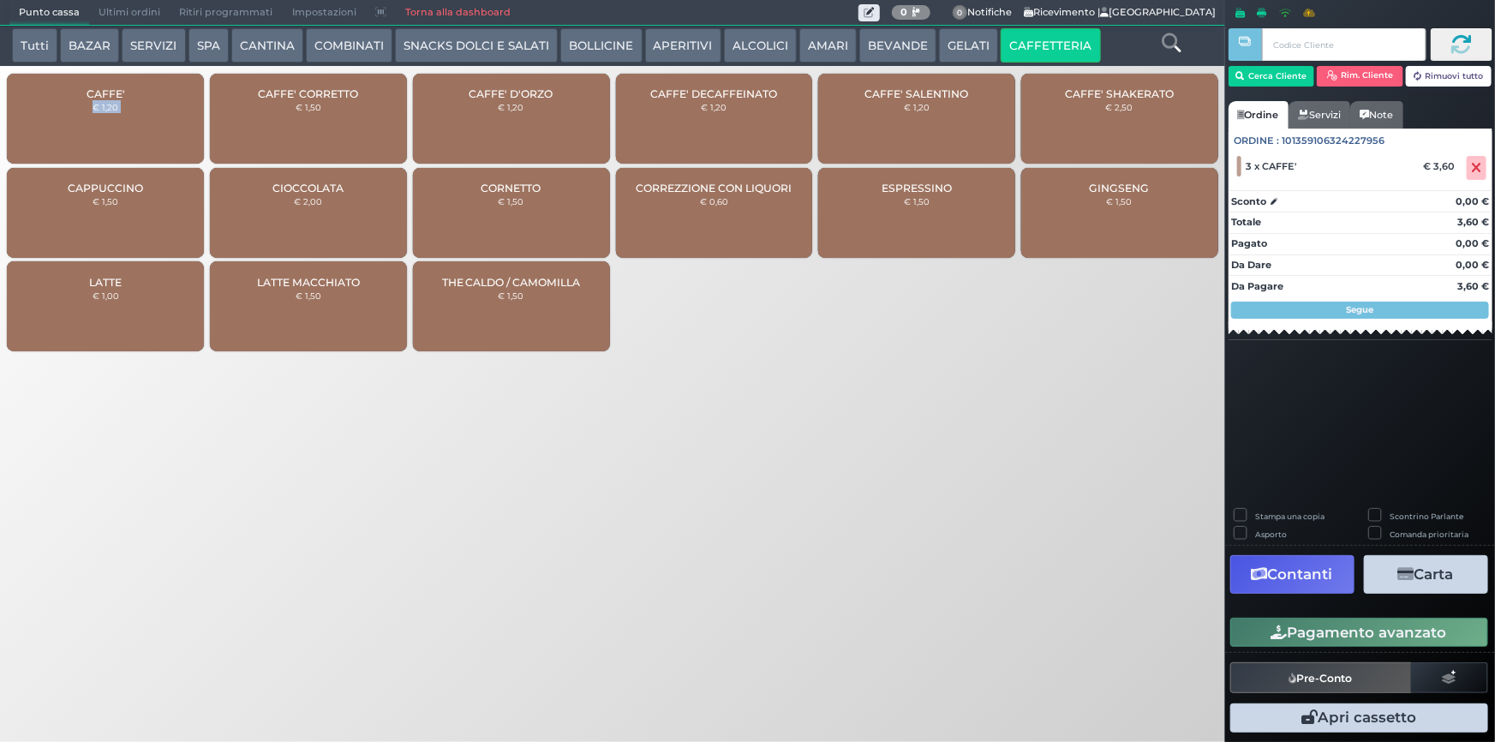
click at [70, 122] on div "CAFFE' € 1,20" at bounding box center [105, 119] width 197 height 90
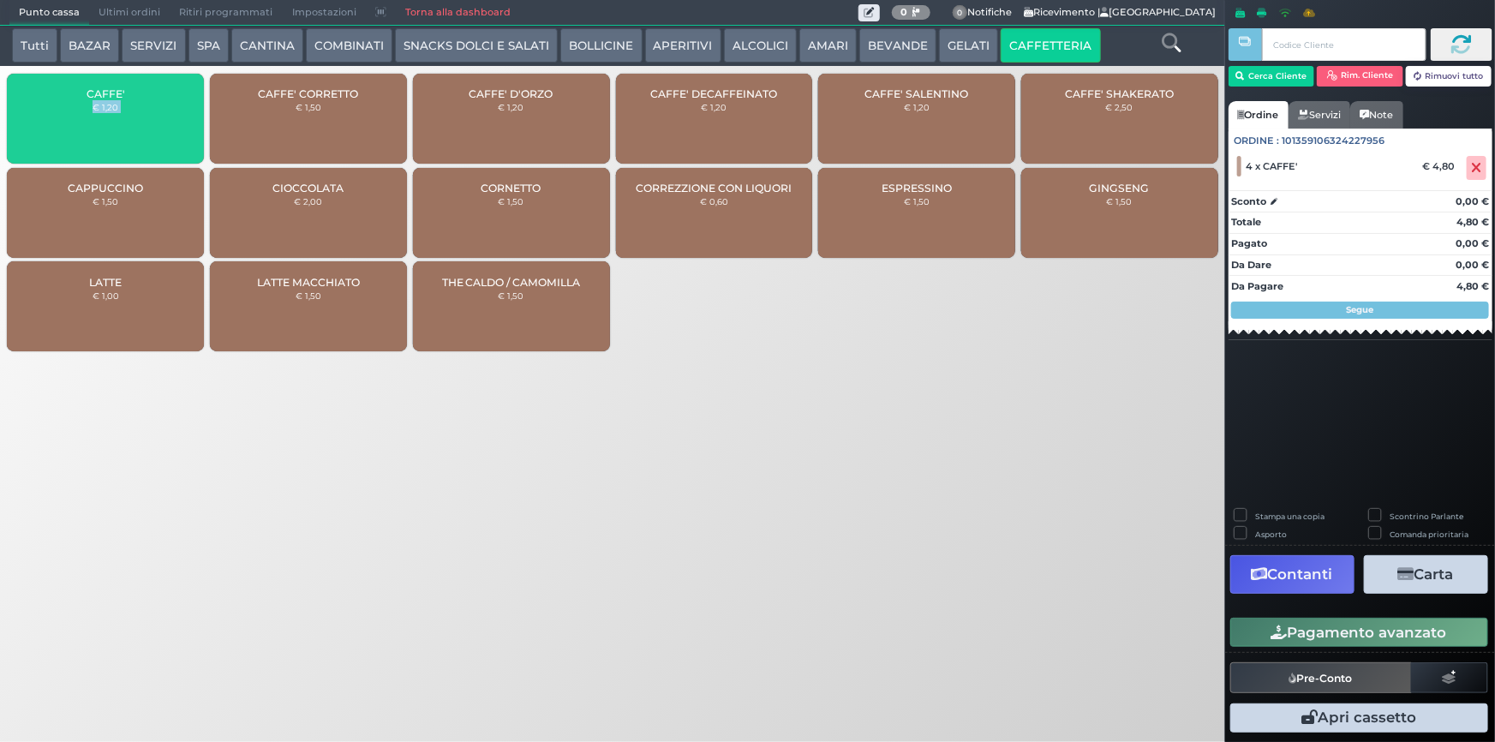
click at [70, 122] on div "CAFFE' € 1,20" at bounding box center [105, 119] width 197 height 90
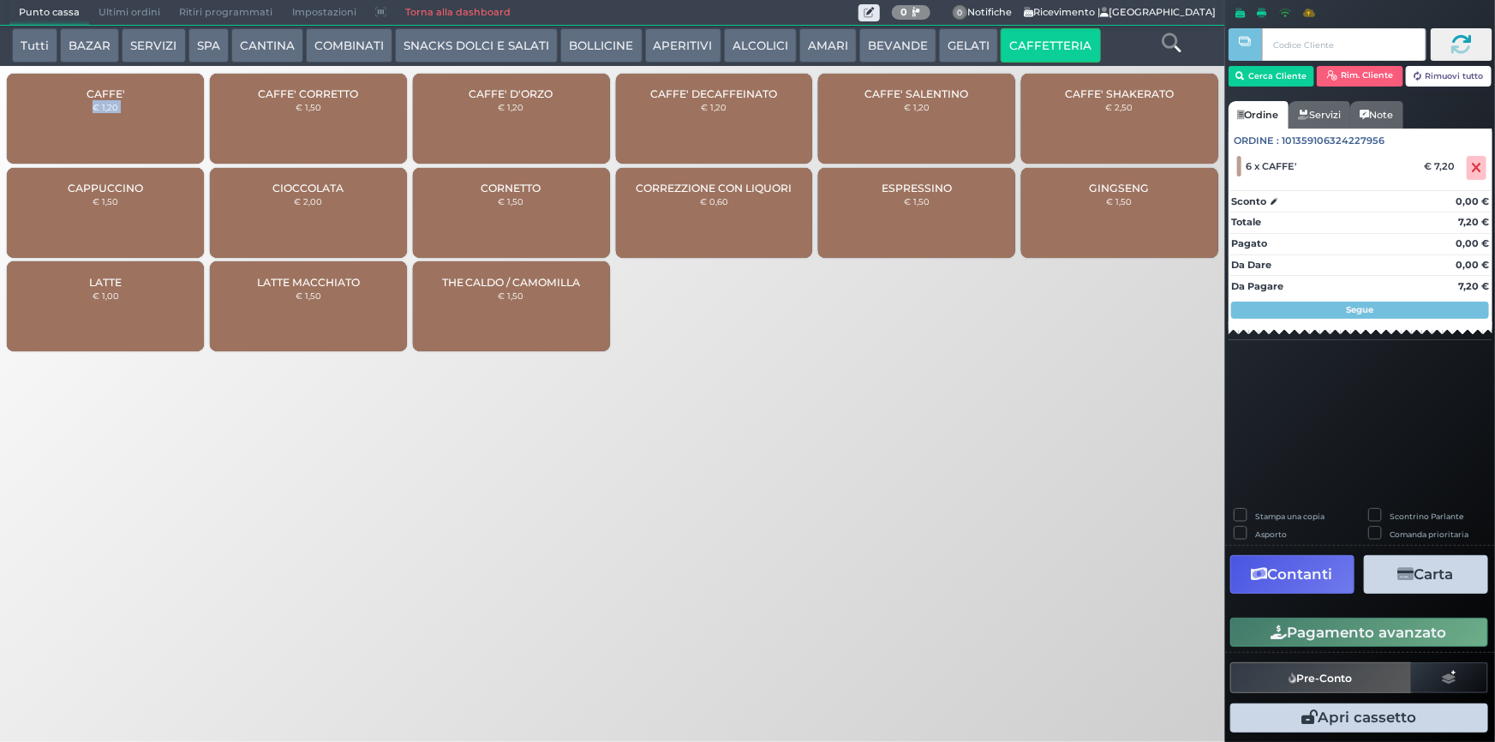
click at [70, 122] on div "CAFFE' € 1,20" at bounding box center [105, 119] width 197 height 90
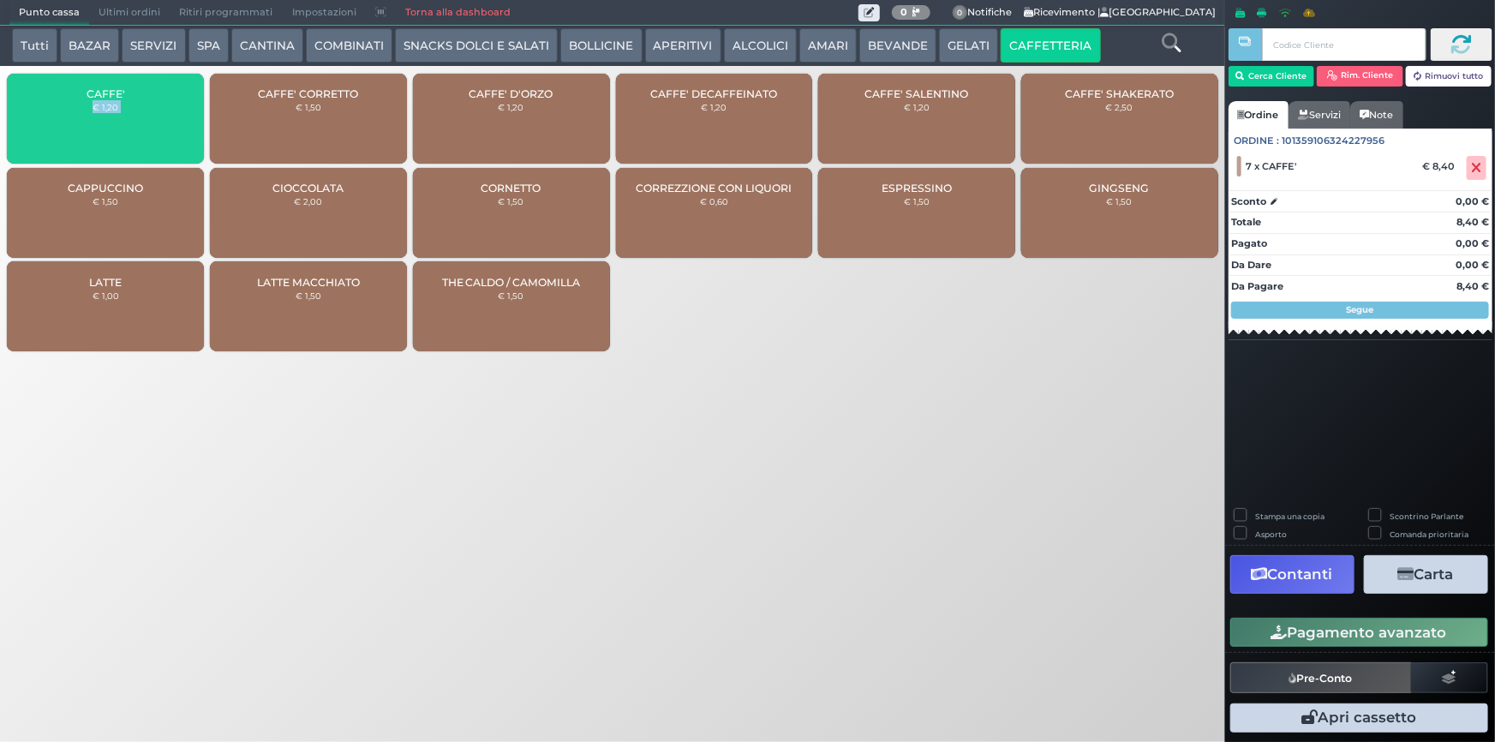
click at [70, 122] on div "CAFFE' € 1,20" at bounding box center [105, 119] width 197 height 90
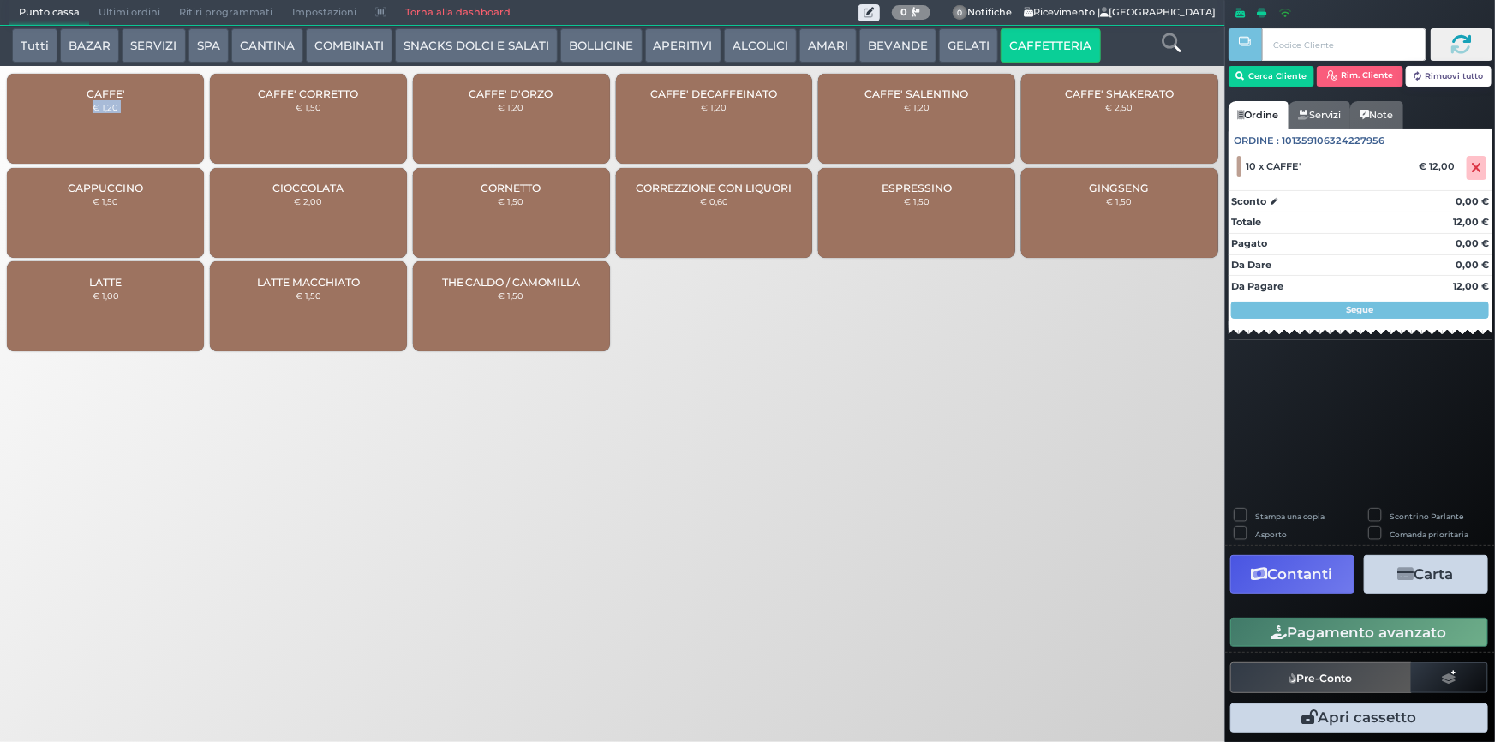
click at [1251, 616] on div "Stampa una copia Scontrino Parlante Asporto Comanda prioritaria Contanti Carta …" at bounding box center [1360, 623] width 270 height 229
click at [1253, 619] on button "Pagamento avanzato" at bounding box center [1359, 632] width 258 height 29
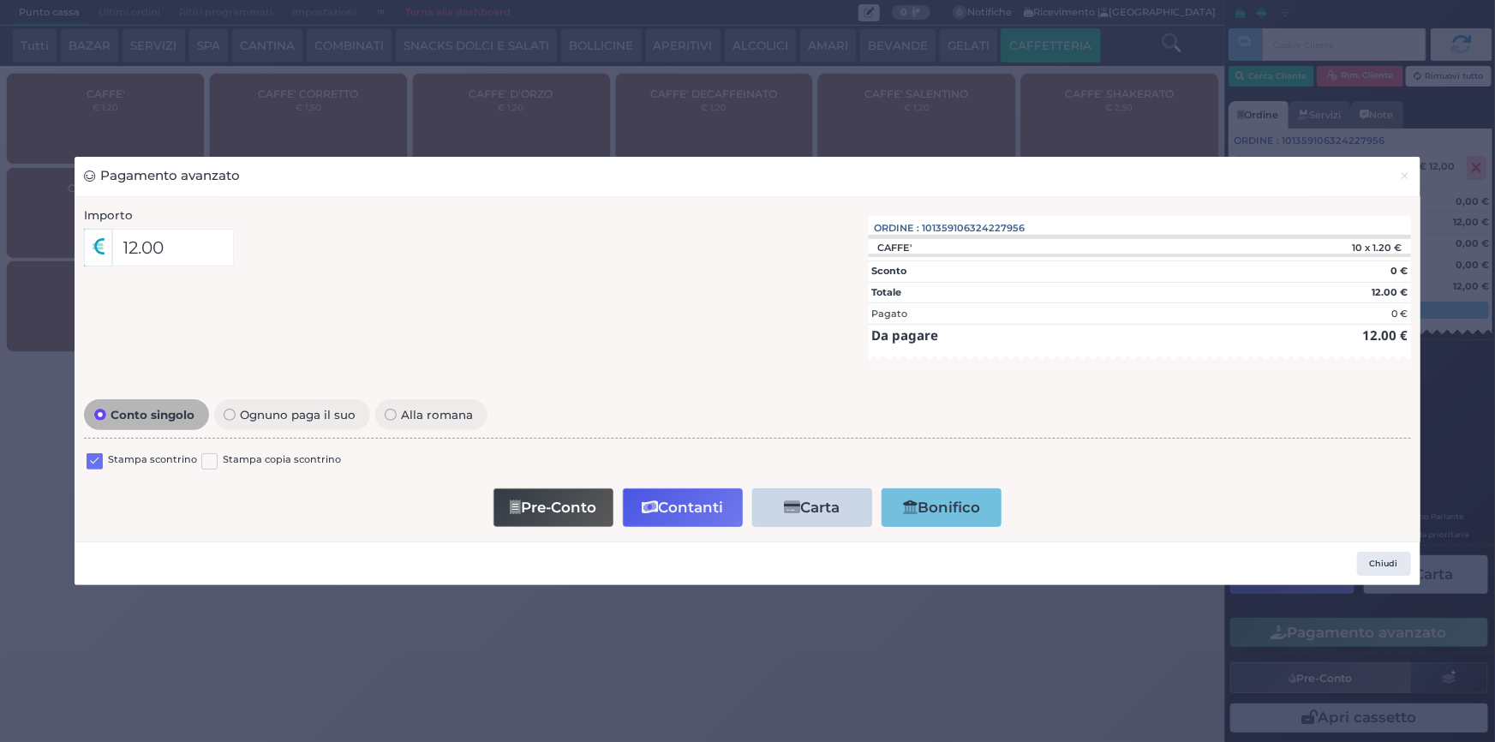
click at [93, 468] on label at bounding box center [95, 461] width 16 height 16
click at [0, 0] on input "checkbox" at bounding box center [0, 0] width 0 height 0
click at [720, 513] on button "Contanti" at bounding box center [683, 507] width 120 height 39
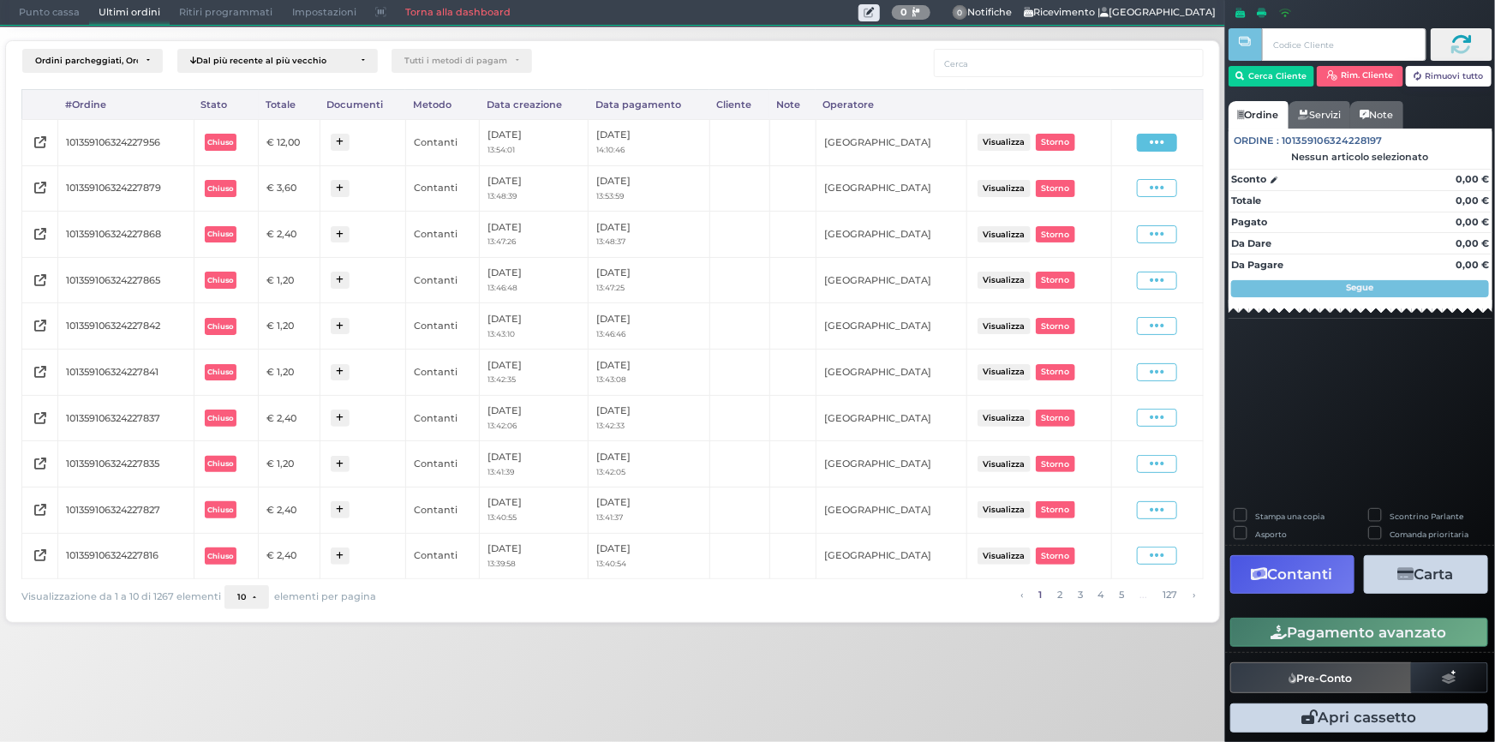
click at [1147, 134] on span at bounding box center [1157, 143] width 40 height 18
click at [1115, 186] on span "Ristampa Pre-Conto" at bounding box center [1118, 191] width 70 height 29
click at [0, 15] on div "Punto cassa [GEOGRAPHIC_DATA] Ultimi ordini Delivery Ritiri programmati Imposta…" at bounding box center [612, 13] width 1225 height 26
click at [15, 12] on span "Punto cassa" at bounding box center [49, 13] width 80 height 24
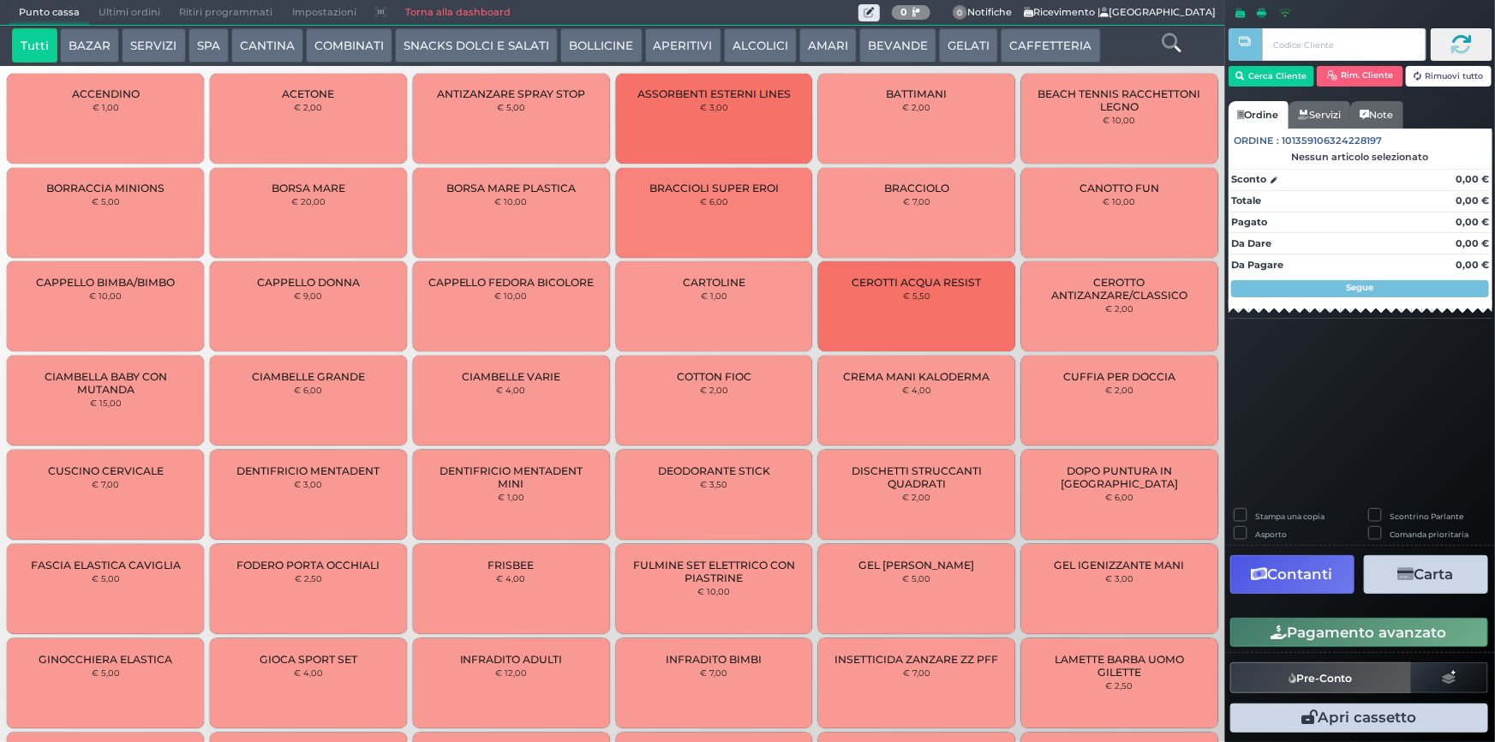
click at [1022, 55] on button "CAFFETTERIA" at bounding box center [1050, 45] width 99 height 34
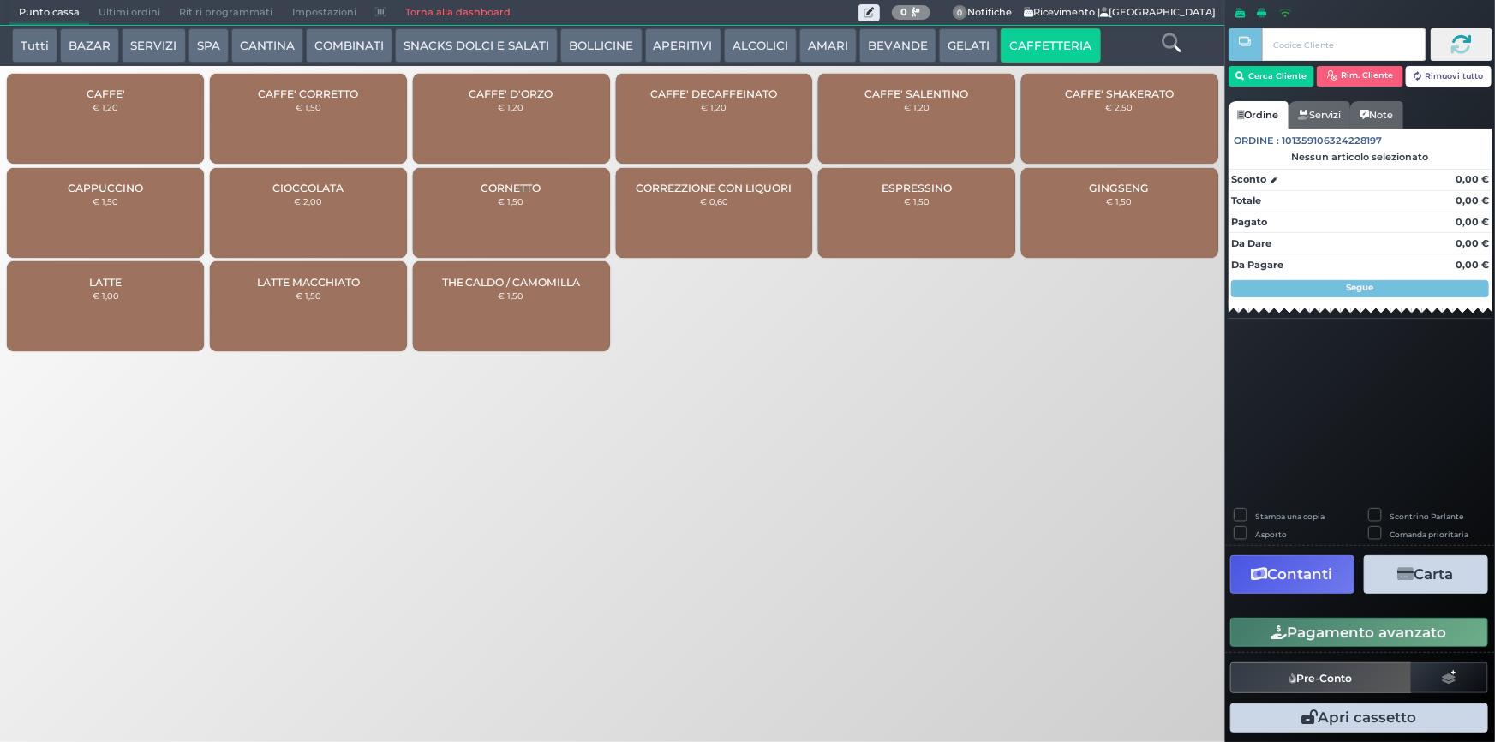
drag, startPoint x: 878, startPoint y: 41, endPoint x: 612, endPoint y: 69, distance: 267.8
click at [876, 41] on button "BEVANDE" at bounding box center [897, 45] width 77 height 34
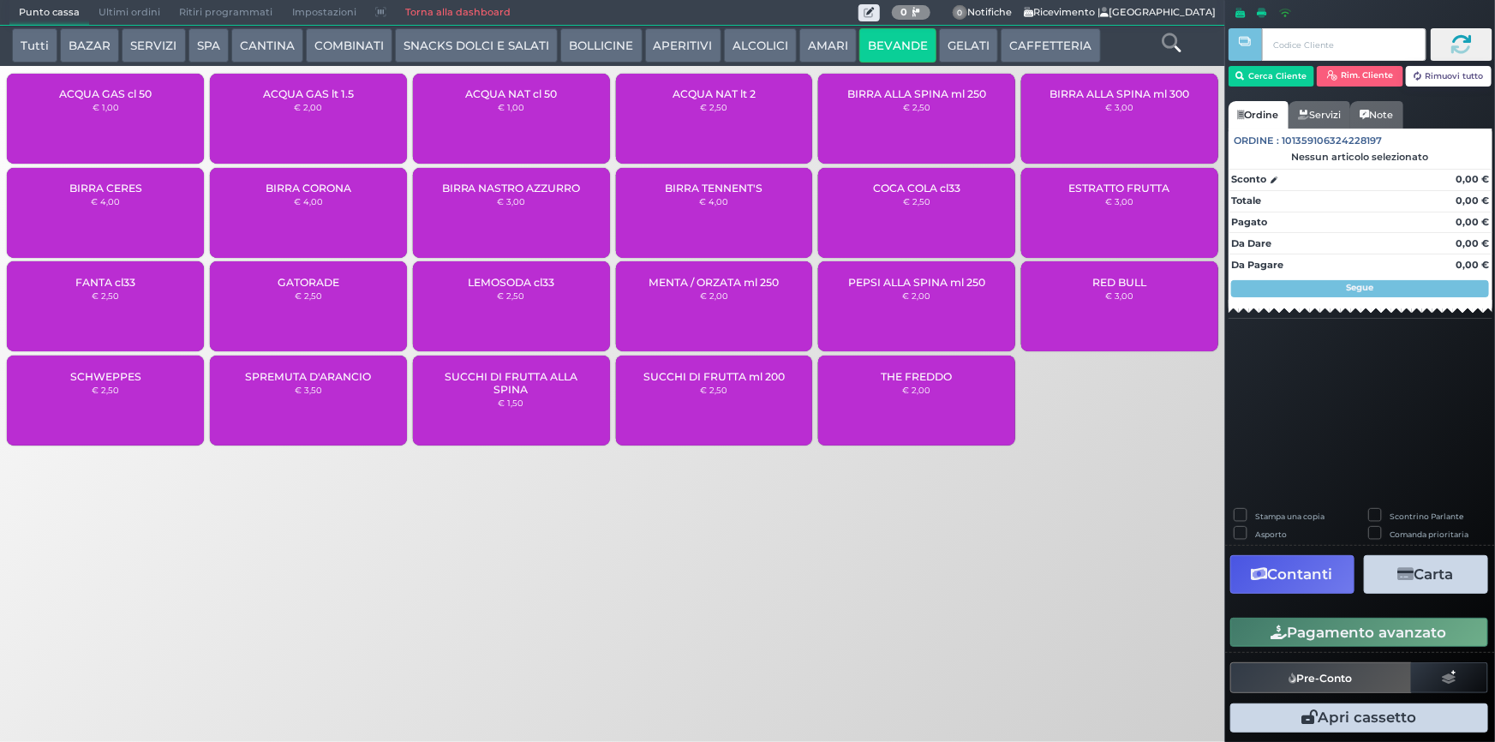
click at [523, 111] on small "€ 1,00" at bounding box center [511, 107] width 27 height 10
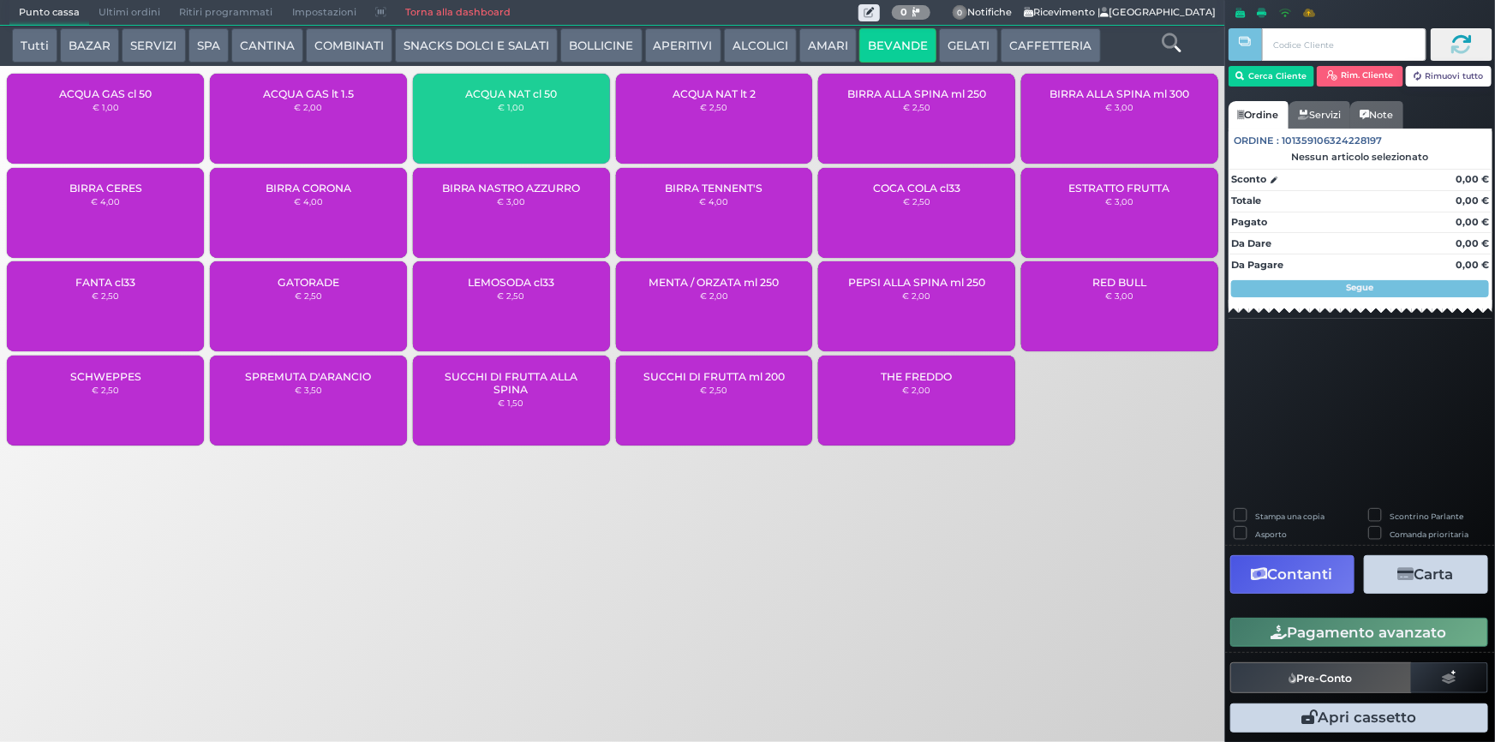
click at [523, 111] on small "€ 1,00" at bounding box center [511, 107] width 27 height 10
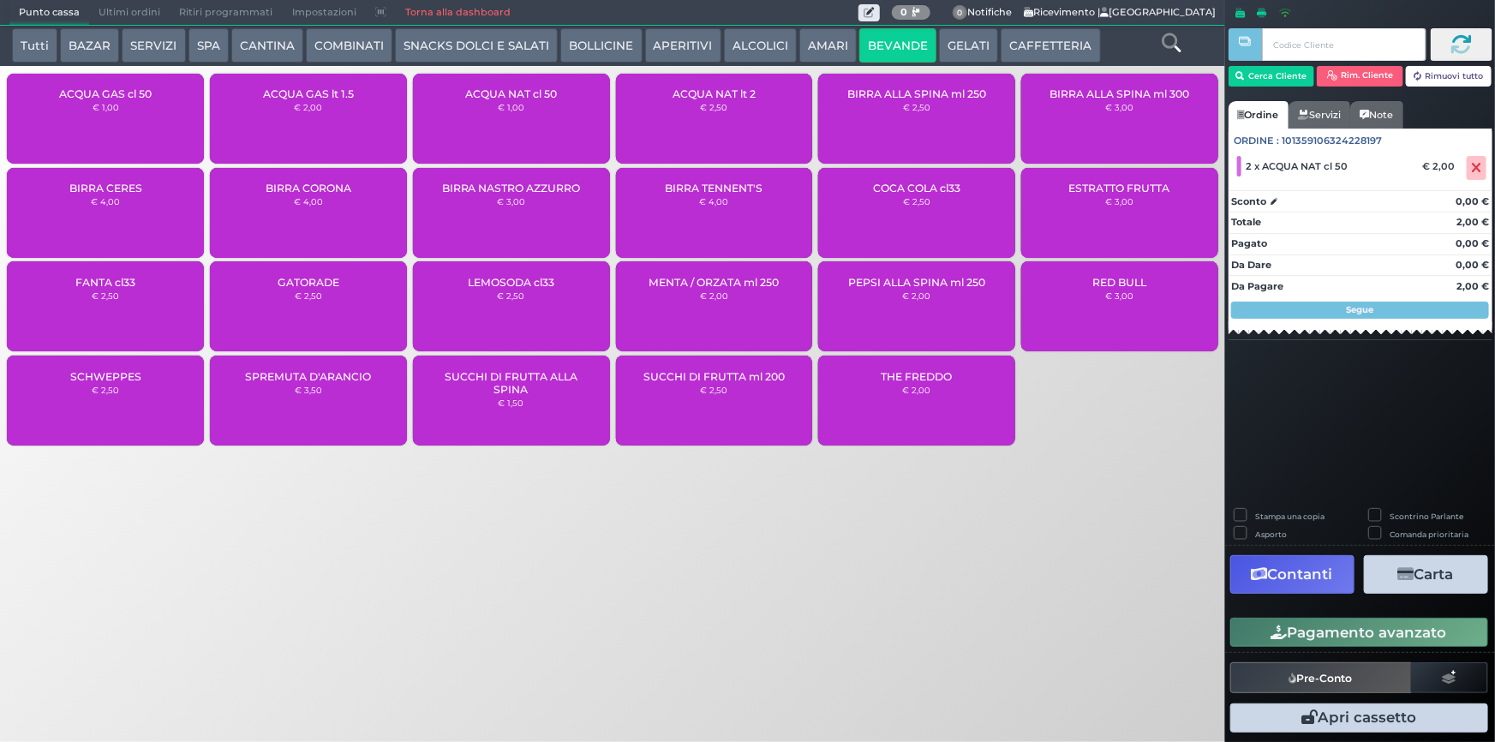
click at [1390, 645] on button "Pagamento avanzato" at bounding box center [1359, 632] width 258 height 29
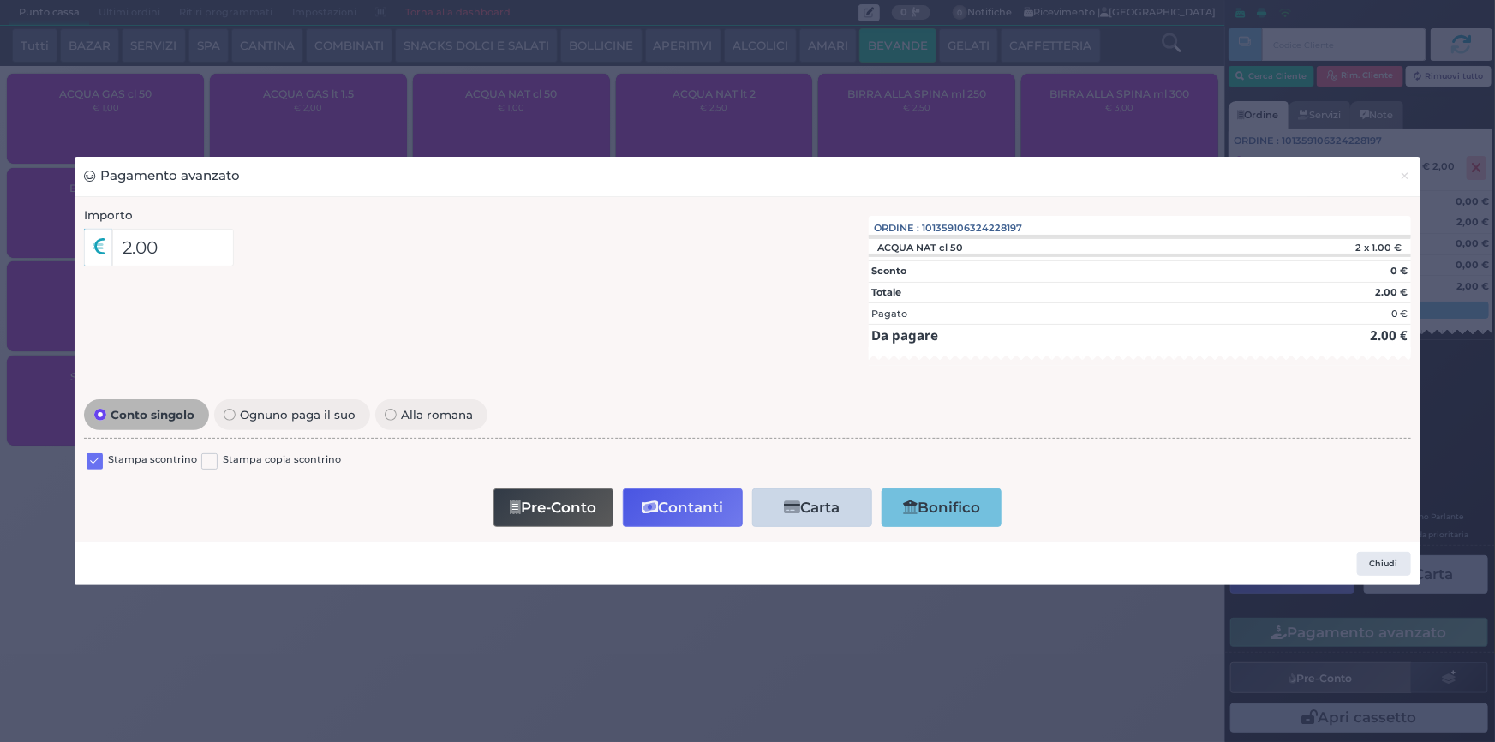
drag, startPoint x: 95, startPoint y: 461, endPoint x: 592, endPoint y: 454, distance: 496.9
click at [95, 460] on label at bounding box center [95, 461] width 16 height 16
click at [0, 0] on input "checkbox" at bounding box center [0, 0] width 0 height 0
click at [700, 513] on button "Contanti" at bounding box center [683, 507] width 120 height 39
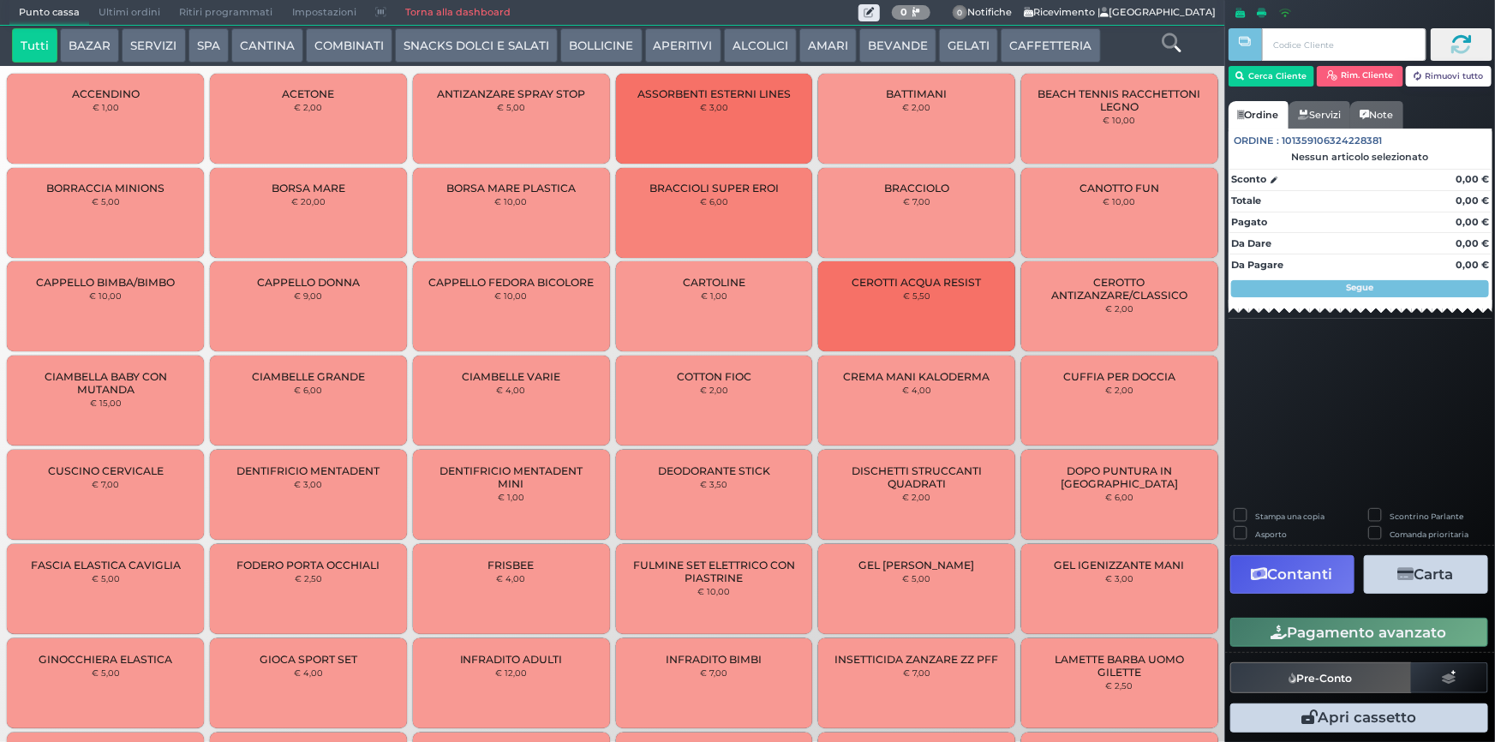
click at [130, 4] on span "Ultimi ordini" at bounding box center [129, 13] width 81 height 24
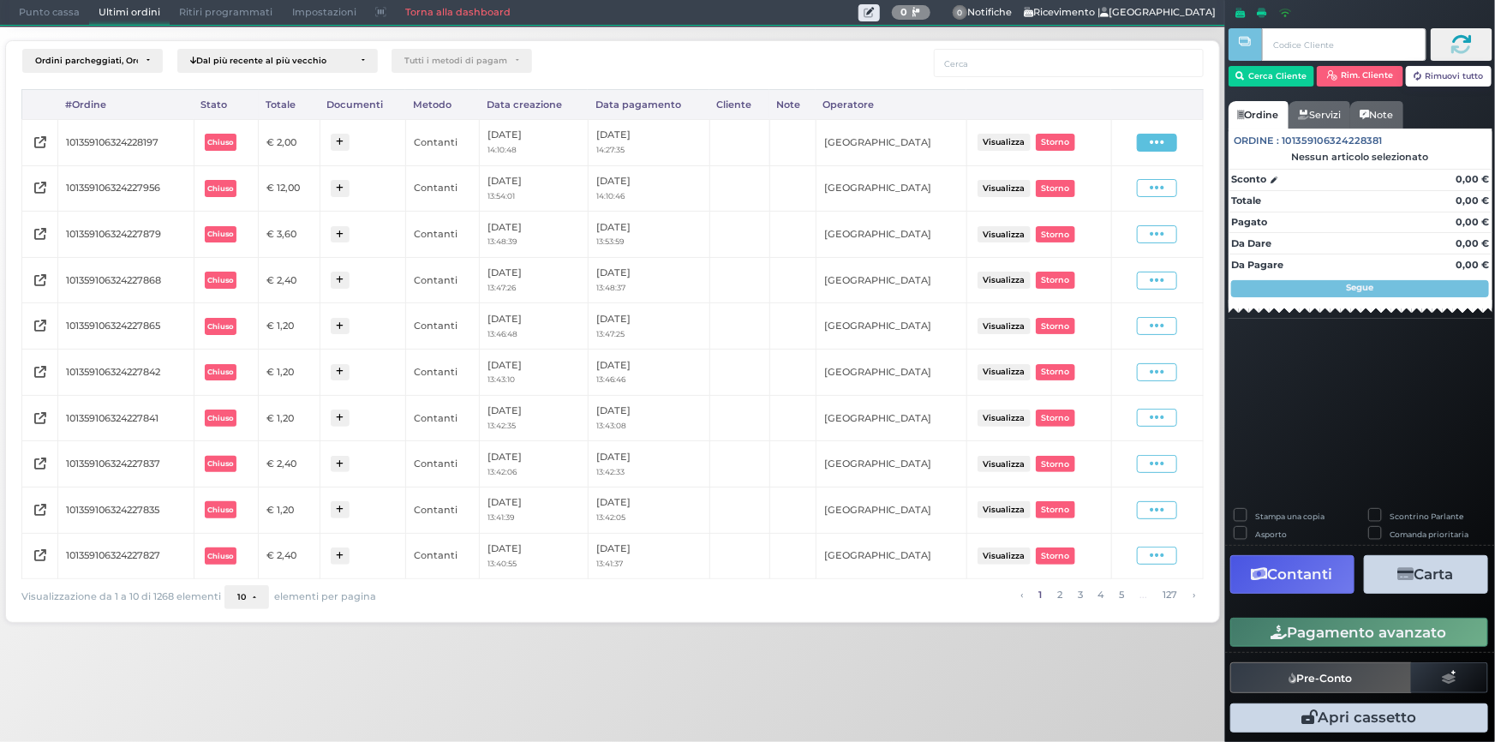
click at [1164, 138] on icon at bounding box center [1157, 142] width 15 height 16
click at [1124, 185] on span "Ristampa Pre-Conto" at bounding box center [1118, 191] width 70 height 29
